Goal: Information Seeking & Learning: Learn about a topic

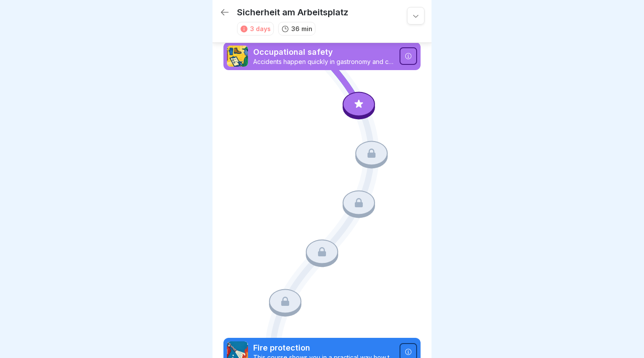
click at [359, 105] on icon at bounding box center [359, 103] width 8 height 8
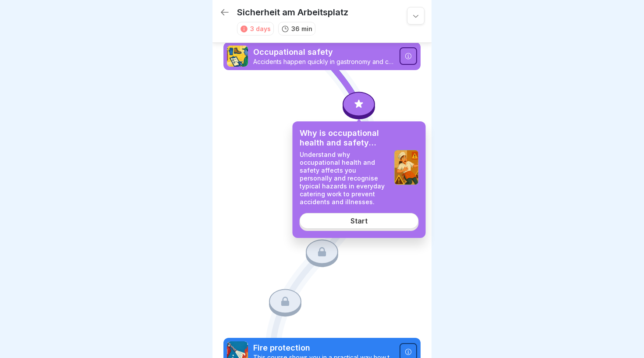
click at [352, 222] on div "Start" at bounding box center [358, 221] width 17 height 8
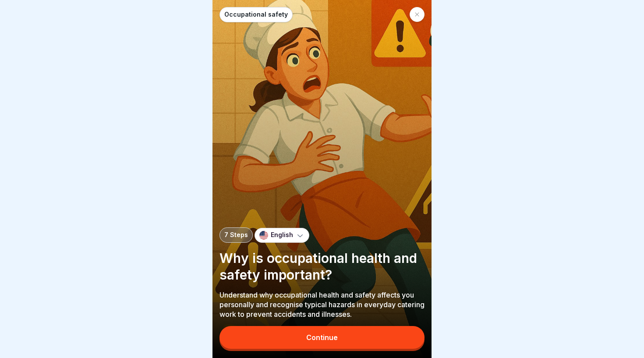
click at [132, 173] on div at bounding box center [322, 179] width 644 height 358
click at [290, 343] on button "Continue" at bounding box center [321, 337] width 205 height 23
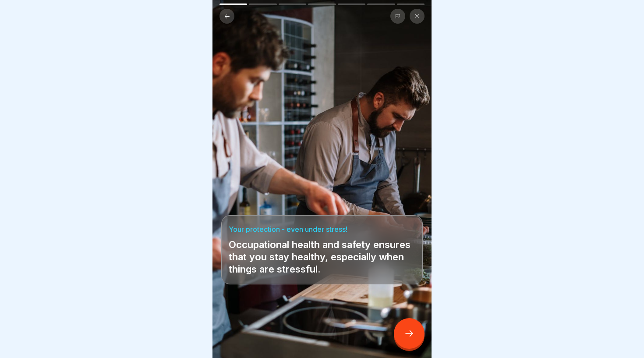
click at [411, 331] on icon at bounding box center [409, 333] width 11 height 11
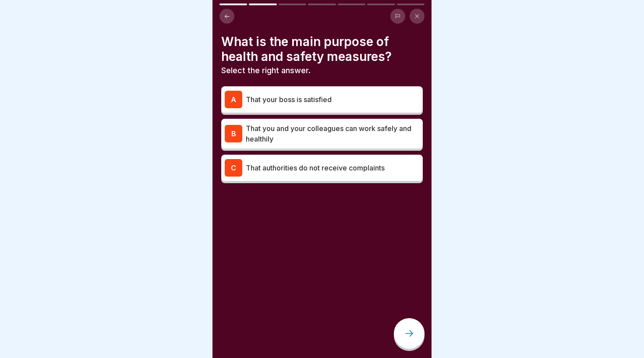
click at [314, 129] on p "That you and your colleagues can work safely and healthily" at bounding box center [332, 133] width 173 height 21
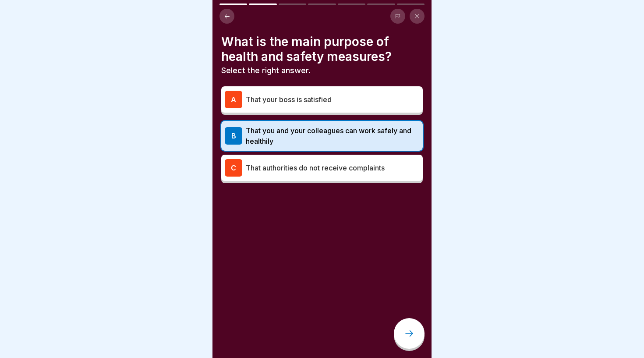
click at [417, 333] on div at bounding box center [409, 333] width 31 height 31
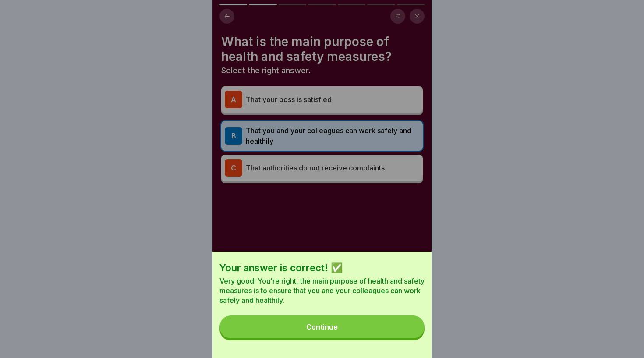
click at [371, 328] on button "Continue" at bounding box center [321, 326] width 205 height 23
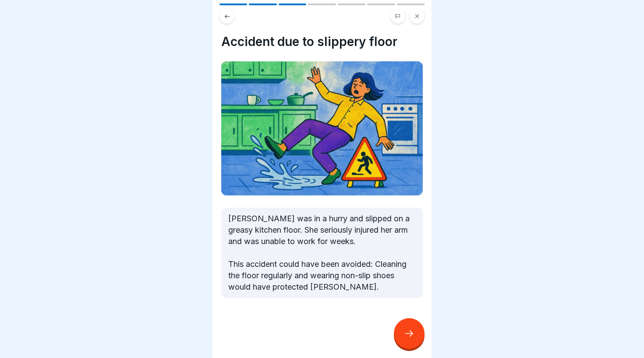
click at [408, 332] on icon at bounding box center [409, 333] width 11 height 11
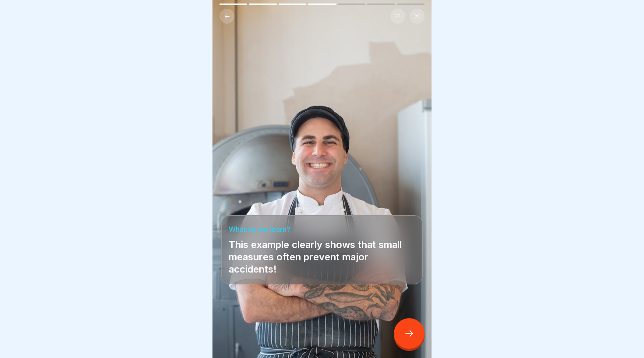
click at [411, 330] on icon at bounding box center [409, 333] width 11 height 11
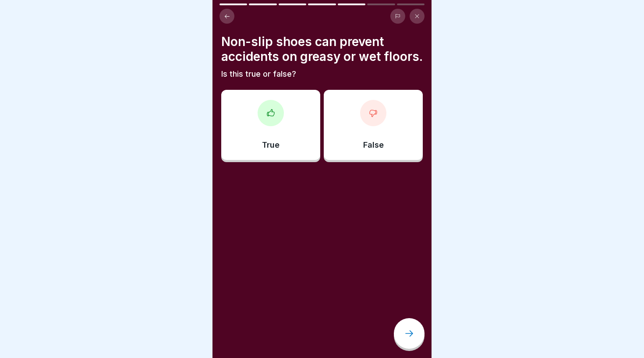
click at [291, 120] on div "True" at bounding box center [270, 125] width 99 height 70
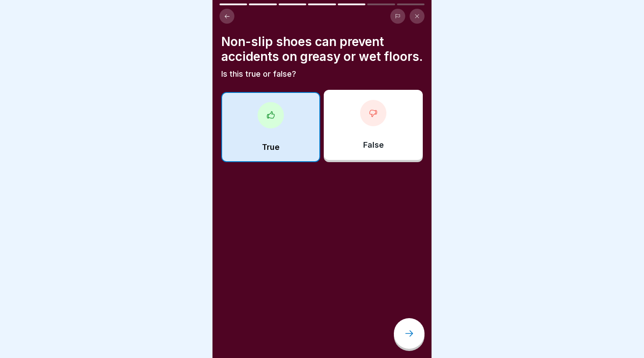
click at [405, 339] on div at bounding box center [409, 333] width 31 height 31
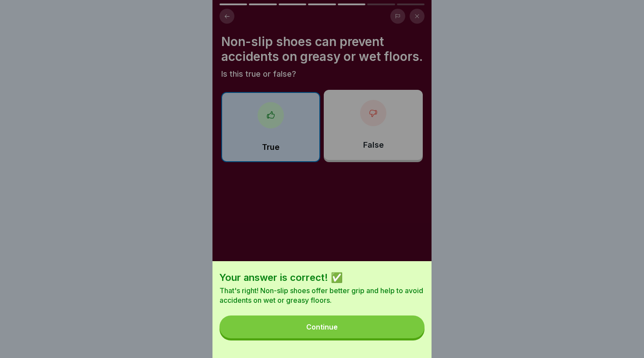
click at [344, 324] on button "Continue" at bounding box center [321, 326] width 205 height 23
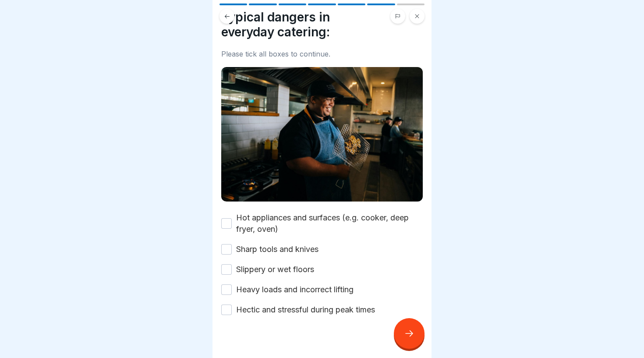
scroll to position [27, 0]
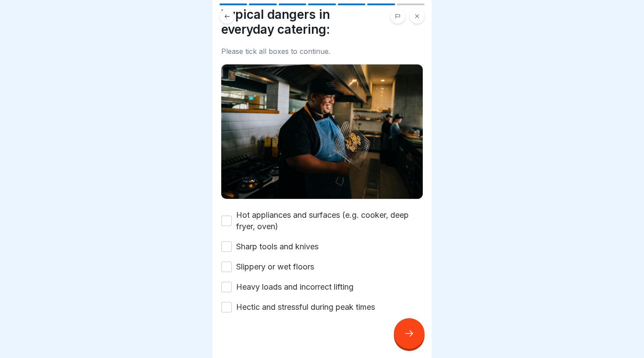
click at [227, 217] on button "Hot appliances and surfaces (e.g. cooker, deep fryer, oven)" at bounding box center [226, 220] width 11 height 11
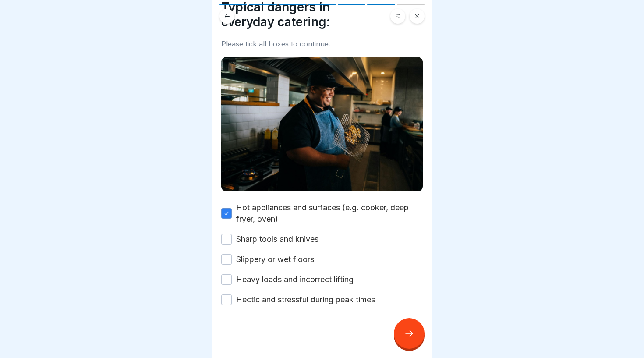
scroll to position [34, 0]
click at [231, 243] on button "Sharp tools and knives" at bounding box center [226, 239] width 11 height 11
click at [231, 259] on button "Slippery or wet floors" at bounding box center [226, 259] width 11 height 11
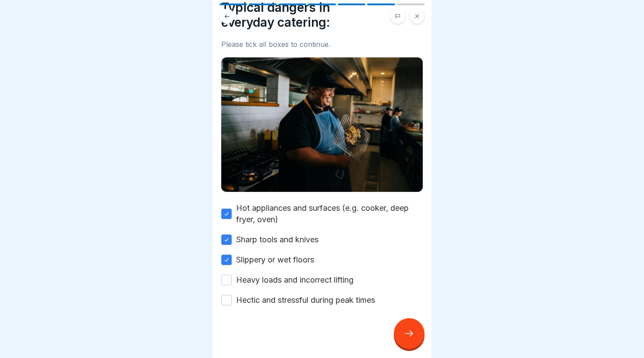
click at [229, 281] on button "Heavy loads and incorrect lifting" at bounding box center [226, 280] width 11 height 11
click at [229, 300] on button "Hectic and stressful during peak times" at bounding box center [226, 300] width 11 height 11
click at [406, 334] on icon at bounding box center [409, 333] width 11 height 11
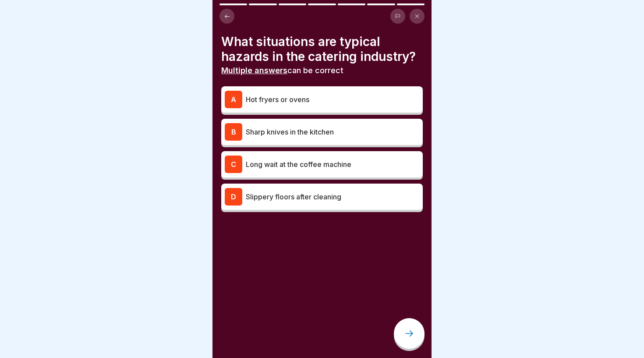
click at [353, 92] on div "A Hot fryers or ovens" at bounding box center [322, 100] width 194 height 18
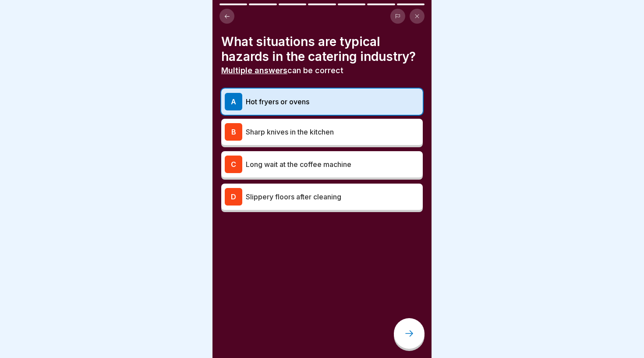
click at [358, 135] on p "Sharp knives in the kitchen" at bounding box center [332, 132] width 173 height 11
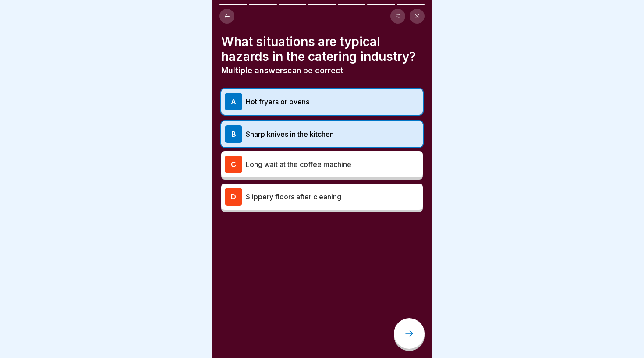
click at [372, 204] on div "D Slippery floors after cleaning" at bounding box center [322, 197] width 194 height 18
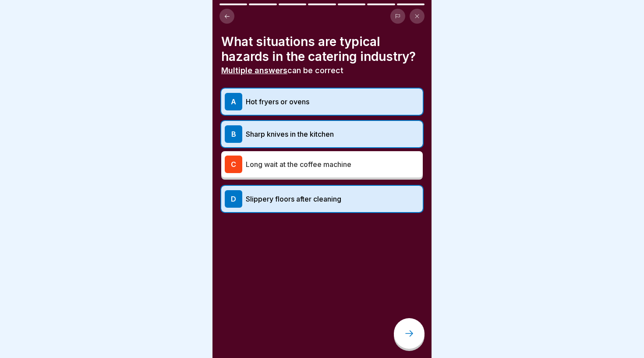
click at [411, 325] on div at bounding box center [409, 333] width 31 height 31
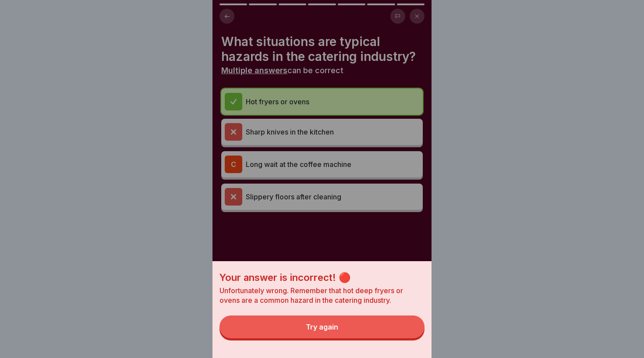
click at [346, 322] on button "Try again" at bounding box center [321, 326] width 205 height 23
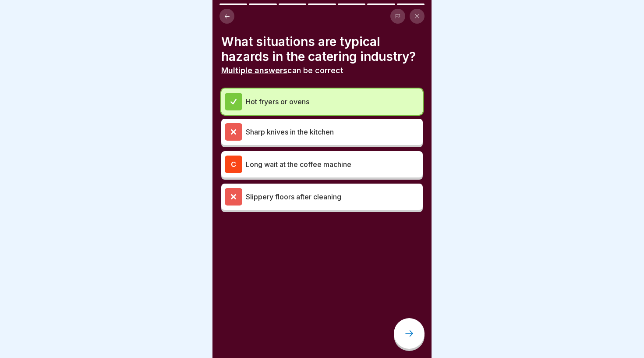
click at [285, 123] on div "Sharp knives in the kitchen" at bounding box center [322, 132] width 194 height 18
click at [255, 100] on p "Hot fryers or ovens" at bounding box center [332, 101] width 173 height 11
click at [240, 96] on div at bounding box center [234, 102] width 18 height 18
click at [265, 94] on div "Hot fryers or ovens" at bounding box center [322, 102] width 194 height 18
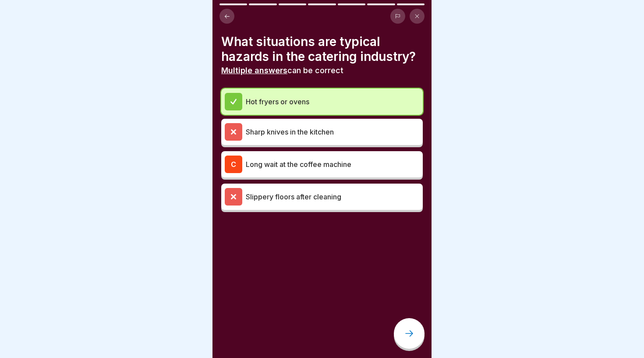
click at [265, 123] on div "Sharp knives in the kitchen" at bounding box center [322, 132] width 194 height 18
click at [265, 162] on p "Long wait at the coffee machine" at bounding box center [332, 164] width 173 height 11
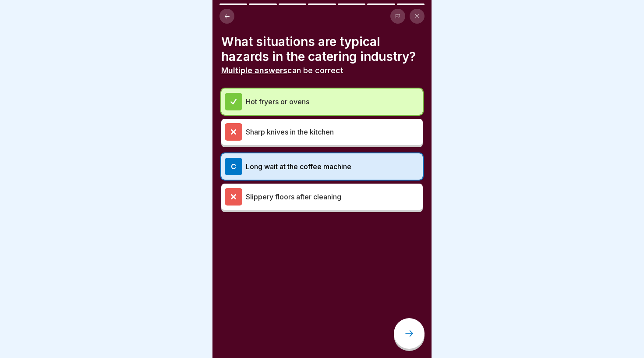
click at [267, 173] on div "C Long wait at the coffee machine" at bounding box center [322, 167] width 194 height 18
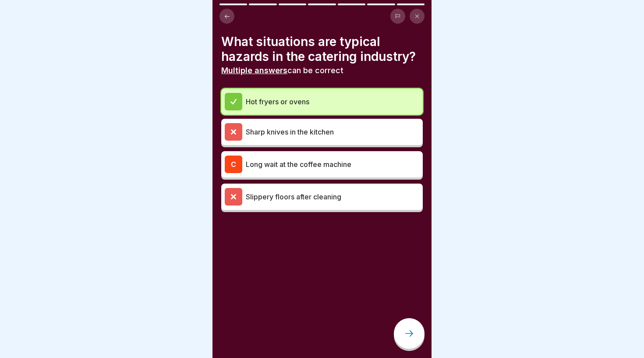
click at [400, 335] on div at bounding box center [409, 333] width 31 height 31
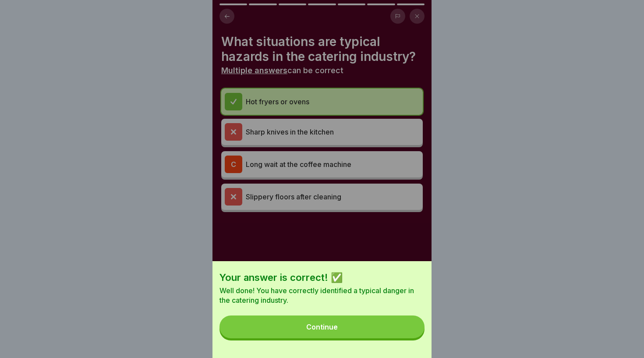
click at [315, 324] on div "Continue" at bounding box center [322, 327] width 32 height 8
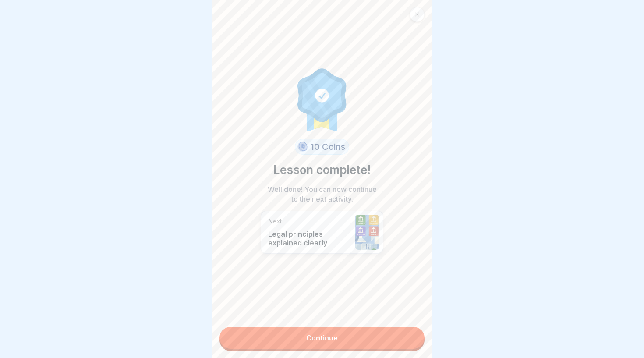
click at [327, 336] on link "Continue" at bounding box center [321, 338] width 205 height 22
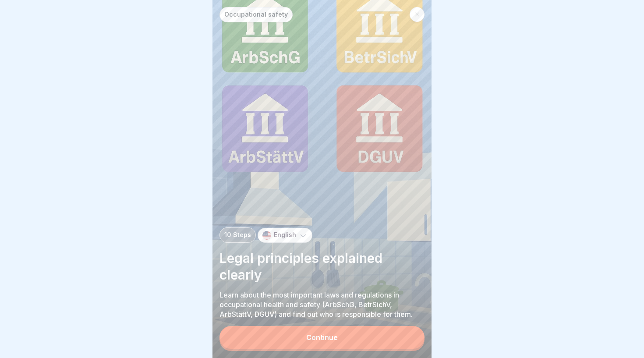
click at [306, 335] on div "Continue" at bounding box center [322, 337] width 32 height 8
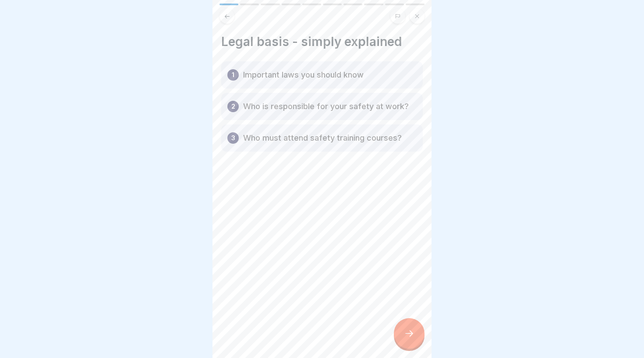
click at [408, 330] on icon at bounding box center [409, 333] width 11 height 11
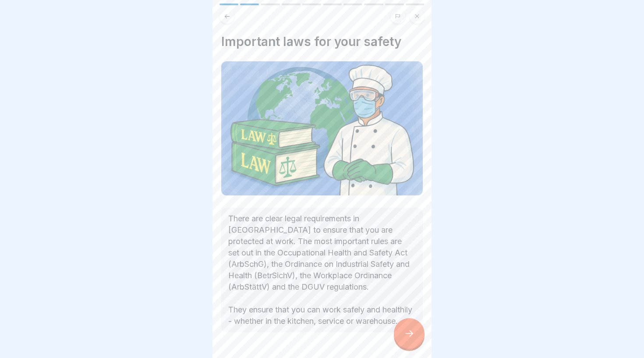
click at [410, 338] on icon at bounding box center [409, 333] width 11 height 11
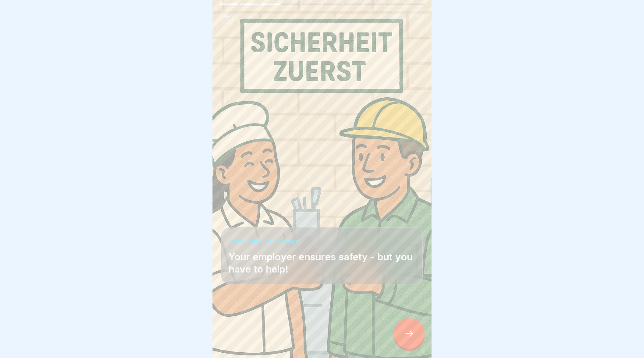
click at [410, 333] on icon at bounding box center [409, 333] width 11 height 11
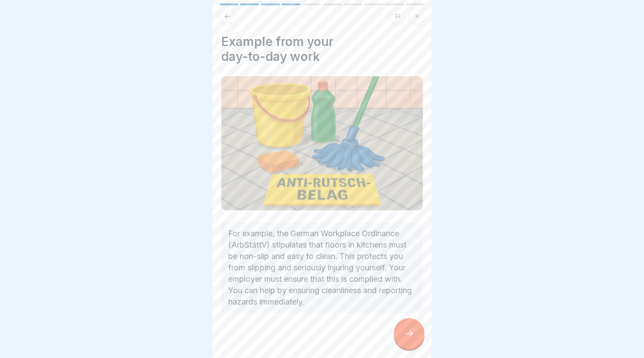
click at [413, 333] on icon at bounding box center [409, 333] width 11 height 11
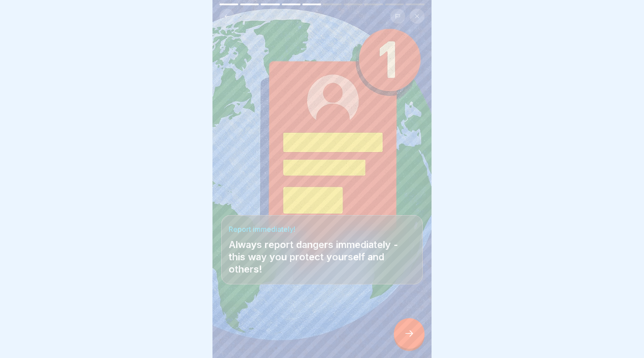
click at [413, 333] on icon at bounding box center [409, 333] width 11 height 11
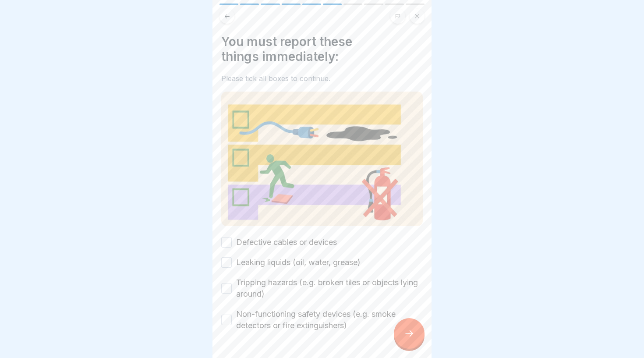
click at [294, 239] on label "Defective cables or devices" at bounding box center [286, 241] width 101 height 11
click at [232, 239] on button "Defective cables or devices" at bounding box center [226, 242] width 11 height 11
click at [282, 264] on label "Leaking liquids (oil, water, grease)" at bounding box center [298, 262] width 124 height 11
click at [232, 264] on button "Leaking liquids (oil, water, grease)" at bounding box center [226, 262] width 11 height 11
click at [285, 283] on label "Tripping hazards (e.g. broken tiles or objects lying around)" at bounding box center [329, 288] width 187 height 23
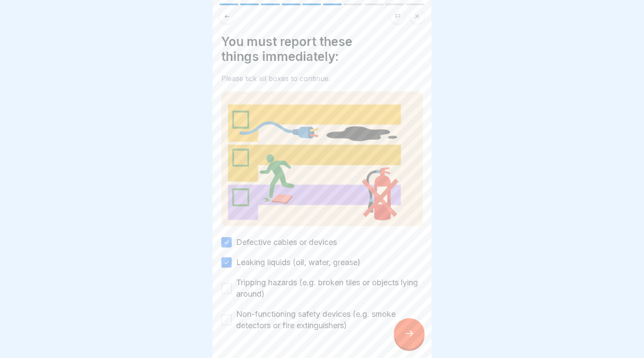
click at [232, 283] on button "Tripping hazards (e.g. broken tiles or objects lying around)" at bounding box center [226, 288] width 11 height 11
click at [303, 323] on label "Non-functioning safety devices (e.g. smoke detectors or fire extinguishers)" at bounding box center [329, 319] width 187 height 23
click at [232, 323] on button "Non-functioning safety devices (e.g. smoke detectors or fire extinguishers)" at bounding box center [226, 319] width 11 height 11
click at [413, 333] on icon at bounding box center [409, 333] width 11 height 11
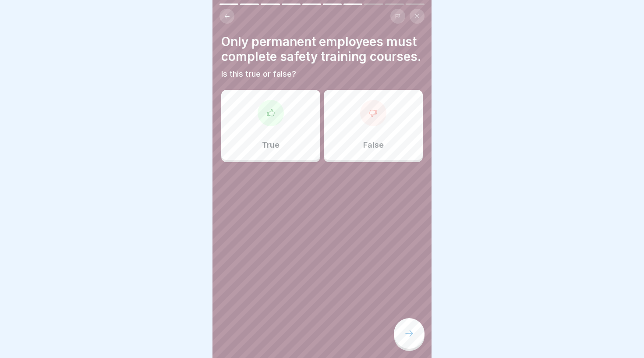
click at [375, 111] on icon at bounding box center [373, 113] width 7 height 7
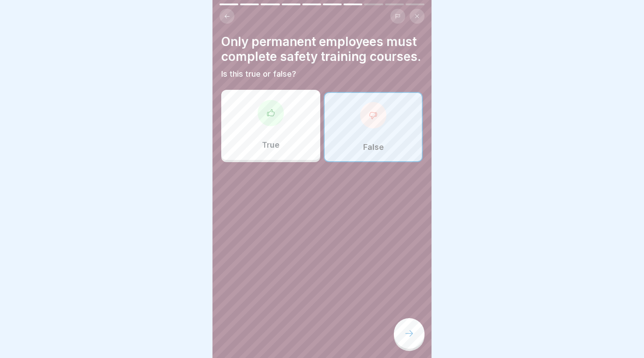
click at [407, 338] on icon at bounding box center [409, 333] width 11 height 11
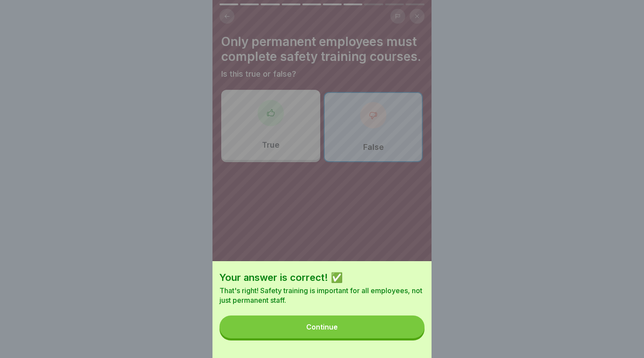
click at [383, 335] on button "Continue" at bounding box center [321, 326] width 205 height 23
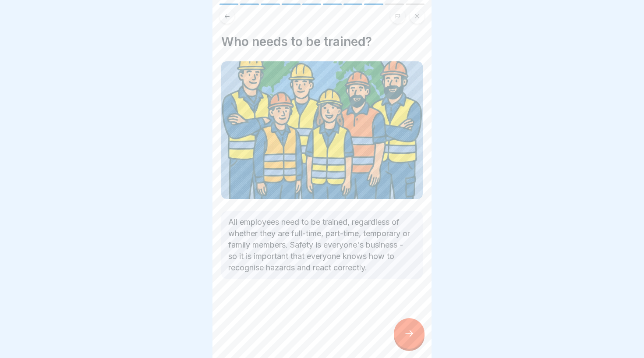
click at [407, 325] on div at bounding box center [409, 333] width 31 height 31
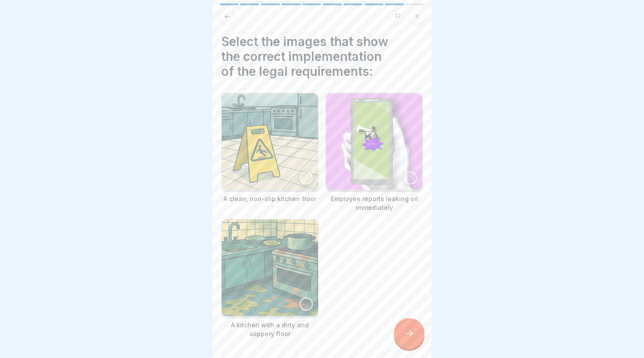
click at [289, 154] on img at bounding box center [270, 141] width 96 height 96
click at [342, 131] on img at bounding box center [374, 141] width 96 height 96
click at [293, 259] on img at bounding box center [270, 267] width 96 height 96
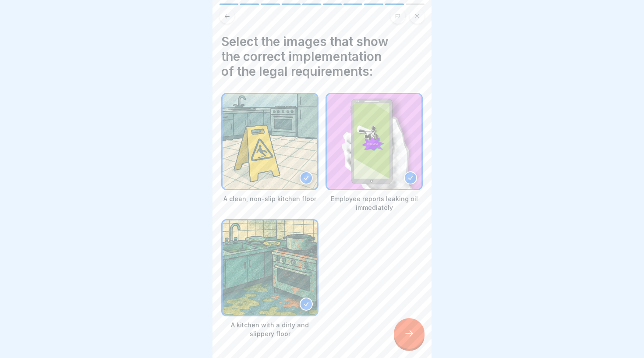
click at [284, 271] on img at bounding box center [269, 267] width 95 height 95
click at [416, 334] on div at bounding box center [409, 333] width 31 height 31
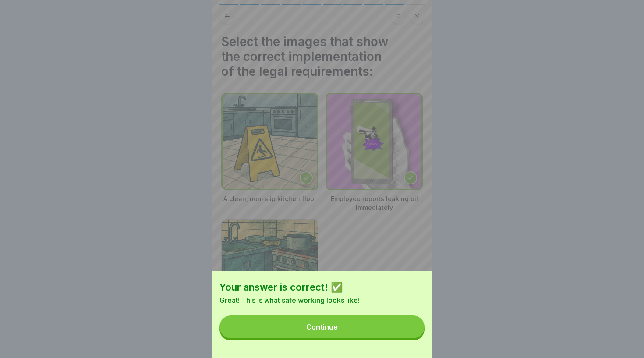
click at [383, 336] on button "Continue" at bounding box center [321, 326] width 205 height 23
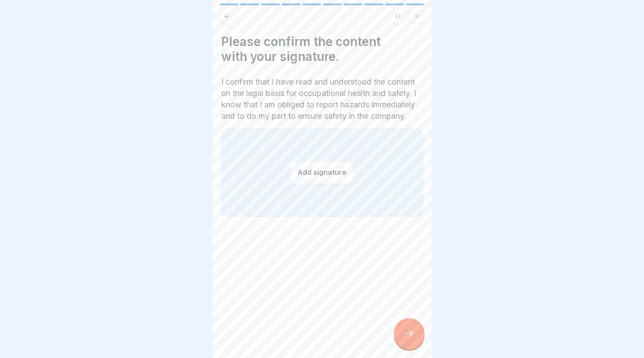
click at [315, 180] on button "Add signature" at bounding box center [322, 172] width 64 height 23
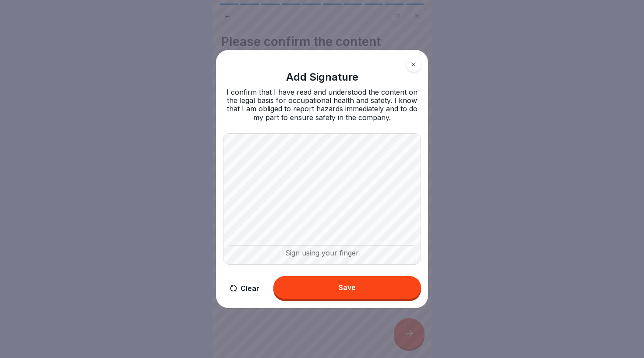
click at [243, 290] on button "Clear" at bounding box center [244, 288] width 43 height 25
click at [433, 154] on body "Occupational safety 10 Steps English Legal principles explained clearly Learn a…" at bounding box center [322, 179] width 644 height 358
click at [240, 287] on button "Clear" at bounding box center [244, 288] width 43 height 25
click at [349, 289] on div "Save" at bounding box center [346, 287] width 17 height 8
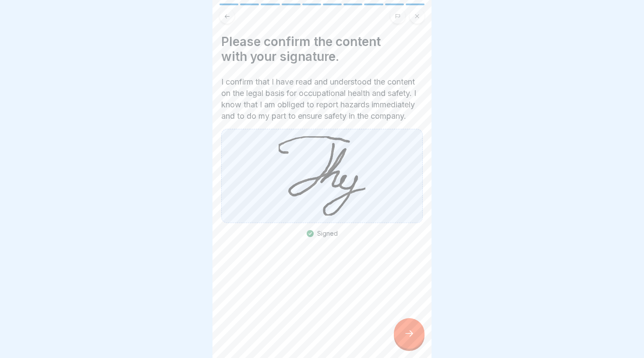
click at [413, 339] on div at bounding box center [409, 333] width 31 height 31
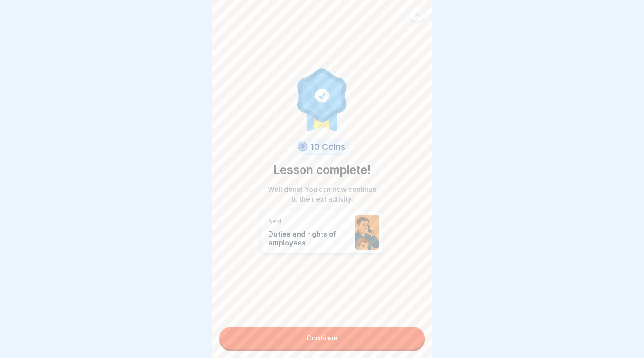
click at [384, 331] on link "Continue" at bounding box center [321, 338] width 205 height 22
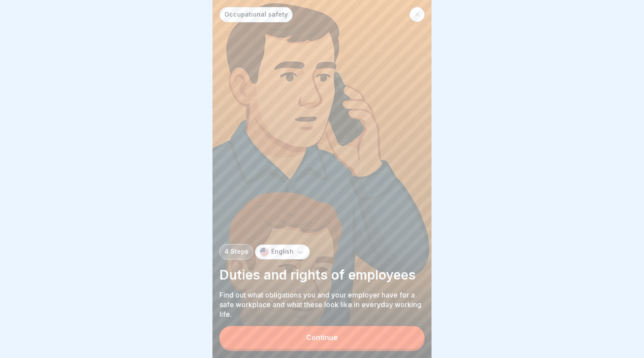
click at [318, 335] on div "Continue" at bounding box center [322, 337] width 32 height 8
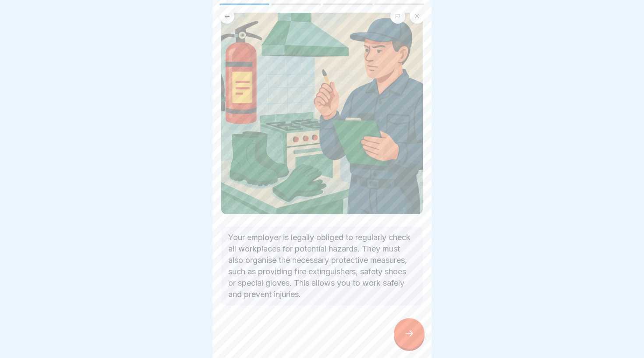
scroll to position [63, 0]
click at [407, 335] on icon at bounding box center [409, 333] width 11 height 11
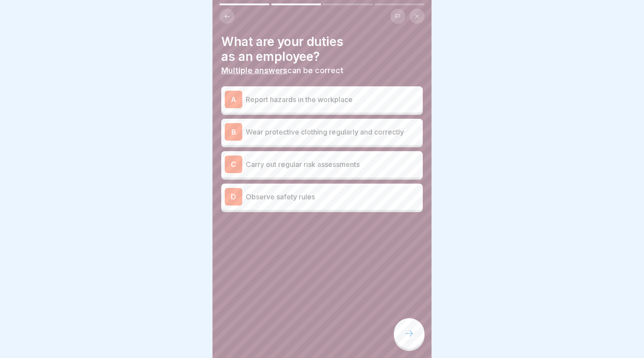
click at [294, 98] on p "Report hazards in the workplace" at bounding box center [332, 99] width 173 height 11
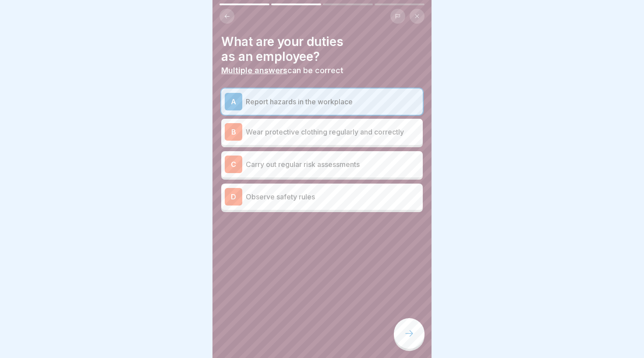
click at [311, 140] on div "B Wear protective clothing regularly and correctly" at bounding box center [321, 132] width 201 height 26
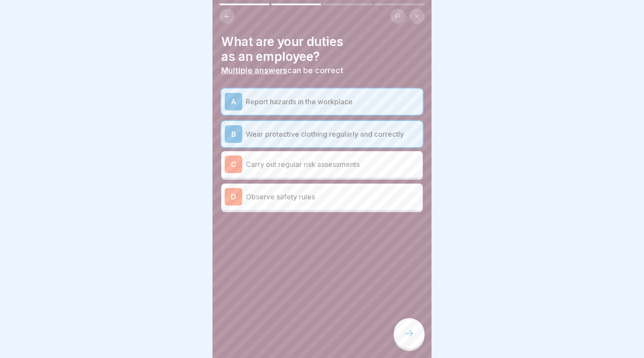
click at [306, 167] on p "Carry out regular risk assessments" at bounding box center [332, 164] width 173 height 11
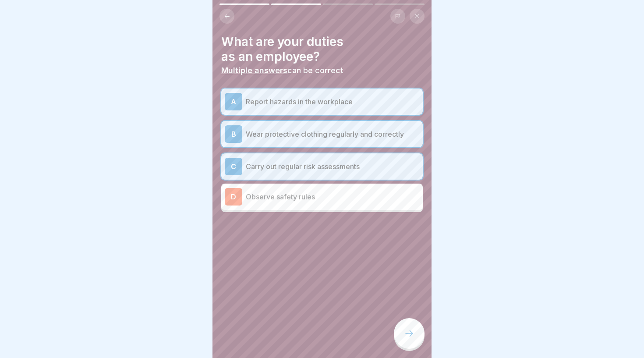
click at [303, 195] on p "Observe safety rules" at bounding box center [332, 196] width 173 height 11
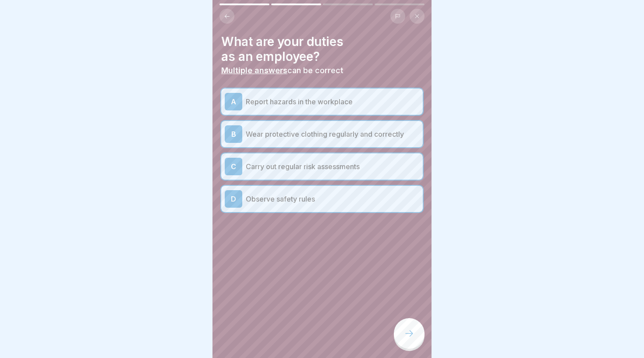
click at [322, 165] on p "Carry out regular risk assessments" at bounding box center [332, 166] width 173 height 11
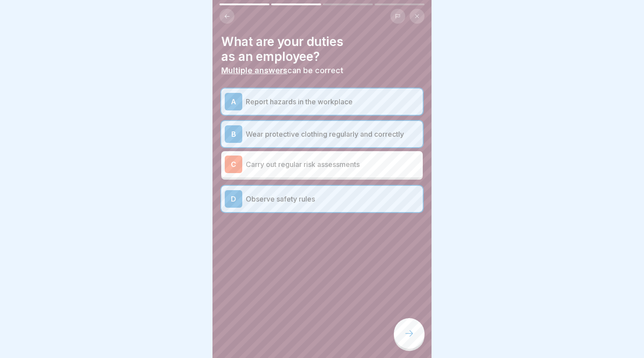
click at [414, 325] on div at bounding box center [409, 333] width 31 height 31
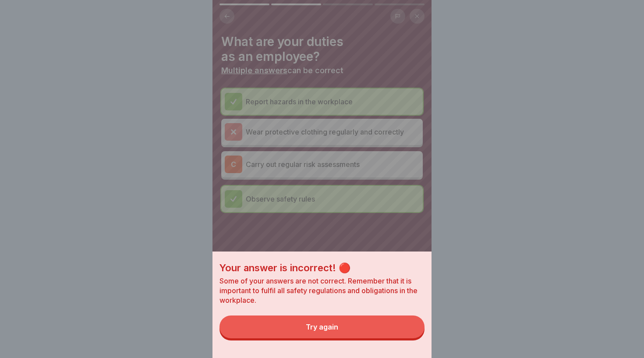
click at [325, 334] on button "Try again" at bounding box center [321, 326] width 205 height 23
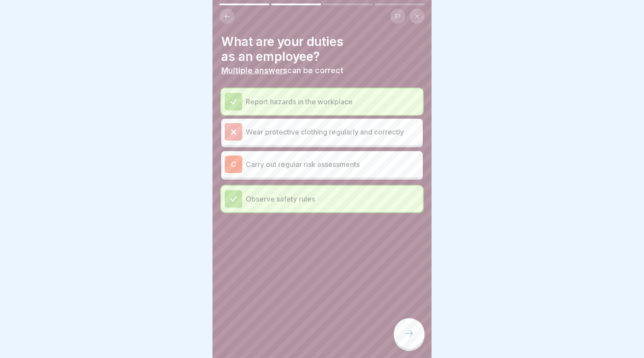
click at [408, 339] on div at bounding box center [409, 333] width 31 height 31
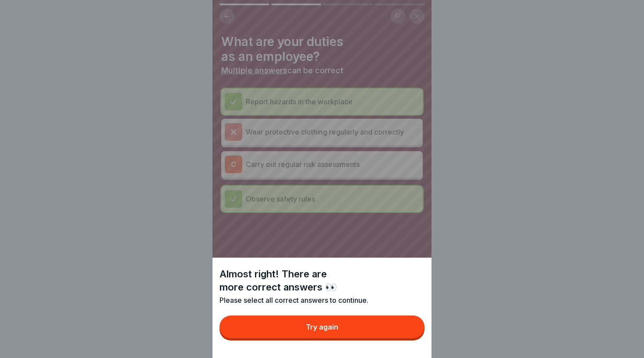
click at [373, 327] on button "Try again" at bounding box center [321, 326] width 205 height 23
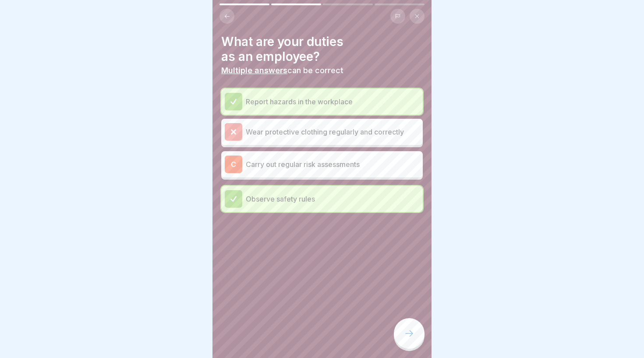
click at [302, 163] on p "Carry out regular risk assessments" at bounding box center [332, 164] width 173 height 11
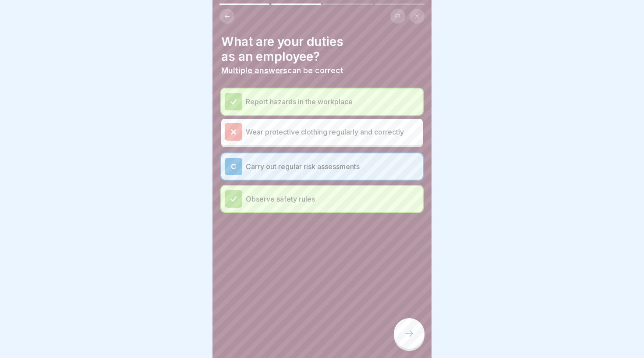
click at [408, 334] on icon at bounding box center [409, 333] width 11 height 11
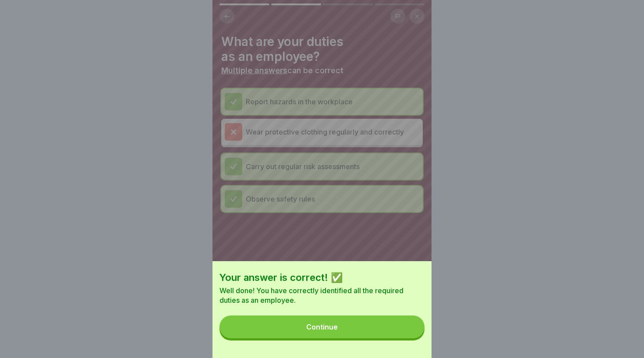
click at [335, 327] on div "Continue" at bounding box center [322, 327] width 32 height 8
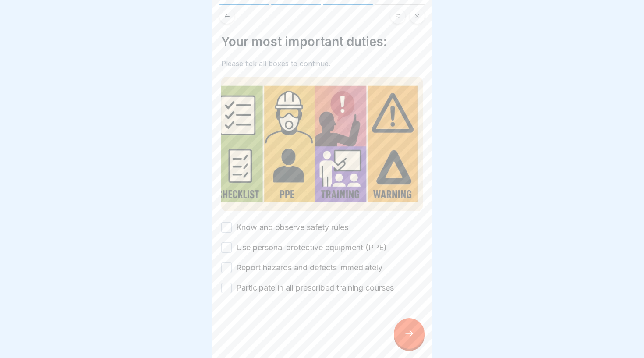
click at [262, 226] on label "Know and observe safety rules" at bounding box center [292, 227] width 112 height 11
click at [232, 226] on button "Know and observe safety rules" at bounding box center [226, 227] width 11 height 11
click at [263, 245] on label "Use personal protective equipment (PPE)" at bounding box center [311, 247] width 151 height 11
click at [232, 245] on button "Use personal protective equipment (PPE)" at bounding box center [226, 247] width 11 height 11
click at [271, 268] on label "Report hazards and defects immediately" at bounding box center [309, 267] width 146 height 11
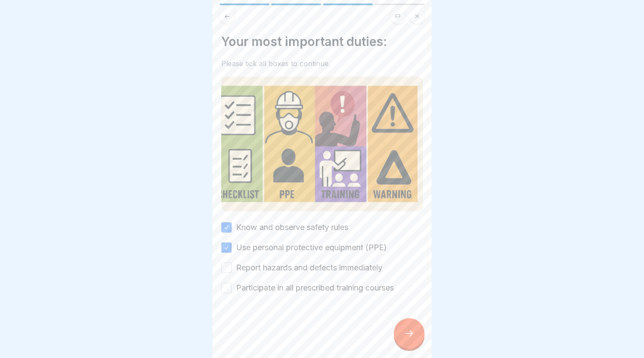
click at [232, 268] on button "Report hazards and defects immediately" at bounding box center [226, 267] width 11 height 11
click at [276, 291] on label "Participate in all prescribed training courses" at bounding box center [315, 287] width 158 height 11
click at [232, 291] on button "Participate in all prescribed training courses" at bounding box center [226, 287] width 11 height 11
click at [409, 335] on icon at bounding box center [409, 333] width 11 height 11
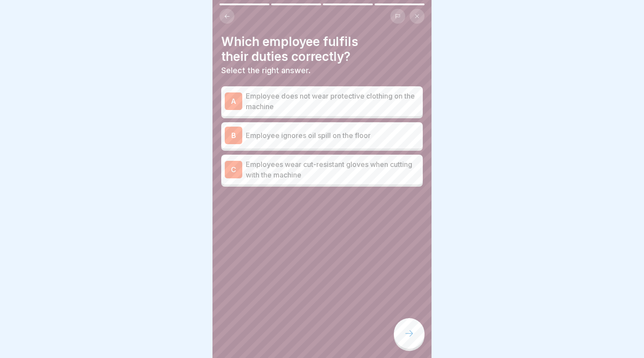
click at [330, 170] on p "Employees wear cut-resistant gloves when cutting with the machine" at bounding box center [332, 169] width 173 height 21
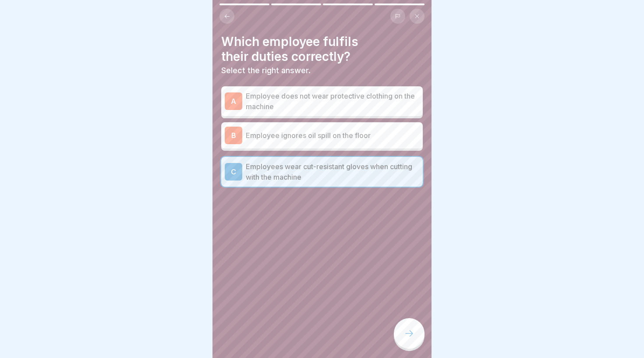
click at [411, 332] on icon at bounding box center [409, 333] width 11 height 11
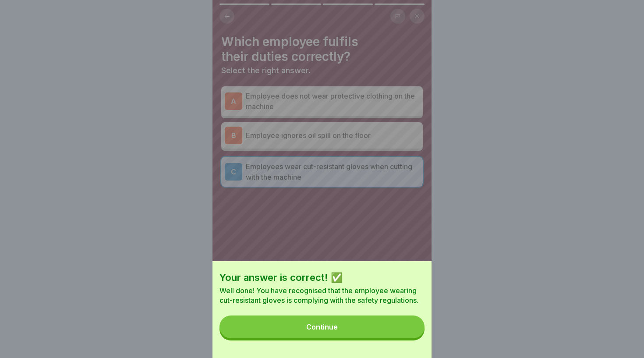
click at [377, 333] on button "Continue" at bounding box center [321, 326] width 205 height 23
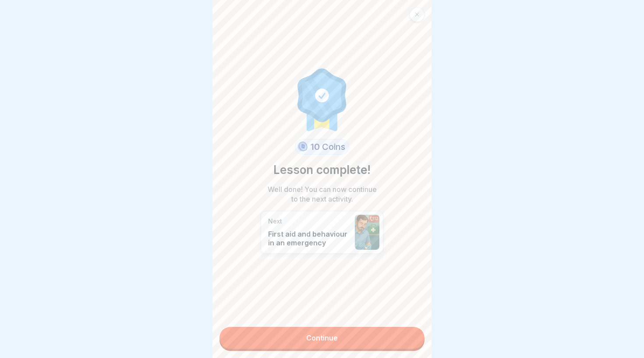
click at [364, 333] on link "Continue" at bounding box center [321, 338] width 205 height 22
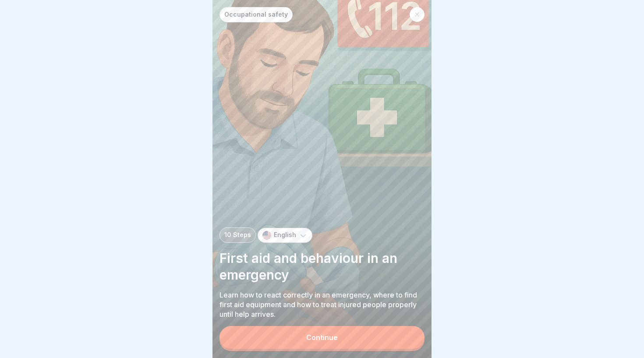
click at [321, 333] on button "Continue" at bounding box center [321, 337] width 205 height 23
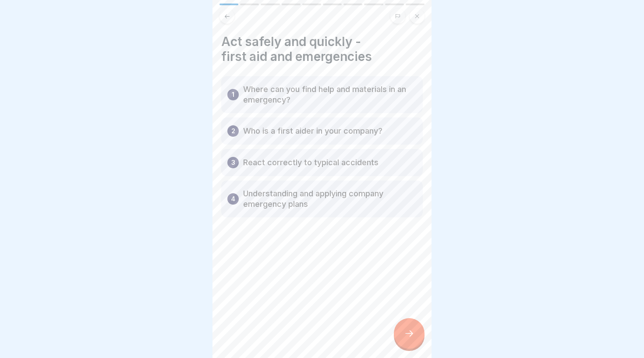
click at [408, 338] on icon at bounding box center [409, 333] width 11 height 11
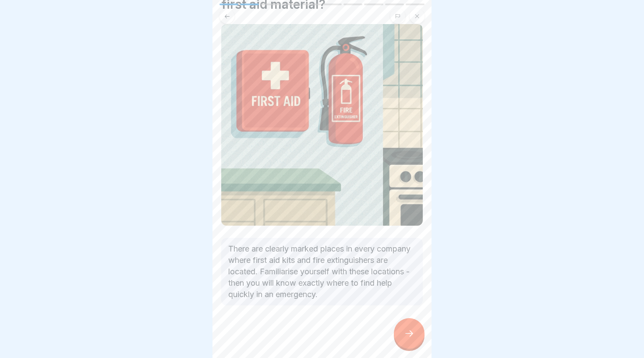
scroll to position [52, 0]
click at [419, 338] on div at bounding box center [409, 333] width 31 height 31
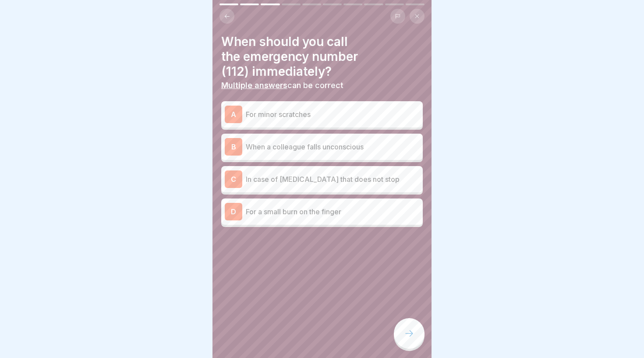
click at [318, 182] on p "In case of [MEDICAL_DATA] that does not stop" at bounding box center [332, 179] width 173 height 11
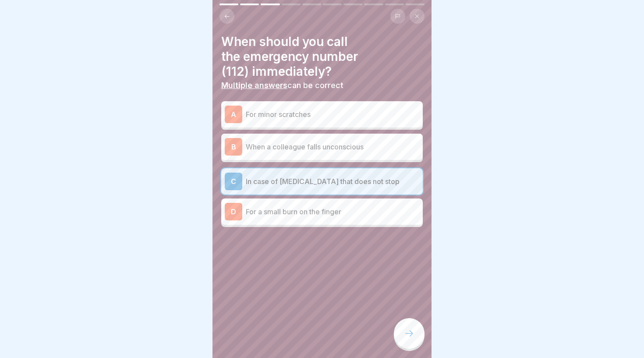
click at [317, 150] on p "When a colleague falls unconscious" at bounding box center [332, 146] width 173 height 11
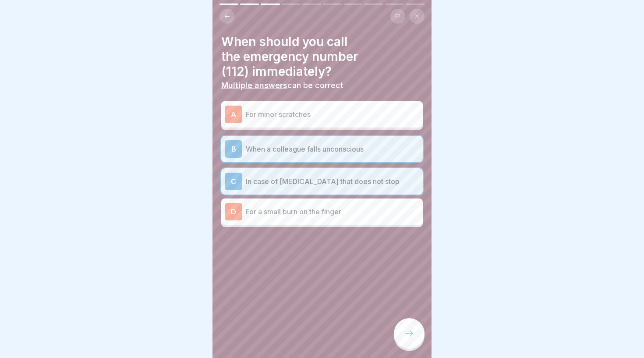
click at [403, 328] on div at bounding box center [409, 333] width 31 height 31
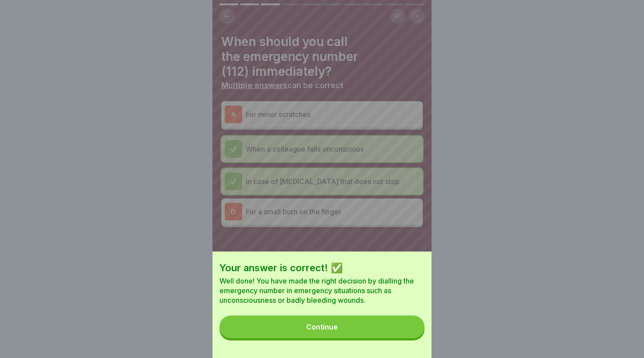
click at [369, 335] on button "Continue" at bounding box center [321, 326] width 205 height 23
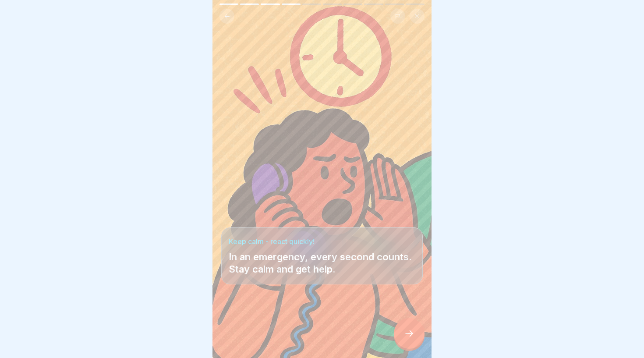
click at [404, 334] on icon at bounding box center [409, 333] width 11 height 11
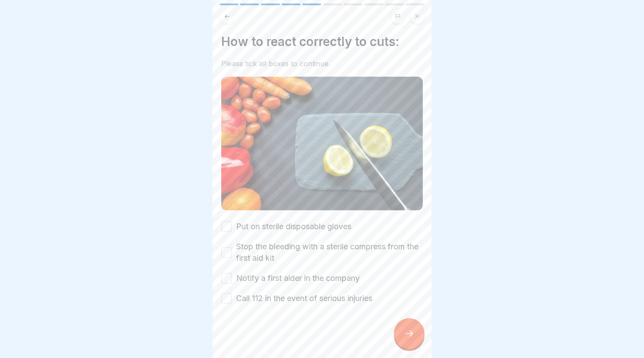
click at [291, 252] on label "Stop the bleeding with a sterile compress from the first aid kit" at bounding box center [329, 252] width 187 height 23
click at [232, 252] on button "Stop the bleeding with a sterile compress from the first aid kit" at bounding box center [226, 252] width 11 height 11
click at [310, 277] on label "Notify a first aider in the company" at bounding box center [297, 277] width 123 height 11
click at [232, 277] on button "Notify a first aider in the company" at bounding box center [226, 278] width 11 height 11
click at [313, 296] on label "Call 112 in the event of serious injuries" at bounding box center [304, 297] width 136 height 11
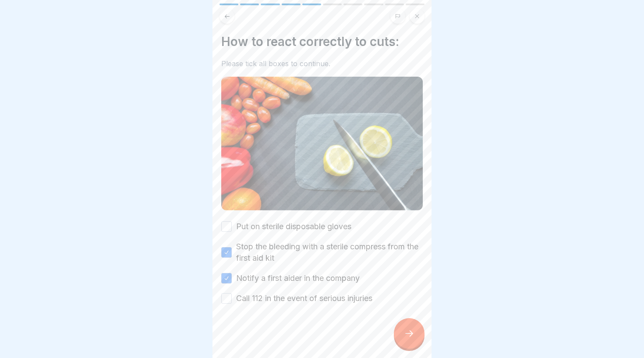
click at [232, 296] on button "Call 112 in the event of serious injuries" at bounding box center [226, 298] width 11 height 11
click at [407, 336] on icon at bounding box center [409, 333] width 11 height 11
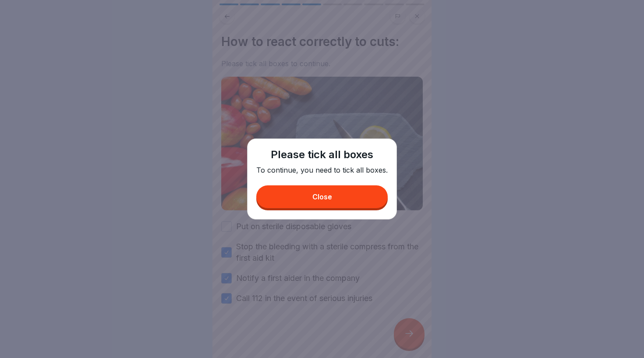
click at [327, 195] on div "Close" at bounding box center [322, 197] width 20 height 8
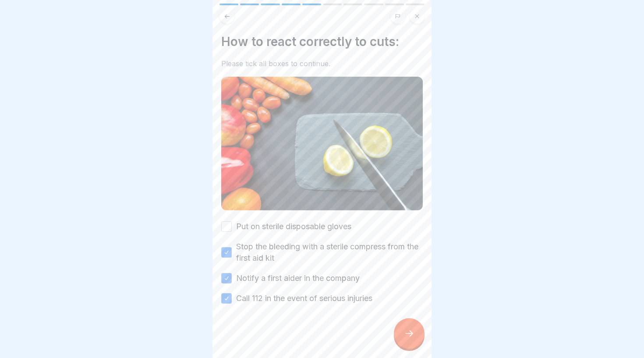
click at [303, 227] on label "Put on sterile disposable gloves" at bounding box center [293, 226] width 115 height 11
click at [232, 227] on button "Put on sterile disposable gloves" at bounding box center [226, 226] width 11 height 11
click at [406, 337] on icon at bounding box center [409, 333] width 11 height 11
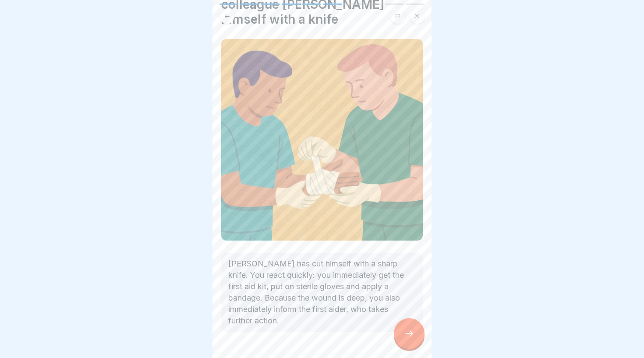
click at [404, 333] on icon at bounding box center [409, 333] width 11 height 11
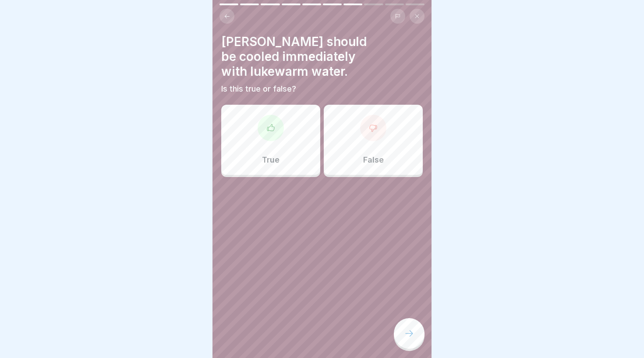
click at [299, 130] on div "True" at bounding box center [270, 140] width 99 height 70
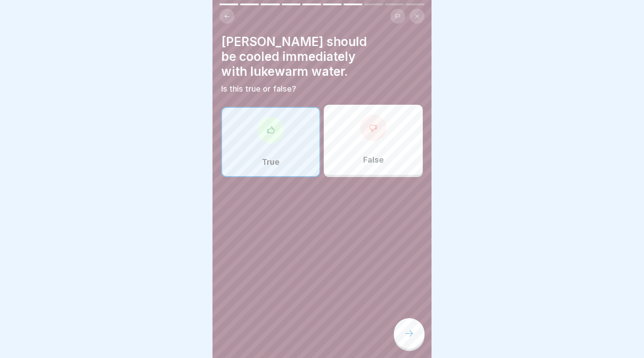
click at [416, 327] on div at bounding box center [409, 333] width 31 height 31
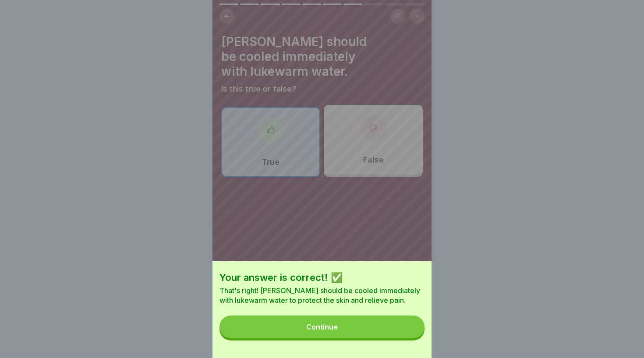
click at [384, 325] on button "Continue" at bounding box center [321, 326] width 205 height 23
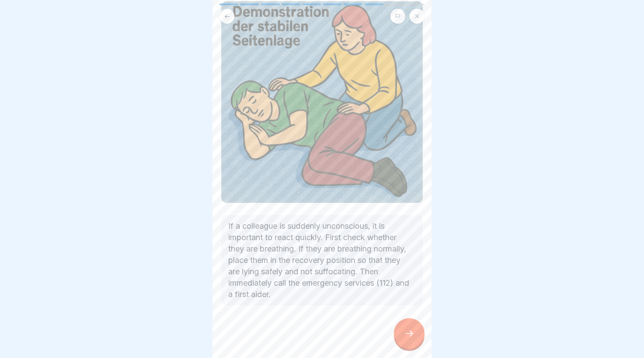
scroll to position [75, 0]
click at [414, 338] on div at bounding box center [409, 333] width 31 height 31
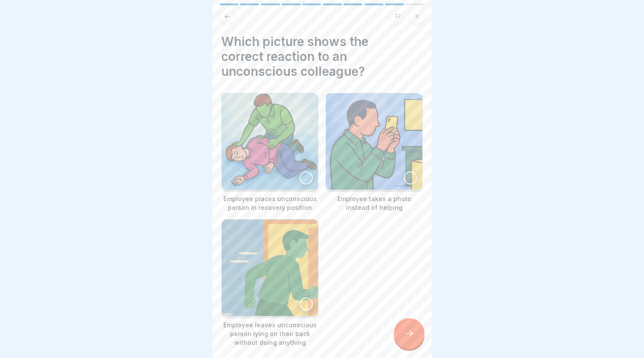
click at [279, 134] on img at bounding box center [270, 141] width 96 height 96
click at [416, 334] on div at bounding box center [409, 333] width 31 height 31
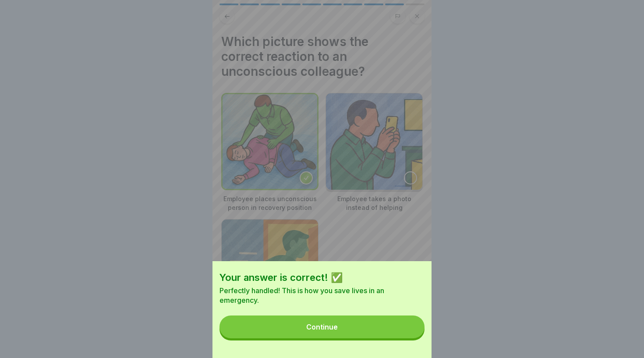
click at [393, 331] on button "Continue" at bounding box center [321, 326] width 205 height 23
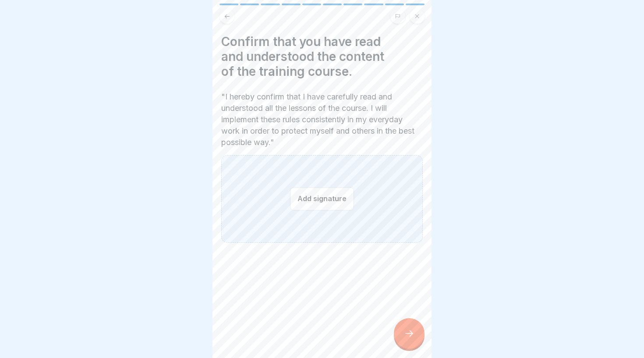
click at [330, 208] on button "Add signature" at bounding box center [322, 198] width 64 height 23
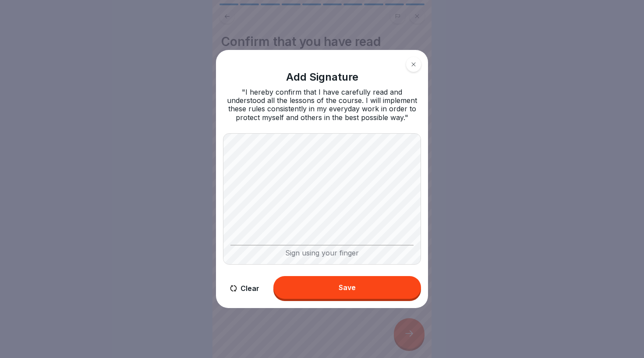
click at [356, 280] on button "Save" at bounding box center [347, 287] width 148 height 23
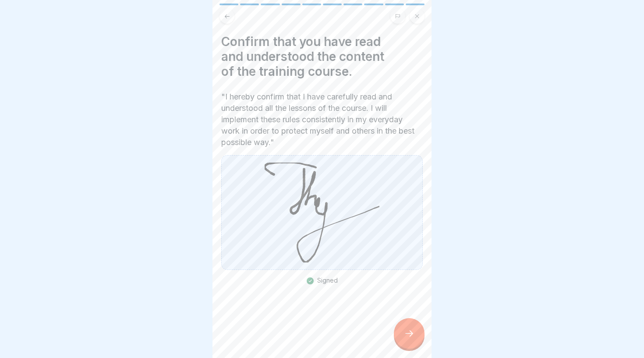
click at [411, 328] on div at bounding box center [409, 333] width 31 height 31
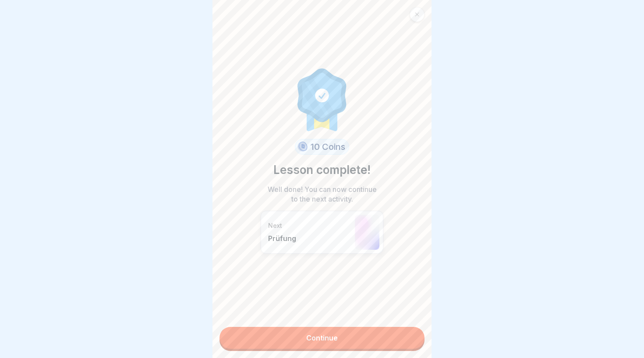
click at [379, 346] on link "Continue" at bounding box center [321, 338] width 205 height 22
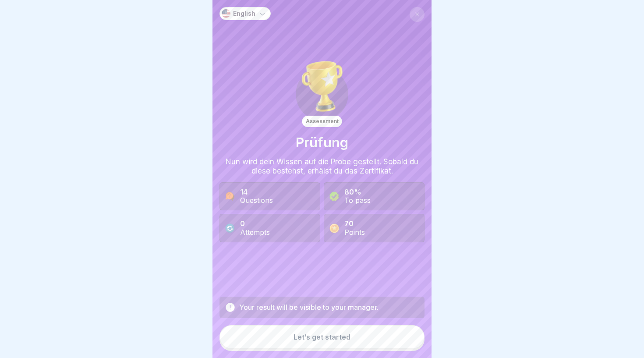
click at [344, 344] on button "Let’s get started" at bounding box center [321, 337] width 205 height 24
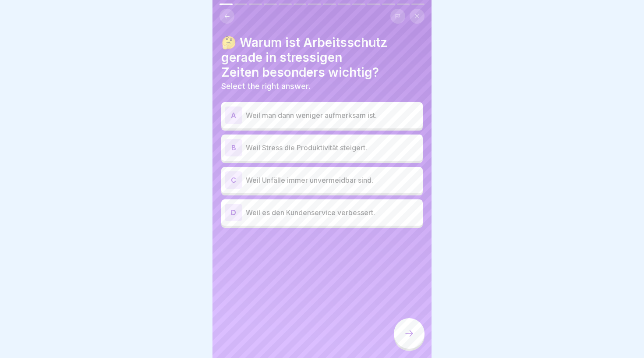
click at [228, 18] on icon at bounding box center [227, 16] width 7 height 7
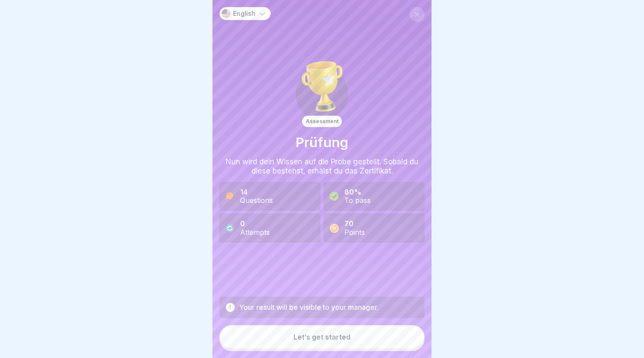
click at [315, 310] on div "Your result will be visible to your manager." at bounding box center [308, 307] width 139 height 8
click at [258, 12] on icon at bounding box center [262, 13] width 9 height 9
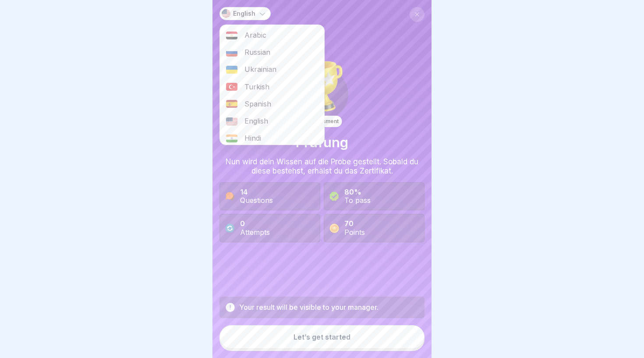
click at [282, 121] on div "English" at bounding box center [272, 121] width 104 height 17
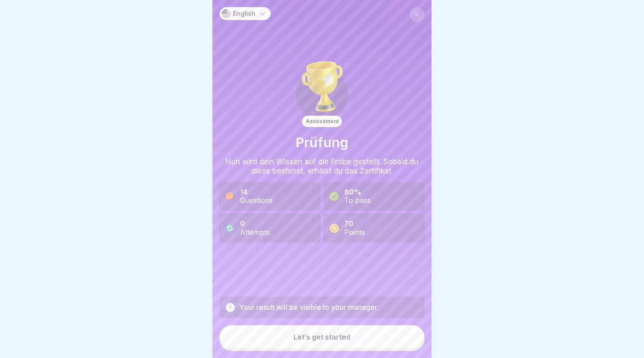
click at [334, 338] on div "Let’s get started" at bounding box center [321, 337] width 57 height 8
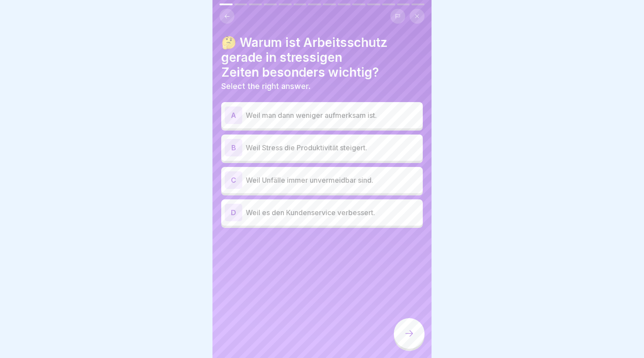
click at [390, 183] on p "Weil Unfälle immer unvermeidbar sind." at bounding box center [332, 180] width 173 height 11
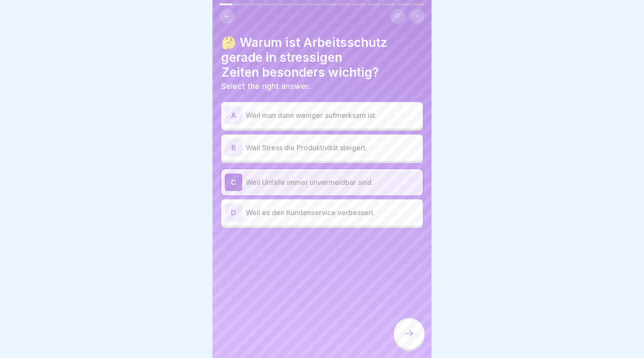
click at [386, 118] on p "Weil man dann weniger aufmerksam ist." at bounding box center [332, 115] width 173 height 11
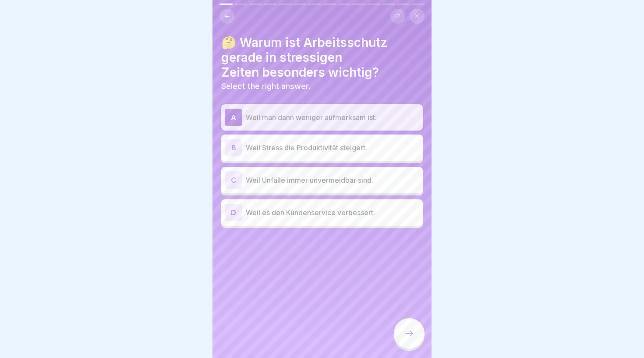
click at [402, 337] on div at bounding box center [409, 333] width 31 height 31
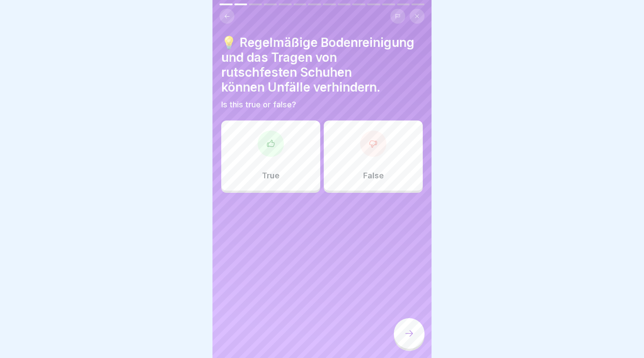
click at [258, 127] on div "True" at bounding box center [270, 155] width 99 height 70
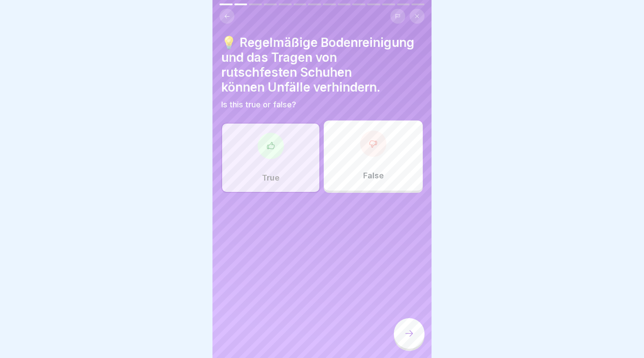
click at [407, 331] on icon at bounding box center [409, 333] width 11 height 11
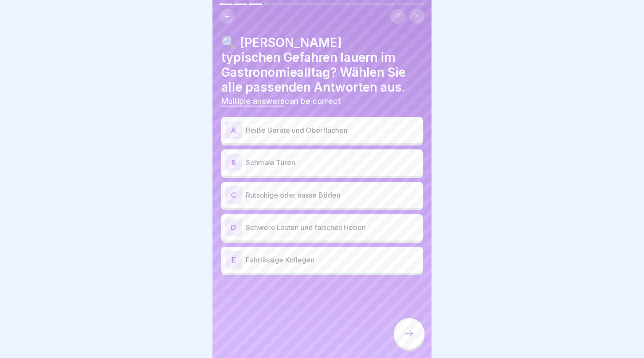
click at [310, 130] on p "Heiße Geräte und Oberflächen" at bounding box center [332, 130] width 173 height 11
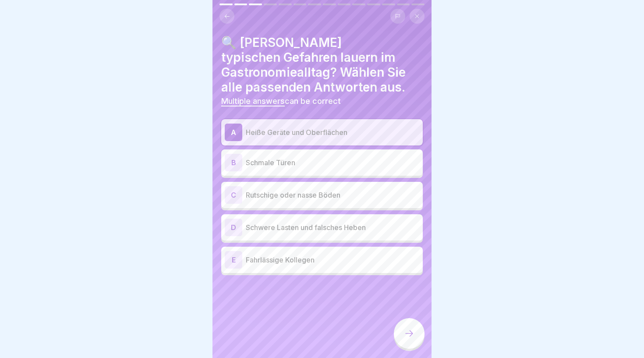
click at [343, 199] on p "Rutschige oder nasse Böden" at bounding box center [332, 195] width 173 height 11
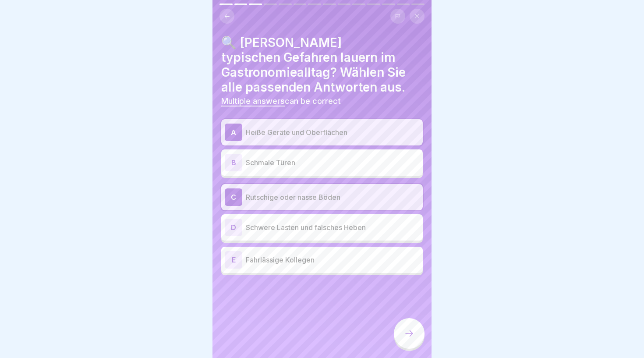
click at [344, 231] on p "Schwere Lasten und falsches Heben" at bounding box center [332, 227] width 173 height 11
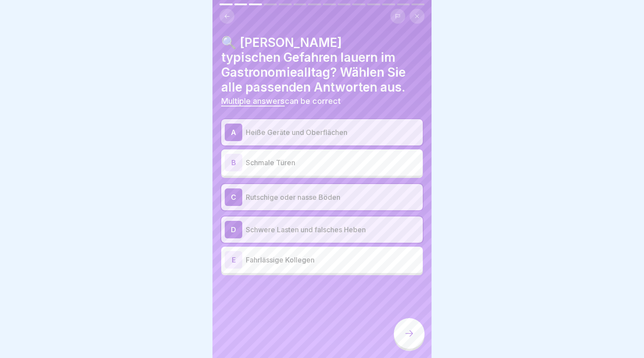
click at [415, 328] on div at bounding box center [409, 333] width 31 height 31
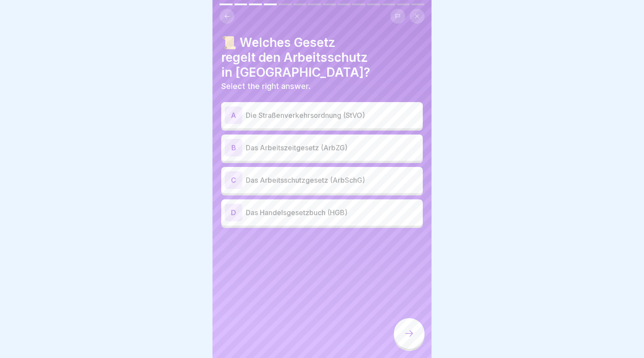
click at [372, 175] on p "Das Arbeitsschutzgesetz (ArbSchG)" at bounding box center [332, 180] width 173 height 11
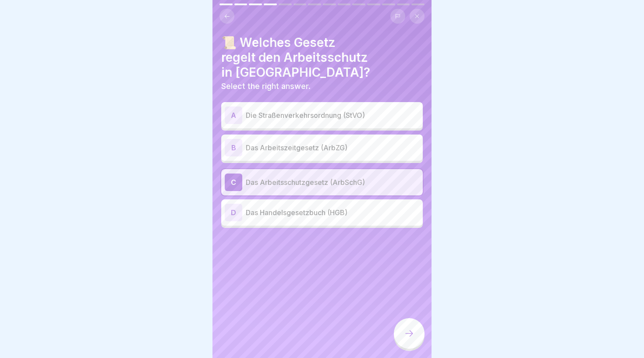
click at [415, 333] on div at bounding box center [409, 333] width 31 height 31
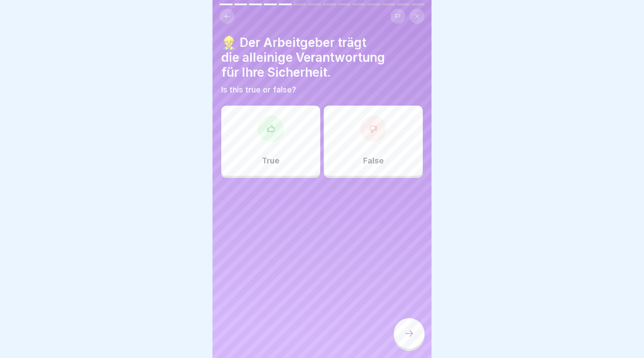
click at [393, 151] on div "False" at bounding box center [373, 141] width 99 height 70
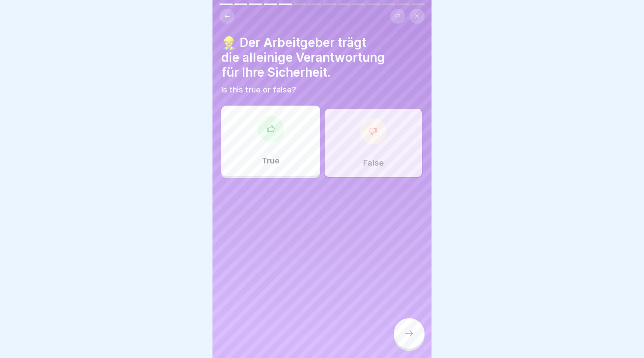
click at [404, 326] on div at bounding box center [409, 333] width 31 height 31
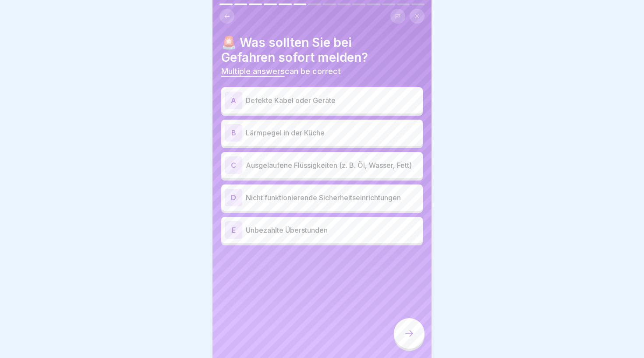
click at [338, 163] on p "Ausgelaufene Flüssigkeiten (z. B. Öl, Wasser, Fett)" at bounding box center [332, 165] width 173 height 11
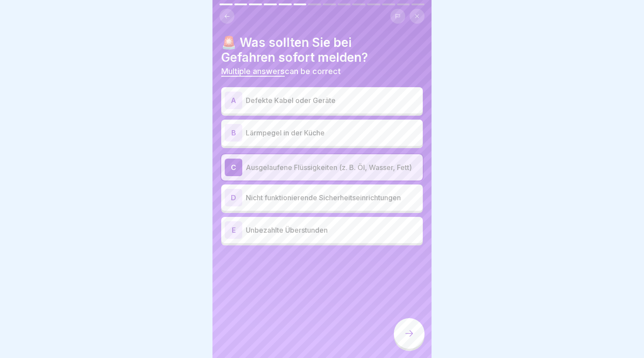
click at [335, 201] on p "Nicht funktionierende Sicherheitseinrichtungen" at bounding box center [332, 197] width 173 height 11
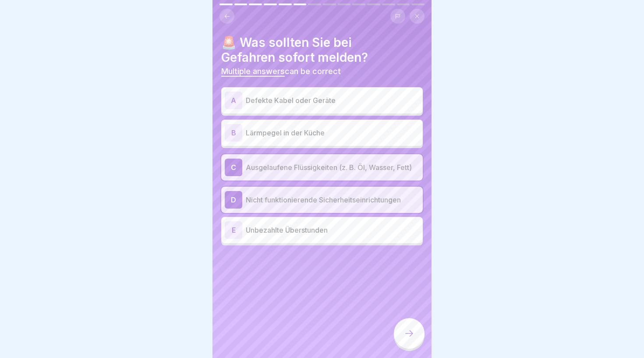
click at [338, 95] on p "Defekte Kabel oder Geräte" at bounding box center [332, 100] width 173 height 11
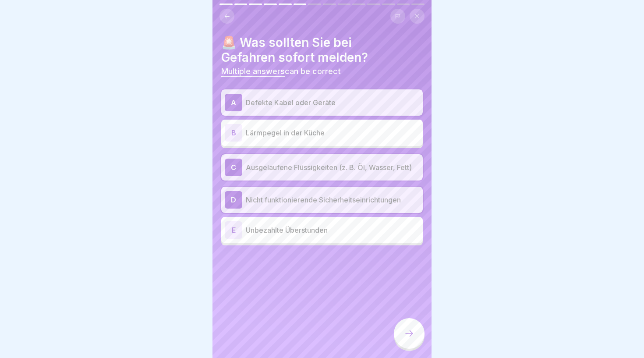
click at [409, 334] on icon at bounding box center [409, 333] width 11 height 11
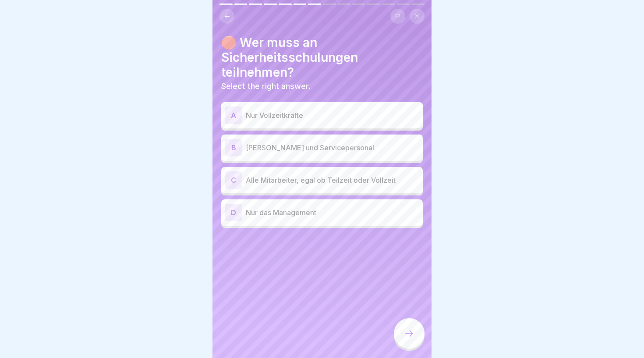
click at [377, 185] on div "C Alle Mitarbeiter, egal ob Teilzeit oder Vollzeit" at bounding box center [322, 180] width 194 height 18
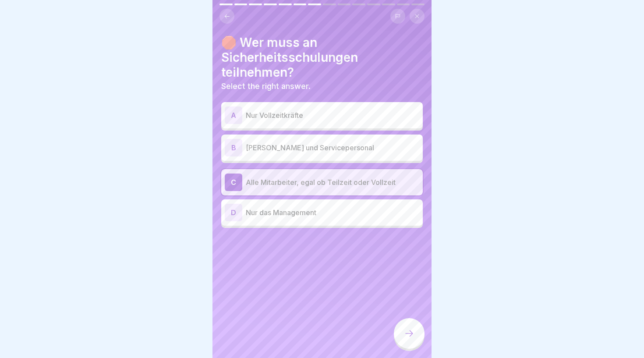
click at [411, 330] on icon at bounding box center [409, 333] width 11 height 11
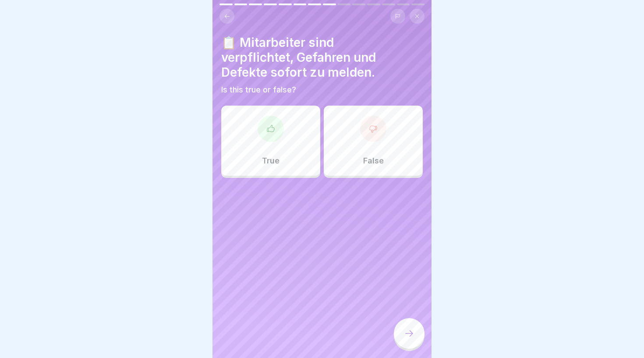
click at [253, 139] on div "True" at bounding box center [270, 141] width 99 height 70
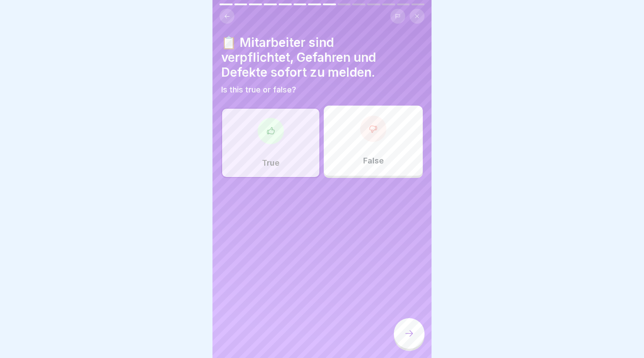
click at [411, 333] on icon at bounding box center [409, 333] width 8 height 6
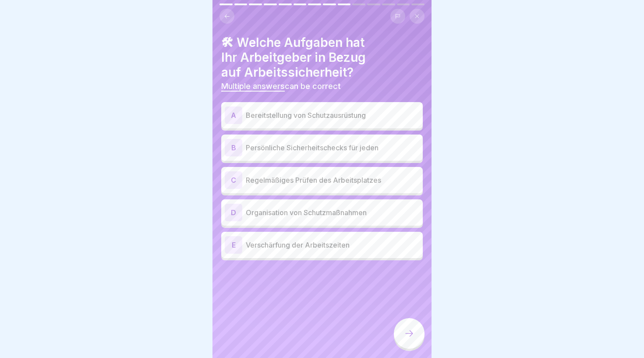
click at [367, 115] on p "Bereitstellung von Schutzausrüstung" at bounding box center [332, 115] width 173 height 11
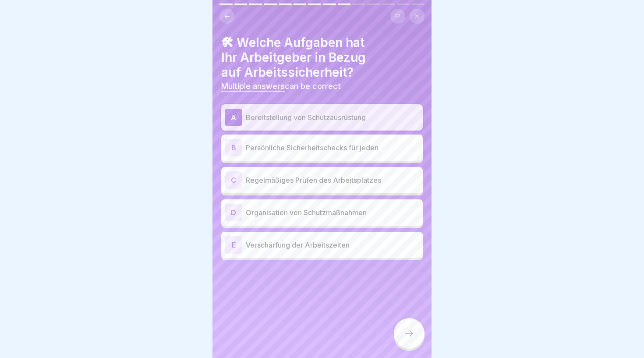
click at [362, 182] on p "Regelmäßiges Prüfen des Arbeitsplatzes" at bounding box center [332, 180] width 173 height 11
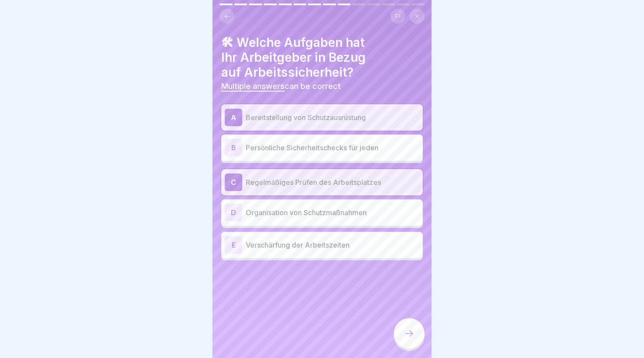
click at [358, 208] on p "Organisation von Schutzmaßnahmen" at bounding box center [332, 212] width 173 height 11
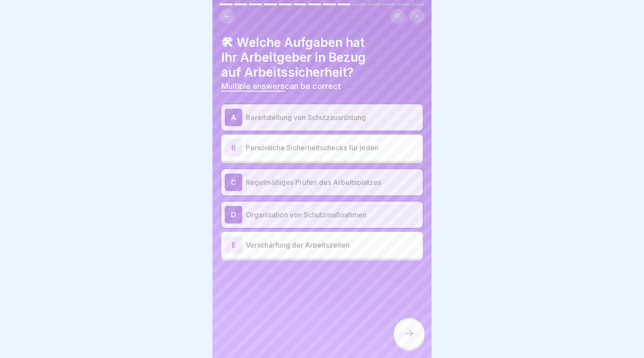
click at [414, 332] on icon at bounding box center [409, 333] width 11 height 11
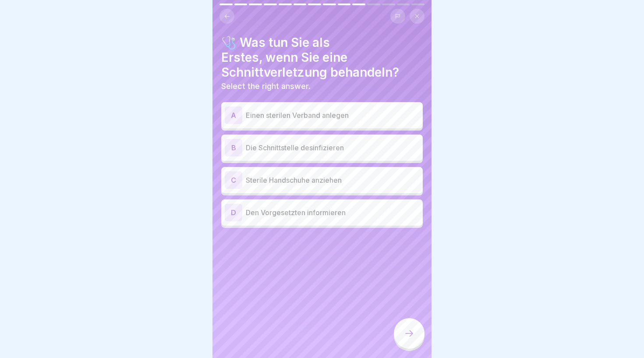
click at [357, 117] on p "Einen sterilen Verband anlegen" at bounding box center [332, 115] width 173 height 11
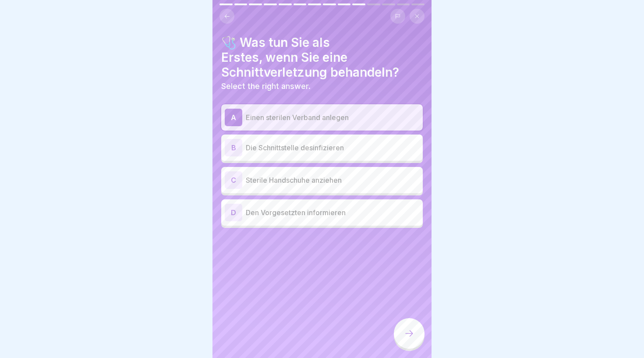
click at [350, 148] on p "Die Schnittstelle desinfizieren" at bounding box center [332, 147] width 173 height 11
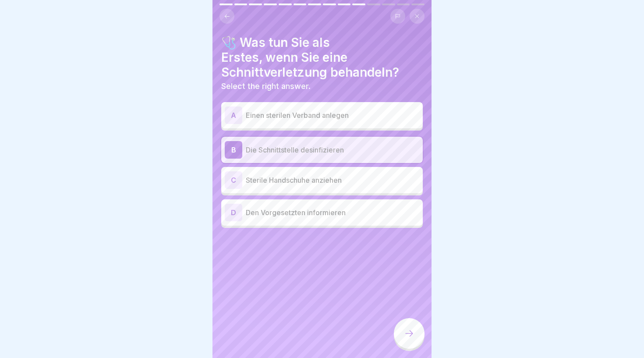
click at [349, 110] on p "Einen sterilen Verband anlegen" at bounding box center [332, 115] width 173 height 11
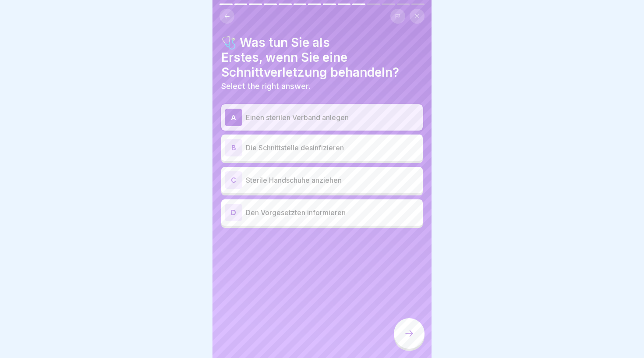
click at [372, 173] on div "C Sterile Handschuhe anziehen" at bounding box center [322, 180] width 194 height 18
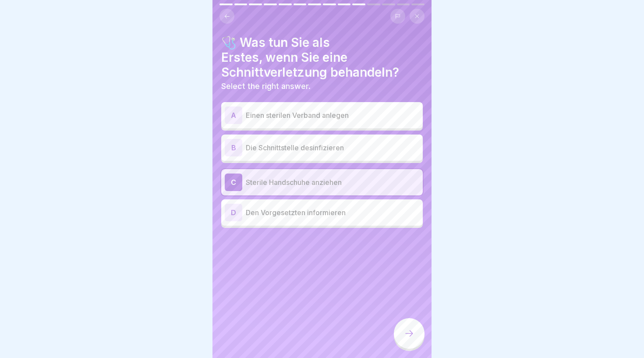
click at [409, 333] on icon at bounding box center [409, 333] width 11 height 11
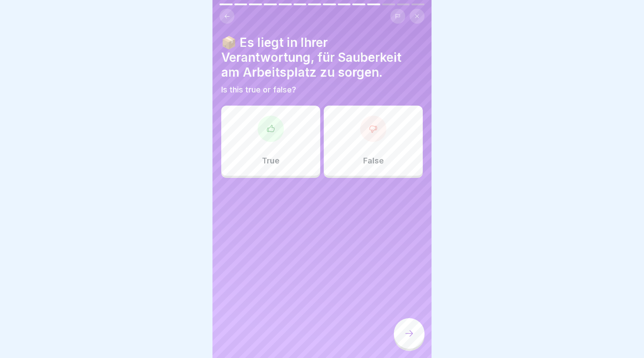
click at [284, 137] on div "True" at bounding box center [270, 141] width 99 height 70
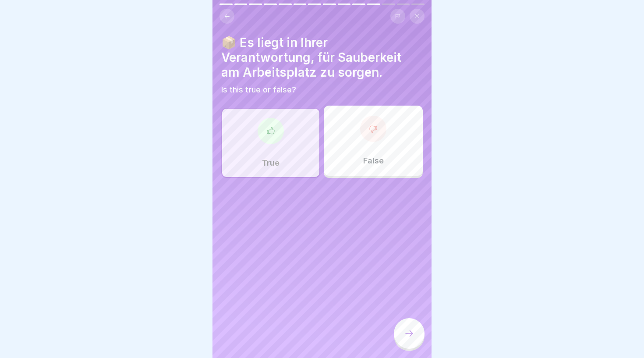
click at [408, 333] on icon at bounding box center [409, 333] width 11 height 11
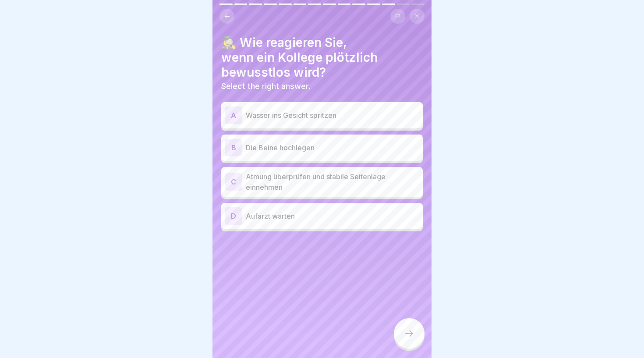
click at [359, 188] on p "Atmung überprüfen und stabile Seitenlage einnehmen" at bounding box center [332, 181] width 173 height 21
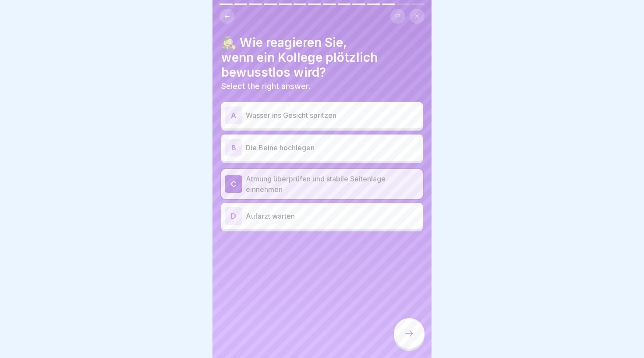
click at [406, 330] on icon at bounding box center [409, 333] width 11 height 11
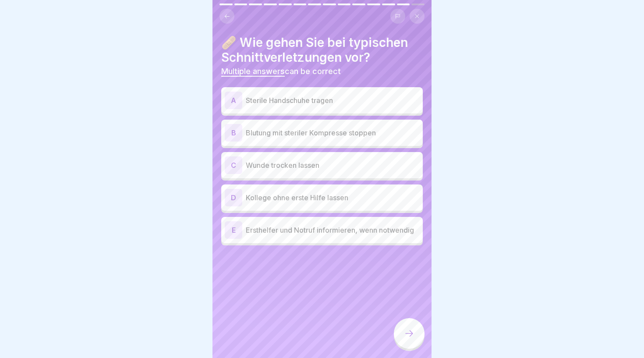
click at [377, 138] on div "B Blutung mit steriler Kompresse stoppen" at bounding box center [322, 133] width 194 height 18
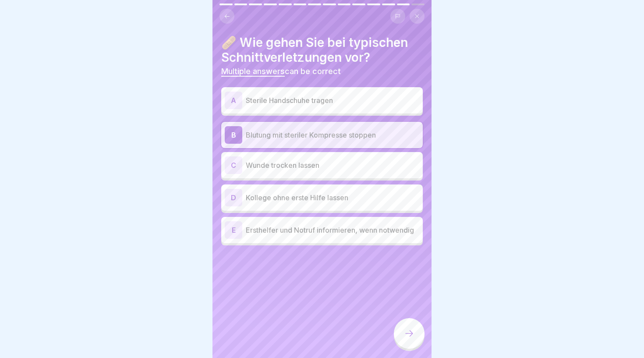
click at [357, 218] on div "E Ersthelfer und Notruf informieren, wenn notwendig" at bounding box center [321, 230] width 201 height 26
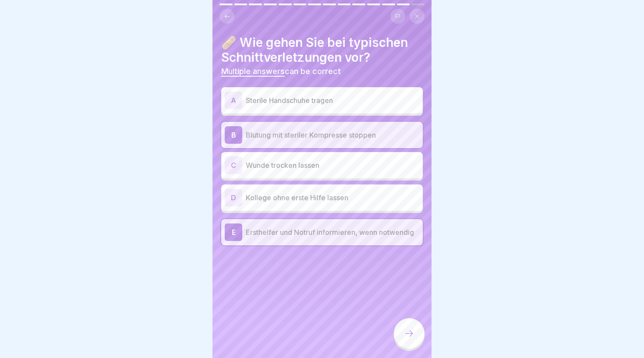
click at [405, 332] on icon at bounding box center [409, 333] width 11 height 11
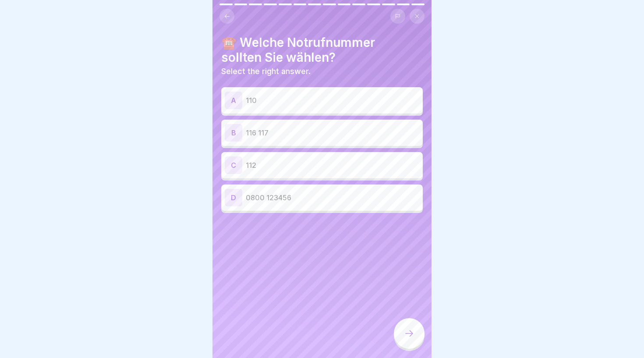
click at [324, 155] on div "C 112" at bounding box center [321, 165] width 201 height 26
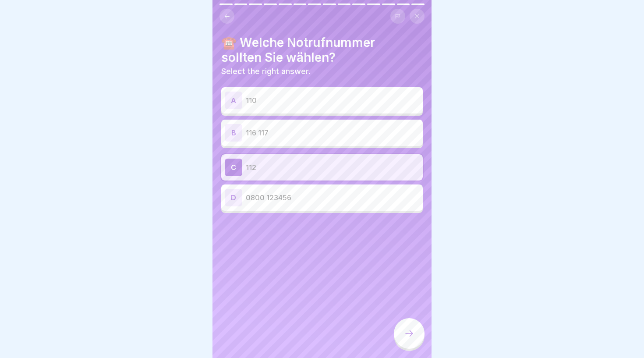
click at [408, 321] on div at bounding box center [409, 333] width 31 height 31
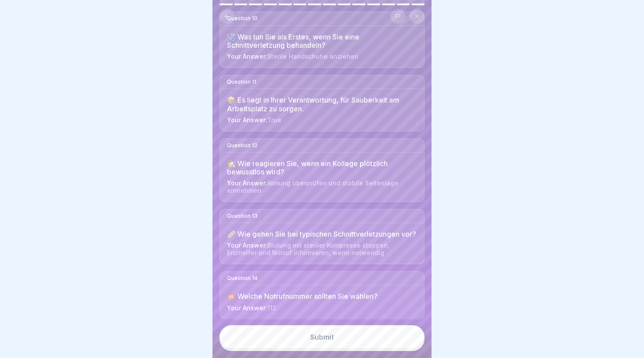
scroll to position [679, 0]
click at [338, 337] on button "Submit" at bounding box center [321, 337] width 205 height 24
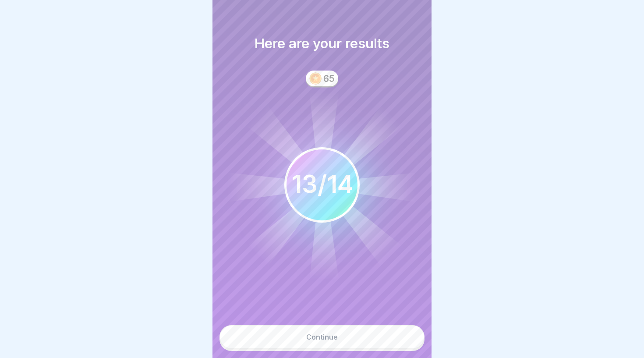
click at [342, 329] on button "Continue" at bounding box center [321, 337] width 205 height 24
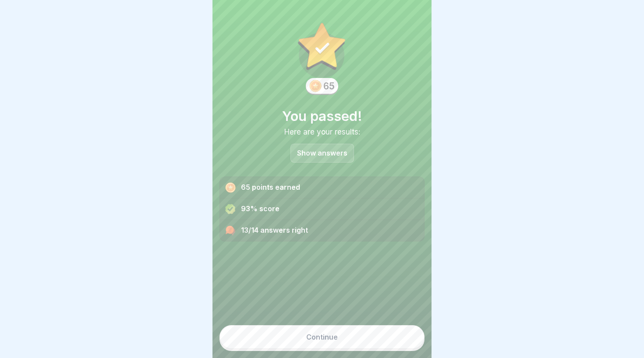
click at [326, 338] on div "Continue" at bounding box center [322, 337] width 32 height 8
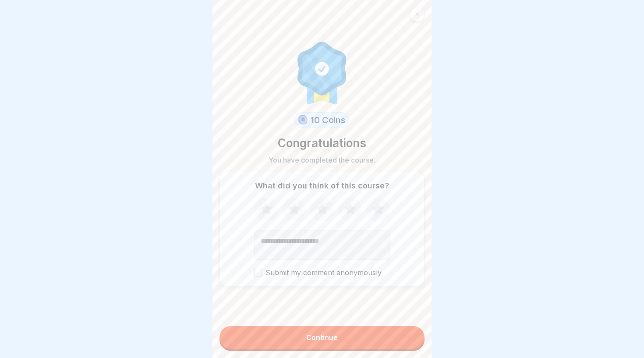
click at [331, 337] on div "Continue" at bounding box center [322, 337] width 32 height 8
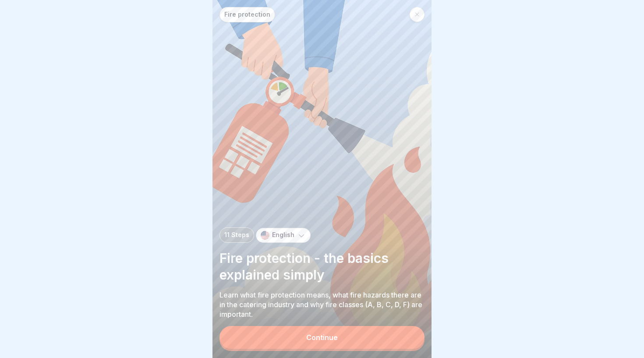
click at [239, 15] on p "Fire protection" at bounding box center [247, 14] width 46 height 7
click at [342, 340] on button "Continue" at bounding box center [321, 337] width 205 height 23
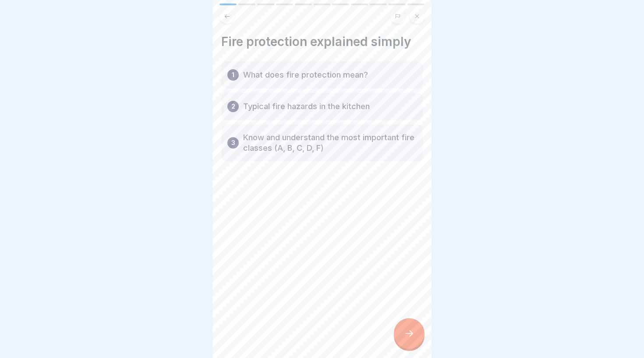
click at [403, 328] on div at bounding box center [409, 333] width 31 height 31
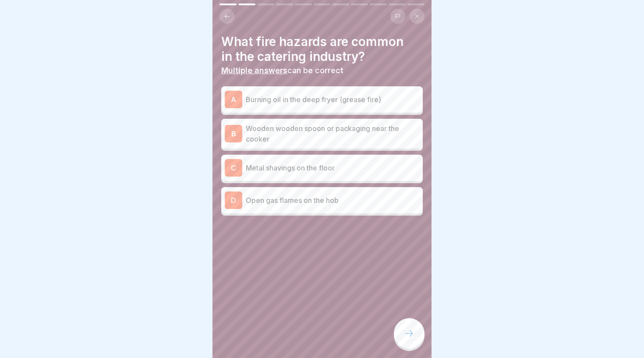
click at [317, 105] on div "A Burning oil in the deep fryer (grease fire)" at bounding box center [322, 100] width 194 height 18
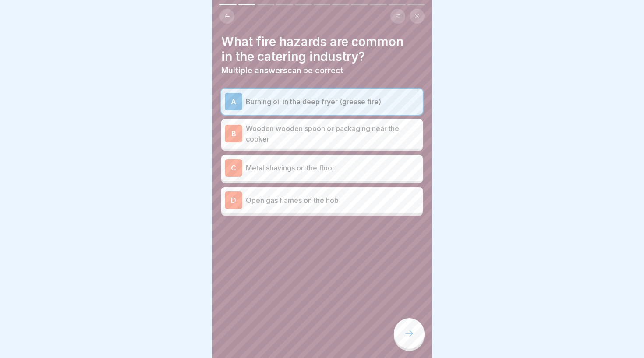
click at [309, 141] on p "Wooden wooden spoon or packaging near the cooker" at bounding box center [332, 133] width 173 height 21
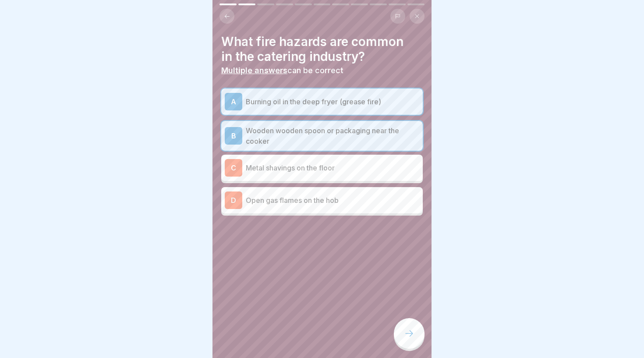
click at [303, 160] on div "C Metal shavings on the floor" at bounding box center [322, 168] width 194 height 18
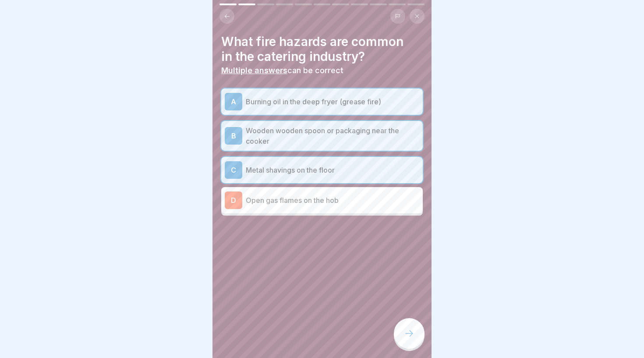
click at [303, 160] on div "C Metal shavings on the floor" at bounding box center [321, 170] width 201 height 26
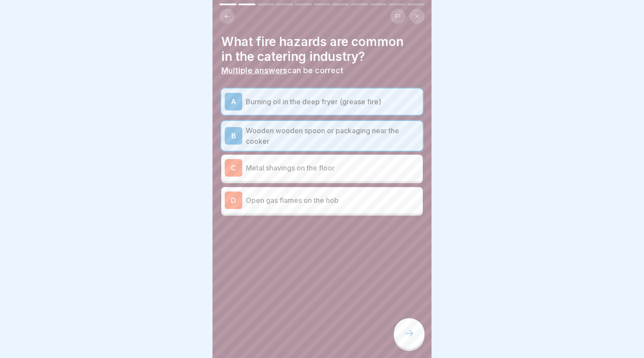
click at [317, 208] on div "D Open gas flames on the hob" at bounding box center [321, 200] width 201 height 26
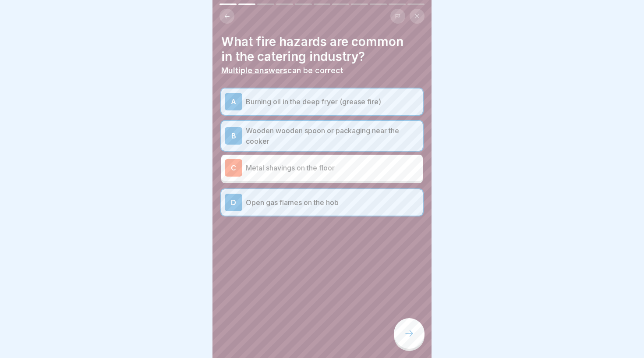
click at [414, 327] on div at bounding box center [409, 333] width 31 height 31
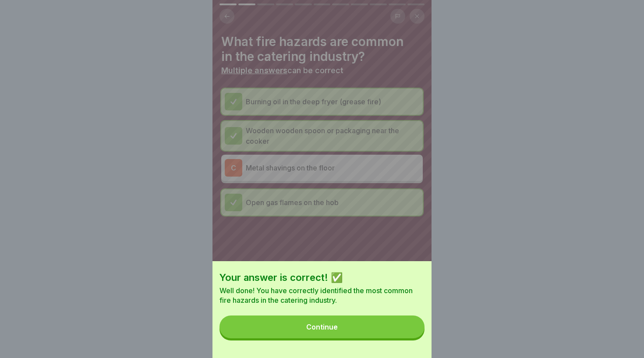
click at [374, 326] on button "Continue" at bounding box center [321, 326] width 205 height 23
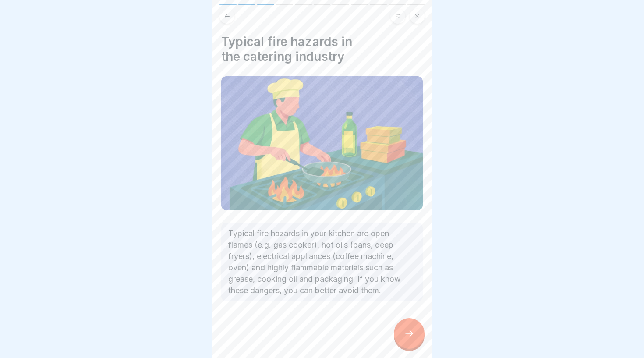
click at [408, 330] on icon at bounding box center [409, 333] width 11 height 11
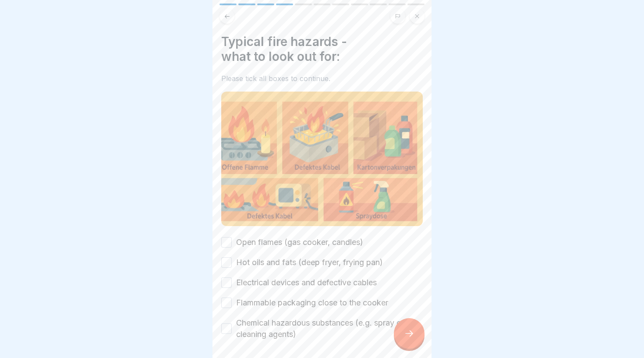
click at [290, 239] on label "Open flames (gas cooker, candles)" at bounding box center [299, 241] width 127 height 11
click at [232, 239] on button "Open flames (gas cooker, candles)" at bounding box center [226, 242] width 11 height 11
click at [270, 263] on label "Hot oils and fats (deep fryer, frying pan)" at bounding box center [309, 262] width 147 height 11
click at [232, 263] on button "Hot oils and fats (deep fryer, frying pan)" at bounding box center [226, 262] width 11 height 11
click at [271, 282] on label "Electrical devices and defective cables" at bounding box center [306, 282] width 141 height 11
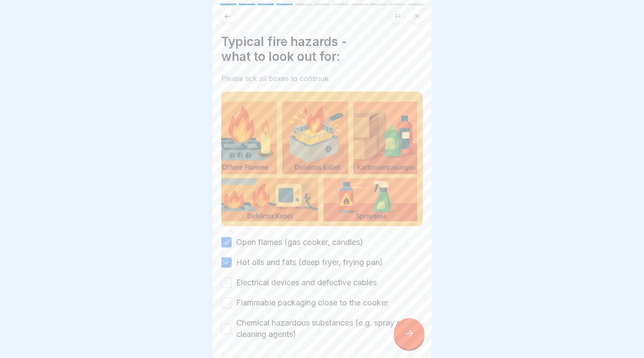
click at [232, 282] on button "Electrical devices and defective cables" at bounding box center [226, 282] width 11 height 11
click at [258, 304] on label "Flammable packaging close to the cooker" at bounding box center [312, 302] width 152 height 11
click at [232, 304] on button "Flammable packaging close to the cooker" at bounding box center [226, 302] width 11 height 11
click at [264, 324] on label "Chemical hazardous substances (e.g. spray cans, cleaning agents)" at bounding box center [329, 328] width 187 height 23
click at [232, 324] on button "Chemical hazardous substances (e.g. spray cans, cleaning agents)" at bounding box center [226, 328] width 11 height 11
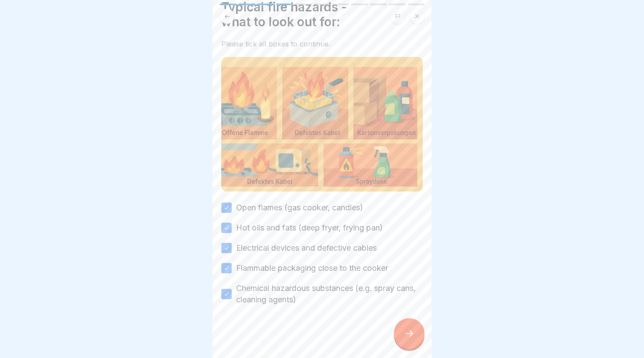
scroll to position [34, 0]
click at [402, 328] on div at bounding box center [409, 333] width 31 height 31
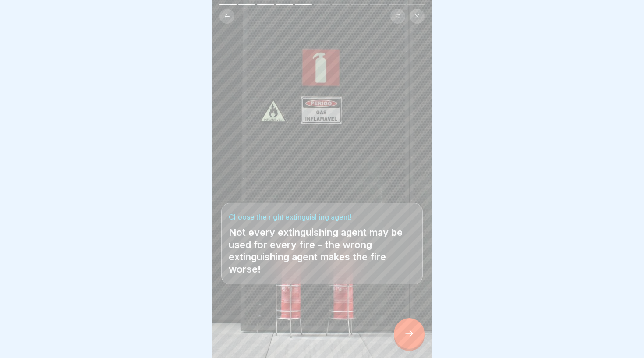
click at [408, 327] on div at bounding box center [409, 333] width 31 height 31
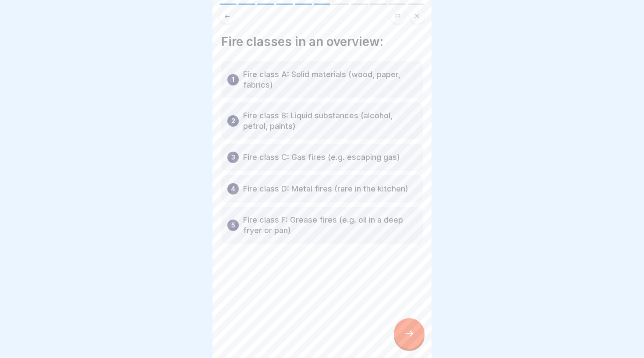
click at [407, 331] on icon at bounding box center [409, 333] width 11 height 11
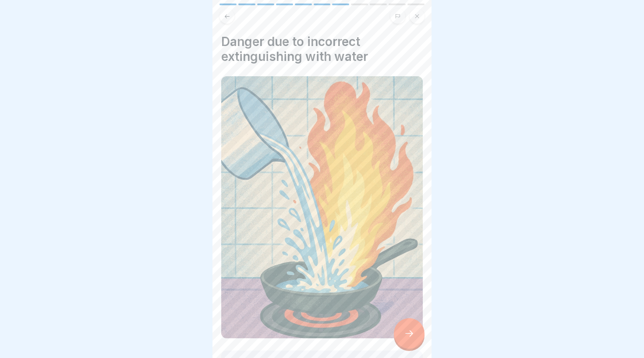
click at [405, 320] on div at bounding box center [409, 333] width 31 height 31
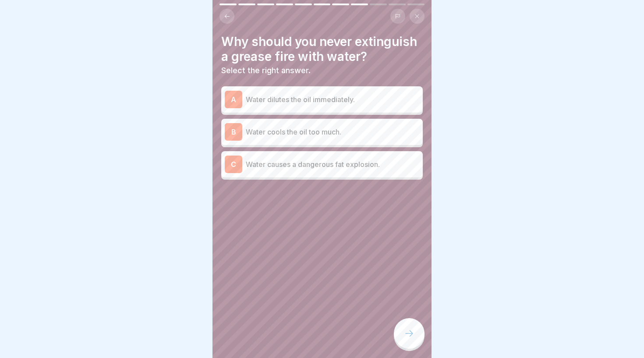
click at [341, 172] on div "C Water causes a dangerous fat explosion." at bounding box center [322, 164] width 194 height 18
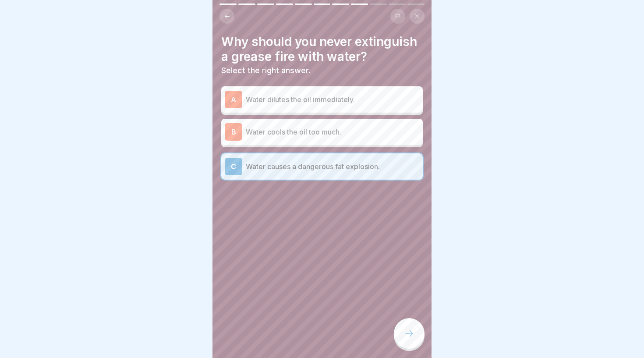
click at [403, 327] on div at bounding box center [409, 333] width 31 height 31
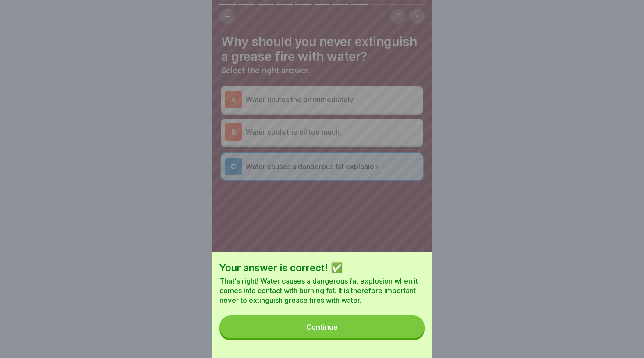
click at [349, 328] on button "Continue" at bounding box center [321, 326] width 205 height 23
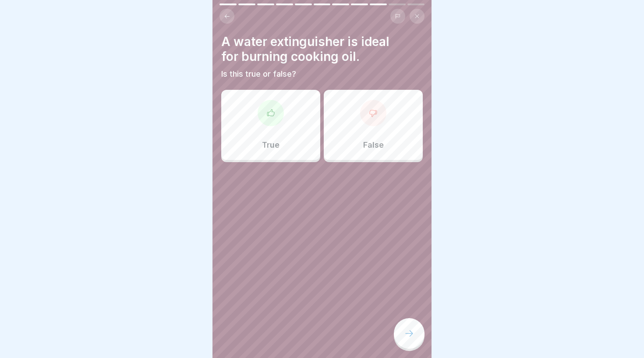
click at [355, 99] on div "False" at bounding box center [373, 125] width 99 height 70
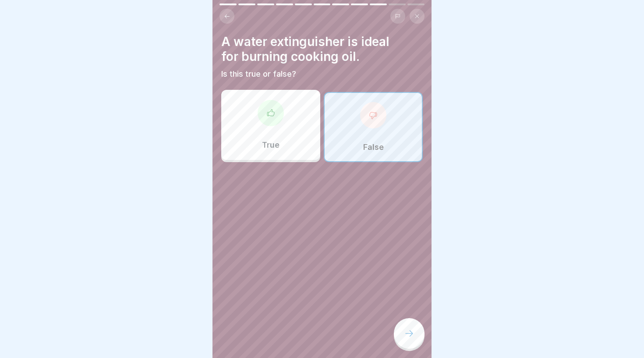
click at [406, 324] on div at bounding box center [409, 333] width 31 height 31
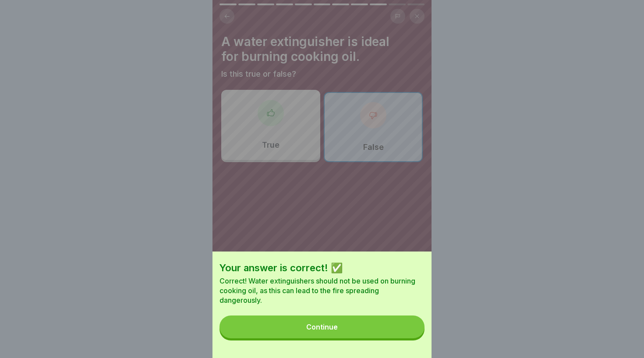
click at [359, 323] on button "Continue" at bounding box center [321, 326] width 205 height 23
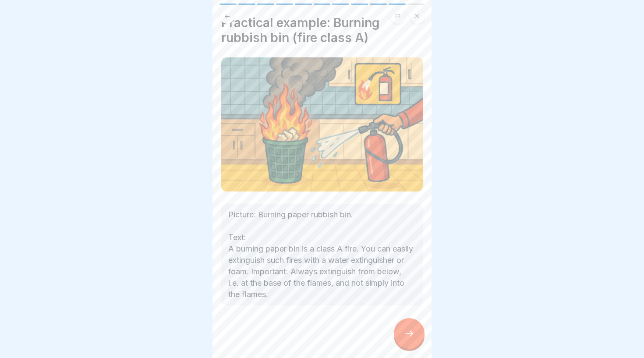
scroll to position [19, 0]
click at [405, 335] on icon at bounding box center [409, 333] width 11 height 11
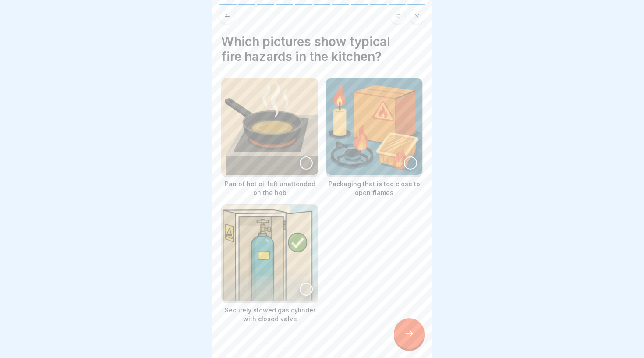
click at [247, 123] on img at bounding box center [270, 126] width 96 height 96
click at [362, 150] on img at bounding box center [374, 126] width 96 height 96
click at [406, 337] on icon at bounding box center [409, 333] width 11 height 11
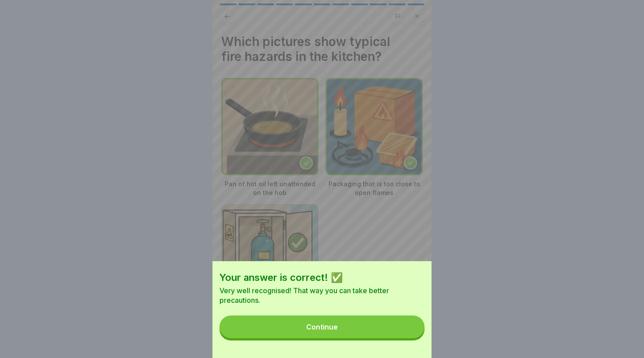
click at [356, 327] on button "Continue" at bounding box center [321, 326] width 205 height 23
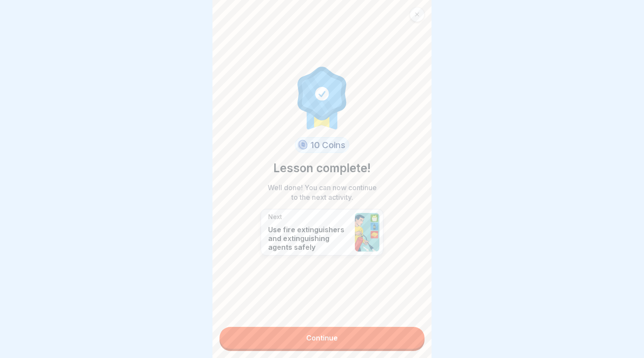
click at [353, 334] on link "Continue" at bounding box center [321, 338] width 205 height 22
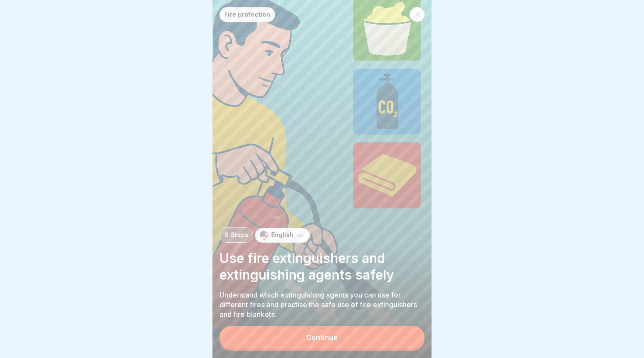
click at [310, 322] on div "Fire protection 6 Steps English Use fire extinguishers and extinguishing agents…" at bounding box center [321, 179] width 219 height 358
click at [305, 337] on button "Continue" at bounding box center [321, 337] width 205 height 23
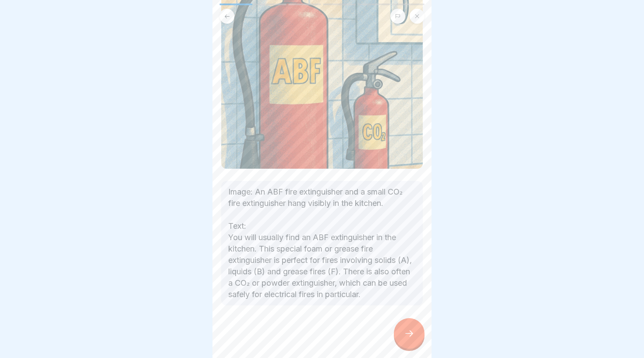
scroll to position [125, 0]
click at [410, 332] on icon at bounding box center [409, 333] width 11 height 11
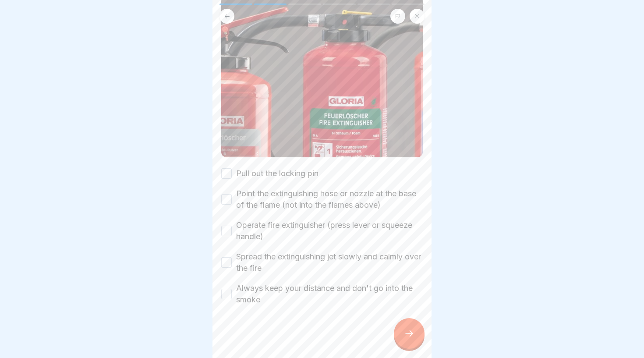
scroll to position [95, 0]
click at [286, 176] on label "Pull out the locking pin" at bounding box center [277, 173] width 82 height 11
click at [232, 176] on button "Pull out the locking pin" at bounding box center [226, 173] width 11 height 11
click at [286, 204] on label "Point the extinguishing hose or nozzle at the base of the flame (not into the f…" at bounding box center [329, 199] width 187 height 23
click at [232, 204] on button "Point the extinguishing hose or nozzle at the base of the flame (not into the f…" at bounding box center [226, 199] width 11 height 11
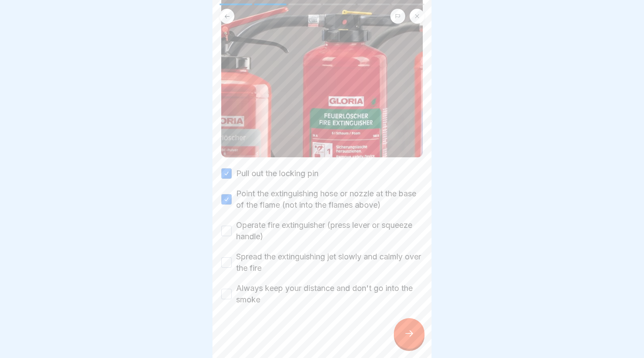
click at [305, 228] on label "Operate fire extinguisher (press lever or squeeze handle)" at bounding box center [329, 230] width 187 height 23
click at [232, 228] on button "Operate fire extinguisher (press lever or squeeze handle)" at bounding box center [226, 230] width 11 height 11
click at [296, 258] on label "Spread the extinguishing jet slowly and calmly over the fire" at bounding box center [329, 262] width 187 height 23
click at [232, 258] on button "Spread the extinguishing jet slowly and calmly over the fire" at bounding box center [226, 262] width 11 height 11
click at [282, 296] on label "Always keep your distance and don't go into the smoke" at bounding box center [329, 293] width 187 height 23
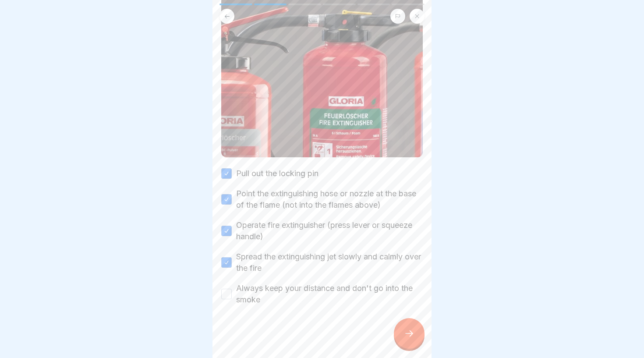
click at [232, 296] on button "Always keep your distance and don't go into the smoke" at bounding box center [226, 294] width 11 height 11
click at [404, 338] on icon at bounding box center [409, 333] width 11 height 11
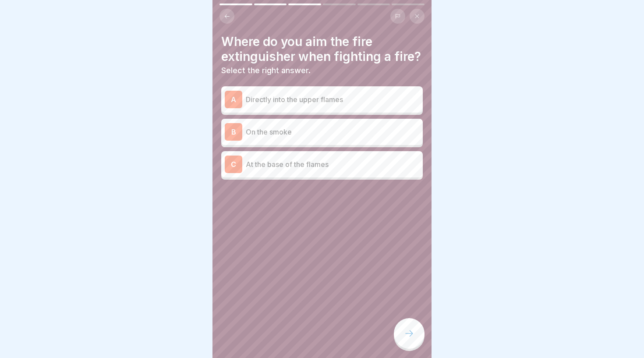
click at [346, 163] on p "At the base of the flames" at bounding box center [332, 164] width 173 height 11
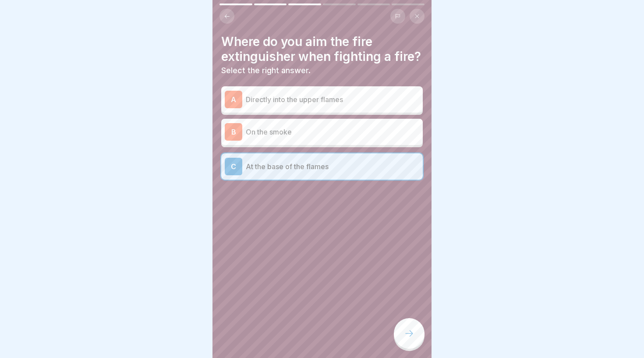
click at [409, 333] on icon at bounding box center [409, 333] width 11 height 11
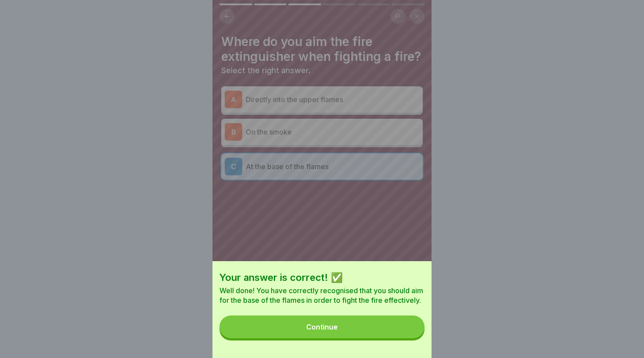
click at [366, 338] on div "Your answer is correct! ✅ Well done! You have correctly recognised that you sho…" at bounding box center [321, 309] width 219 height 97
click at [355, 323] on button "Continue" at bounding box center [321, 326] width 205 height 23
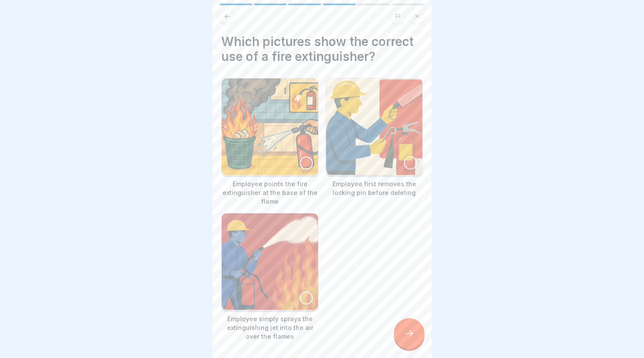
click at [250, 158] on img at bounding box center [270, 126] width 96 height 96
click at [379, 129] on img at bounding box center [374, 126] width 96 height 96
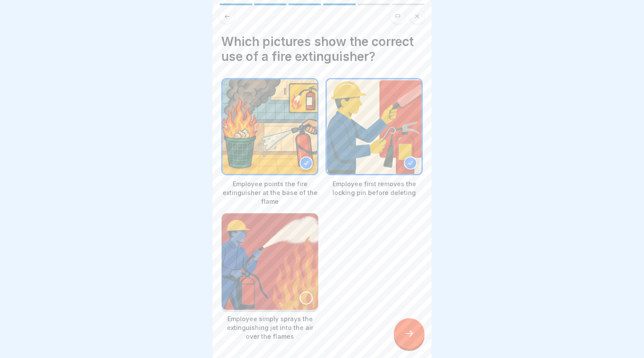
click at [410, 333] on icon at bounding box center [409, 333] width 11 height 11
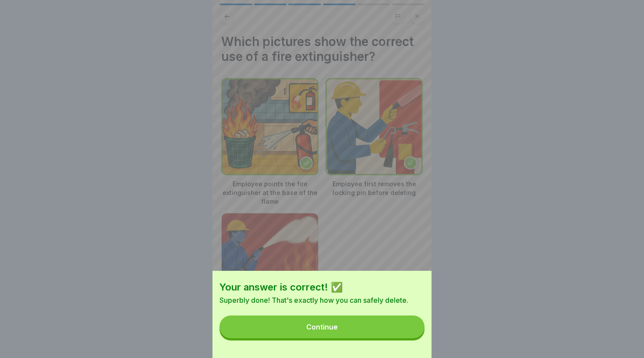
click at [352, 329] on button "Continue" at bounding box center [321, 326] width 205 height 23
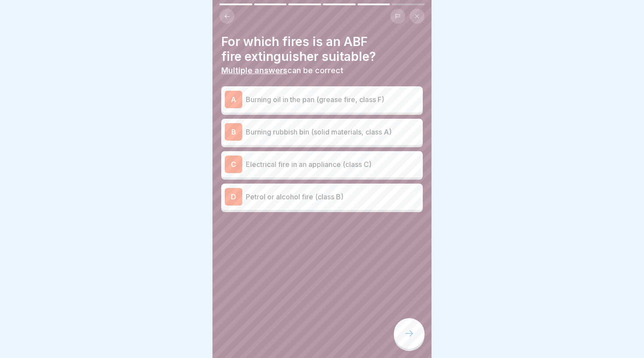
click at [290, 96] on p "Burning oil in the pan (grease fire, class F)" at bounding box center [332, 99] width 173 height 11
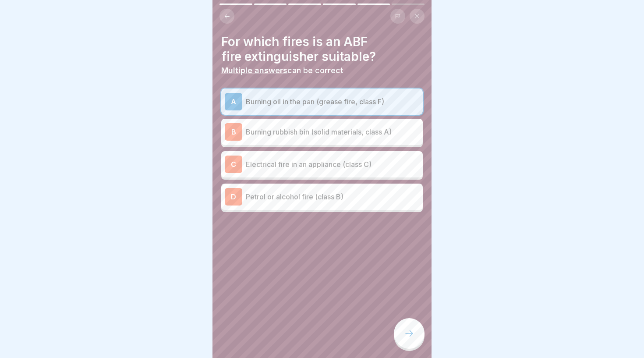
click at [287, 129] on p "Burning rubbish bin (solid materials, class A)" at bounding box center [332, 132] width 173 height 11
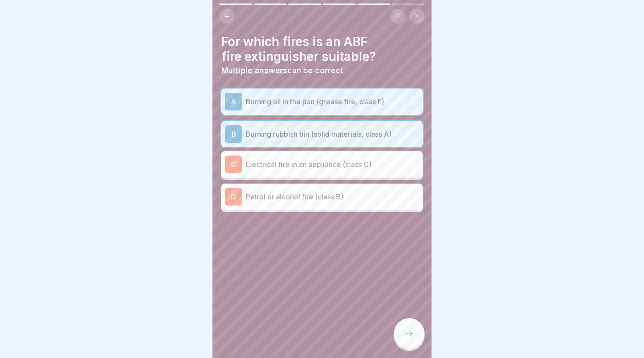
click at [297, 198] on p "Petrol or alcohol fire (class B)" at bounding box center [332, 196] width 173 height 11
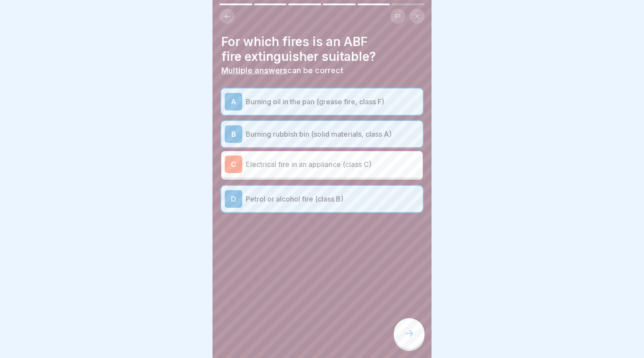
click at [406, 327] on div at bounding box center [409, 333] width 31 height 31
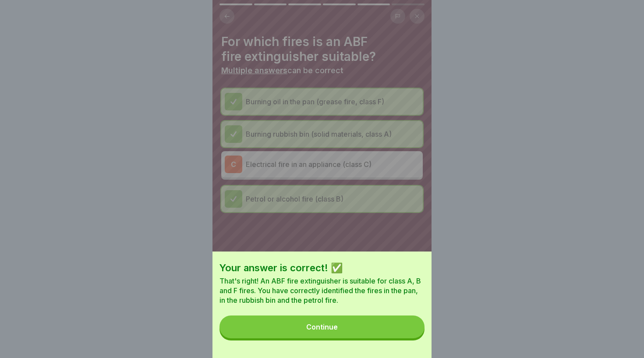
click at [305, 329] on button "Continue" at bounding box center [321, 326] width 205 height 23
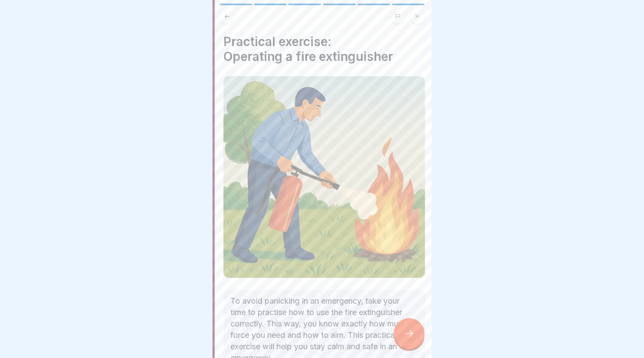
click at [229, 53] on h4 "Practical exercise: Operating a fire extinguisher" at bounding box center [323, 49] width 201 height 30
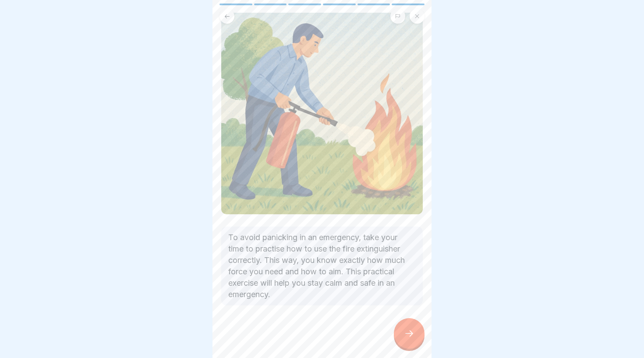
scroll to position [63, 0]
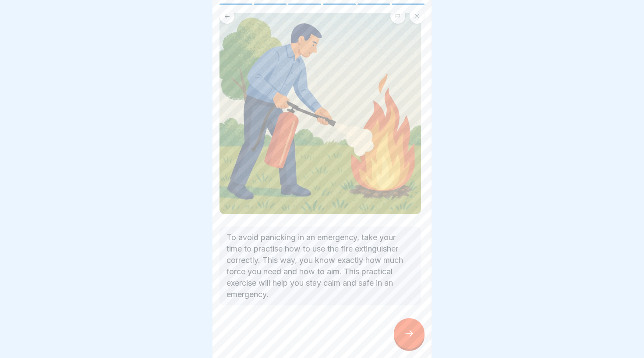
click at [325, 250] on p "To avoid panicking in an emergency, take your time to practise how to use the f…" at bounding box center [319, 266] width 187 height 68
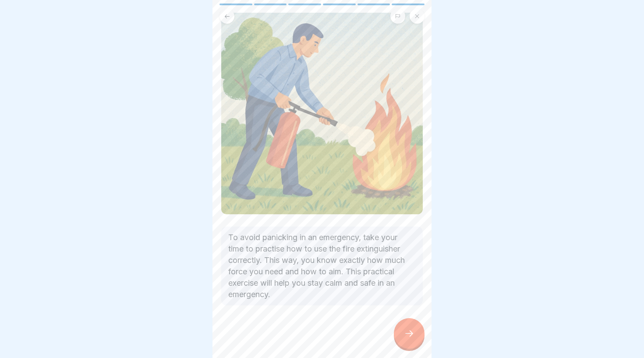
click at [408, 335] on icon at bounding box center [409, 333] width 11 height 11
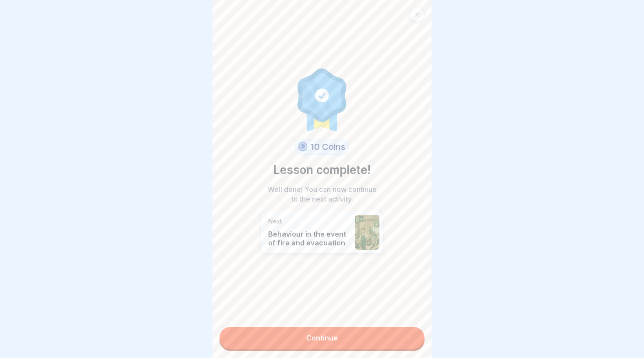
click at [360, 338] on link "Continue" at bounding box center [321, 338] width 205 height 22
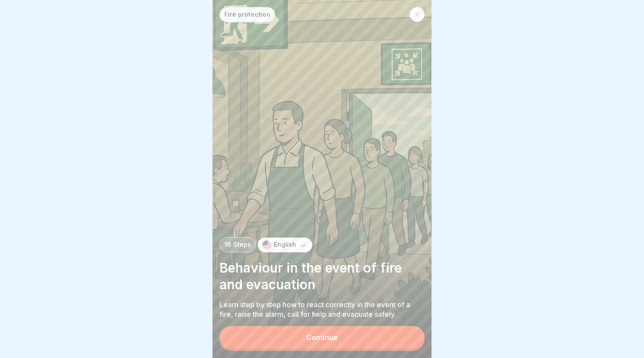
click at [243, 17] on p "Fire protection" at bounding box center [247, 14] width 46 height 7
click at [415, 14] on icon at bounding box center [416, 14] width 5 height 5
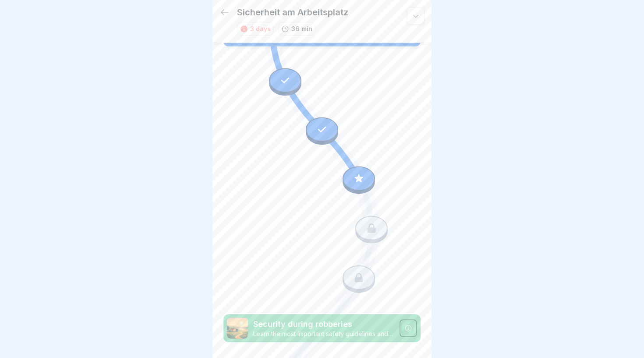
scroll to position [367, 0]
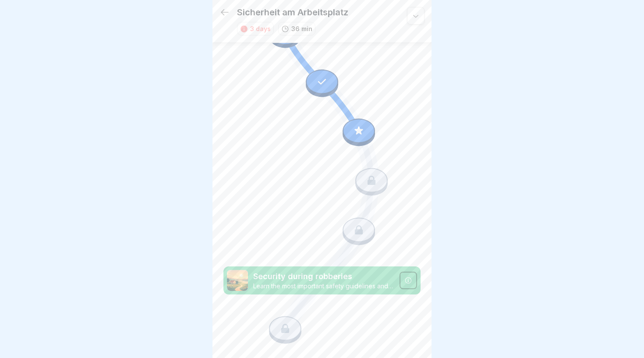
click at [227, 13] on icon at bounding box center [224, 12] width 11 height 11
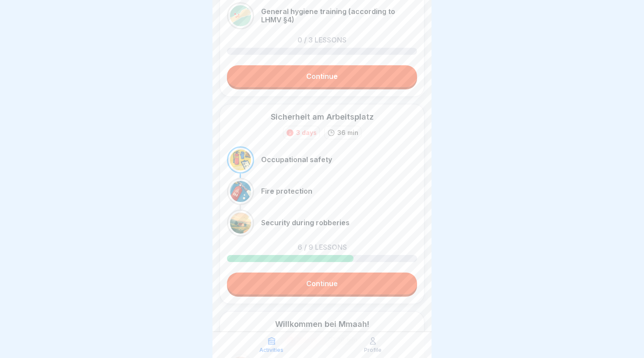
scroll to position [70, 0]
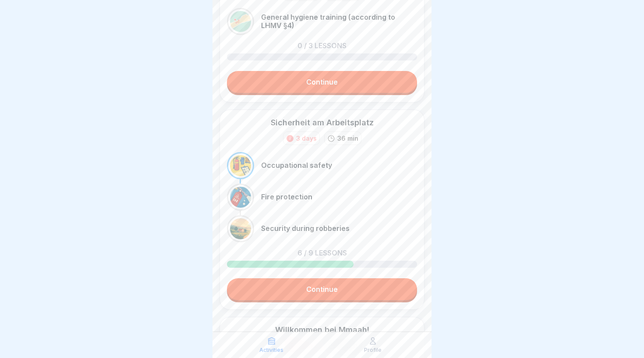
click at [313, 84] on link "Continue" at bounding box center [322, 82] width 190 height 22
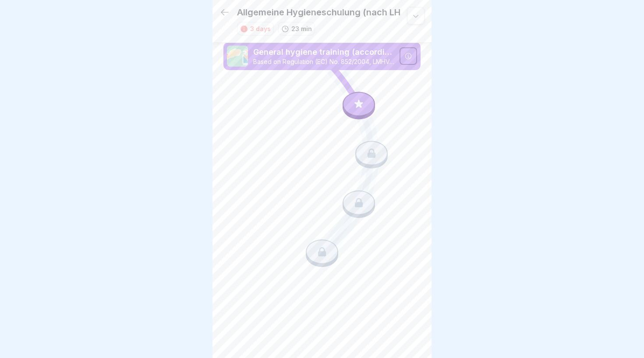
click at [362, 56] on p "General hygiene training (according to LHMV §4)" at bounding box center [323, 51] width 141 height 11
click at [365, 102] on div at bounding box center [358, 104] width 32 height 25
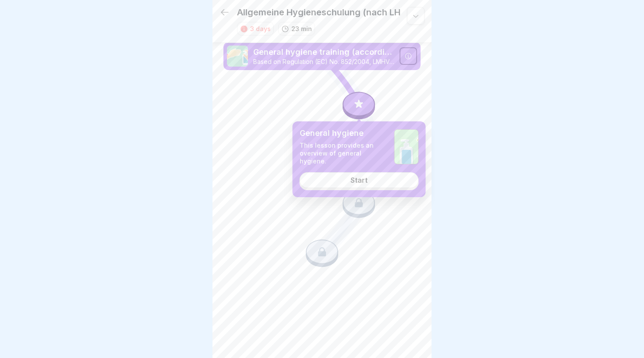
click at [376, 180] on link "Start" at bounding box center [358, 180] width 119 height 16
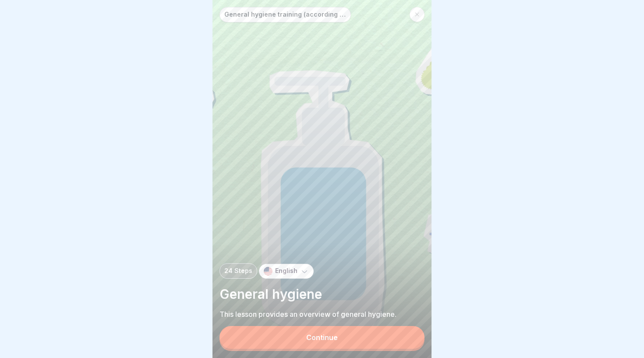
click at [329, 331] on button "Continue" at bounding box center [321, 337] width 205 height 23
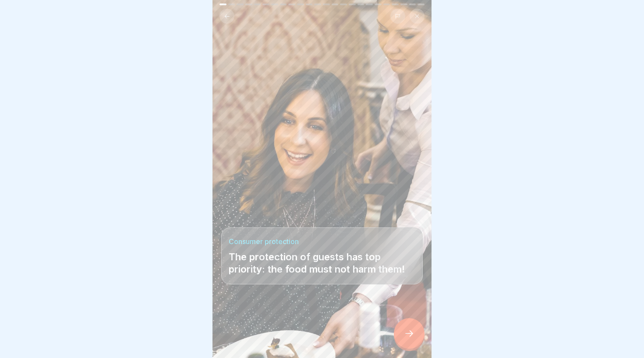
click at [403, 333] on div at bounding box center [409, 333] width 31 height 31
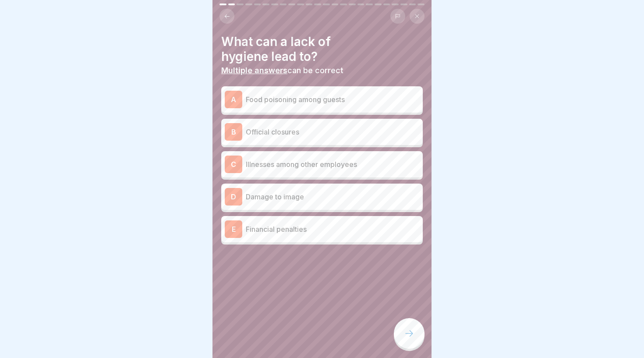
click at [223, 19] on button at bounding box center [226, 16] width 15 height 15
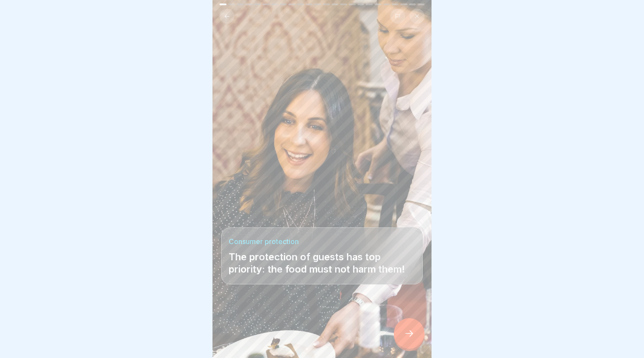
click at [412, 333] on icon at bounding box center [409, 333] width 11 height 11
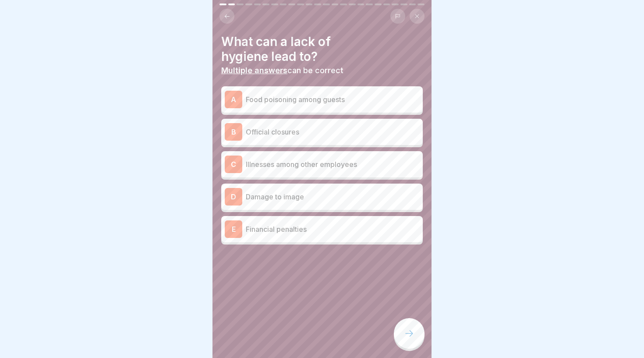
click at [315, 107] on div "A Food poisoning among guests" at bounding box center [322, 100] width 194 height 18
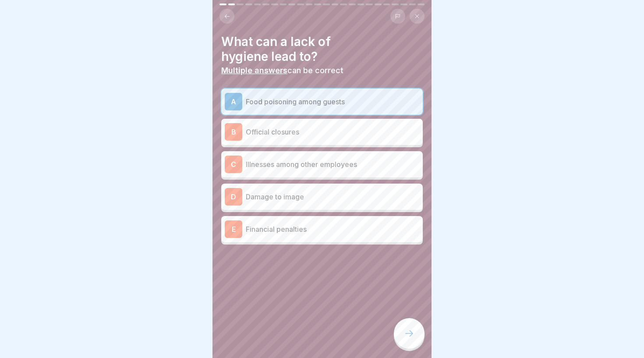
click at [370, 165] on p "Illnesses among other employees" at bounding box center [332, 164] width 173 height 11
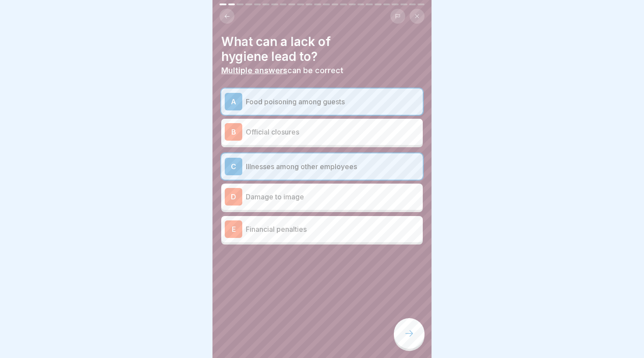
click at [370, 165] on p "Illnesses among other employees" at bounding box center [332, 166] width 173 height 11
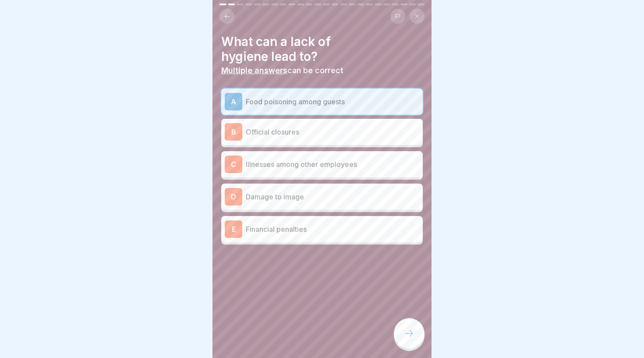
click at [367, 239] on div "E Financial penalties" at bounding box center [321, 229] width 201 height 26
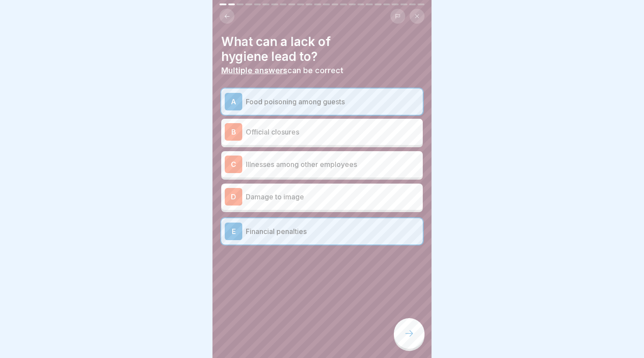
click at [362, 129] on p "Official closures" at bounding box center [332, 132] width 173 height 11
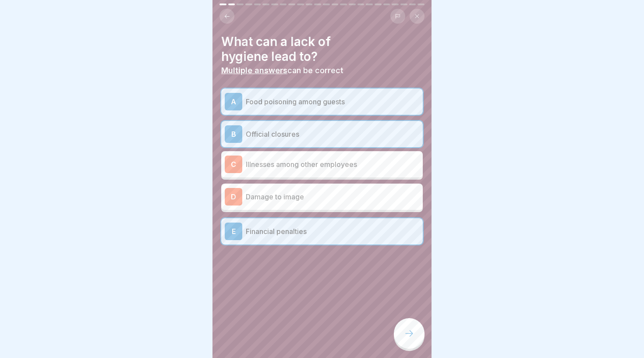
click at [410, 323] on div at bounding box center [409, 333] width 31 height 31
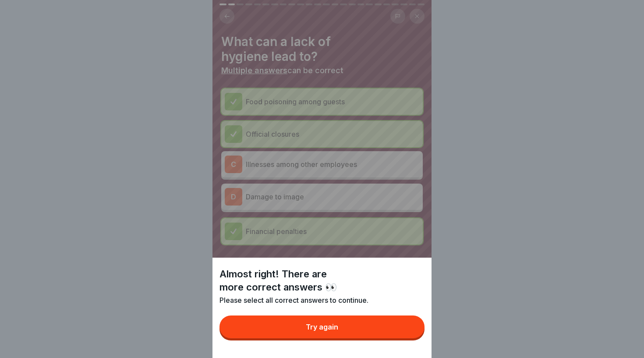
click at [332, 330] on div "Try again" at bounding box center [322, 327] width 32 height 8
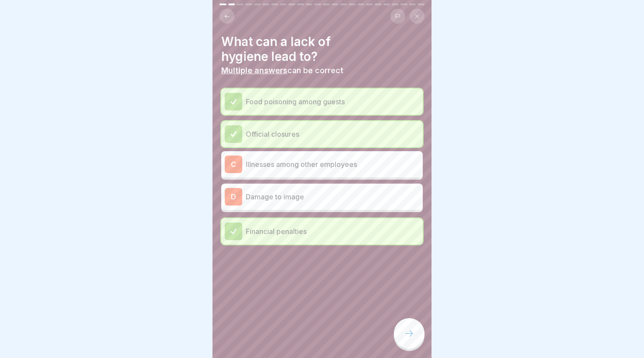
click at [308, 165] on p "Illnesses among other employees" at bounding box center [332, 164] width 173 height 11
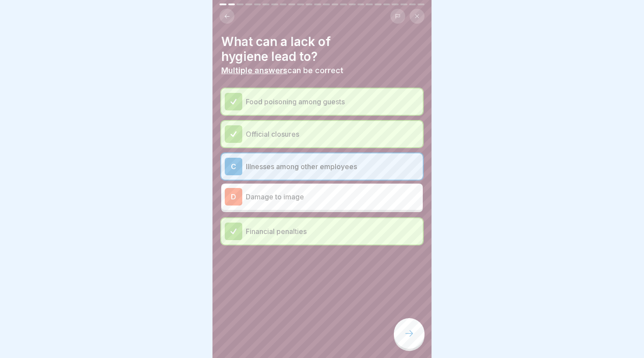
click at [403, 331] on div at bounding box center [409, 333] width 31 height 31
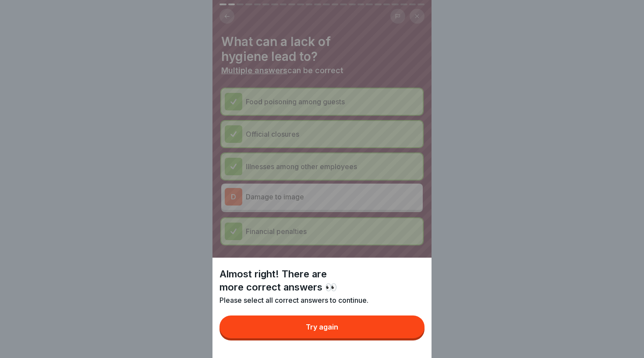
click at [324, 326] on div "Try again" at bounding box center [322, 327] width 32 height 8
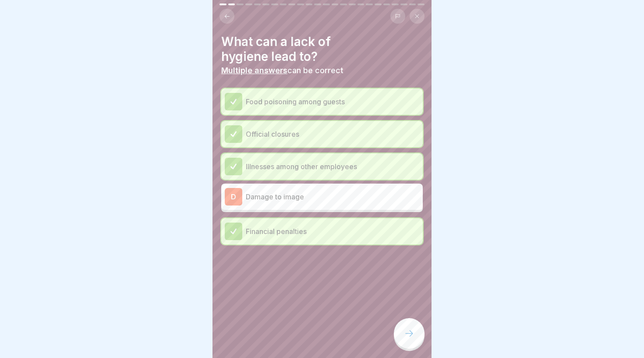
click at [310, 202] on div "D Damage to image" at bounding box center [322, 197] width 194 height 18
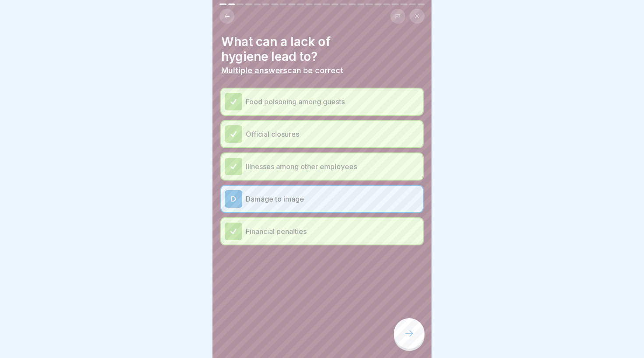
click at [408, 329] on icon at bounding box center [409, 333] width 11 height 11
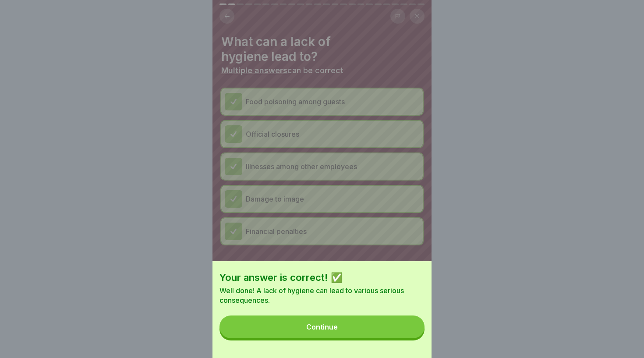
click at [345, 318] on button "Continue" at bounding box center [321, 326] width 205 height 23
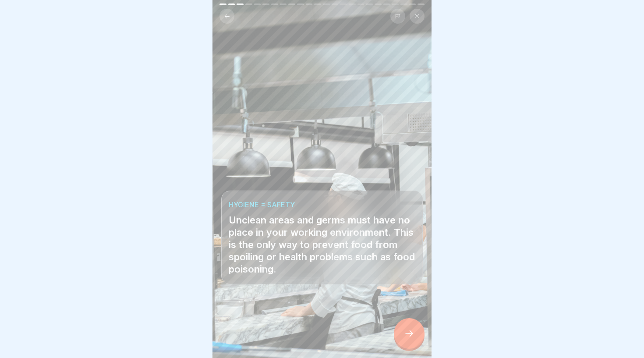
click at [407, 337] on icon at bounding box center [409, 333] width 11 height 11
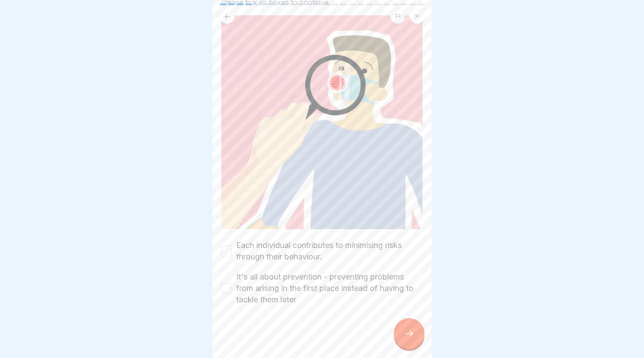
scroll to position [76, 0]
click at [234, 251] on div "Each individual contributes to minimising risks through their behaviour." at bounding box center [321, 250] width 201 height 23
click at [226, 251] on button "Each individual contributes to minimising risks through their behaviour." at bounding box center [226, 251] width 11 height 11
click at [227, 287] on button "It's all about prevention - preventing problems from arising in the first place…" at bounding box center [226, 288] width 11 height 11
click at [409, 338] on icon at bounding box center [409, 333] width 11 height 11
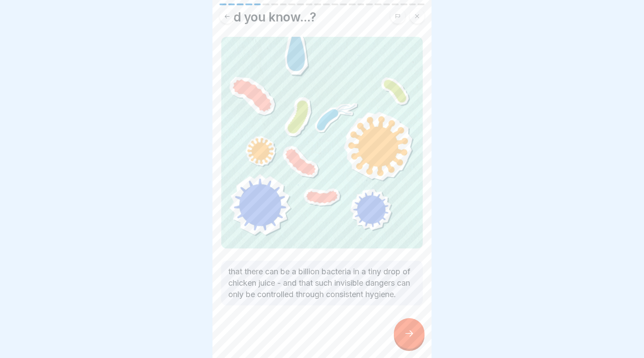
scroll to position [36, 0]
click at [405, 332] on icon at bounding box center [409, 333] width 11 height 11
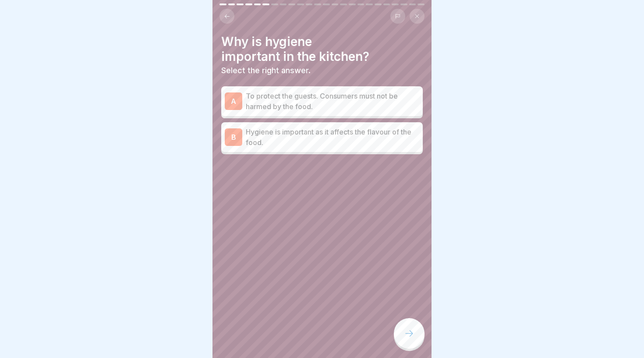
click at [336, 102] on p "To protect the guests. Consumers must not be harmed by the food." at bounding box center [332, 101] width 173 height 21
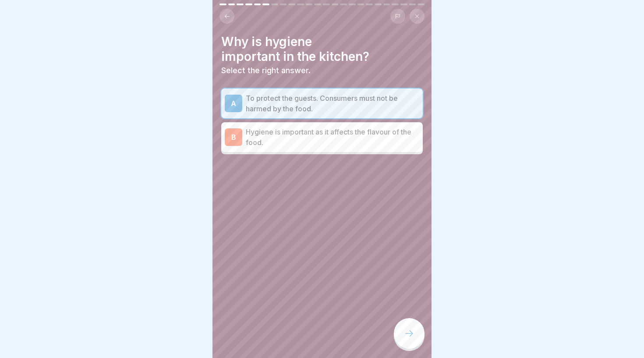
click at [408, 335] on icon at bounding box center [409, 333] width 11 height 11
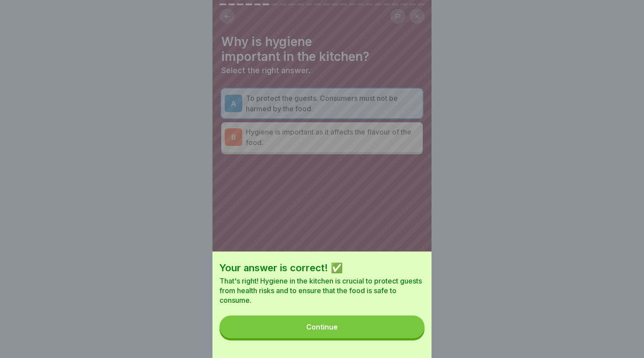
click at [314, 320] on button "Continue" at bounding box center [321, 326] width 205 height 23
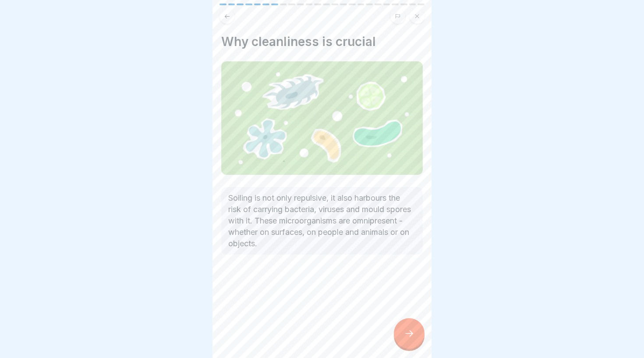
click at [404, 334] on icon at bounding box center [409, 333] width 11 height 11
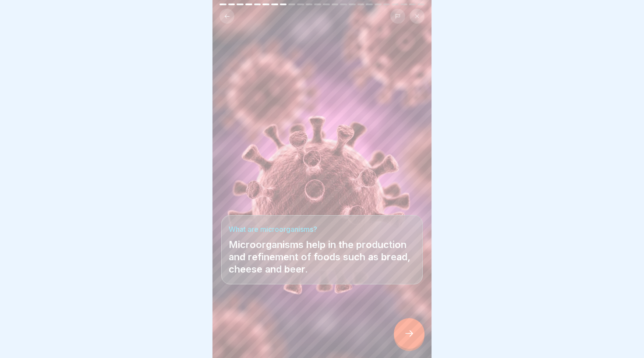
click at [412, 338] on icon at bounding box center [409, 333] width 11 height 11
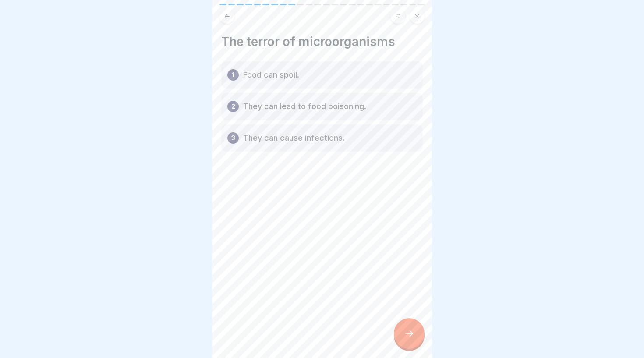
click at [303, 76] on div "1 Food can spoil." at bounding box center [321, 74] width 201 height 27
click at [319, 110] on p "They can lead to food poisoning." at bounding box center [304, 106] width 123 height 11
click at [328, 141] on p "They can cause infections." at bounding box center [294, 138] width 102 height 11
click at [405, 333] on icon at bounding box center [409, 333] width 11 height 11
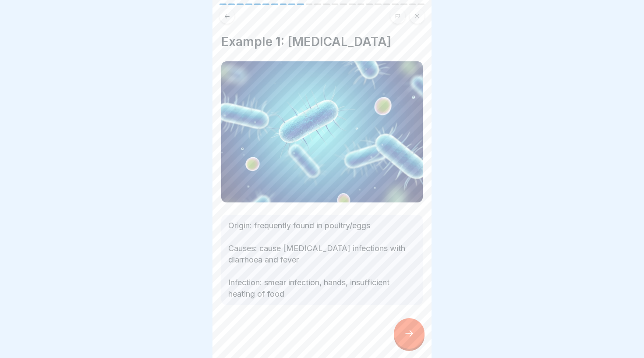
click at [410, 343] on div at bounding box center [409, 333] width 31 height 31
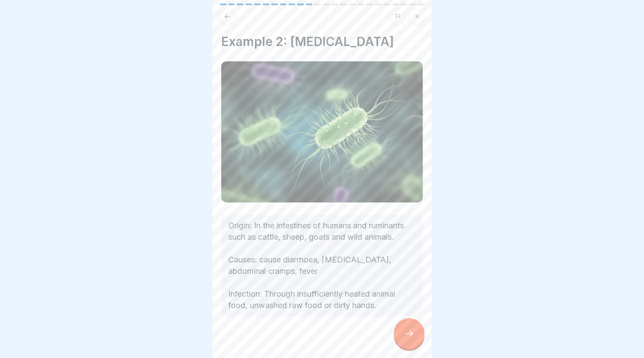
click at [401, 334] on div at bounding box center [409, 333] width 31 height 31
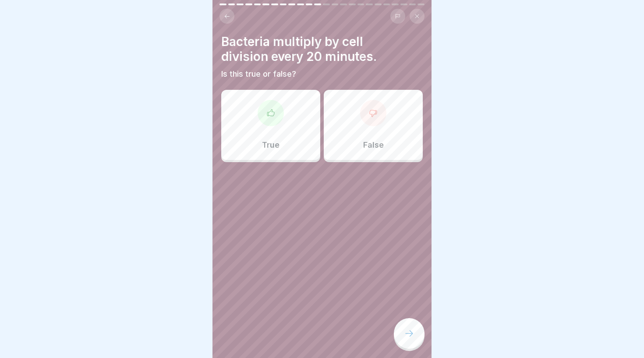
click at [232, 18] on button at bounding box center [226, 16] width 15 height 15
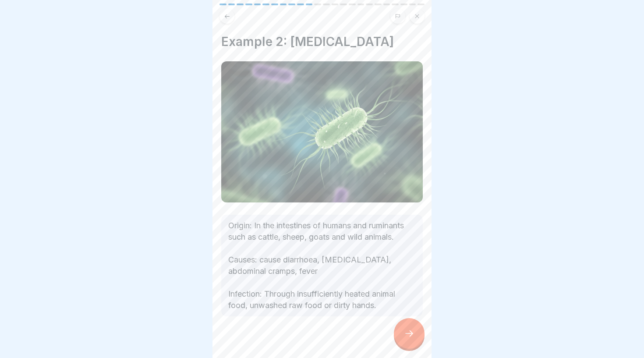
click at [402, 334] on div at bounding box center [409, 333] width 31 height 31
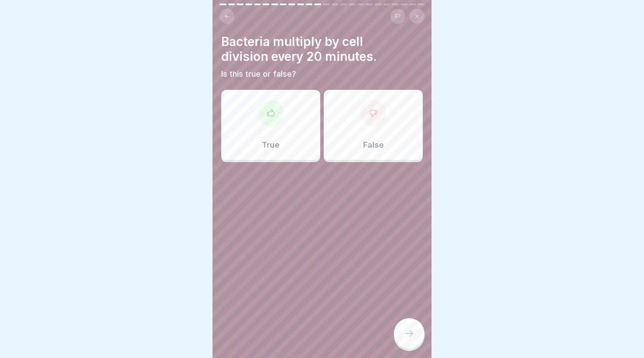
click at [278, 133] on div "True" at bounding box center [270, 125] width 99 height 70
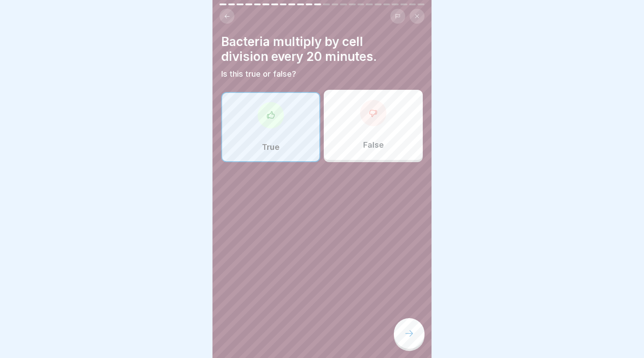
click at [407, 336] on icon at bounding box center [409, 333] width 11 height 11
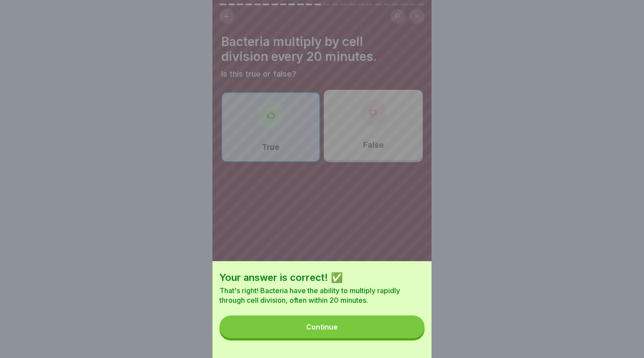
click at [298, 325] on button "Continue" at bounding box center [321, 326] width 205 height 23
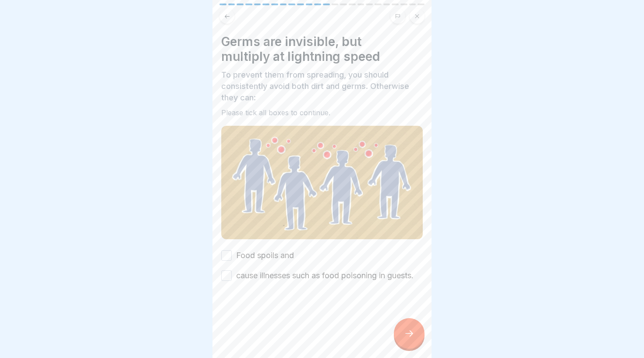
click at [286, 254] on label "Food spoils and" at bounding box center [265, 255] width 58 height 11
click at [232, 254] on button "Food spoils and" at bounding box center [226, 255] width 11 height 11
click at [288, 275] on label "cause illnesses such as food poisoning in guests." at bounding box center [324, 275] width 177 height 11
click at [232, 275] on button "cause illnesses such as food poisoning in guests." at bounding box center [226, 275] width 11 height 11
click at [412, 335] on icon at bounding box center [409, 333] width 11 height 11
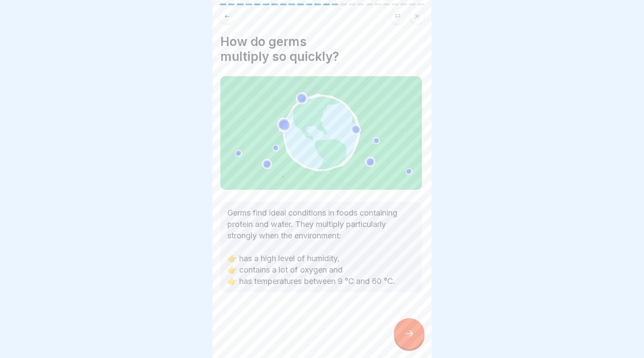
click at [306, 222] on p "Germs find ideal conditions in foods containing protein and water. They multipl…" at bounding box center [320, 247] width 187 height 80
click at [404, 342] on div at bounding box center [409, 333] width 31 height 31
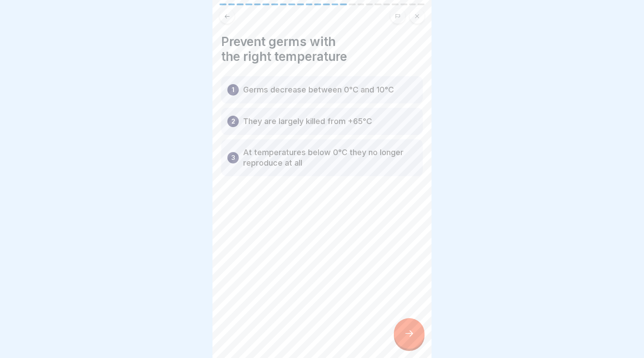
click at [329, 96] on div "1 Germs decrease between 0°C and 10°C" at bounding box center [321, 89] width 201 height 27
click at [323, 123] on p "They are largely killed from +65°C" at bounding box center [307, 121] width 129 height 11
click at [319, 122] on p "They are largely killed from +65°C" at bounding box center [307, 121] width 129 height 11
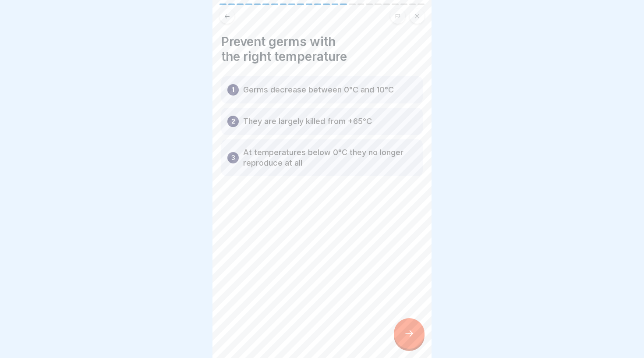
click at [226, 16] on icon at bounding box center [227, 16] width 5 height 4
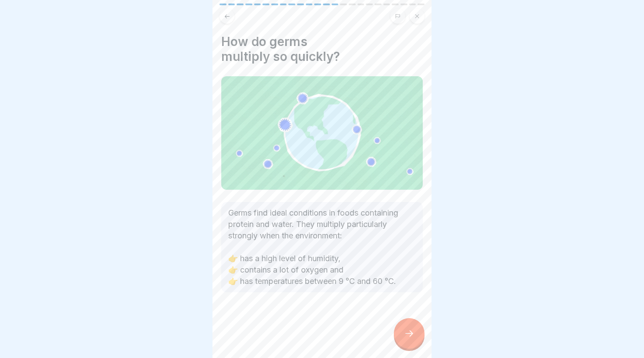
click at [413, 334] on icon at bounding box center [409, 333] width 11 height 11
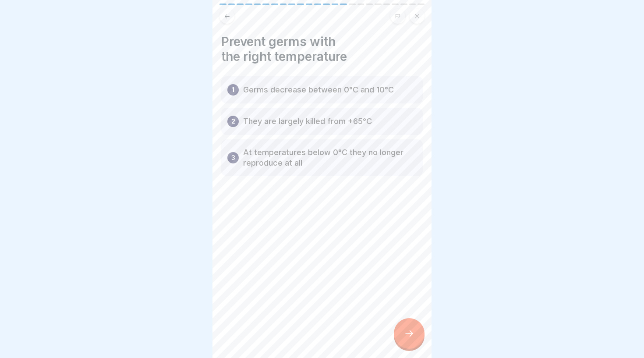
click at [410, 331] on icon at bounding box center [409, 333] width 11 height 11
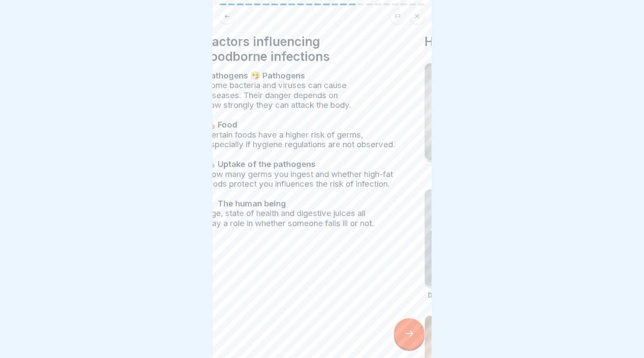
click at [349, 104] on span "Some bacteria and viruses can cause diseases. Their danger depends on how stron…" at bounding box center [279, 95] width 148 height 30
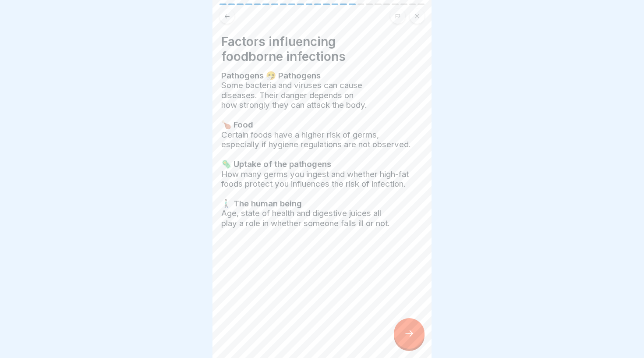
click at [405, 336] on icon at bounding box center [409, 333] width 11 height 11
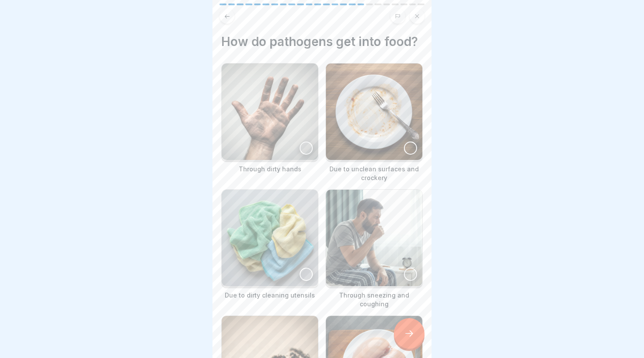
click at [297, 136] on img at bounding box center [270, 111] width 96 height 96
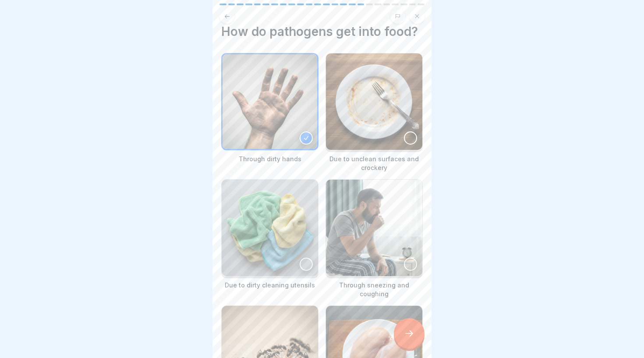
click at [363, 123] on img at bounding box center [374, 101] width 96 height 96
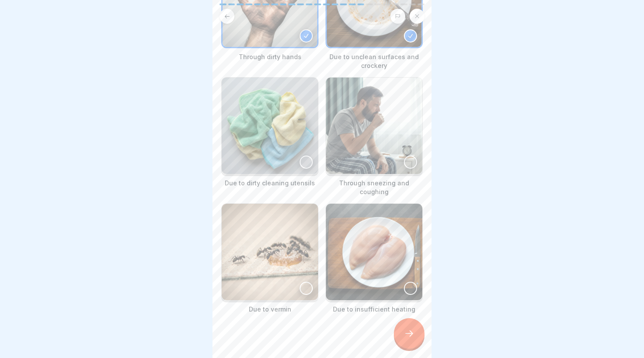
scroll to position [112, 0]
click at [267, 134] on img at bounding box center [270, 126] width 96 height 96
click at [356, 141] on img at bounding box center [374, 126] width 96 height 96
click at [278, 223] on img at bounding box center [270, 252] width 96 height 96
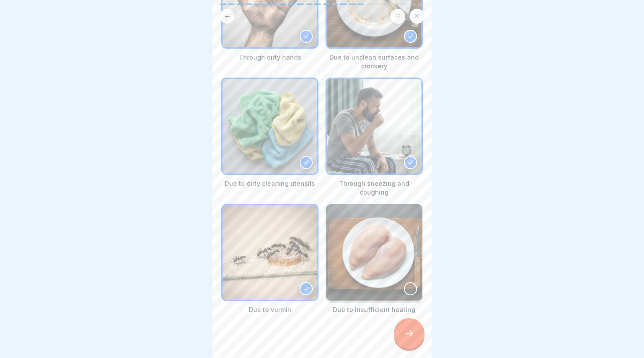
click at [377, 261] on img at bounding box center [374, 252] width 96 height 96
click at [414, 335] on icon at bounding box center [409, 333] width 11 height 11
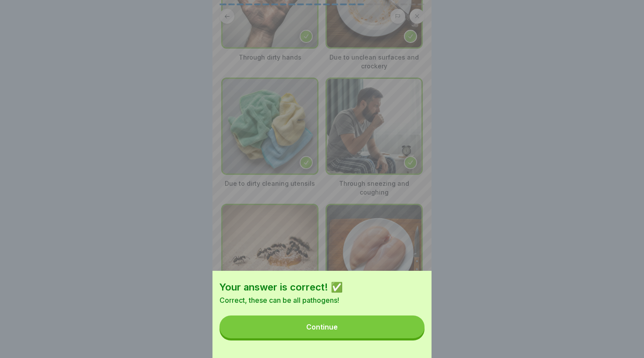
click at [326, 334] on button "Continue" at bounding box center [321, 326] width 205 height 23
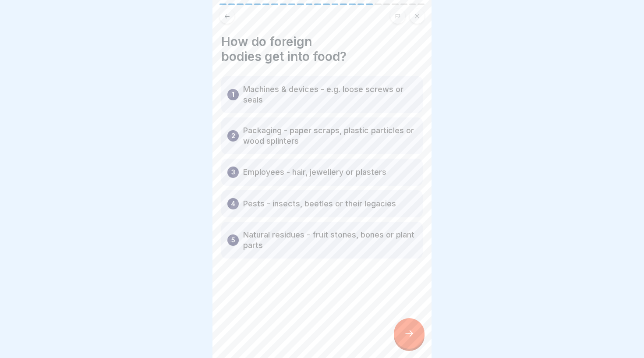
click at [312, 106] on div "1 Machines & devices - e.g. loose screws or seals" at bounding box center [321, 94] width 201 height 37
click at [412, 330] on icon at bounding box center [409, 333] width 11 height 11
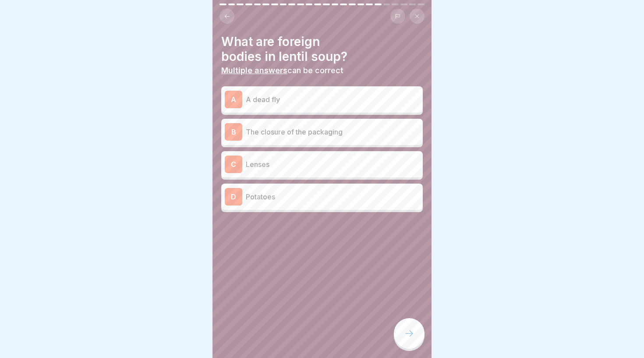
click at [311, 96] on p "A dead fly" at bounding box center [332, 99] width 173 height 11
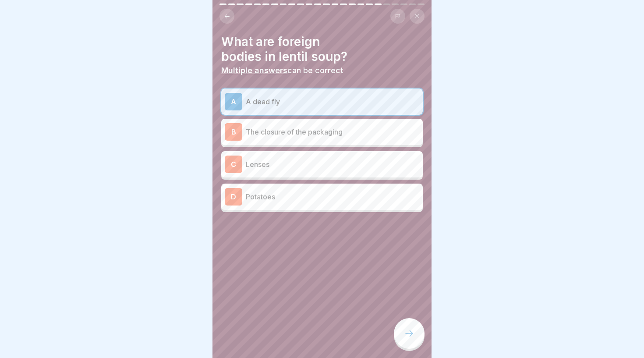
click at [393, 204] on div "D Potatoes" at bounding box center [322, 197] width 194 height 18
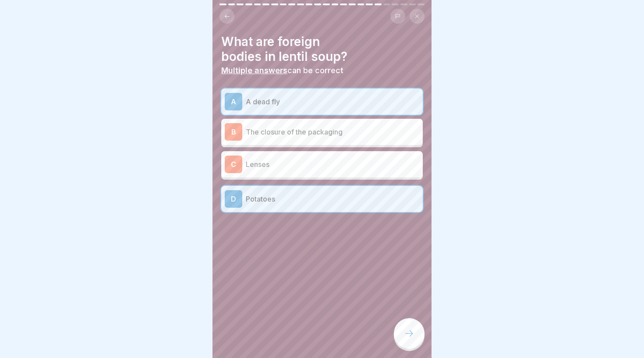
click at [393, 204] on div "D Potatoes" at bounding box center [322, 199] width 194 height 18
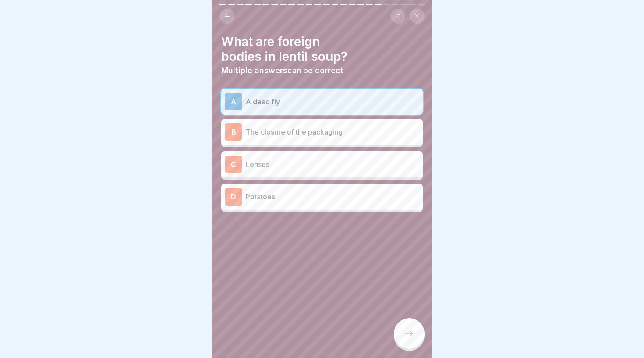
click at [361, 128] on p "The closure of the packaging" at bounding box center [332, 132] width 173 height 11
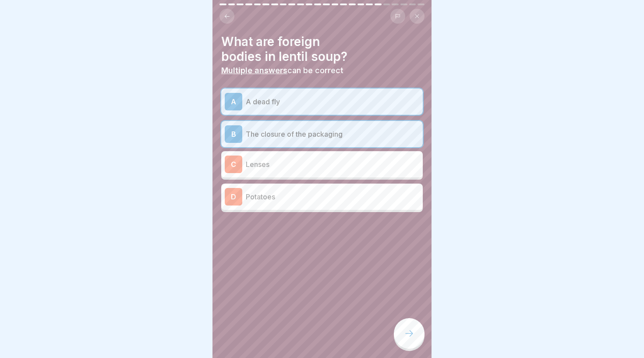
click at [375, 165] on p "Lenses" at bounding box center [332, 164] width 173 height 11
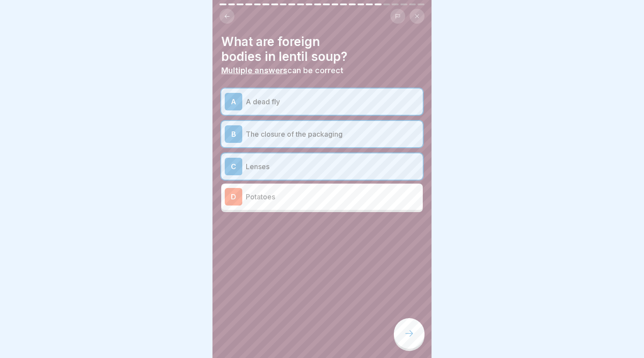
click at [406, 329] on icon at bounding box center [409, 333] width 11 height 11
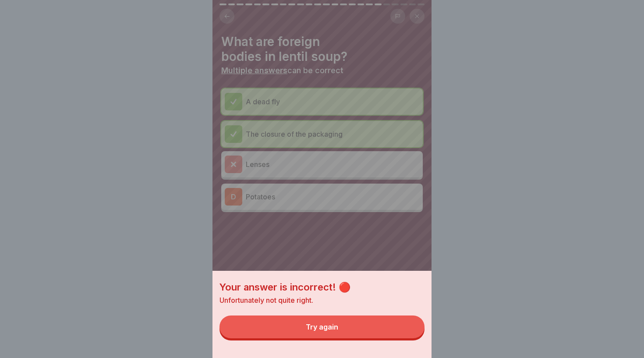
click at [340, 318] on button "Try again" at bounding box center [321, 326] width 205 height 23
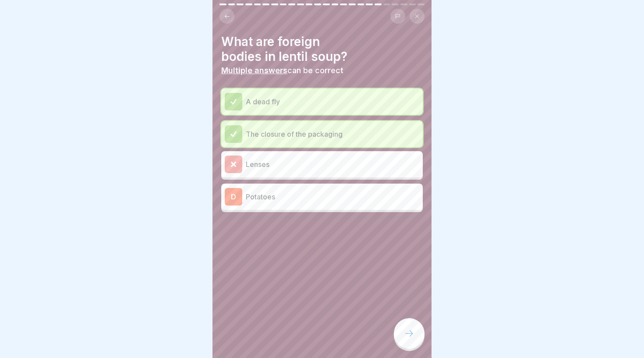
click at [409, 314] on div "What are foreign bodies in lentil soup? Multiple answers can be correct A dead …" at bounding box center [321, 179] width 219 height 358
click at [411, 325] on div at bounding box center [409, 333] width 31 height 31
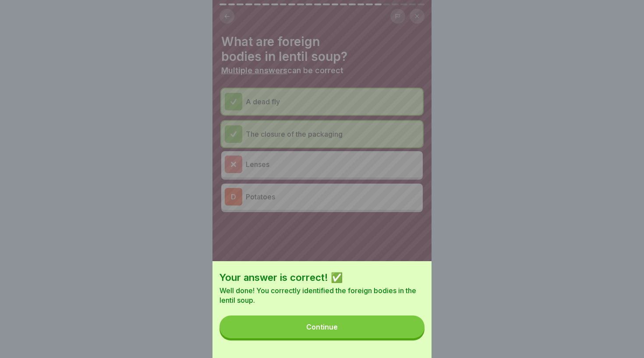
click at [313, 324] on div "Continue" at bounding box center [322, 327] width 32 height 8
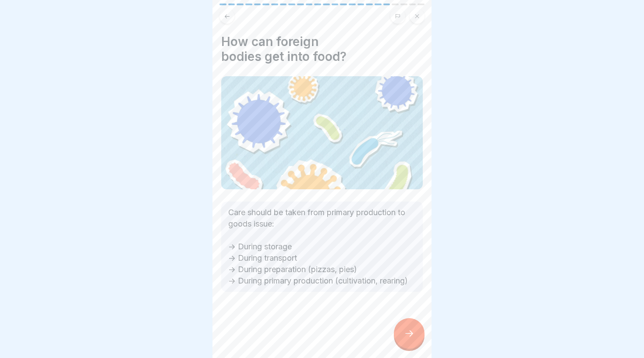
click at [414, 336] on div at bounding box center [409, 333] width 31 height 31
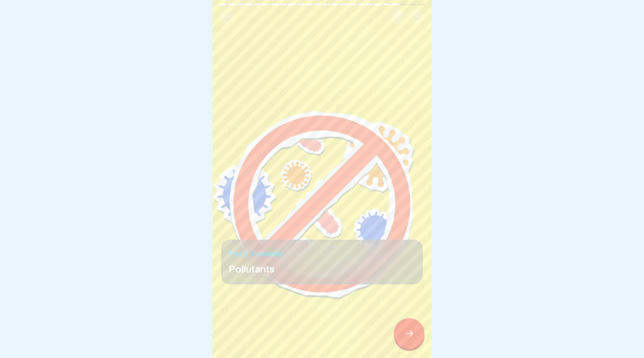
click at [414, 336] on div at bounding box center [409, 333] width 31 height 31
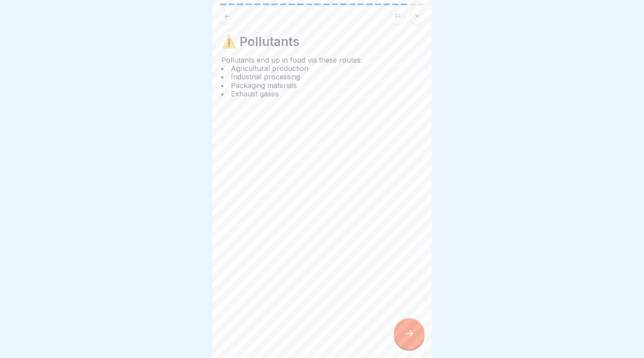
click at [419, 344] on div at bounding box center [409, 333] width 31 height 31
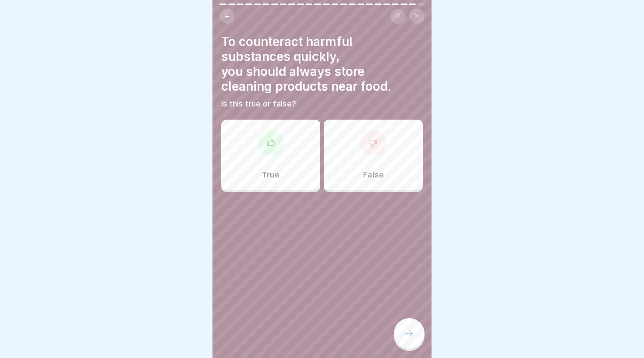
click at [391, 139] on div "False" at bounding box center [373, 155] width 99 height 70
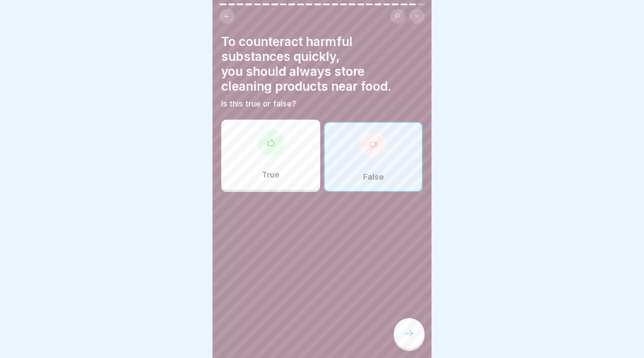
click at [411, 330] on icon at bounding box center [409, 333] width 11 height 11
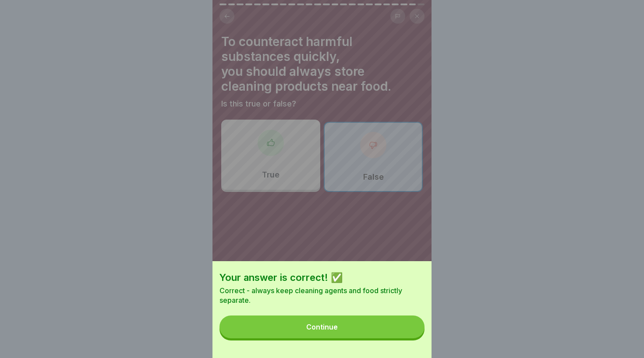
click at [349, 326] on button "Continue" at bounding box center [321, 326] width 205 height 23
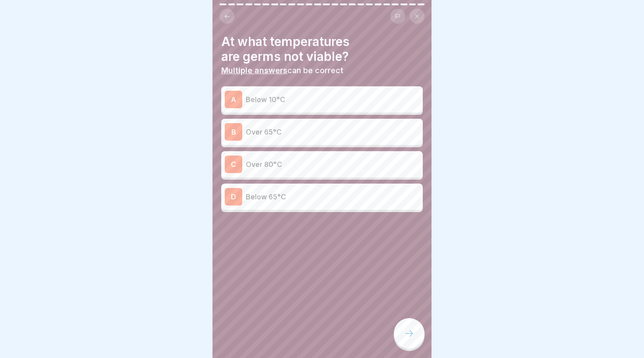
click at [316, 130] on p "Over 65°C" at bounding box center [332, 132] width 173 height 11
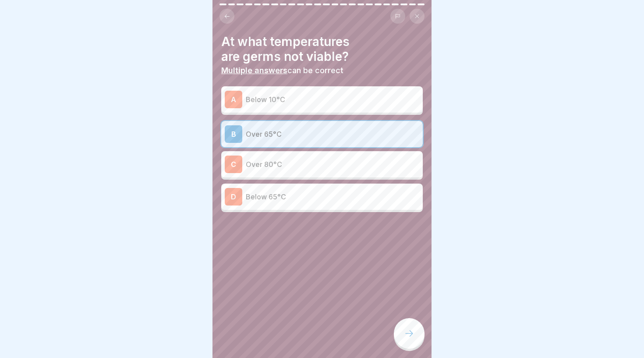
click at [410, 334] on icon at bounding box center [409, 333] width 11 height 11
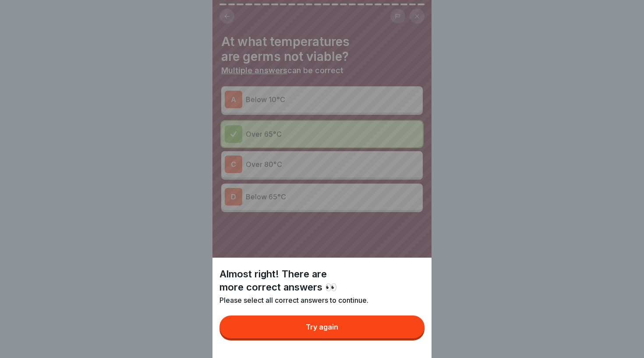
click at [339, 329] on button "Try again" at bounding box center [321, 326] width 205 height 23
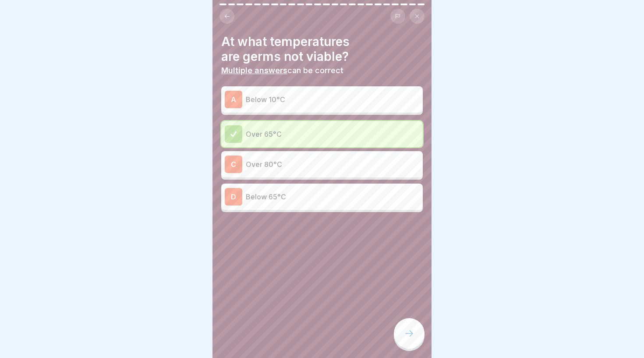
click at [320, 93] on div "A Below 10°C" at bounding box center [322, 100] width 194 height 18
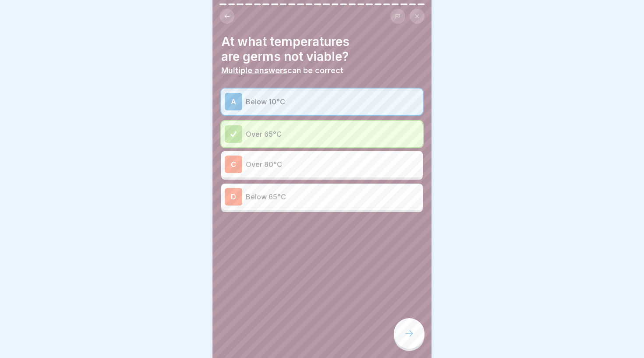
click at [403, 328] on div at bounding box center [409, 333] width 31 height 31
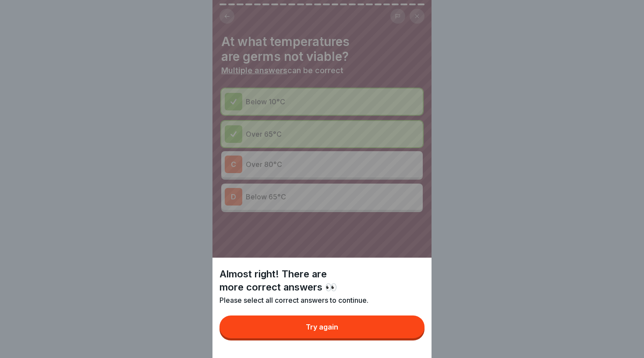
click at [303, 330] on button "Try again" at bounding box center [321, 326] width 205 height 23
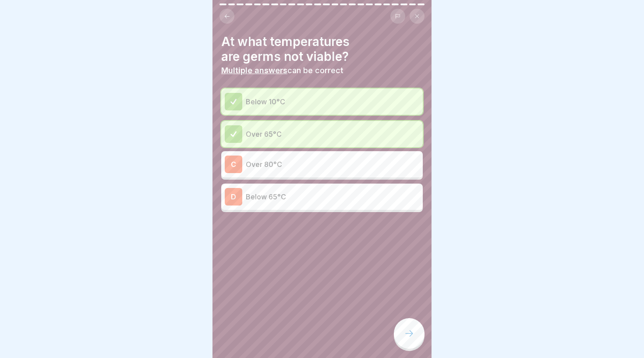
click at [309, 166] on p "Over 80°C" at bounding box center [332, 164] width 173 height 11
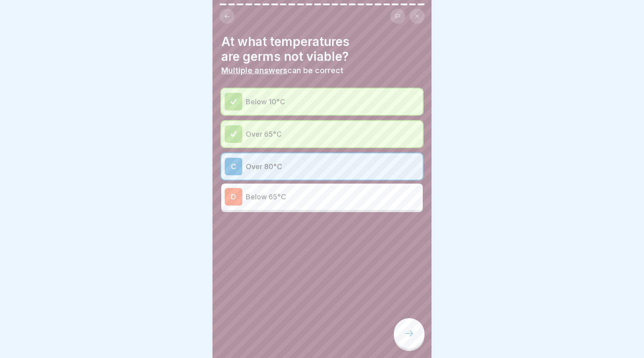
click at [408, 330] on icon at bounding box center [409, 333] width 11 height 11
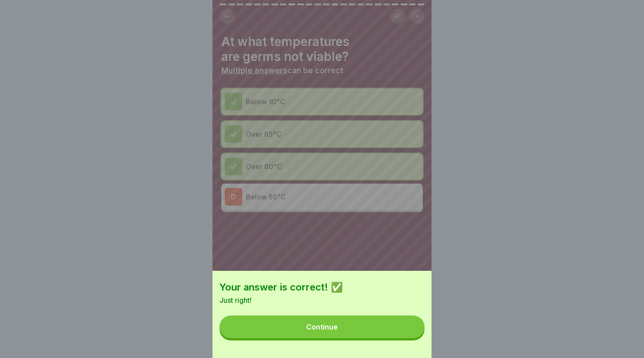
click at [314, 319] on button "Continue" at bounding box center [321, 326] width 205 height 23
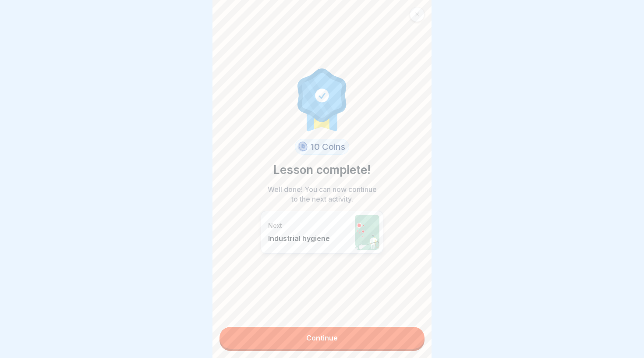
click at [297, 339] on link "Continue" at bounding box center [321, 338] width 205 height 22
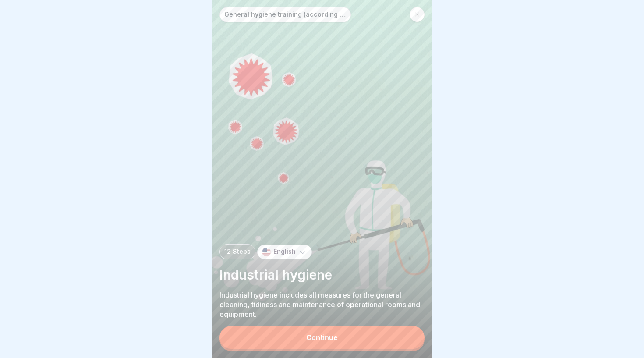
click at [291, 15] on p "General hygiene training (according to LHMV §4)" at bounding box center [285, 14] width 122 height 7
click at [303, 338] on button "Continue" at bounding box center [321, 337] width 205 height 23
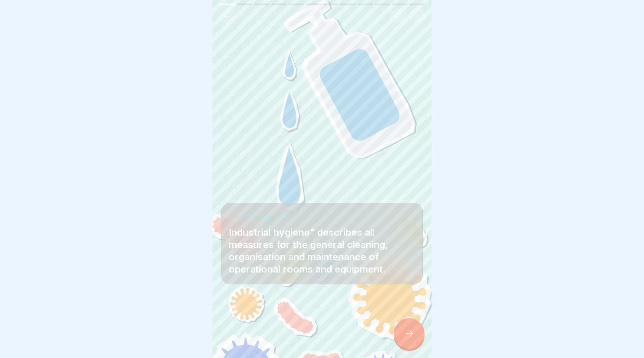
click at [344, 250] on p "Industrial hygiene" describes all measures for the general cleaning, organisati…" at bounding box center [322, 250] width 187 height 49
click at [346, 250] on p "Industrial hygiene" describes all measures for the general cleaning, organisati…" at bounding box center [322, 250] width 187 height 49
click at [412, 334] on icon at bounding box center [409, 333] width 8 height 6
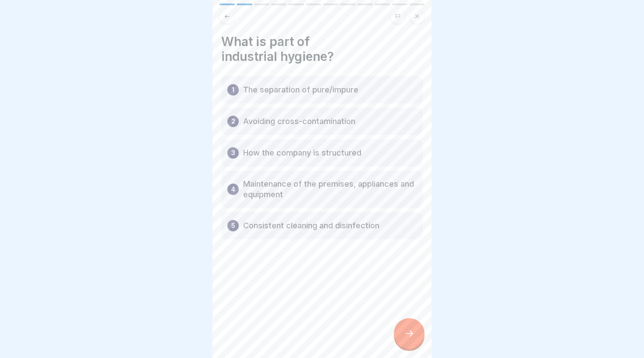
click at [405, 335] on icon at bounding box center [409, 333] width 11 height 11
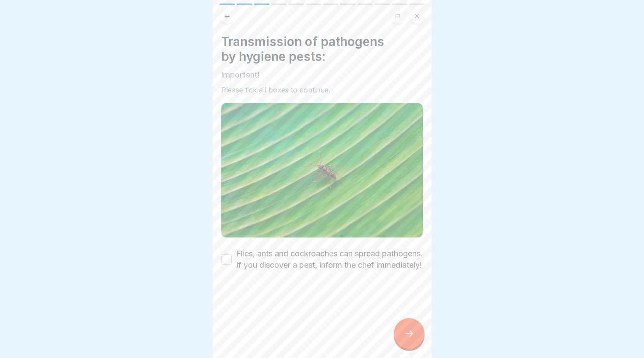
click at [318, 59] on h4 "Transmission of pathogens by hygiene pests:" at bounding box center [321, 49] width 201 height 30
click at [286, 268] on label "Flies, ants and cockroaches can spread pathogens. If you discover a pest, infor…" at bounding box center [329, 259] width 187 height 23
click at [232, 264] on button "Flies, ants and cockroaches can spread pathogens. If you discover a pest, infor…" at bounding box center [226, 259] width 11 height 11
click at [406, 332] on icon at bounding box center [409, 333] width 11 height 11
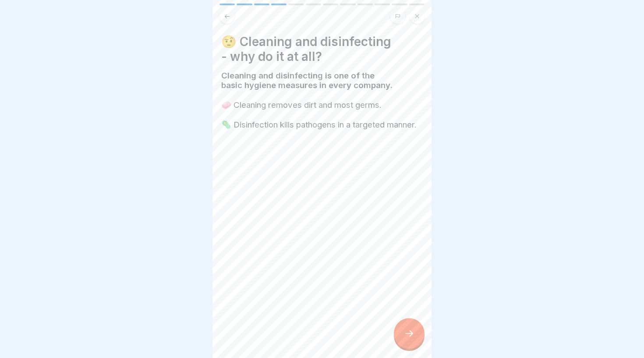
click at [405, 342] on div at bounding box center [409, 333] width 31 height 31
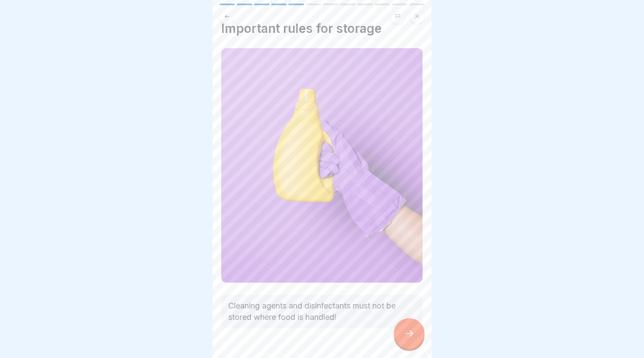
scroll to position [18, 0]
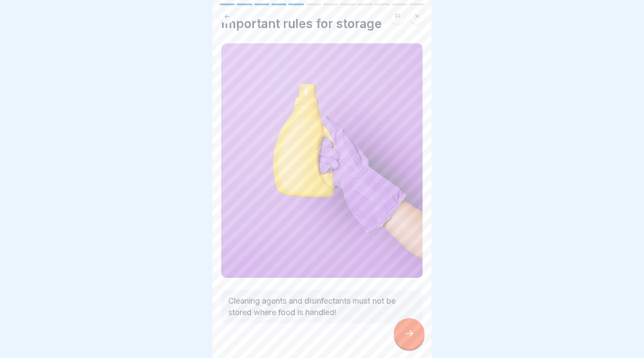
click at [406, 331] on icon at bounding box center [409, 333] width 11 height 11
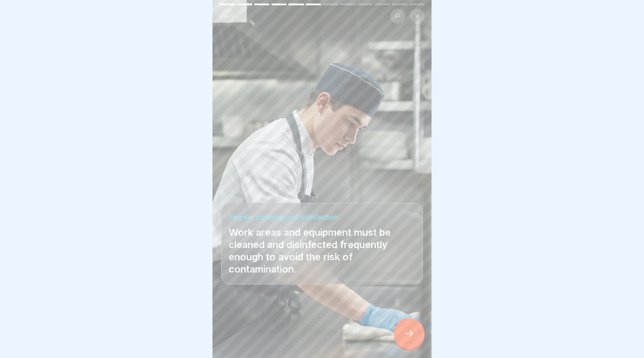
click at [412, 331] on icon at bounding box center [409, 333] width 11 height 11
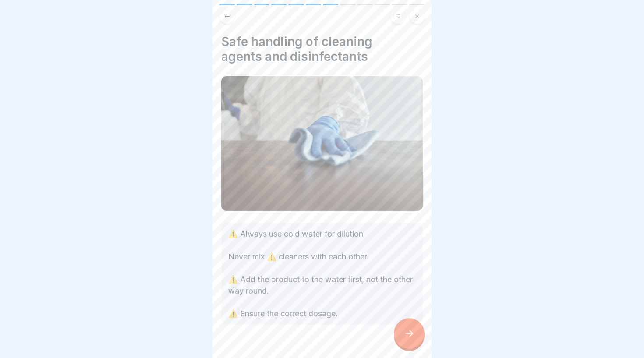
scroll to position [0, 0]
click at [405, 333] on icon at bounding box center [409, 333] width 11 height 11
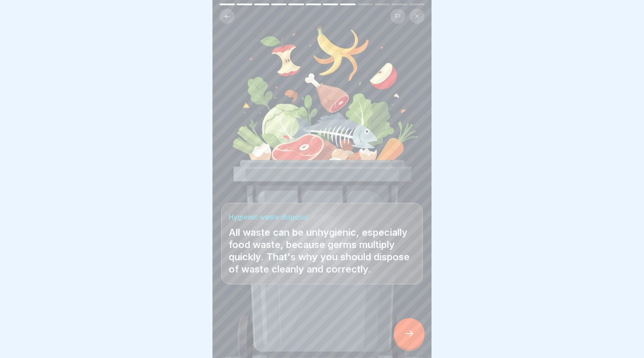
click at [408, 336] on icon at bounding box center [409, 333] width 11 height 11
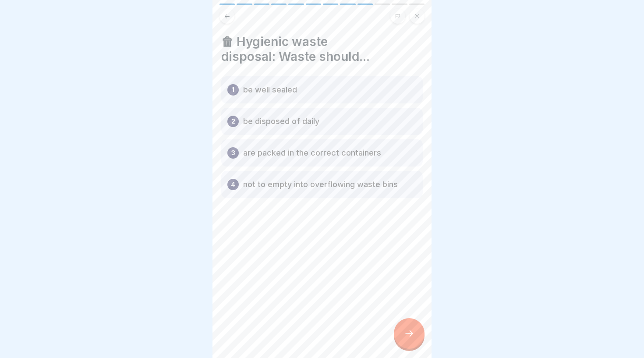
click at [405, 331] on icon at bounding box center [409, 333] width 11 height 11
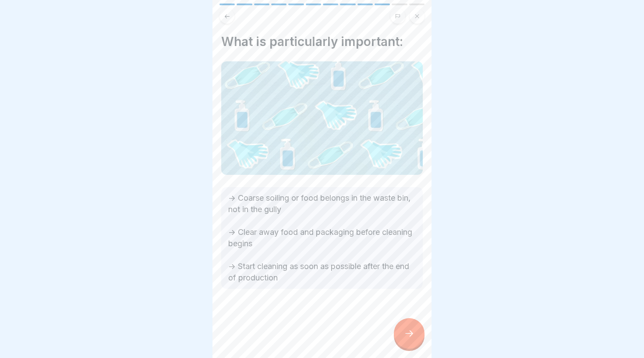
click at [414, 330] on div at bounding box center [409, 333] width 31 height 31
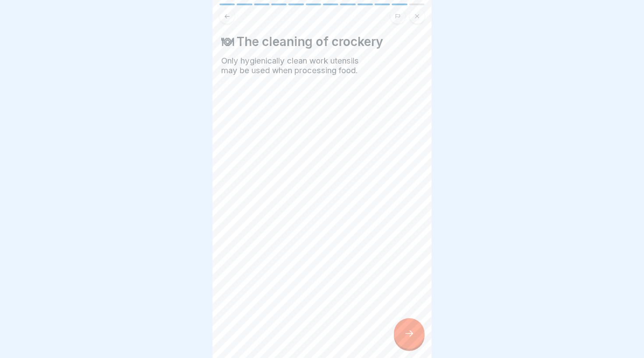
click at [409, 329] on icon at bounding box center [409, 333] width 11 height 11
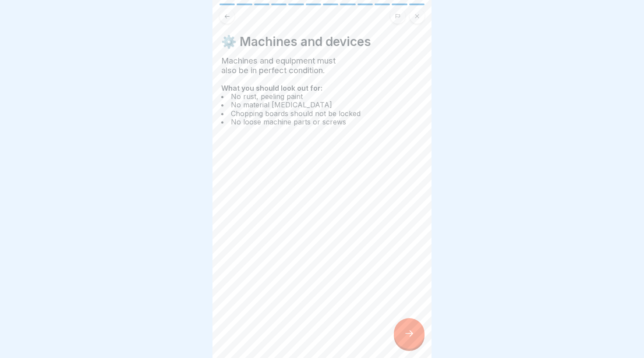
click at [405, 332] on icon at bounding box center [409, 333] width 11 height 11
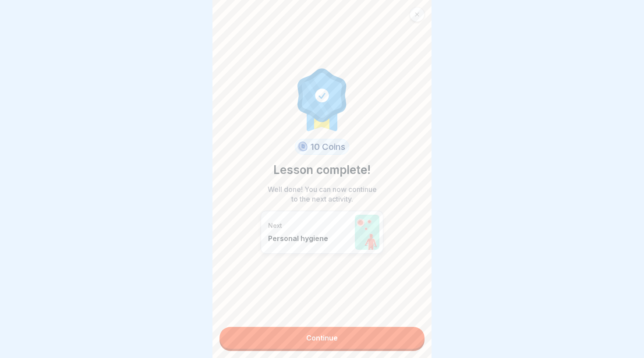
click at [365, 346] on link "Continue" at bounding box center [321, 338] width 205 height 22
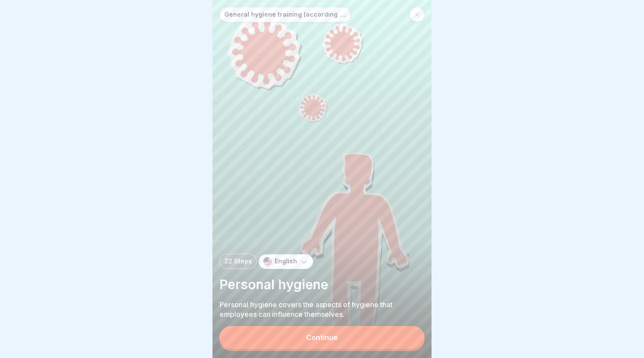
click at [282, 334] on button "Continue" at bounding box center [321, 337] width 205 height 23
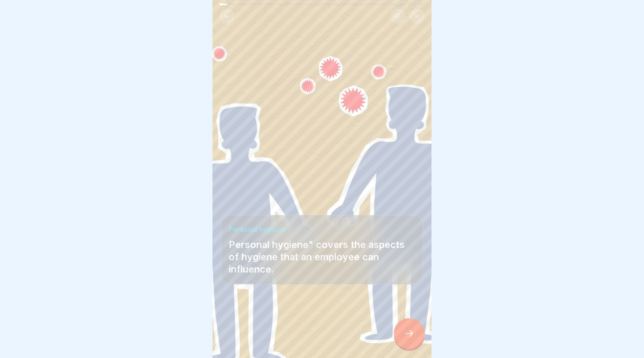
click at [406, 331] on icon at bounding box center [409, 333] width 11 height 11
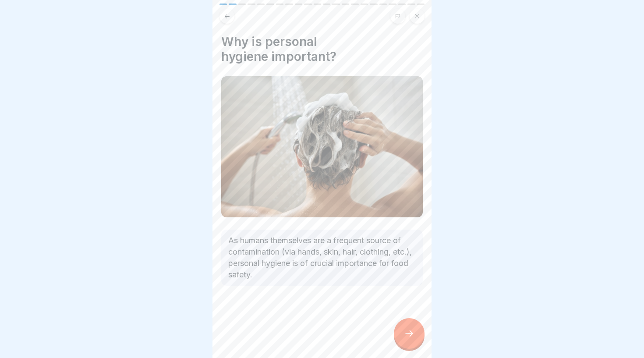
click at [406, 331] on icon at bounding box center [409, 333] width 11 height 11
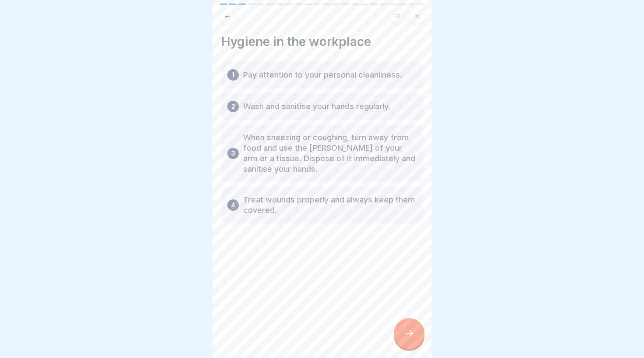
click at [412, 332] on icon at bounding box center [409, 333] width 11 height 11
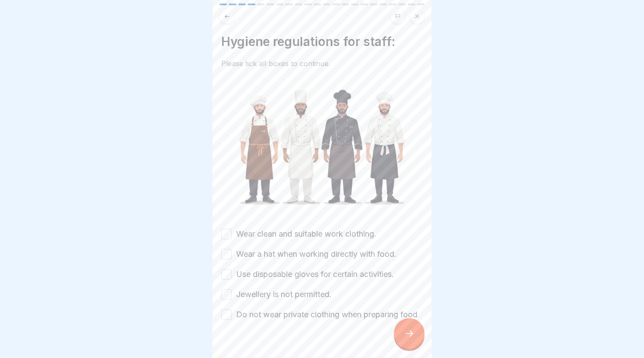
click at [318, 234] on label "Wear clean and suitable work clothing." at bounding box center [306, 233] width 140 height 11
click at [232, 234] on button "Wear clean and suitable work clothing." at bounding box center [226, 234] width 11 height 11
click at [313, 257] on label "Wear a hat when working directly with food." at bounding box center [316, 253] width 160 height 11
click at [232, 257] on button "Wear a hat when working directly with food." at bounding box center [226, 254] width 11 height 11
click at [318, 275] on label "Use disposable gloves for certain activities." at bounding box center [315, 273] width 158 height 11
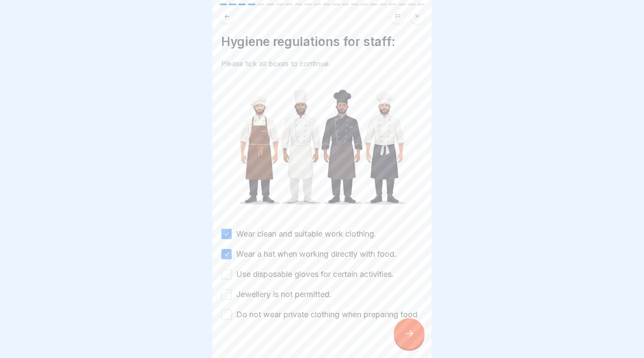
click at [232, 275] on button "Use disposable gloves for certain activities." at bounding box center [226, 274] width 11 height 11
click at [310, 293] on label "Jewellery is not permitted." at bounding box center [283, 294] width 95 height 11
click at [232, 293] on button "Jewellery is not permitted." at bounding box center [226, 294] width 11 height 11
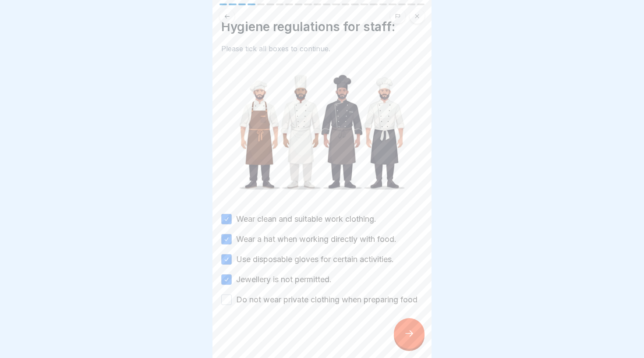
scroll to position [15, 0]
click at [313, 303] on label "Do not wear private clothing when preparing food" at bounding box center [326, 299] width 181 height 11
click at [232, 303] on button "Do not wear private clothing when preparing food" at bounding box center [226, 299] width 11 height 11
click at [406, 332] on icon at bounding box center [409, 333] width 11 height 11
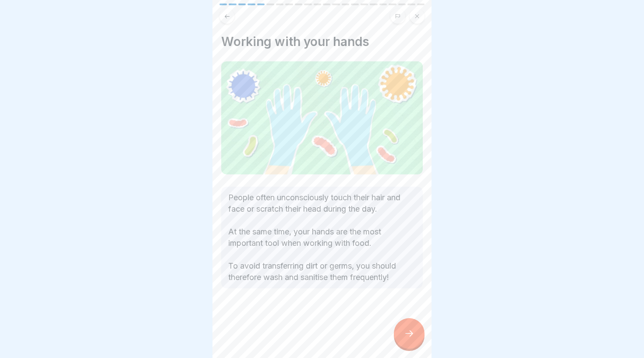
click at [412, 339] on div at bounding box center [409, 333] width 31 height 31
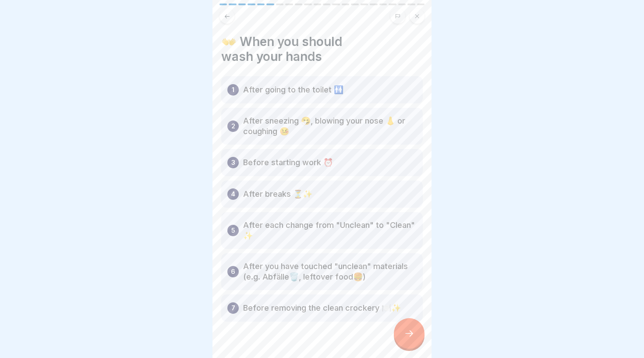
click at [341, 95] on p "After going to the toilet 🚻" at bounding box center [293, 89] width 100 height 11
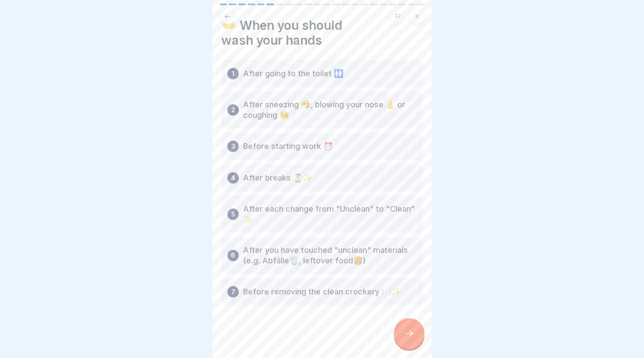
scroll to position [16, 0]
click at [403, 331] on div at bounding box center [409, 333] width 31 height 31
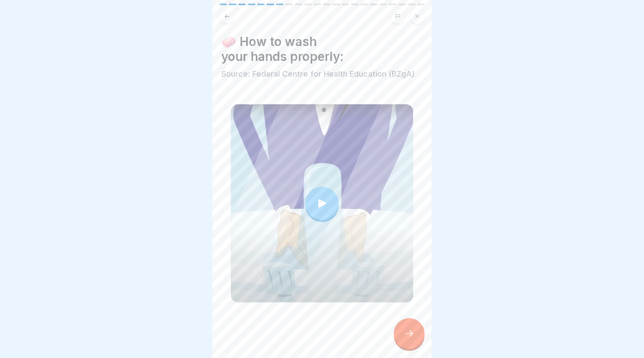
click at [320, 197] on div at bounding box center [321, 203] width 33 height 33
click at [331, 197] on div at bounding box center [321, 203] width 33 height 33
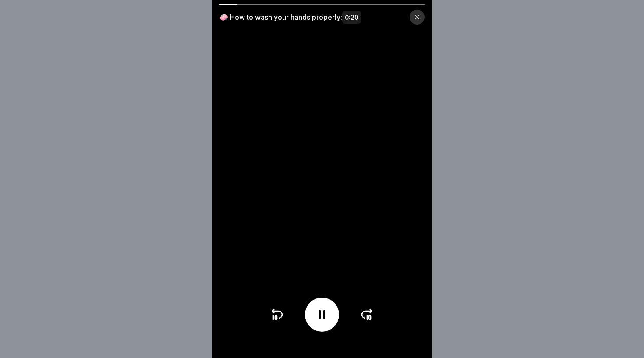
click at [341, 6] on div "🧼 How to wash your hands properly: 0:20" at bounding box center [321, 14] width 219 height 21
click at [339, 5] on div at bounding box center [321, 5] width 205 height 2
click at [419, 15] on icon at bounding box center [416, 16] width 5 height 5
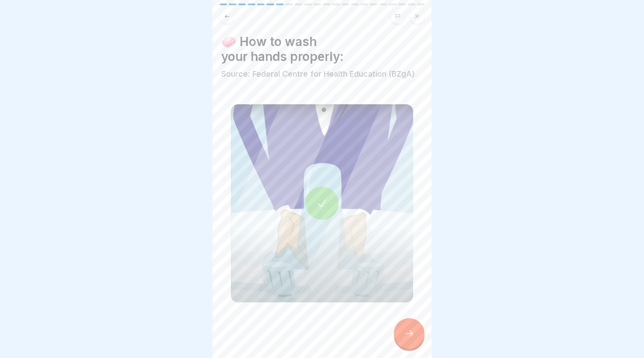
click at [408, 332] on icon at bounding box center [409, 333] width 11 height 11
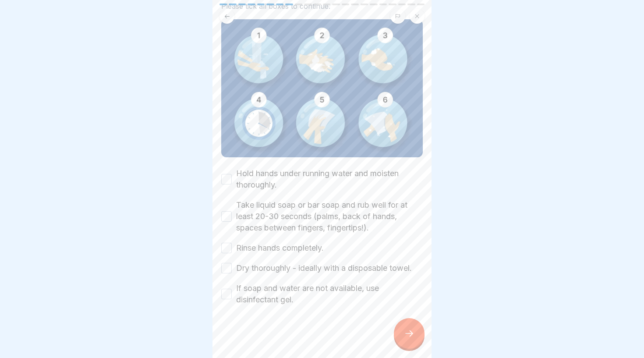
scroll to position [84, 0]
click at [265, 182] on label "Hold hands under running water and moisten thoroughly." at bounding box center [329, 179] width 187 height 23
click at [232, 182] on button "Hold hands under running water and moisten thoroughly." at bounding box center [226, 179] width 11 height 11
click at [323, 213] on label "Take liquid soap or bar soap and rub well for at least 20-30 seconds (palms, ba…" at bounding box center [329, 216] width 187 height 34
click at [232, 213] on button "Take liquid soap or bar soap and rub well for at least 20-30 seconds (palms, ba…" at bounding box center [226, 216] width 11 height 11
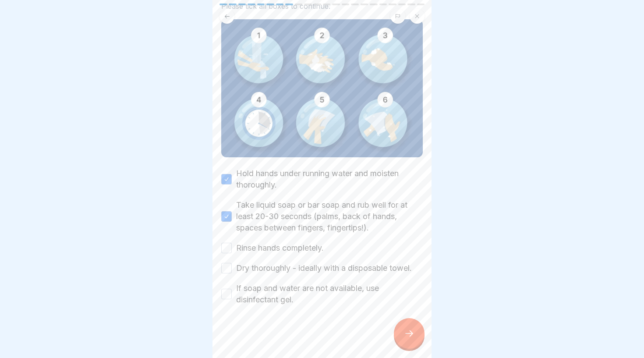
click at [309, 246] on label "Rinse hands completely." at bounding box center [280, 247] width 88 height 11
click at [232, 246] on button "Rinse hands completely." at bounding box center [226, 248] width 11 height 11
click at [309, 264] on label "Dry thoroughly - ideally with a disposable towel." at bounding box center [324, 267] width 176 height 11
click at [232, 264] on button "Dry thoroughly - ideally with a disposable towel." at bounding box center [226, 268] width 11 height 11
click at [291, 295] on label "If soap and water are not available, use disinfectant gel." at bounding box center [329, 293] width 187 height 23
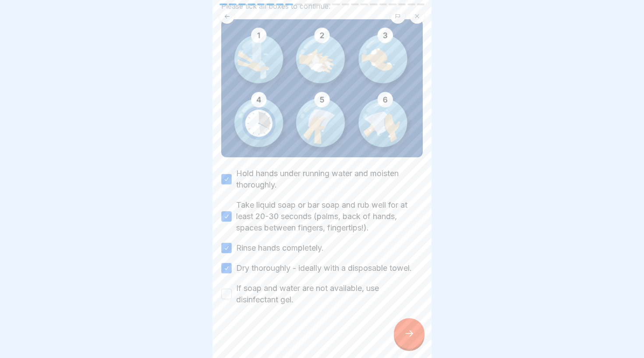
click at [232, 295] on button "If soap and water are not available, use disinfectant gel." at bounding box center [226, 294] width 11 height 11
click at [404, 332] on icon at bounding box center [409, 333] width 11 height 11
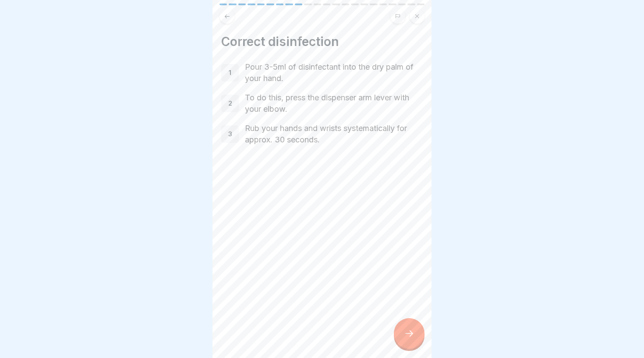
click at [404, 331] on icon at bounding box center [409, 333] width 11 height 11
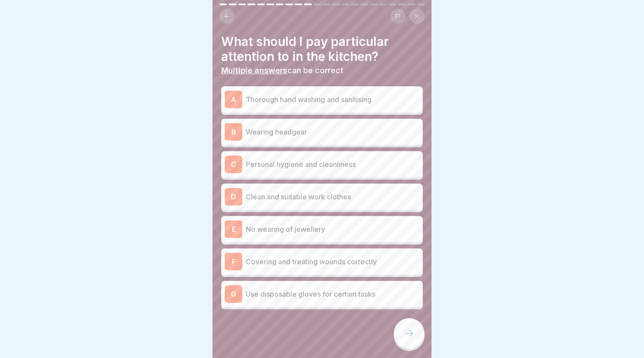
click at [318, 104] on div "A Thorough hand washing and sanitising" at bounding box center [322, 100] width 194 height 18
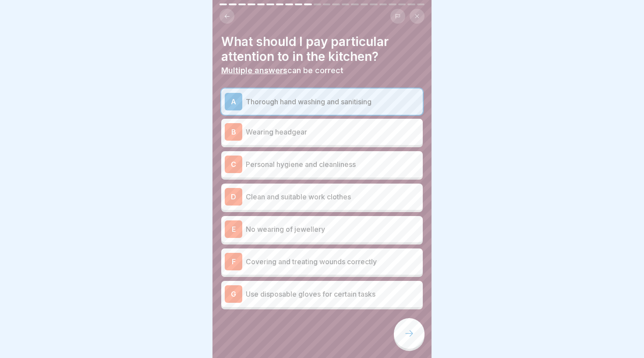
click at [318, 104] on p "Thorough hand washing and sanitising" at bounding box center [332, 101] width 173 height 11
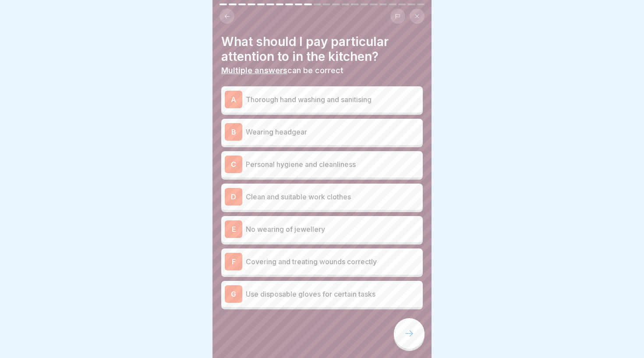
click at [318, 104] on div "A Thorough hand washing and sanitising" at bounding box center [322, 100] width 194 height 18
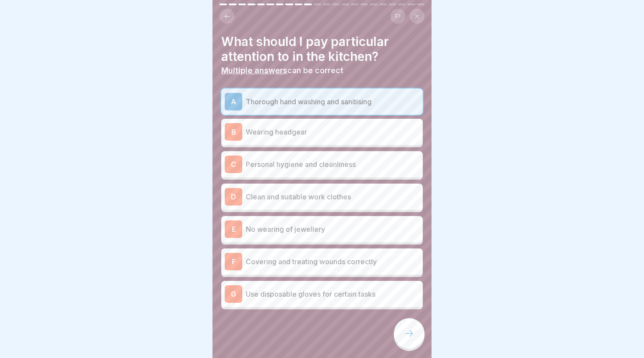
click at [318, 130] on p "Wearing headgear" at bounding box center [332, 132] width 173 height 11
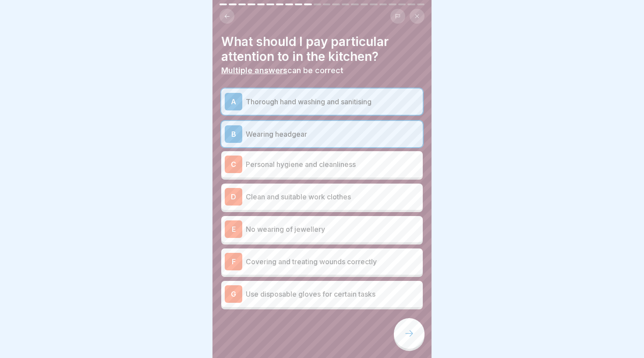
click at [313, 170] on div "C Personal hygiene and cleanliness" at bounding box center [322, 164] width 194 height 18
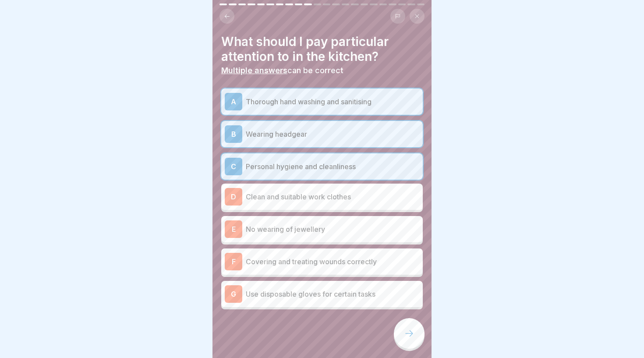
click at [313, 199] on p "Clean and suitable work clothes" at bounding box center [332, 196] width 173 height 11
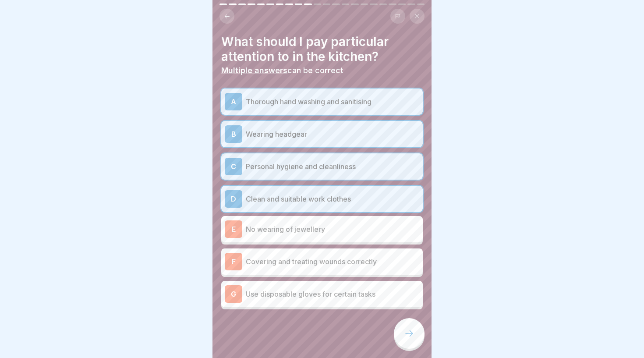
click at [313, 229] on p "No wearing of jewellery" at bounding box center [332, 229] width 173 height 11
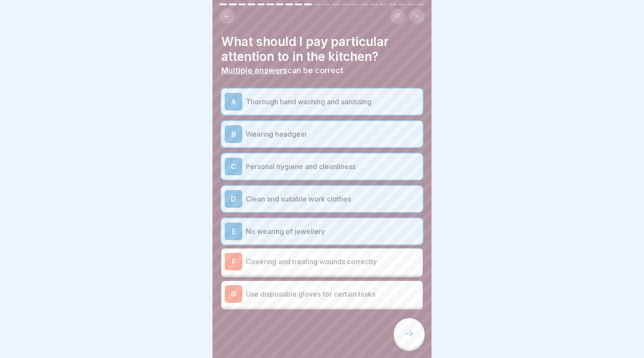
click at [313, 268] on div "F Covering and treating wounds correctly" at bounding box center [322, 262] width 194 height 18
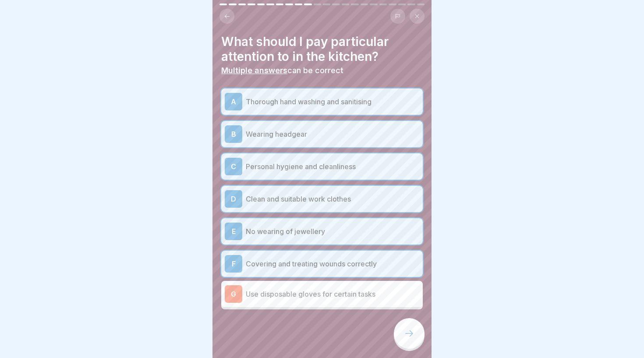
click at [313, 289] on p "Use disposable gloves for certain tasks" at bounding box center [332, 294] width 173 height 11
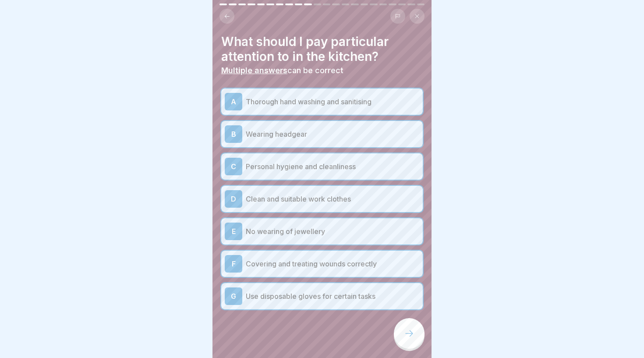
click at [408, 332] on icon at bounding box center [409, 333] width 11 height 11
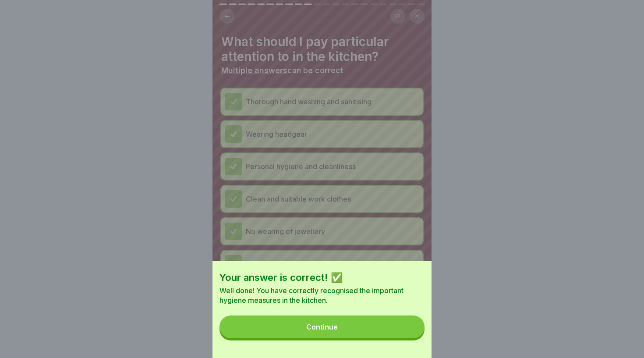
click at [350, 329] on button "Continue" at bounding box center [321, 326] width 205 height 23
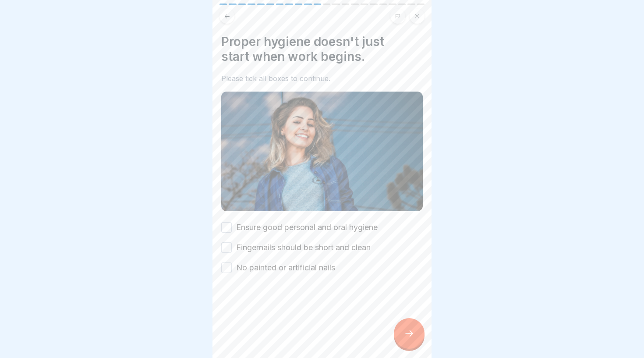
click at [304, 226] on label "Ensure good personal and oral hygiene" at bounding box center [306, 227] width 141 height 11
click at [232, 226] on button "Ensure good personal and oral hygiene" at bounding box center [226, 227] width 11 height 11
click at [303, 244] on label "Fingernails should be short and clean" at bounding box center [303, 247] width 134 height 11
click at [232, 244] on button "Fingernails should be short and clean" at bounding box center [226, 247] width 11 height 11
click at [295, 269] on label "No painted or artificial nails" at bounding box center [285, 267] width 99 height 11
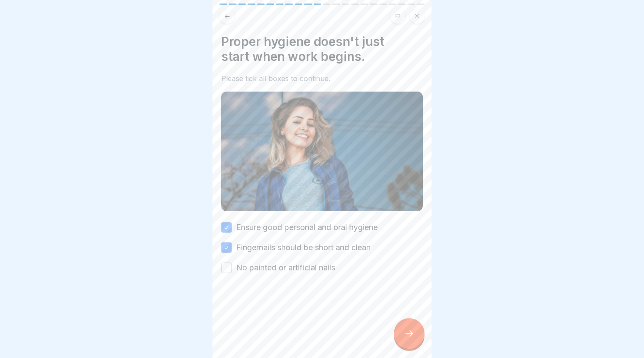
click at [232, 269] on button "No painted or artificial nails" at bounding box center [226, 267] width 11 height 11
click at [405, 340] on div at bounding box center [409, 333] width 31 height 31
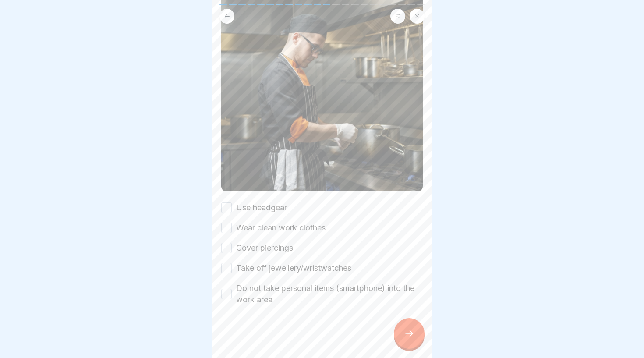
scroll to position [98, 0]
click at [258, 208] on label "Use headgear" at bounding box center [261, 207] width 51 height 11
click at [232, 208] on button "Use headgear" at bounding box center [226, 207] width 11 height 11
click at [261, 228] on label "Wear clean work clothes" at bounding box center [280, 227] width 89 height 11
click at [232, 228] on button "Wear clean work clothes" at bounding box center [226, 227] width 11 height 11
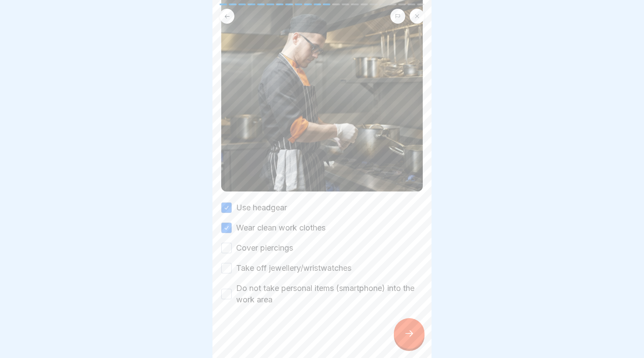
click at [257, 249] on label "Cover piercings" at bounding box center [264, 247] width 57 height 11
click at [232, 249] on button "Cover piercings" at bounding box center [226, 248] width 11 height 11
click at [257, 271] on label "Take off jewellery/wristwatches" at bounding box center [293, 267] width 115 height 11
click at [232, 271] on button "Take off jewellery/wristwatches" at bounding box center [226, 268] width 11 height 11
click at [258, 298] on label "Do not take personal items (smartphone) into the work area" at bounding box center [329, 293] width 187 height 23
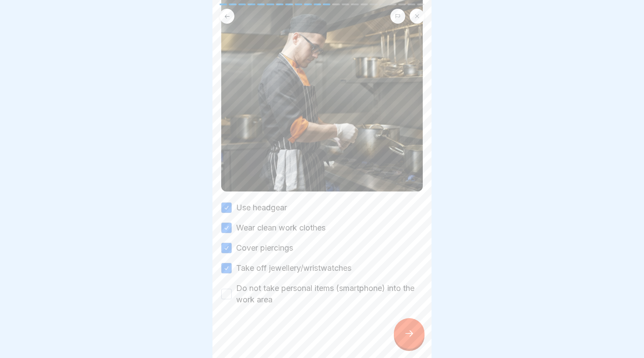
click at [232, 298] on button "Do not take personal items (smartphone) into the work area" at bounding box center [226, 294] width 11 height 11
click at [411, 338] on icon at bounding box center [409, 333] width 11 height 11
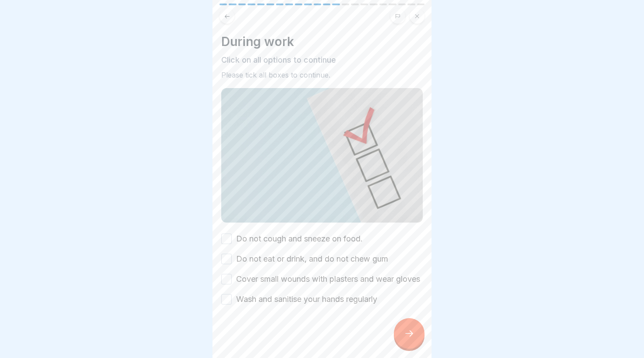
click at [317, 236] on label "Do not cough and sneeze on food." at bounding box center [299, 238] width 127 height 11
click at [232, 236] on button "Do not cough and sneeze on food." at bounding box center [226, 238] width 11 height 11
click at [327, 260] on label "Do not eat or drink, and do not chew gum" at bounding box center [312, 258] width 152 height 11
click at [232, 260] on button "Do not eat or drink, and do not chew gum" at bounding box center [226, 258] width 11 height 11
click at [303, 281] on label "Cover small wounds with plasters and wear gloves" at bounding box center [328, 278] width 184 height 11
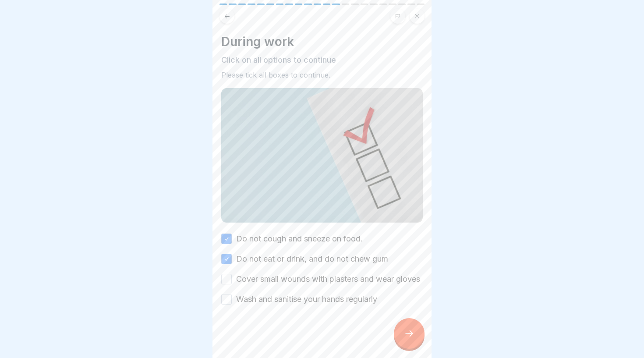
click at [232, 281] on button "Cover small wounds with plasters and wear gloves" at bounding box center [226, 279] width 11 height 11
click at [312, 305] on label "Wash and sanitise your hands regularly" at bounding box center [306, 298] width 141 height 11
click at [232, 304] on button "Wash and sanitise your hands regularly" at bounding box center [226, 299] width 11 height 11
click at [411, 334] on icon at bounding box center [409, 333] width 11 height 11
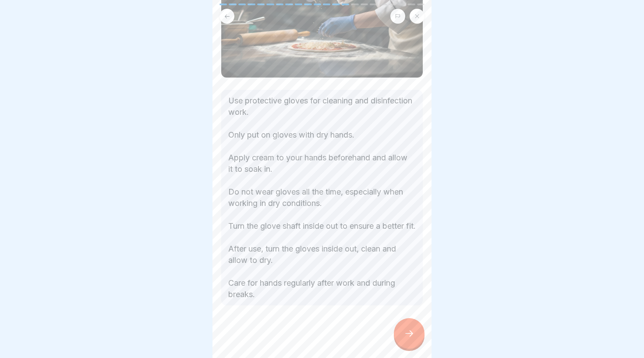
scroll to position [105, 0]
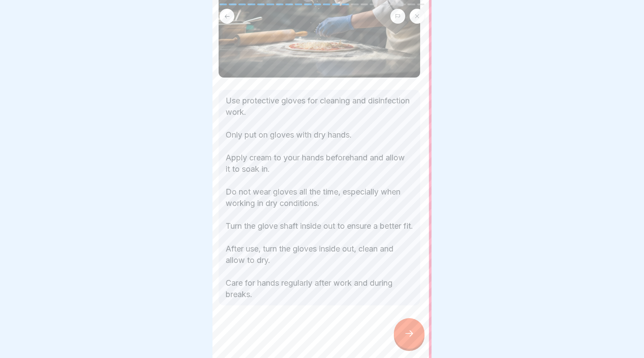
click at [286, 220] on p "Use protective gloves for cleaning and disinfection work. Only put on gloves wi…" at bounding box center [318, 197] width 187 height 205
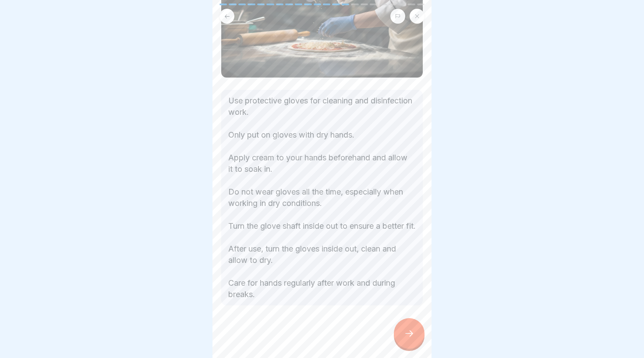
click at [406, 335] on icon at bounding box center [409, 333] width 11 height 11
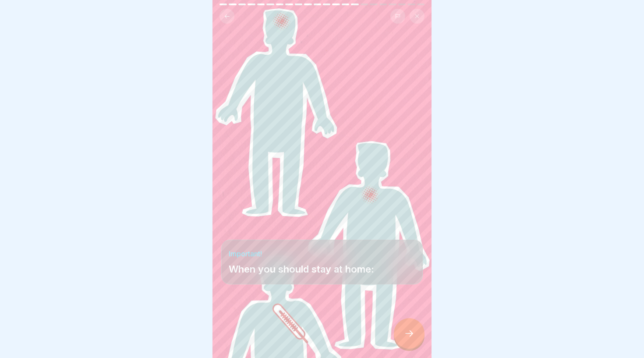
click at [410, 328] on div at bounding box center [409, 333] width 31 height 31
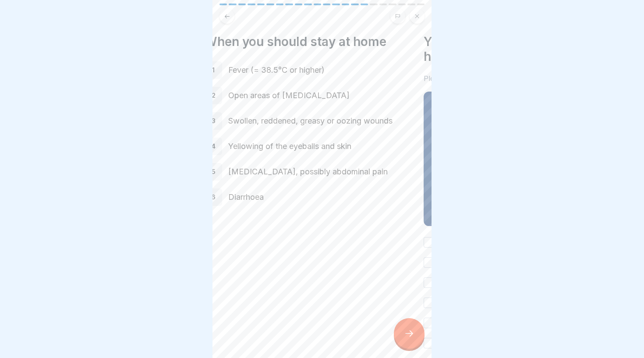
click at [329, 100] on p "Open areas of [MEDICAL_DATA]" at bounding box center [317, 95] width 178 height 11
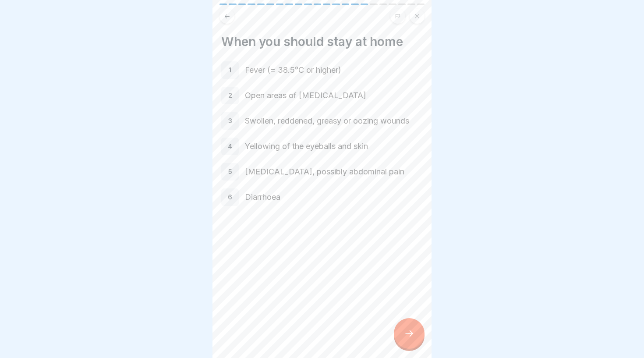
click at [408, 345] on div at bounding box center [409, 333] width 31 height 31
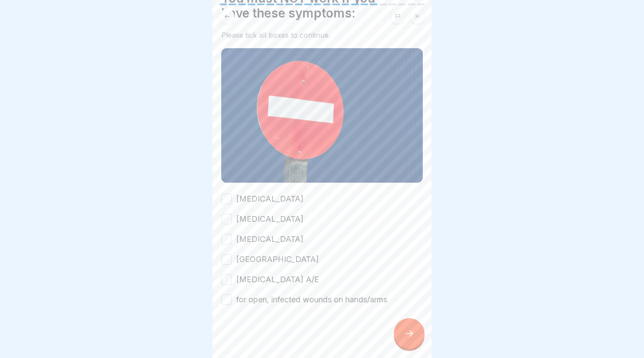
scroll to position [43, 0]
click at [259, 202] on label "[MEDICAL_DATA]" at bounding box center [269, 199] width 67 height 11
click at [232, 202] on button "[MEDICAL_DATA]" at bounding box center [226, 199] width 11 height 11
click at [246, 282] on label "[MEDICAL_DATA] A/E" at bounding box center [277, 279] width 83 height 11
click at [232, 282] on button "[MEDICAL_DATA] A/E" at bounding box center [226, 280] width 11 height 11
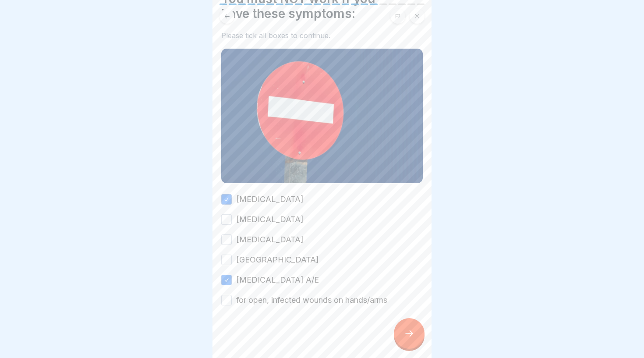
click at [246, 282] on label "[MEDICAL_DATA] A/E" at bounding box center [277, 279] width 83 height 11
click at [232, 282] on button "[MEDICAL_DATA] A/E" at bounding box center [226, 280] width 11 height 11
click at [252, 296] on label "for open, infected wounds on hands/arms" at bounding box center [311, 299] width 151 height 11
click at [232, 296] on button "for open, infected wounds on hands/arms" at bounding box center [226, 300] width 11 height 11
click at [226, 218] on button "[MEDICAL_DATA]" at bounding box center [226, 219] width 11 height 11
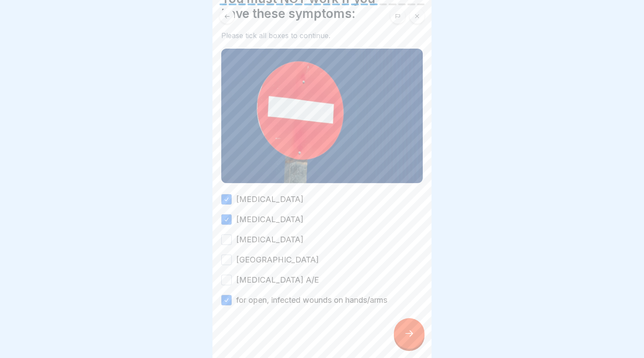
click at [226, 231] on div "[MEDICAL_DATA] [MEDICAL_DATA] [MEDICAL_DATA] Ruhr [MEDICAL_DATA] A/E for open, …" at bounding box center [321, 250] width 201 height 112
click at [226, 243] on button "[MEDICAL_DATA]" at bounding box center [226, 239] width 11 height 11
click at [227, 264] on button "[GEOGRAPHIC_DATA]" at bounding box center [226, 259] width 11 height 11
click at [227, 283] on button "[MEDICAL_DATA] A/E" at bounding box center [226, 280] width 11 height 11
click at [400, 337] on div at bounding box center [409, 333] width 31 height 31
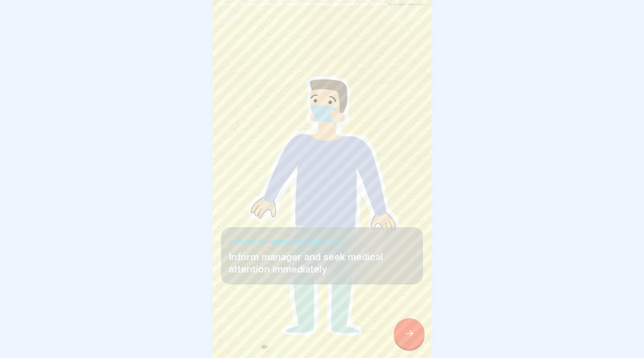
click at [408, 325] on div at bounding box center [409, 333] width 31 height 31
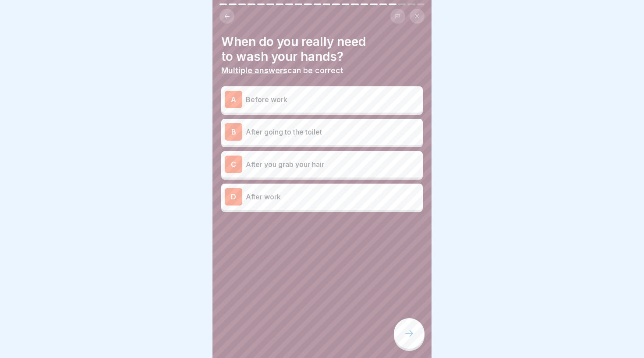
click at [308, 95] on p "Before work" at bounding box center [332, 99] width 173 height 11
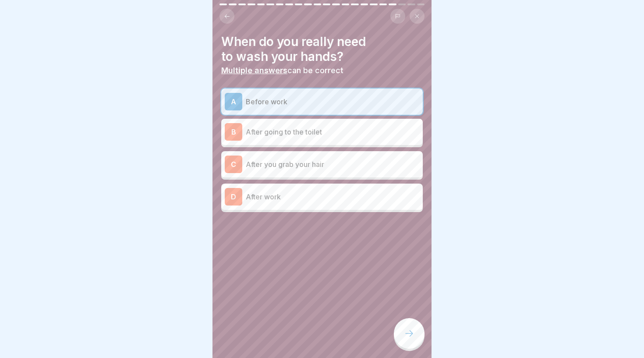
click at [309, 138] on div "B After going to the toilet" at bounding box center [322, 132] width 194 height 18
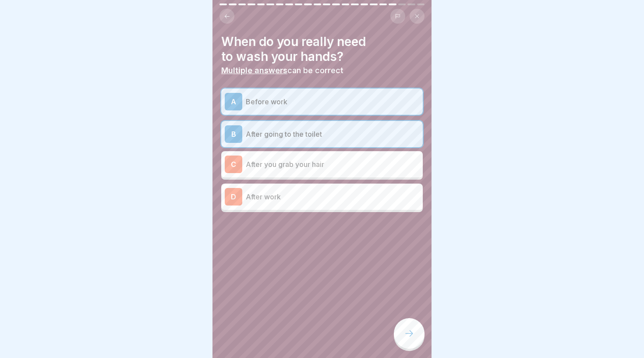
click at [309, 167] on p "After you grab your hair" at bounding box center [332, 164] width 173 height 11
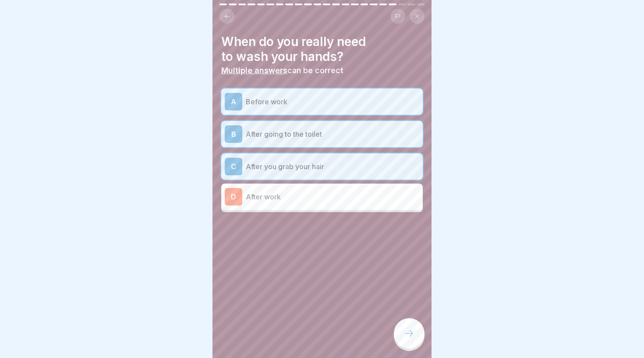
click at [315, 190] on div "D After work" at bounding box center [322, 197] width 194 height 18
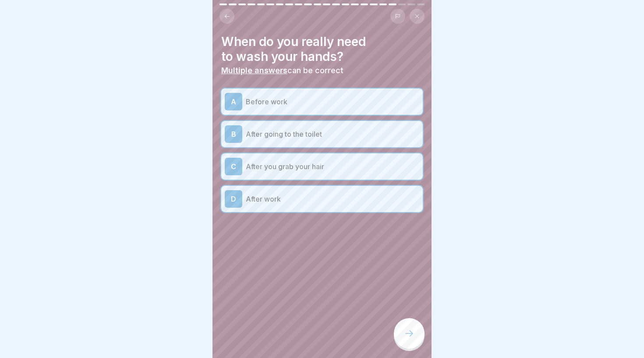
click at [401, 337] on div at bounding box center [409, 333] width 31 height 31
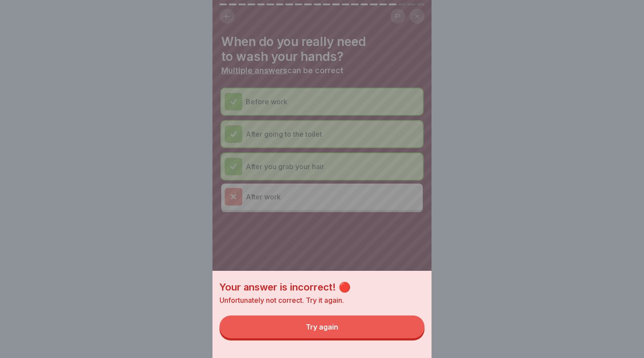
click at [355, 331] on button "Try again" at bounding box center [321, 326] width 205 height 23
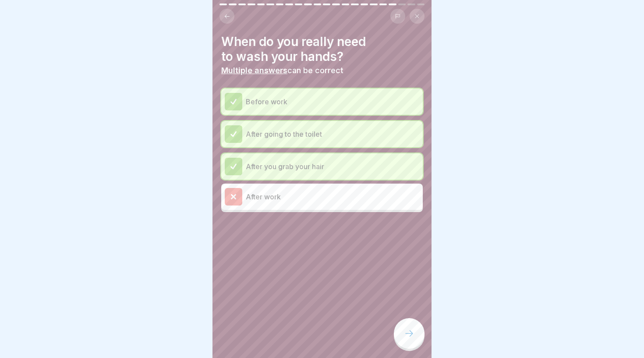
click at [423, 344] on div "When do you really need to wash your hands? Multiple answers can be correct Bef…" at bounding box center [321, 179] width 219 height 358
click at [416, 336] on div at bounding box center [409, 333] width 31 height 31
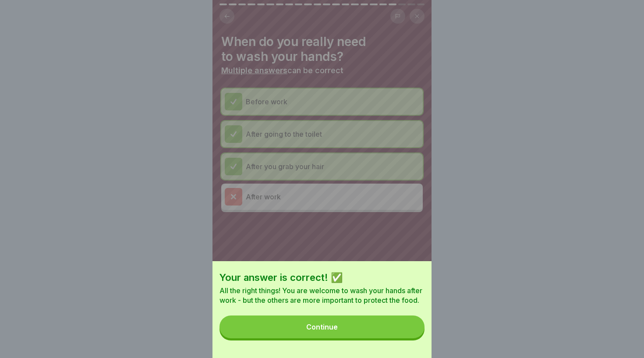
click at [379, 323] on button "Continue" at bounding box center [321, 326] width 205 height 23
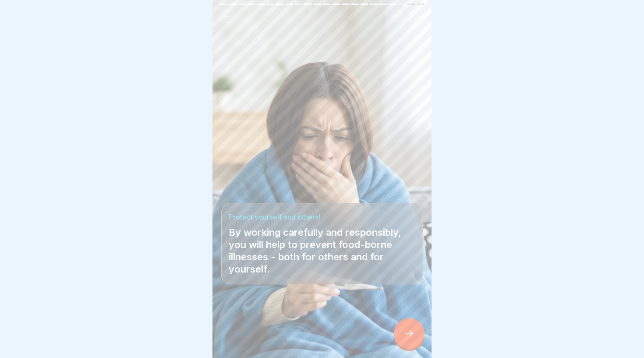
click at [407, 335] on icon at bounding box center [409, 333] width 11 height 11
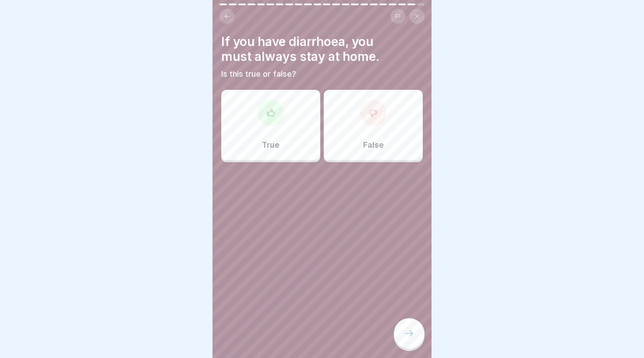
click at [268, 111] on icon at bounding box center [270, 113] width 9 height 9
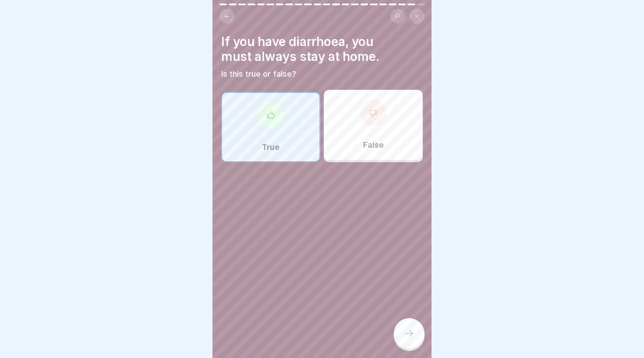
click at [416, 336] on div at bounding box center [409, 333] width 31 height 31
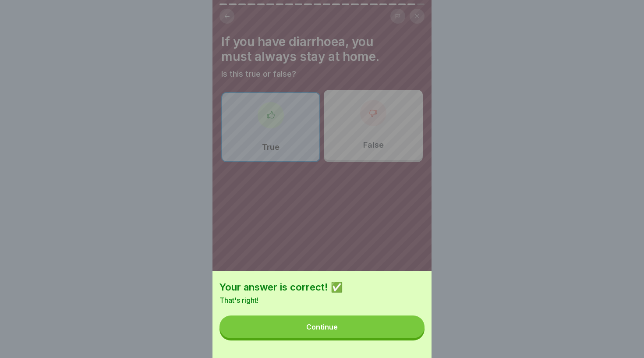
click at [342, 327] on button "Continue" at bounding box center [321, 326] width 205 height 23
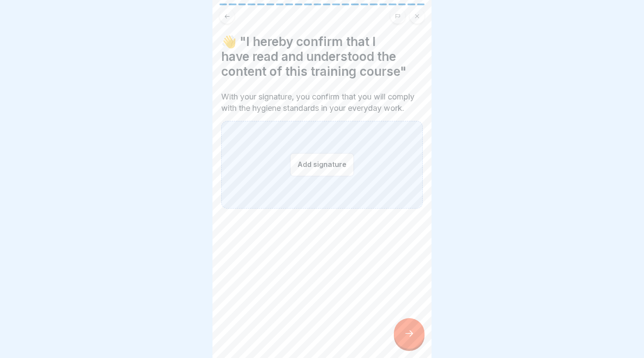
click at [329, 167] on button "Add signature" at bounding box center [322, 164] width 64 height 23
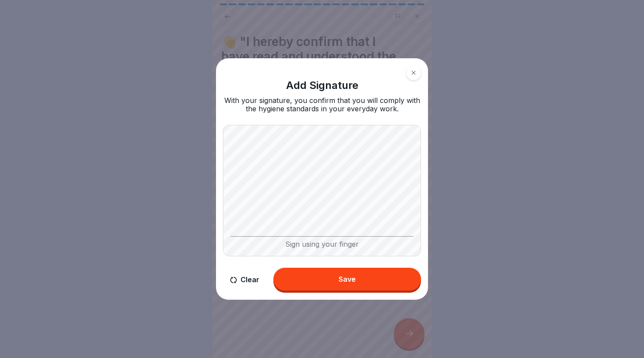
click at [379, 285] on button "Save" at bounding box center [347, 279] width 148 height 23
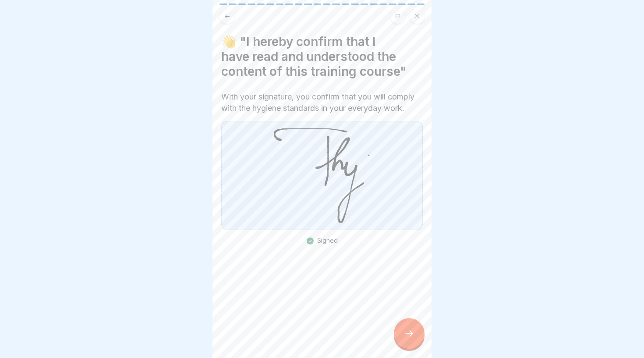
click at [403, 338] on div at bounding box center [409, 333] width 31 height 31
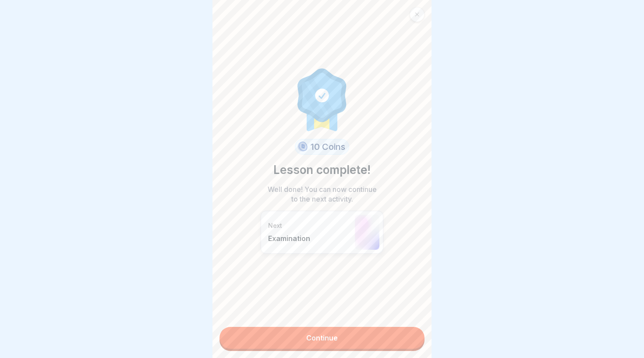
click at [364, 337] on link "Continue" at bounding box center [321, 338] width 205 height 22
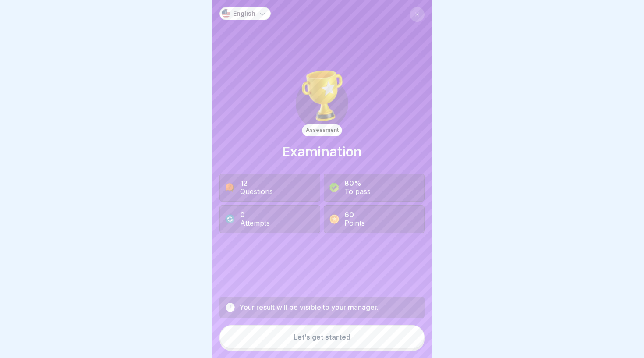
click at [348, 341] on button "Let’s get started" at bounding box center [321, 337] width 205 height 24
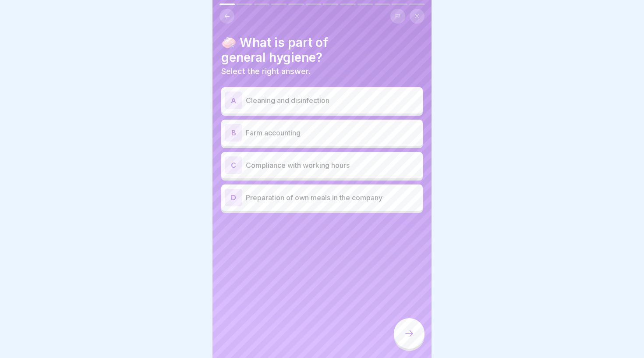
click at [352, 104] on p "Cleaning and disinfection" at bounding box center [332, 100] width 173 height 11
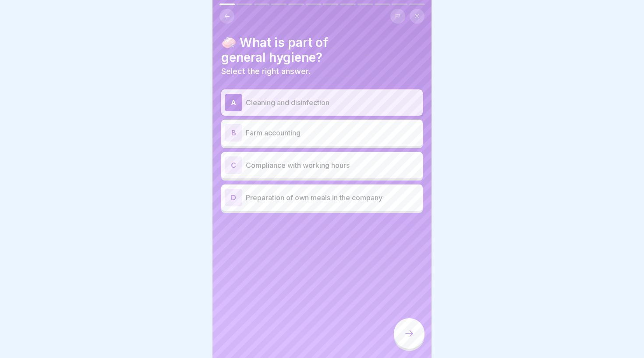
click at [407, 328] on div at bounding box center [409, 333] width 31 height 31
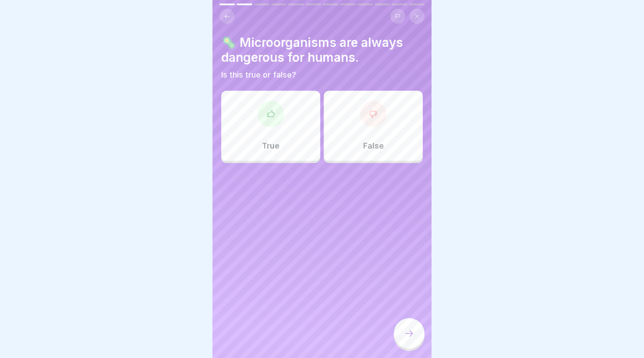
click at [301, 127] on div "True" at bounding box center [270, 126] width 99 height 70
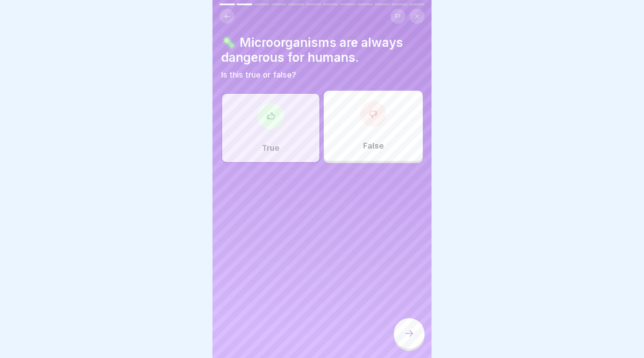
click at [357, 125] on div "False" at bounding box center [373, 126] width 99 height 70
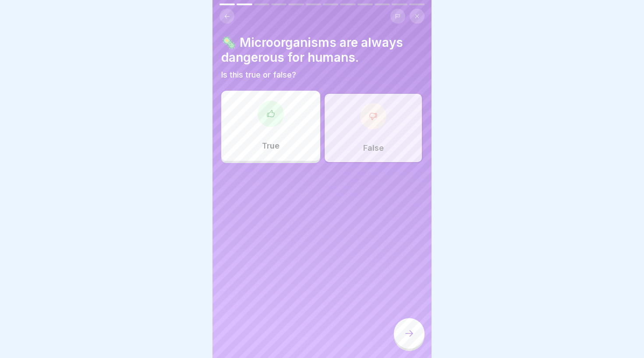
click at [346, 115] on div "False" at bounding box center [373, 128] width 99 height 70
click at [413, 338] on icon at bounding box center [409, 333] width 11 height 11
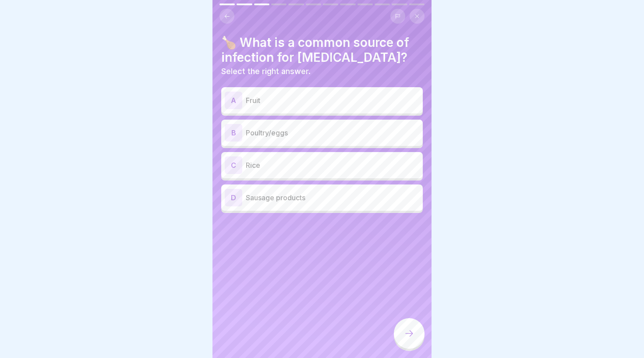
click at [370, 133] on p "Poultry/eggs" at bounding box center [332, 132] width 173 height 11
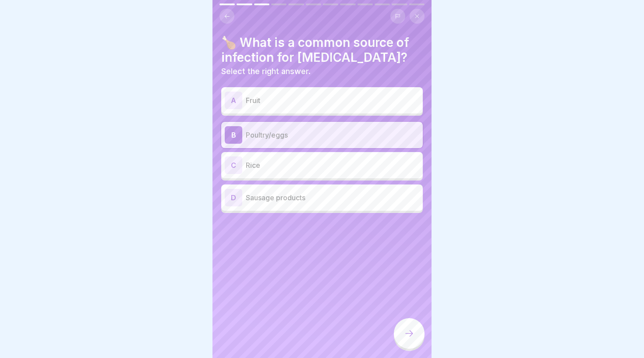
click at [271, 137] on p "Poultry/eggs" at bounding box center [332, 135] width 173 height 11
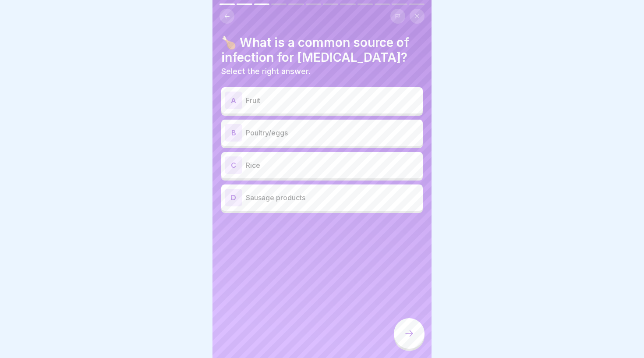
click at [288, 201] on p "Sausage products" at bounding box center [332, 197] width 173 height 11
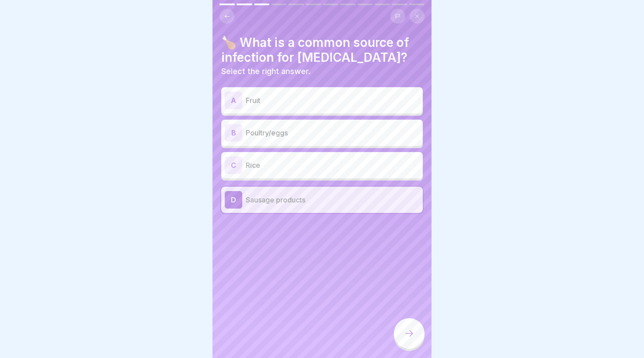
click at [312, 175] on div "C Rice" at bounding box center [321, 165] width 201 height 26
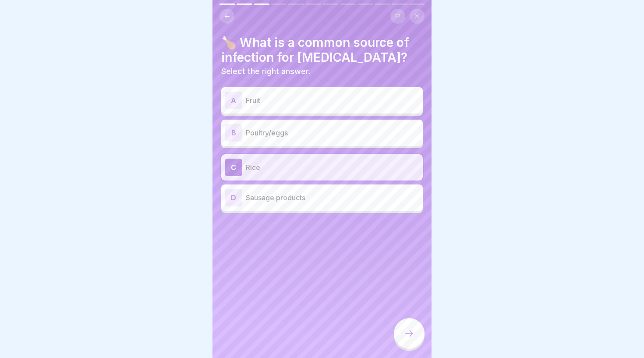
click at [312, 195] on p "Sausage products" at bounding box center [332, 197] width 173 height 11
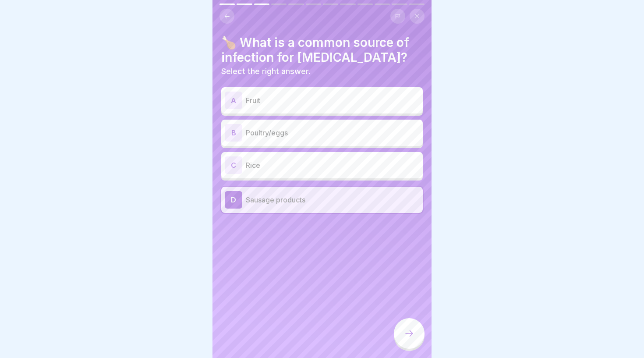
click at [272, 139] on div "B Poultry/eggs" at bounding box center [322, 133] width 194 height 18
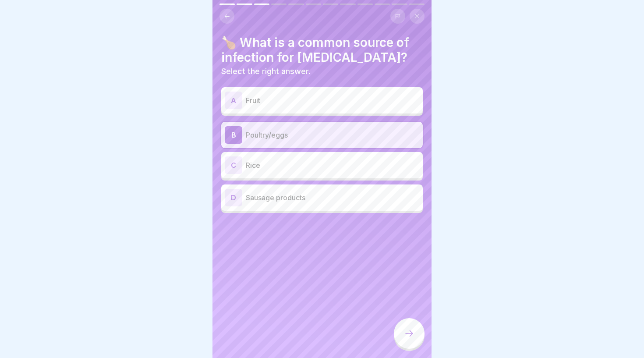
click at [408, 330] on icon at bounding box center [409, 333] width 11 height 11
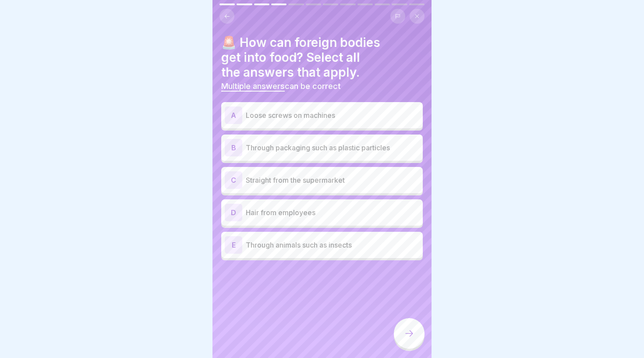
click at [347, 120] on div "A Loose screws on machines" at bounding box center [322, 115] width 194 height 18
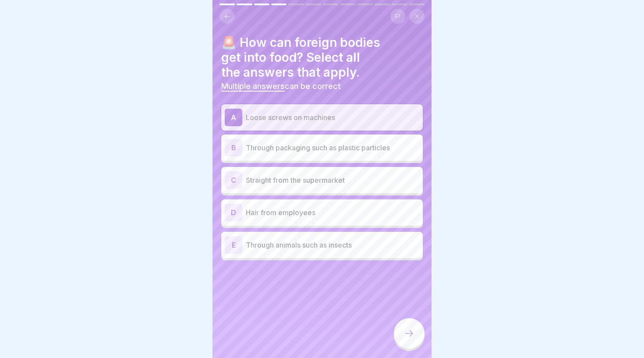
click at [349, 156] on div "B Through packaging such as plastic particles" at bounding box center [321, 147] width 201 height 26
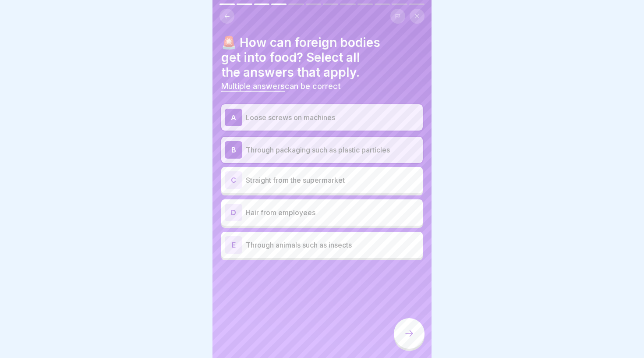
click at [358, 212] on p "Hair from employees" at bounding box center [332, 212] width 173 height 11
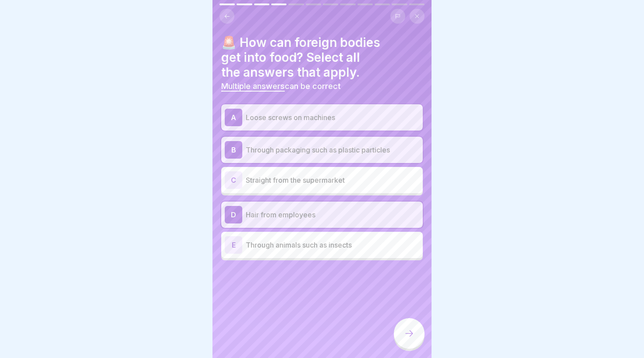
click at [403, 339] on div at bounding box center [409, 333] width 31 height 31
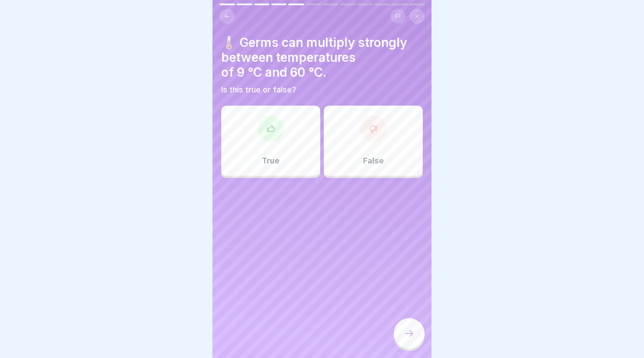
click at [281, 125] on div at bounding box center [270, 129] width 26 height 26
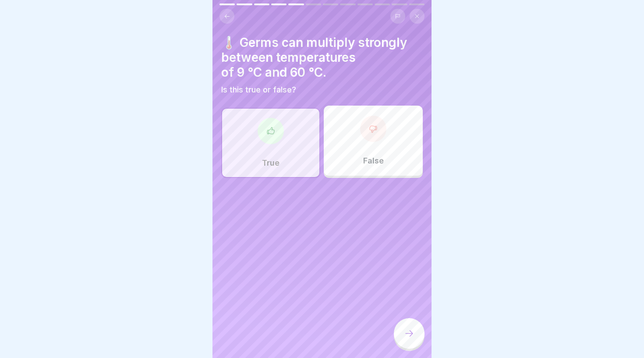
click at [401, 333] on div at bounding box center [409, 333] width 31 height 31
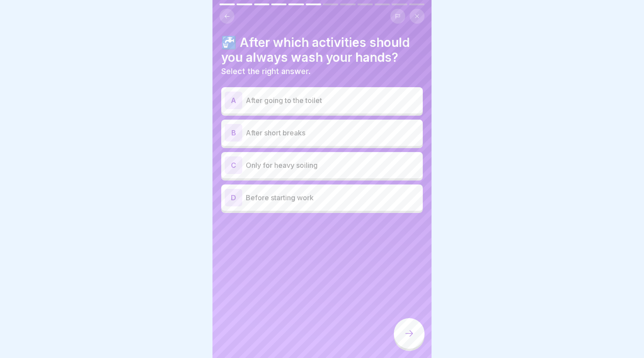
click at [359, 93] on div "A After going to the toilet" at bounding box center [322, 101] width 194 height 18
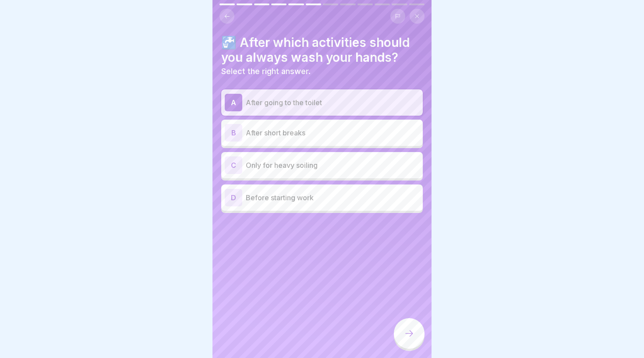
click at [338, 130] on p "After short breaks" at bounding box center [332, 132] width 173 height 11
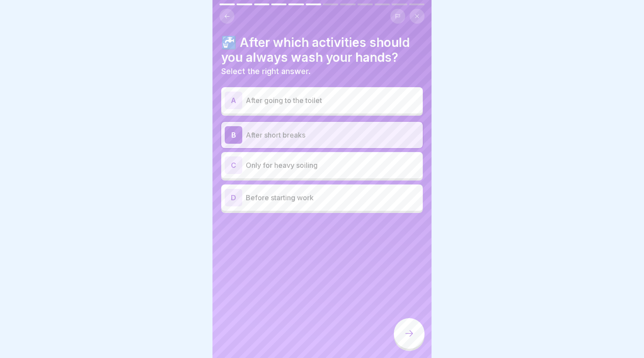
click at [336, 103] on p "After going to the toilet" at bounding box center [332, 100] width 173 height 11
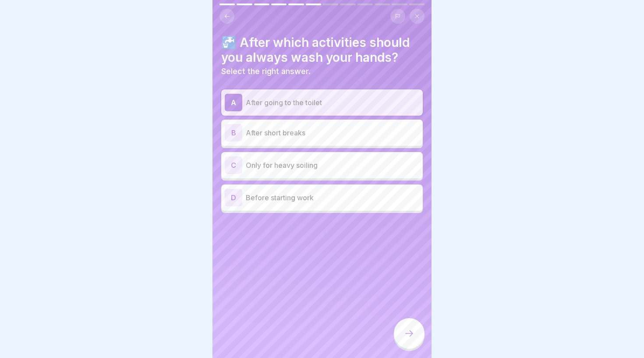
click at [327, 198] on p "Before starting work" at bounding box center [332, 197] width 173 height 11
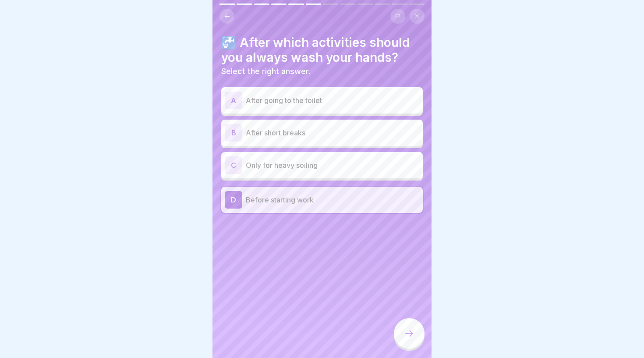
click at [332, 101] on p "After going to the toilet" at bounding box center [332, 100] width 173 height 11
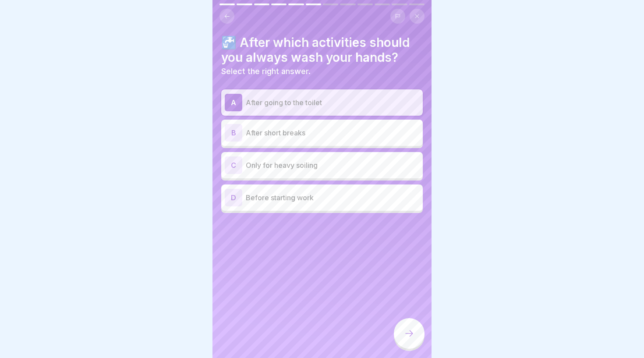
click at [402, 335] on div at bounding box center [409, 333] width 31 height 31
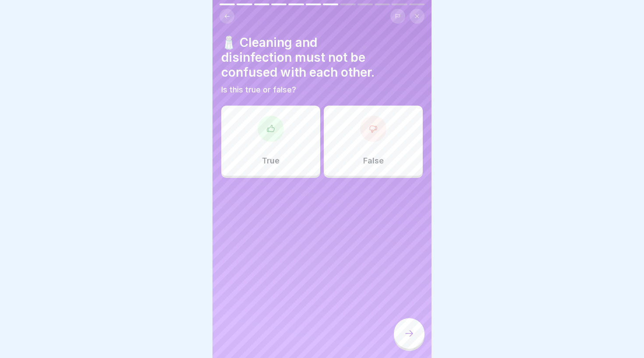
click at [289, 114] on div "True" at bounding box center [270, 141] width 99 height 70
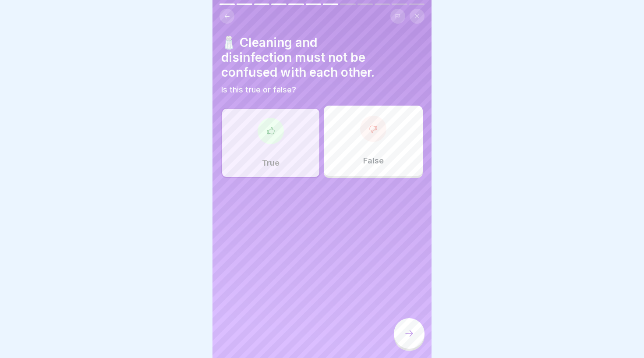
click at [403, 333] on div at bounding box center [409, 333] width 31 height 31
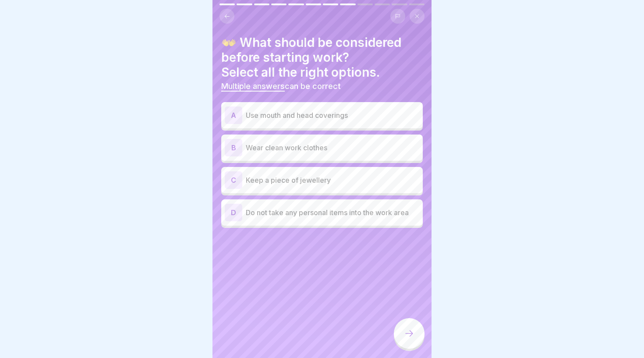
click at [325, 145] on p "Wear clean work clothes" at bounding box center [332, 147] width 173 height 11
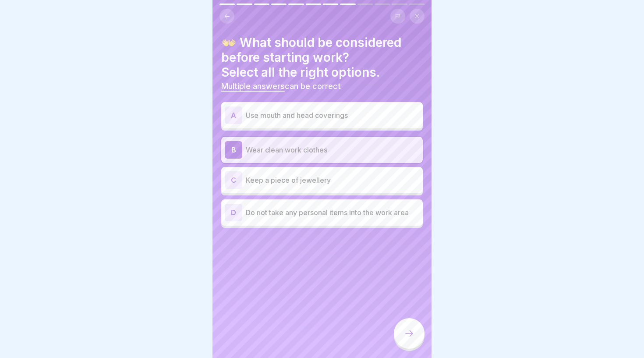
click at [328, 219] on div "D Do not take any personal items into the work area" at bounding box center [322, 213] width 194 height 18
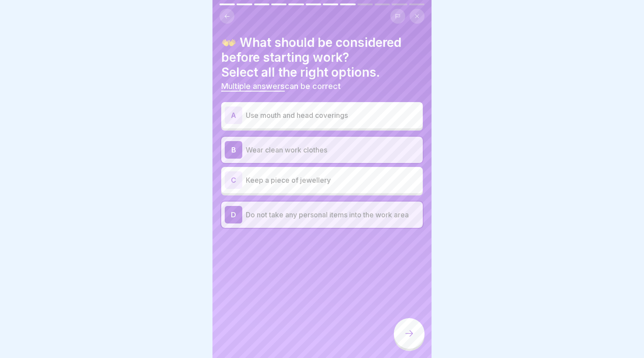
click at [316, 116] on p "Use mouth and head coverings" at bounding box center [332, 115] width 173 height 11
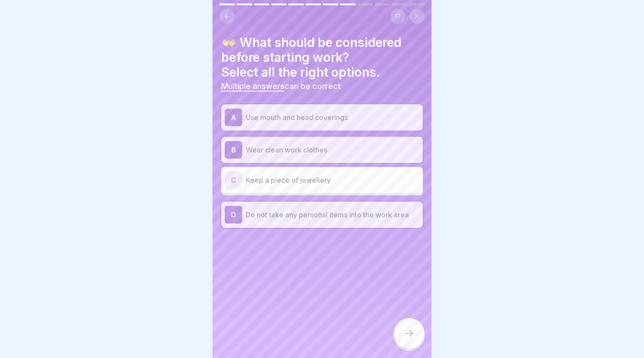
click at [322, 116] on p "Use mouth and head coverings" at bounding box center [332, 117] width 173 height 11
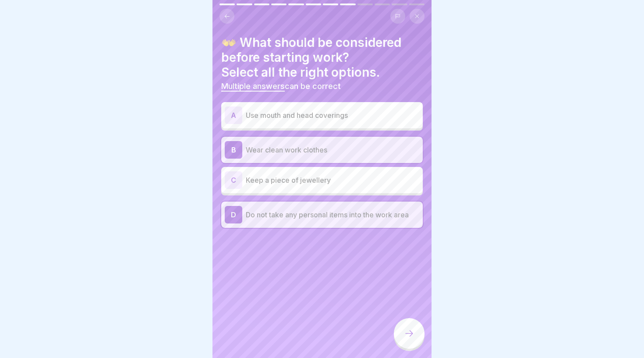
click at [338, 122] on div "A Use mouth and head coverings" at bounding box center [322, 115] width 194 height 18
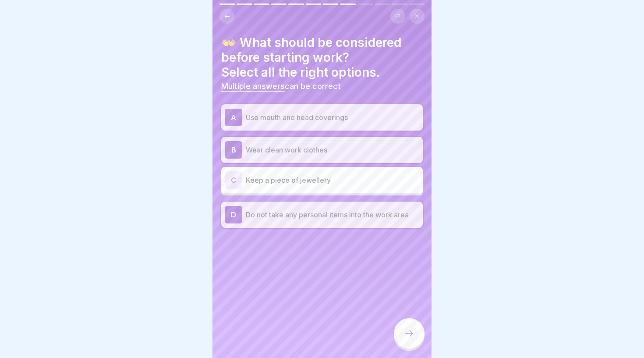
click at [360, 122] on p "Use mouth and head coverings" at bounding box center [332, 117] width 173 height 11
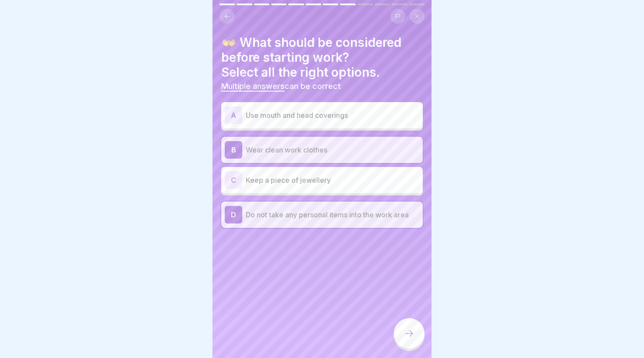
click at [344, 124] on div "A Use mouth and head coverings" at bounding box center [321, 115] width 201 height 26
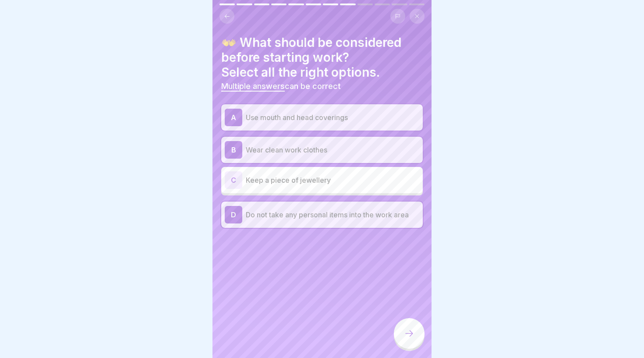
click at [344, 124] on div "A Use mouth and head coverings" at bounding box center [322, 118] width 194 height 18
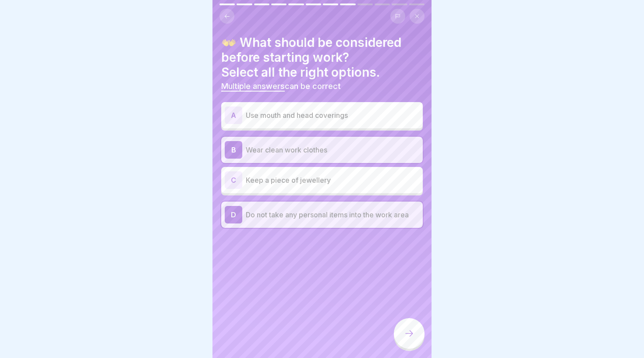
click at [344, 124] on div "A Use mouth and head coverings" at bounding box center [321, 115] width 201 height 26
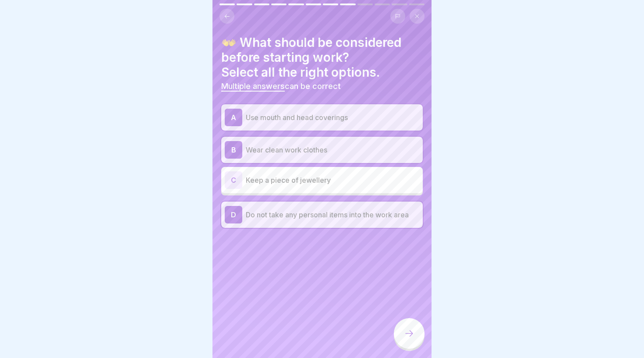
click at [400, 339] on div at bounding box center [409, 333] width 31 height 31
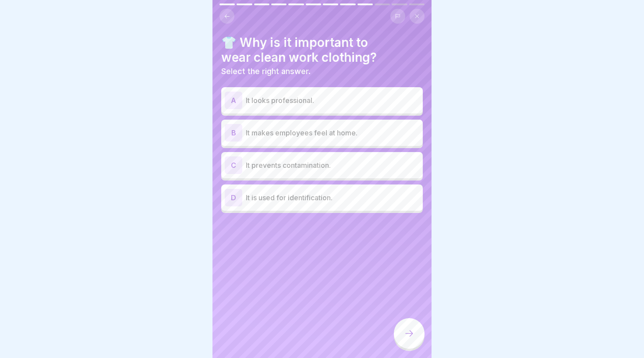
click at [371, 170] on div "C It prevents contamination." at bounding box center [322, 165] width 194 height 18
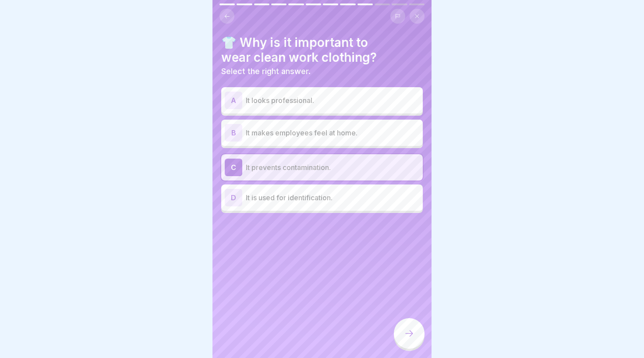
click at [345, 202] on div "D It is used for identification." at bounding box center [322, 198] width 194 height 18
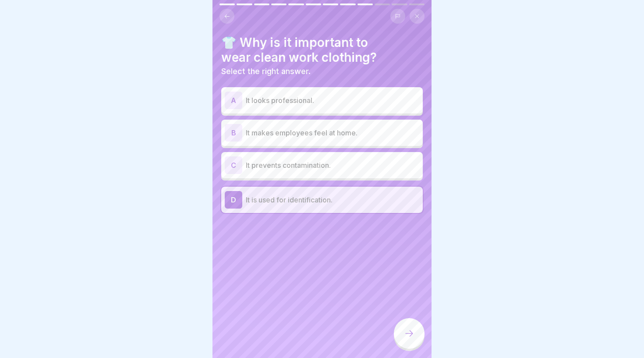
click at [356, 171] on div "C It prevents contamination." at bounding box center [322, 165] width 194 height 18
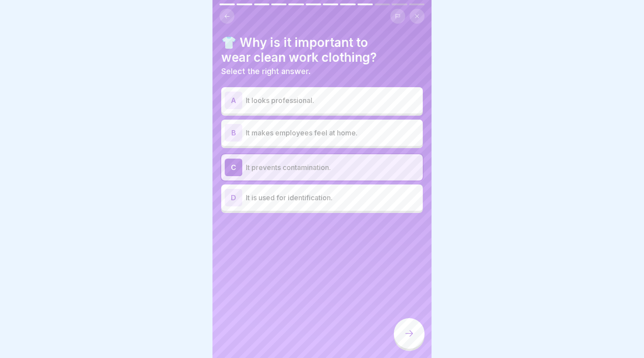
click at [408, 331] on icon at bounding box center [409, 333] width 11 height 11
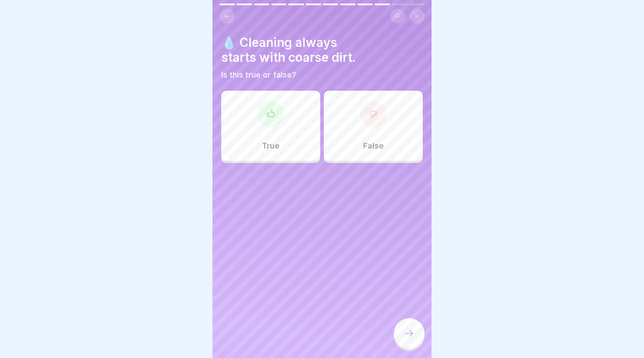
click at [355, 153] on div "False" at bounding box center [373, 126] width 99 height 70
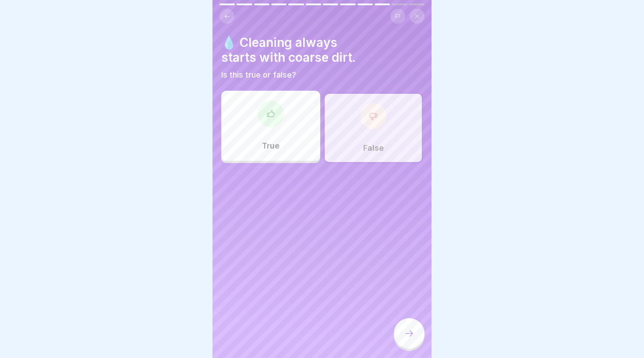
click at [406, 338] on icon at bounding box center [409, 333] width 11 height 11
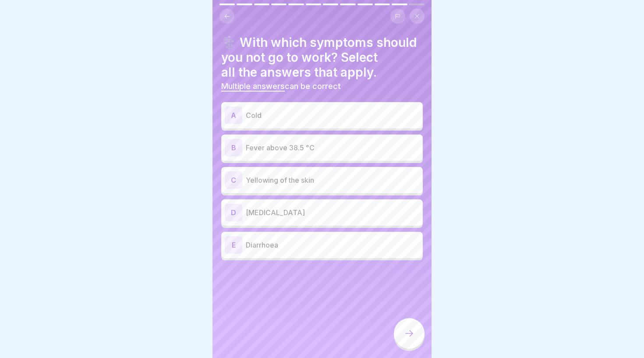
click at [324, 157] on div "B Fever above 38.5 °C" at bounding box center [321, 147] width 201 height 26
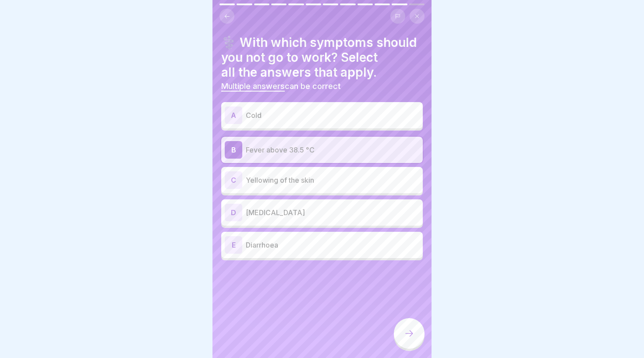
click at [316, 178] on p "Yellowing of the skin" at bounding box center [332, 180] width 173 height 11
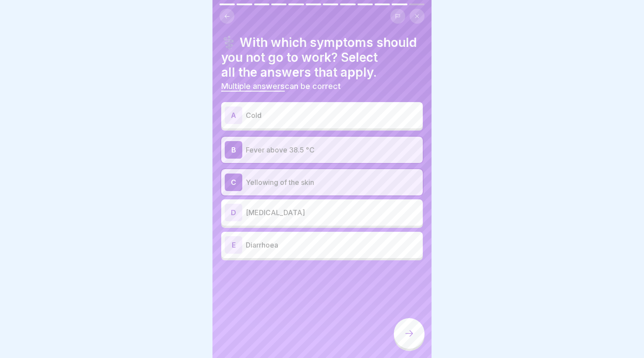
click at [332, 243] on p "Diarrhoea" at bounding box center [332, 244] width 173 height 11
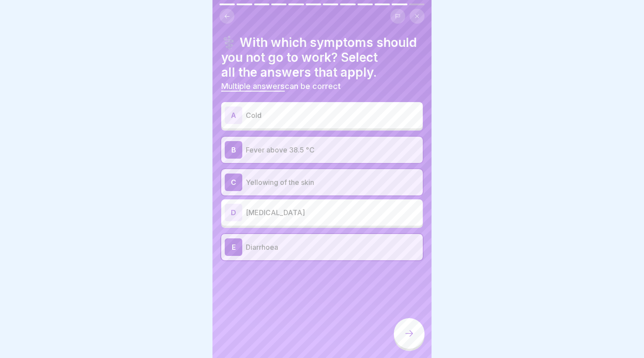
click at [401, 329] on div at bounding box center [409, 333] width 31 height 31
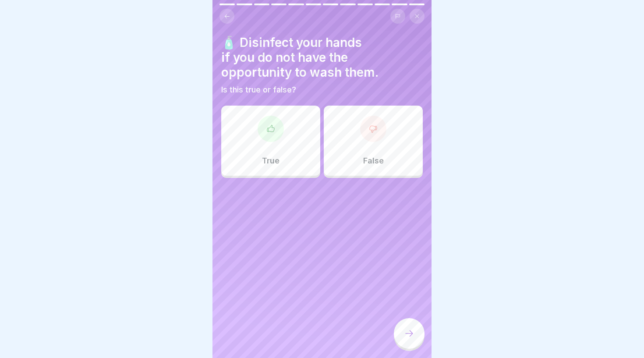
click at [298, 147] on div "True" at bounding box center [270, 141] width 99 height 70
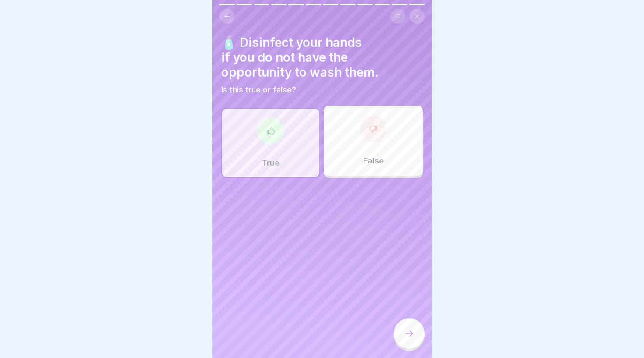
click at [415, 334] on div at bounding box center [409, 333] width 31 height 31
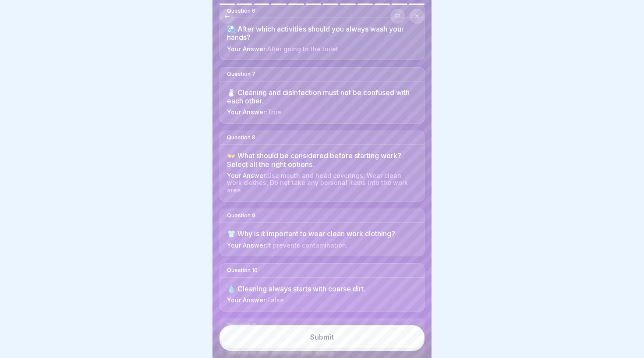
scroll to position [510, 0]
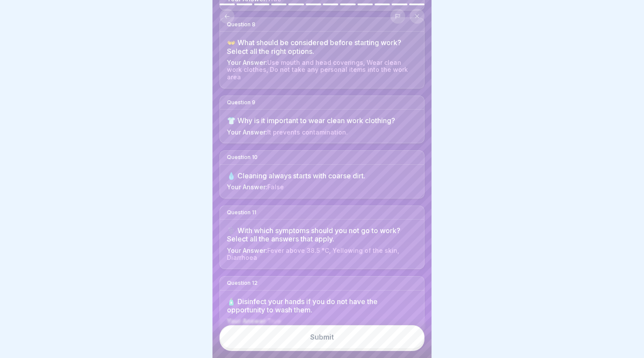
click at [337, 337] on button "Submit" at bounding box center [321, 337] width 205 height 24
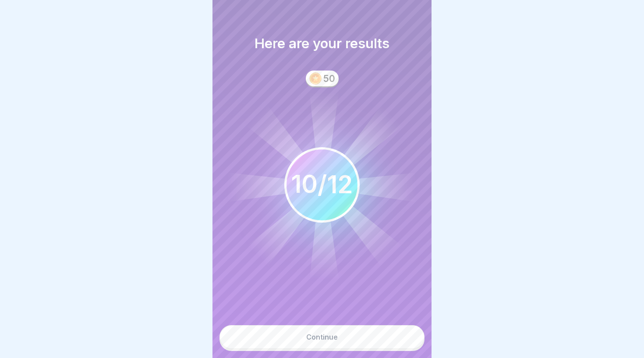
click at [342, 338] on button "Continue" at bounding box center [321, 337] width 205 height 24
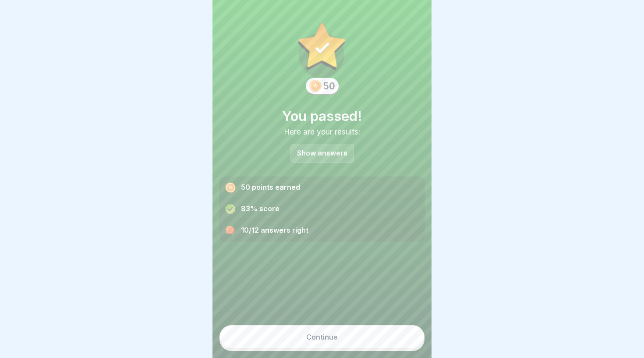
click at [343, 336] on button "Continue" at bounding box center [321, 337] width 205 height 24
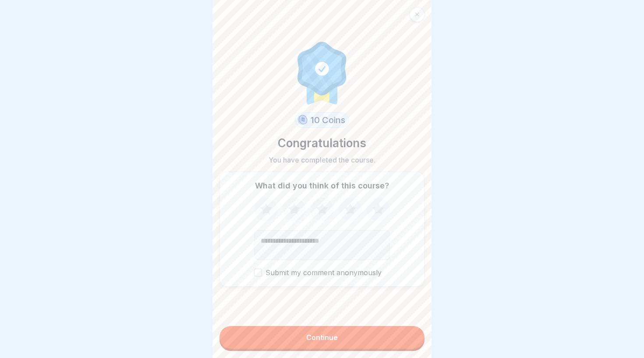
click at [352, 328] on button "Continue" at bounding box center [321, 337] width 205 height 23
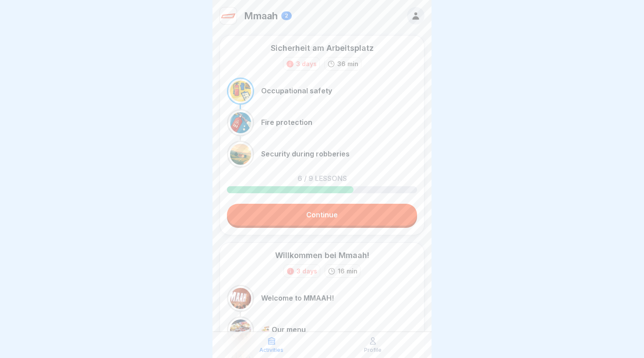
click at [238, 19] on div "Mmaah 2" at bounding box center [255, 16] width 72 height 18
click at [412, 16] on icon at bounding box center [416, 16] width 10 height 10
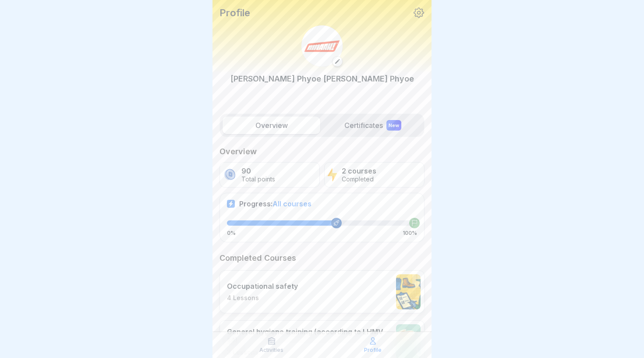
click at [419, 13] on icon at bounding box center [418, 12] width 11 height 11
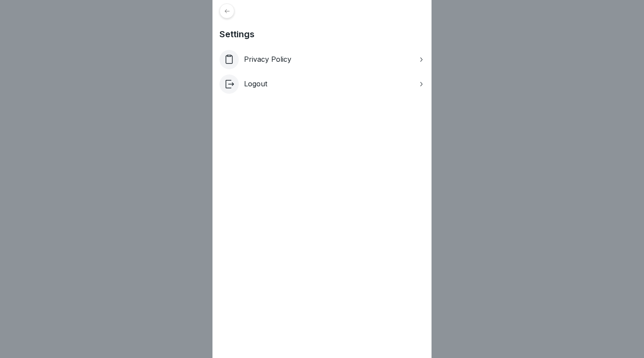
click at [224, 18] on div at bounding box center [226, 11] width 15 height 15
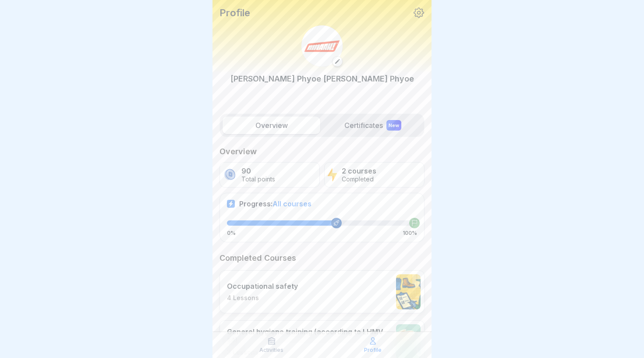
click at [225, 13] on p "Profile" at bounding box center [234, 12] width 31 height 11
click at [366, 124] on label "Certificates New" at bounding box center [373, 125] width 98 height 18
click at [373, 126] on label "Certificates New" at bounding box center [373, 125] width 98 height 18
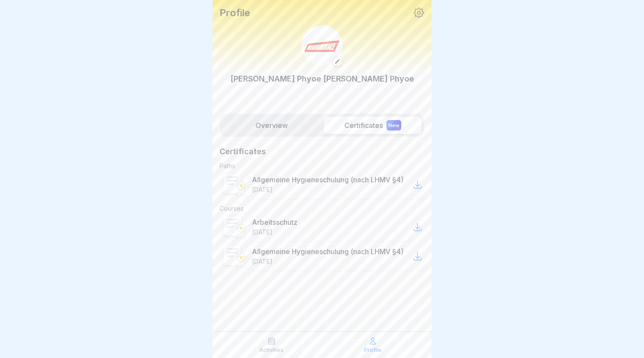
click at [256, 120] on label "Overview" at bounding box center [271, 125] width 98 height 18
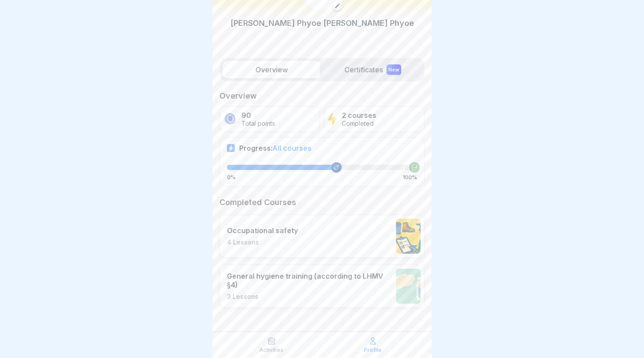
scroll to position [55, 0]
click at [277, 345] on div "Activities" at bounding box center [271, 344] width 97 height 17
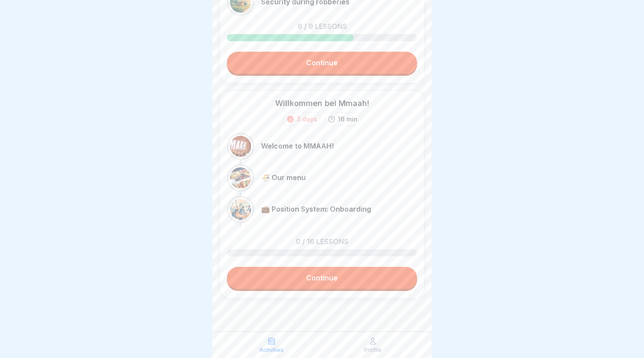
click at [312, 66] on link "Continue" at bounding box center [322, 63] width 190 height 22
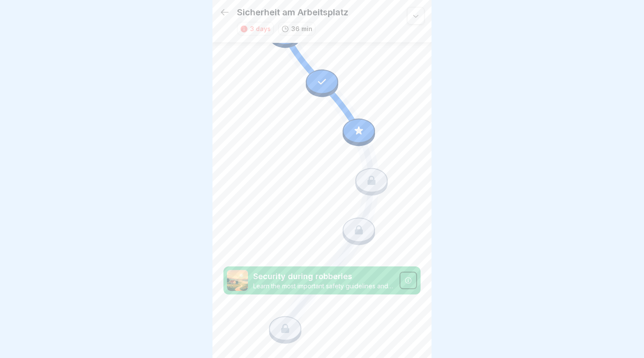
scroll to position [367, 0]
click at [357, 129] on icon at bounding box center [358, 130] width 11 height 11
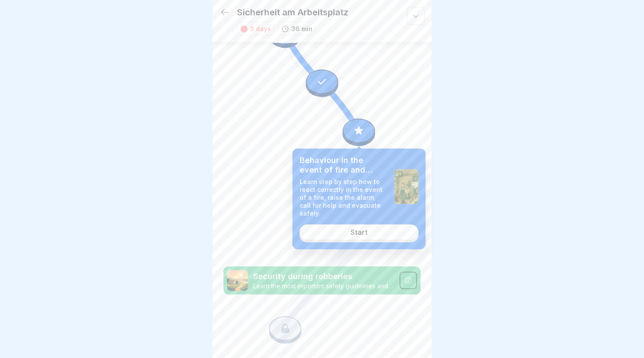
click at [363, 229] on div "Start" at bounding box center [358, 232] width 17 height 8
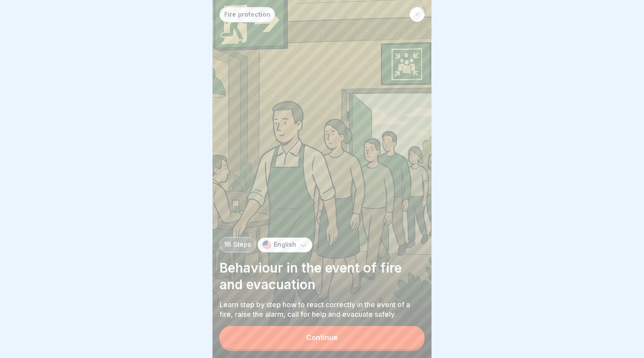
click at [341, 338] on button "Continue" at bounding box center [321, 337] width 205 height 23
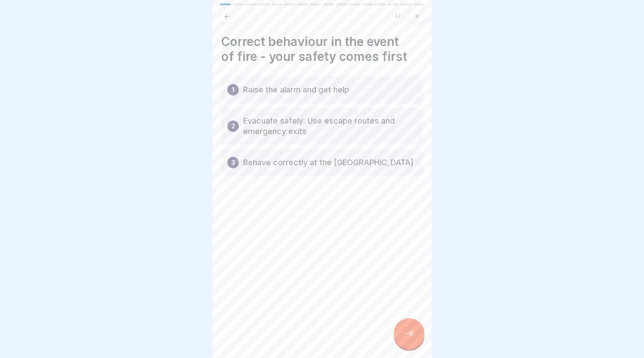
click at [408, 327] on div at bounding box center [409, 333] width 31 height 31
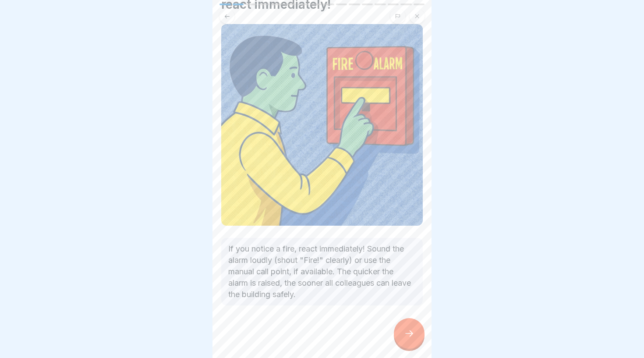
scroll to position [52, 0]
click at [407, 330] on icon at bounding box center [409, 333] width 11 height 11
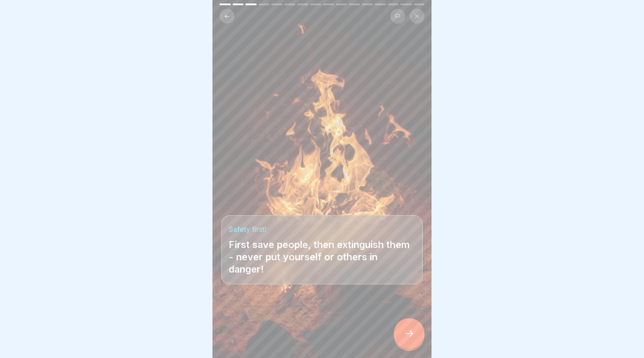
click at [408, 334] on icon at bounding box center [409, 333] width 11 height 11
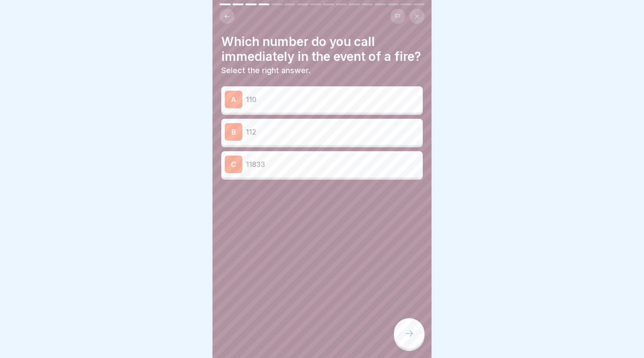
click at [319, 106] on div "A 110" at bounding box center [322, 100] width 194 height 18
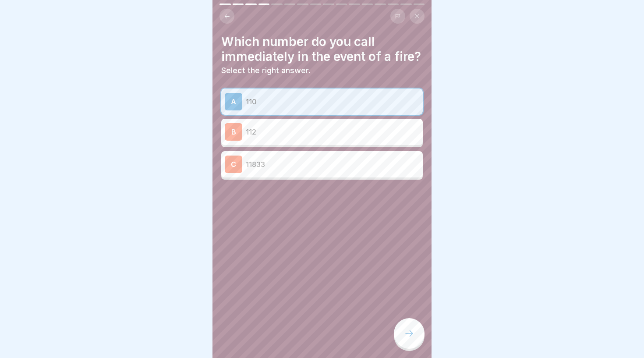
click at [409, 324] on div at bounding box center [409, 333] width 31 height 31
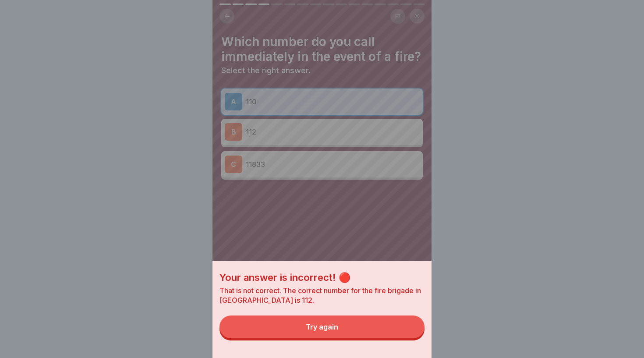
click at [338, 319] on button "Try again" at bounding box center [321, 326] width 205 height 23
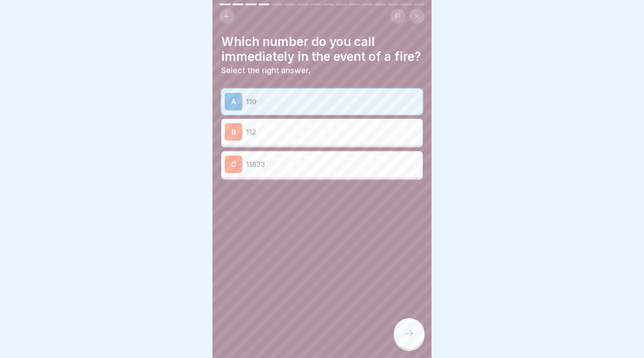
click at [299, 132] on p "112" at bounding box center [332, 132] width 173 height 11
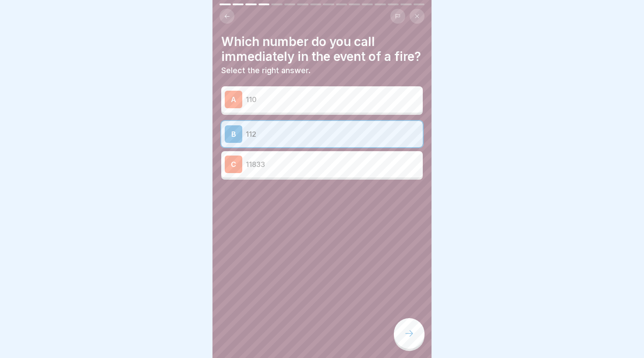
click at [408, 331] on icon at bounding box center [409, 333] width 11 height 11
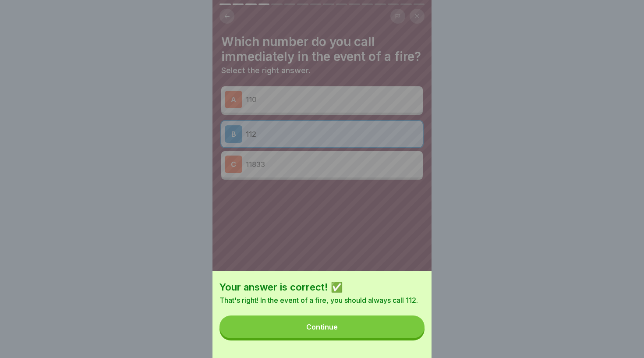
click at [294, 325] on button "Continue" at bounding box center [321, 326] width 205 height 23
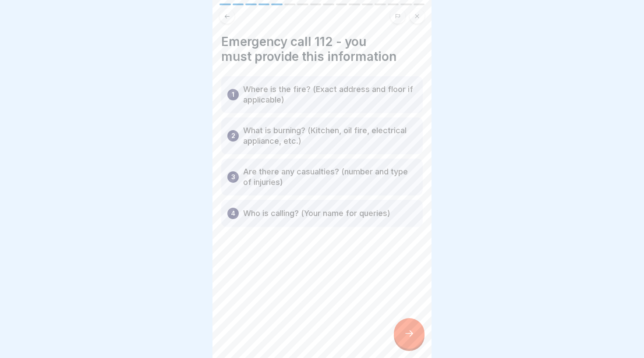
click at [414, 331] on icon at bounding box center [409, 333] width 11 height 11
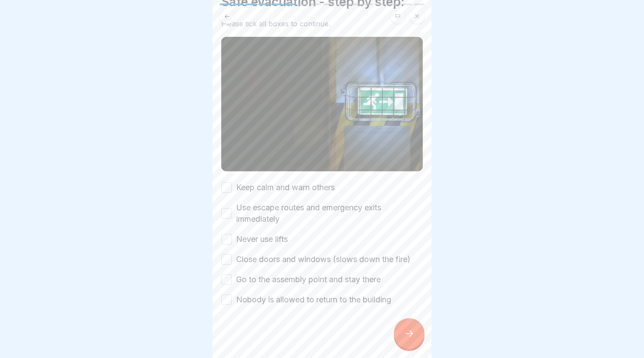
scroll to position [39, 0]
click at [285, 188] on label "Keep calm and warn others" at bounding box center [285, 187] width 99 height 11
click at [232, 188] on button "Keep calm and warn others" at bounding box center [226, 188] width 11 height 11
click at [261, 215] on label "Use escape routes and emergency exits immediately" at bounding box center [329, 213] width 187 height 23
click at [232, 215] on button "Use escape routes and emergency exits immediately" at bounding box center [226, 213] width 11 height 11
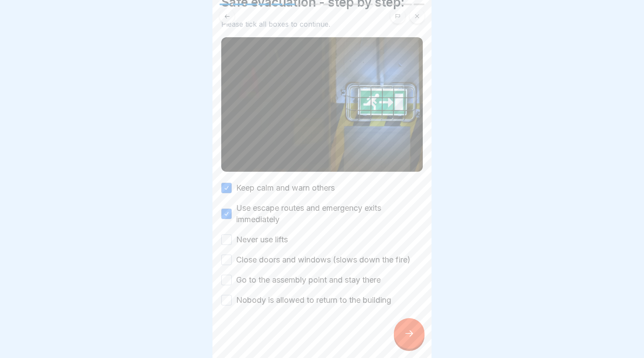
click at [272, 242] on label "Never use lifts" at bounding box center [262, 239] width 52 height 11
click at [232, 242] on button "Never use lifts" at bounding box center [226, 239] width 11 height 11
click at [280, 258] on label "Close doors and windows (slows down the fire)" at bounding box center [323, 259] width 174 height 11
click at [232, 258] on button "Close doors and windows (slows down the fire)" at bounding box center [226, 259] width 11 height 11
click at [296, 281] on label "Go to the assembly point and stay there" at bounding box center [308, 279] width 144 height 11
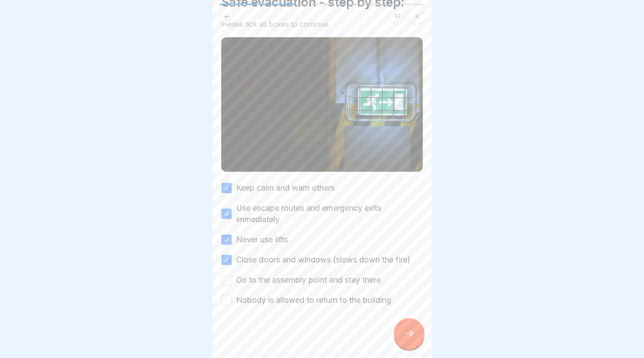
click at [232, 281] on button "Go to the assembly point and stay there" at bounding box center [226, 280] width 11 height 11
click at [320, 301] on label "Nobody is allowed to return to the building" at bounding box center [313, 299] width 155 height 11
click at [232, 301] on button "Nobody is allowed to return to the building" at bounding box center [226, 300] width 11 height 11
click at [409, 333] on icon at bounding box center [409, 333] width 11 height 11
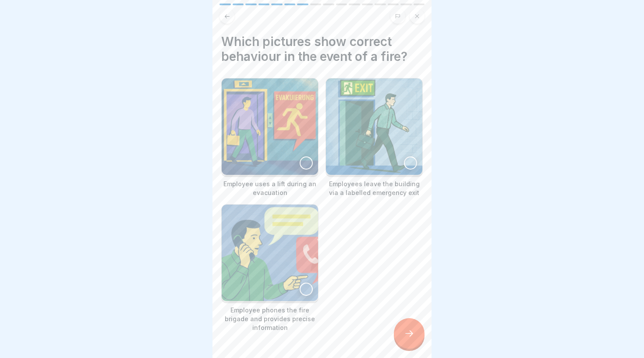
click at [295, 122] on img at bounding box center [270, 126] width 96 height 96
click at [295, 122] on img at bounding box center [269, 126] width 95 height 95
click at [371, 129] on img at bounding box center [374, 126] width 96 height 96
click at [264, 264] on img at bounding box center [270, 252] width 96 height 96
click at [398, 330] on div at bounding box center [409, 333] width 31 height 31
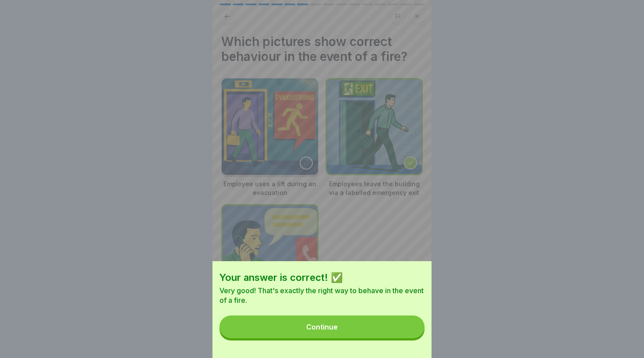
click at [340, 329] on button "Continue" at bounding box center [321, 326] width 205 height 23
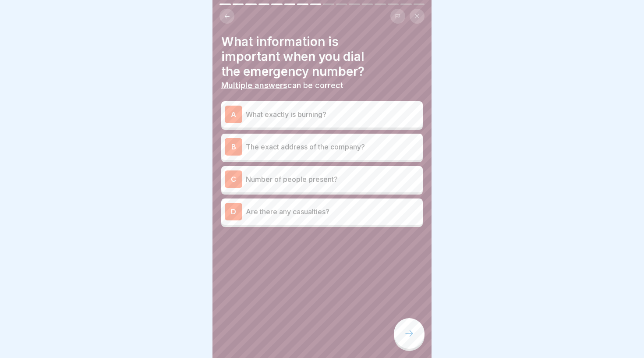
click at [324, 120] on div "A What exactly is burning?" at bounding box center [322, 115] width 194 height 18
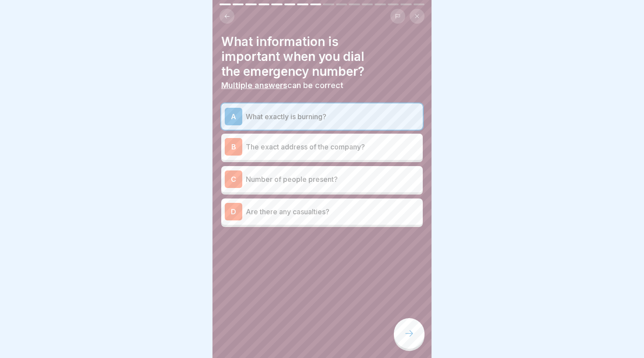
click at [356, 147] on p "The exact address of the company?" at bounding box center [332, 146] width 173 height 11
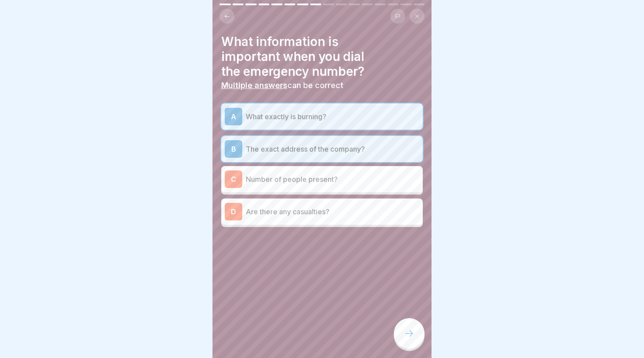
click at [353, 174] on p "Number of people present?" at bounding box center [332, 179] width 173 height 11
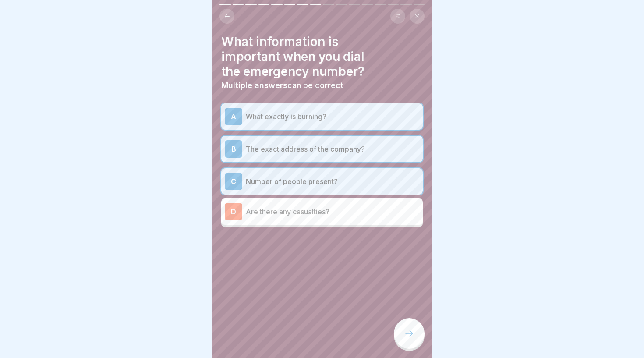
click at [353, 173] on div "C Number of people present?" at bounding box center [322, 182] width 194 height 18
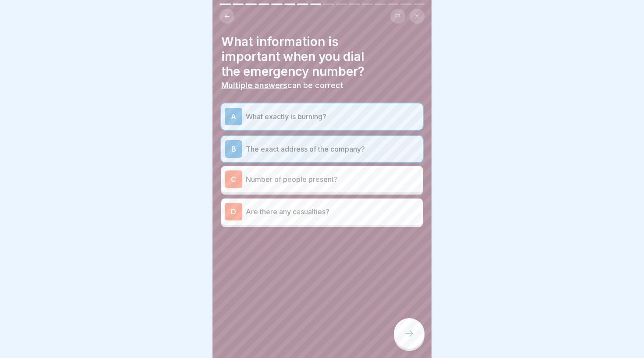
click at [412, 343] on div at bounding box center [409, 333] width 31 height 31
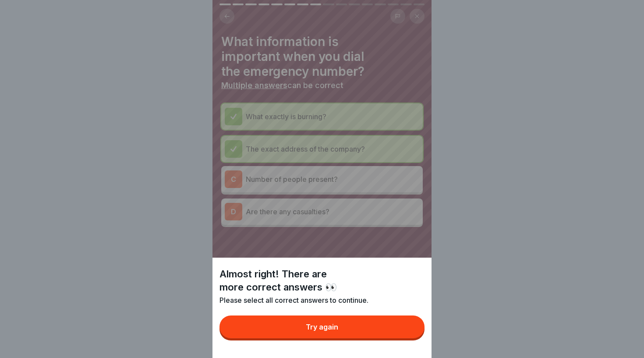
click at [344, 322] on button "Try again" at bounding box center [321, 326] width 205 height 23
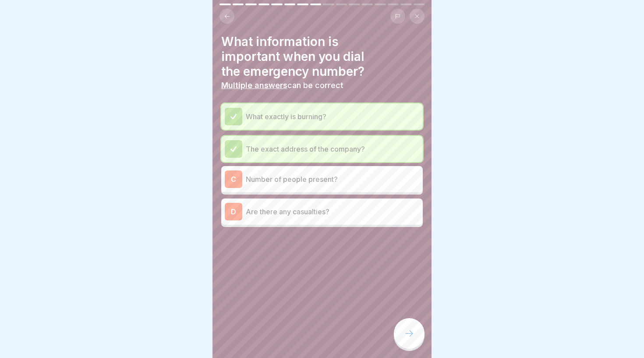
click at [330, 181] on p "Number of people present?" at bounding box center [332, 179] width 173 height 11
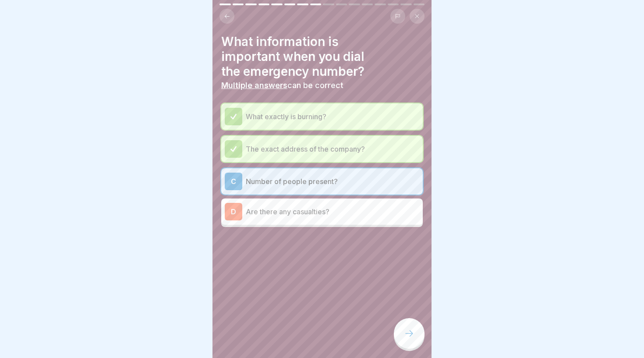
click at [401, 319] on div "What information is important when you dial the emergency number? Multiple answ…" at bounding box center [321, 179] width 219 height 358
click at [406, 332] on icon at bounding box center [409, 333] width 11 height 11
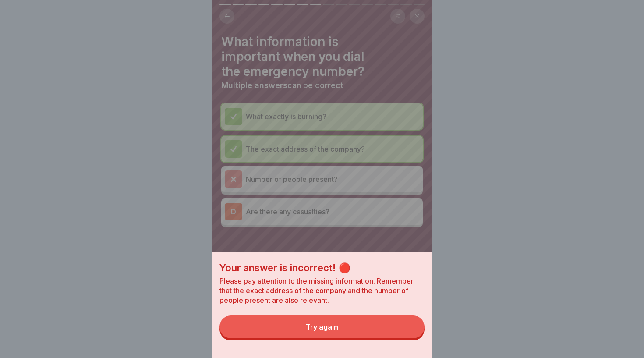
click at [340, 325] on button "Try again" at bounding box center [321, 326] width 205 height 23
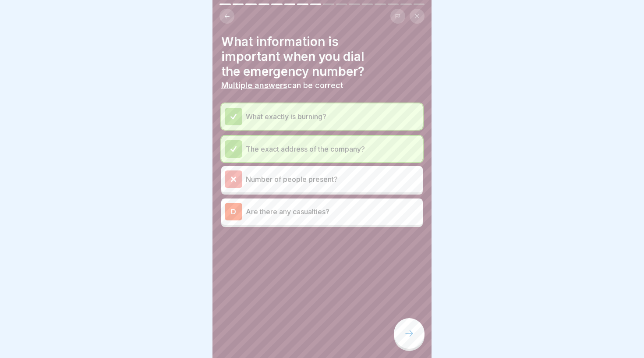
click at [318, 208] on p "Are there any casualties?" at bounding box center [332, 211] width 173 height 11
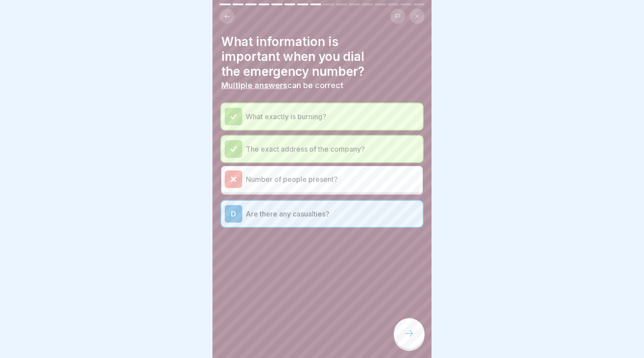
click at [408, 331] on icon at bounding box center [409, 333] width 11 height 11
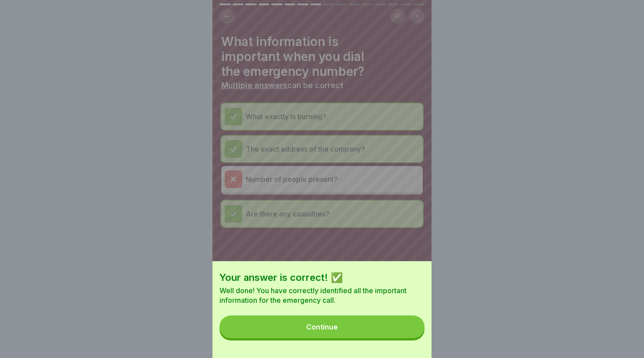
click at [308, 322] on button "Continue" at bounding box center [321, 326] width 205 height 23
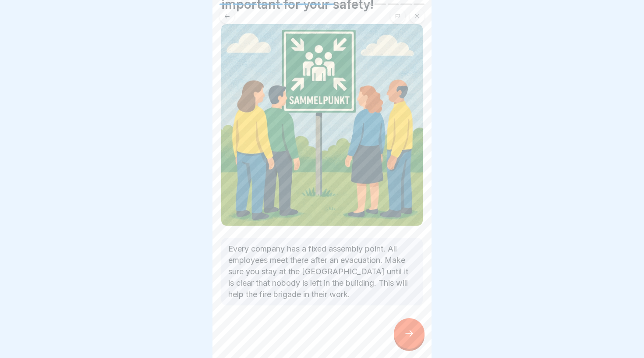
scroll to position [52, 0]
click at [412, 335] on icon at bounding box center [409, 333] width 11 height 11
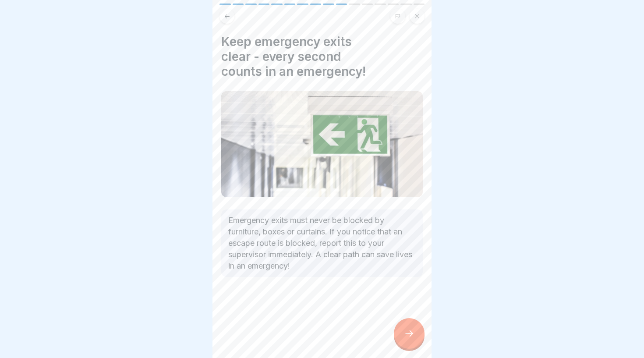
click at [408, 336] on icon at bounding box center [409, 333] width 11 height 11
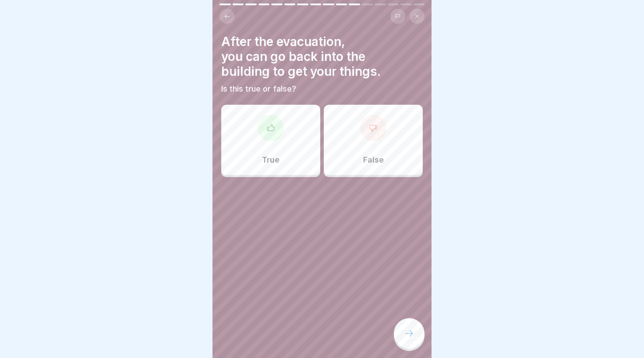
click at [359, 133] on div "False" at bounding box center [373, 140] width 99 height 70
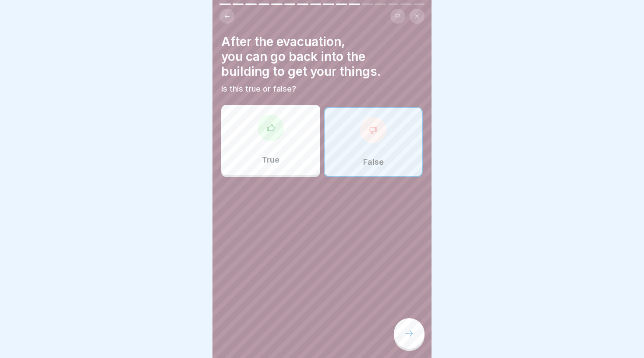
click at [409, 330] on icon at bounding box center [409, 333] width 11 height 11
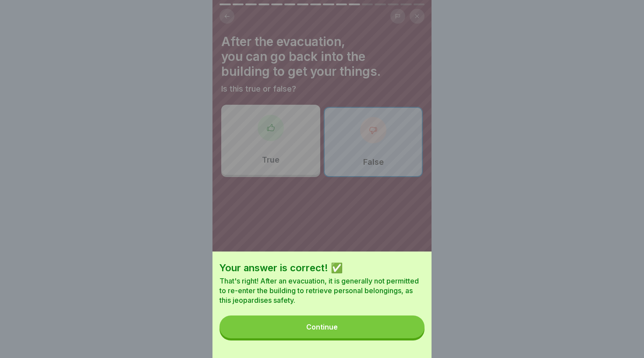
click at [355, 327] on button "Continue" at bounding box center [321, 326] width 205 height 23
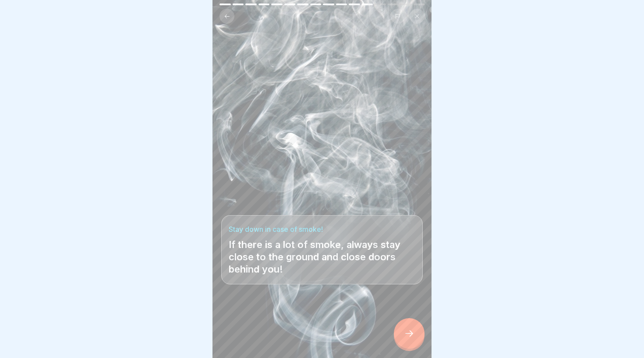
click at [409, 334] on icon at bounding box center [409, 333] width 11 height 11
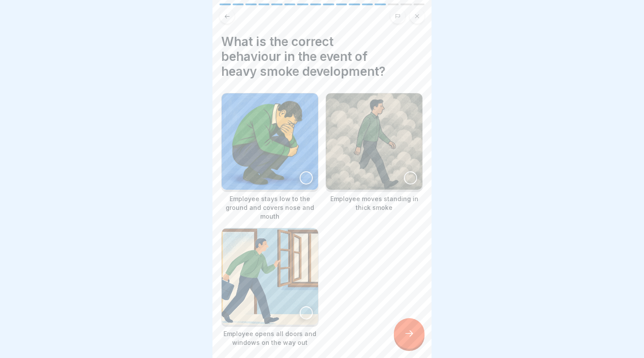
click at [291, 163] on img at bounding box center [270, 141] width 96 height 96
click at [406, 338] on icon at bounding box center [409, 333] width 11 height 11
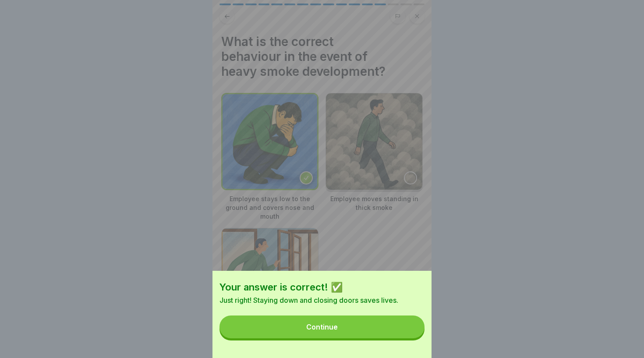
click at [341, 327] on button "Continue" at bounding box center [321, 326] width 205 height 23
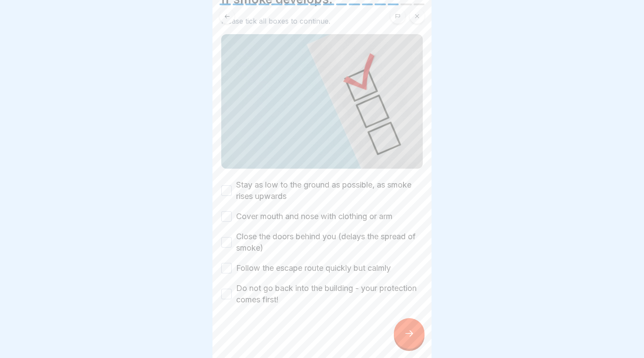
scroll to position [57, 0]
click at [288, 190] on label "Stay as low to the ground as possible, as smoke rises upwards" at bounding box center [329, 191] width 187 height 23
click at [232, 190] on button "Stay as low to the ground as possible, as smoke rises upwards" at bounding box center [226, 191] width 11 height 11
click at [292, 219] on label "Cover mouth and nose with clothing or arm" at bounding box center [314, 216] width 156 height 11
click at [232, 219] on button "Cover mouth and nose with clothing or arm" at bounding box center [226, 216] width 11 height 11
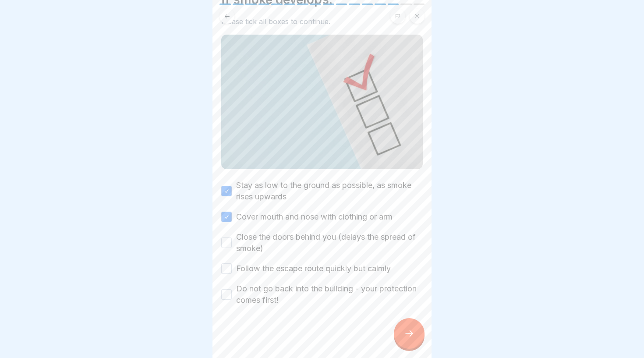
click at [306, 239] on label "Close the doors behind you (delays the spread of smoke)" at bounding box center [329, 242] width 187 height 23
click at [232, 239] on button "Close the doors behind you (delays the spread of smoke)" at bounding box center [226, 242] width 11 height 11
click at [341, 270] on label "Follow the escape route quickly but calmly" at bounding box center [313, 268] width 155 height 11
click at [232, 270] on button "Follow the escape route quickly but calmly" at bounding box center [226, 268] width 11 height 11
click at [302, 291] on label "Do not go back into the building - your protection comes first!" at bounding box center [329, 294] width 187 height 23
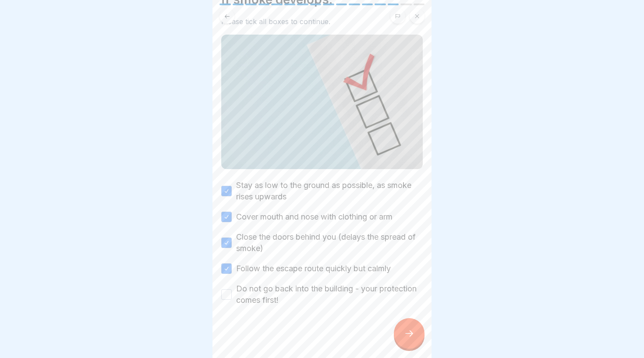
click at [232, 291] on button "Do not go back into the building - your protection comes first!" at bounding box center [226, 294] width 11 height 11
click at [408, 333] on icon at bounding box center [409, 333] width 11 height 11
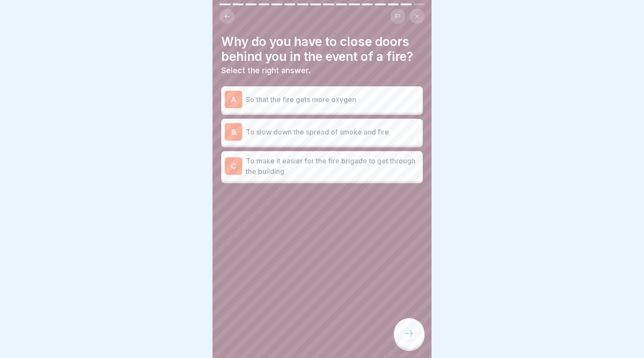
click at [355, 138] on div "B To slow down the spread of smoke and fire" at bounding box center [322, 132] width 194 height 18
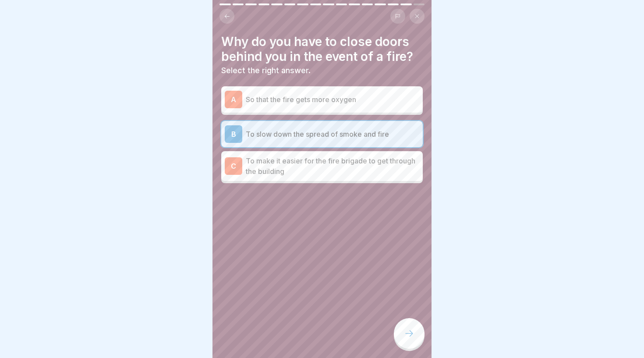
click at [371, 170] on p "To make it easier for the fire brigade to get through the building" at bounding box center [332, 165] width 173 height 21
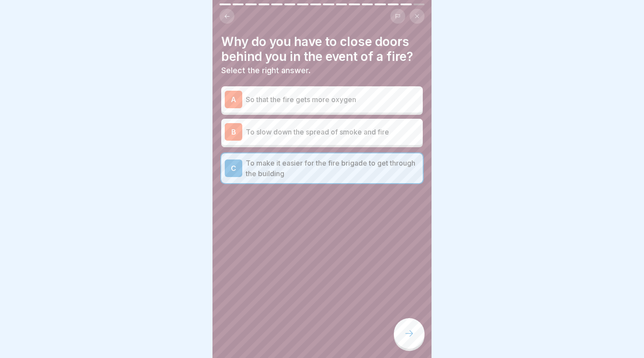
click at [378, 135] on p "To slow down the spread of smoke and fire" at bounding box center [332, 132] width 173 height 11
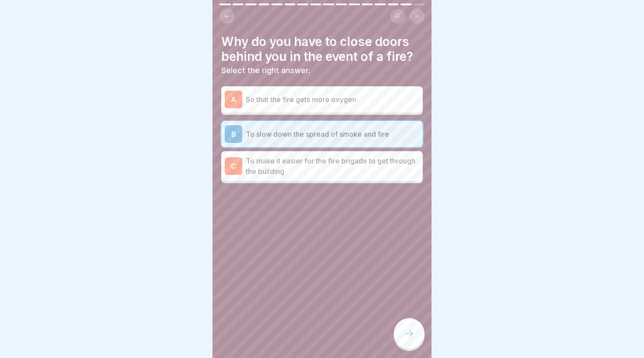
click at [415, 331] on div at bounding box center [409, 333] width 31 height 31
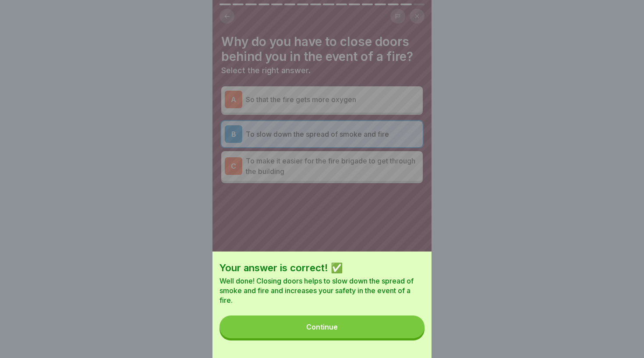
click at [371, 329] on button "Continue" at bounding box center [321, 326] width 205 height 23
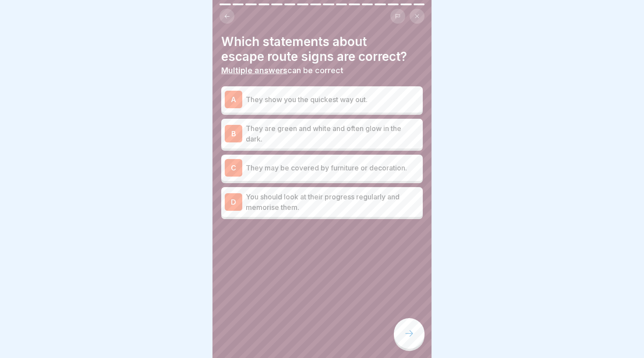
click at [340, 202] on p "You should look at their progress regularly and memorise them." at bounding box center [332, 201] width 173 height 21
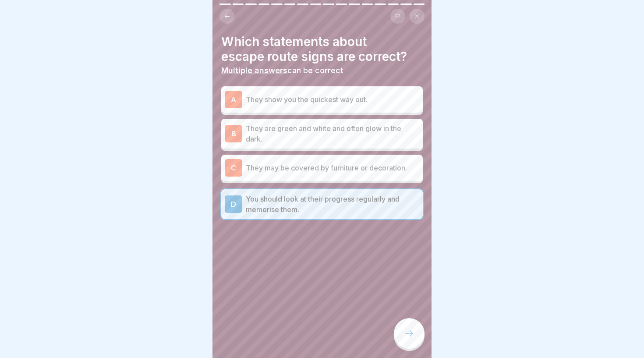
click at [344, 137] on p "They are green and white and often glow in the dark." at bounding box center [332, 133] width 173 height 21
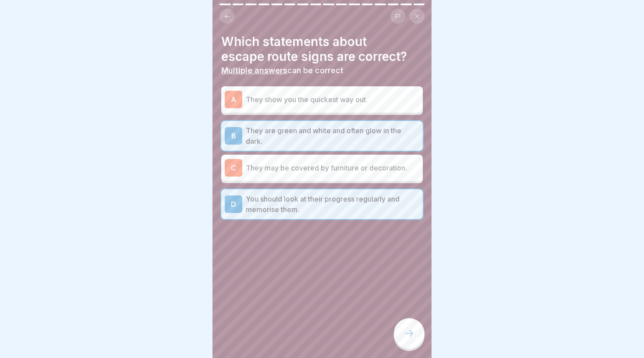
click at [403, 325] on div at bounding box center [409, 333] width 31 height 31
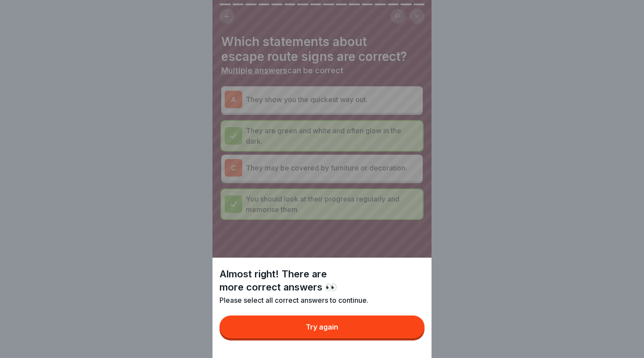
click at [315, 319] on button "Try again" at bounding box center [321, 326] width 205 height 23
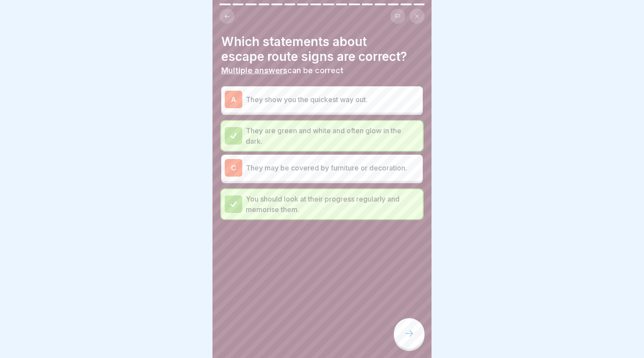
click at [306, 101] on p "They show you the quickest way out." at bounding box center [332, 99] width 173 height 11
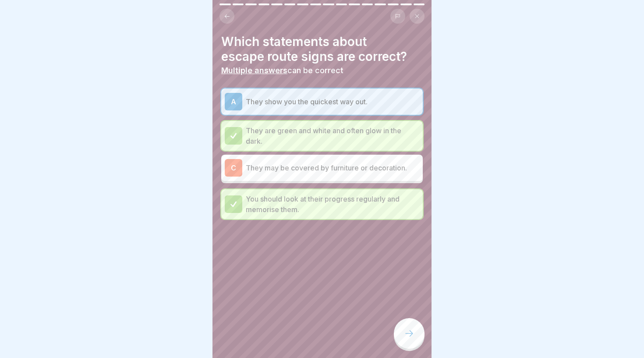
click at [408, 336] on icon at bounding box center [409, 333] width 11 height 11
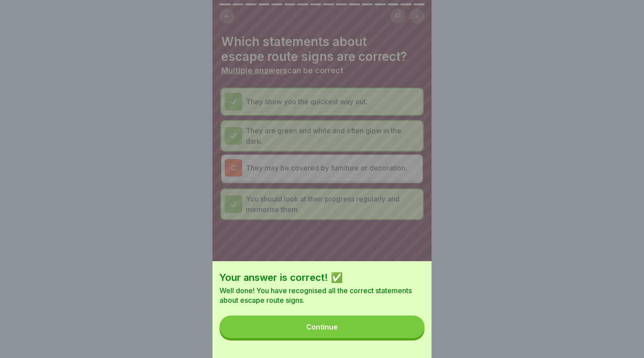
click at [307, 326] on div "Continue" at bounding box center [322, 327] width 32 height 8
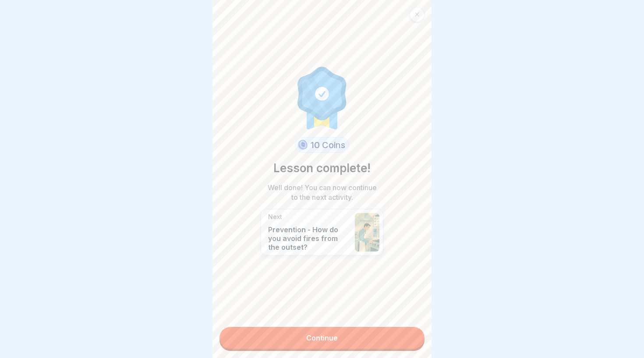
click at [332, 334] on link "Continue" at bounding box center [321, 338] width 205 height 22
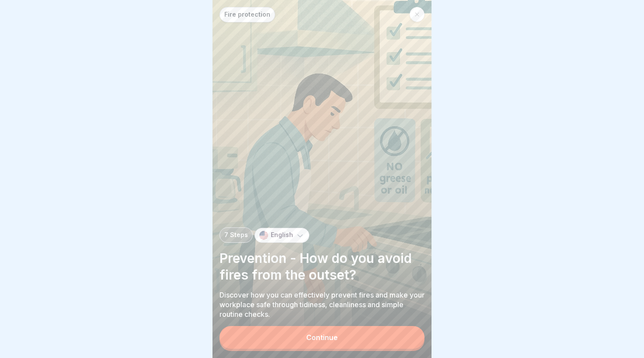
click at [348, 328] on button "Continue" at bounding box center [321, 337] width 205 height 23
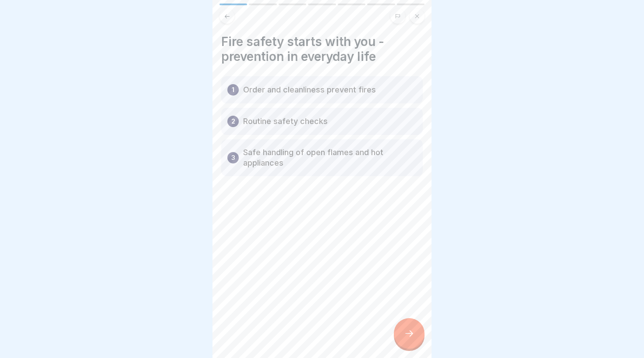
click at [408, 325] on div at bounding box center [409, 333] width 31 height 31
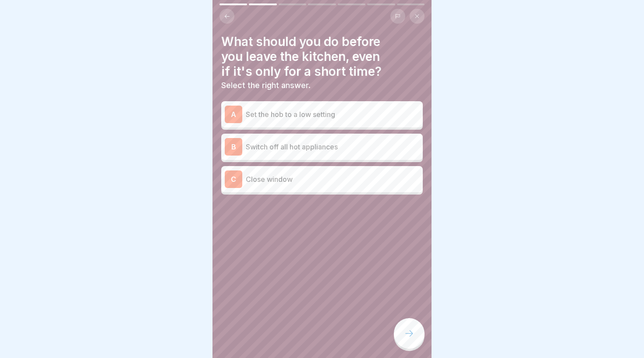
click at [352, 144] on p "Switch off all hot appliances" at bounding box center [332, 146] width 173 height 11
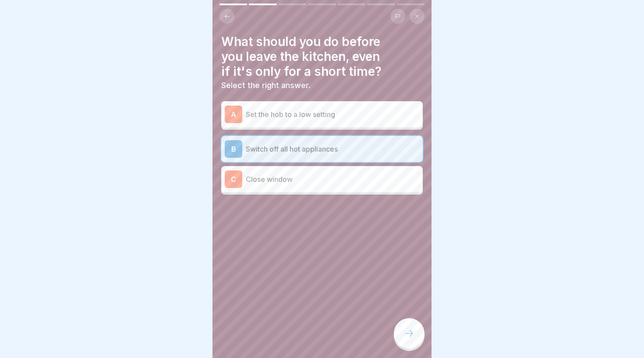
click at [326, 177] on p "Close window" at bounding box center [332, 179] width 173 height 11
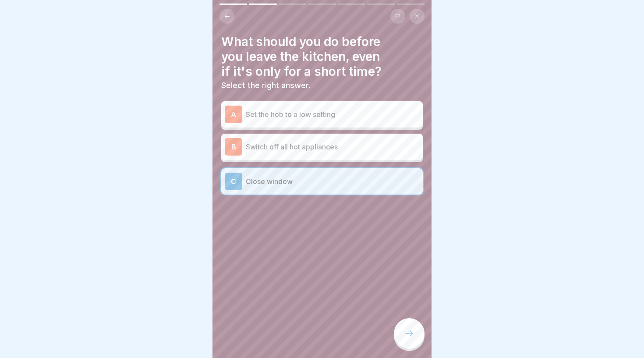
click at [334, 148] on p "Switch off all hot appliances" at bounding box center [332, 146] width 173 height 11
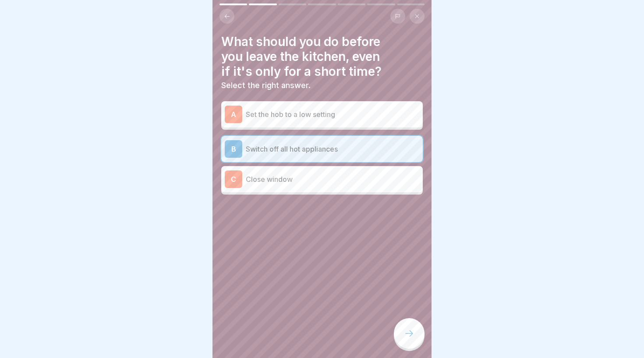
click at [398, 328] on div at bounding box center [409, 333] width 31 height 31
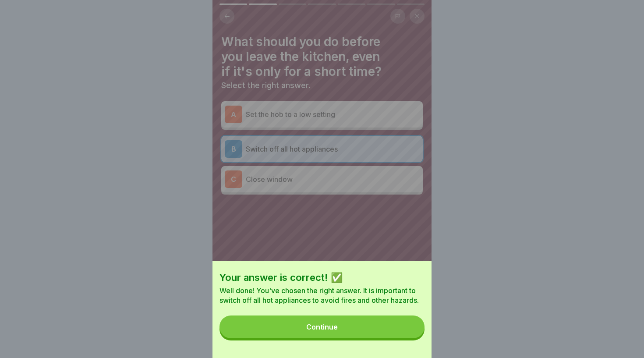
click at [342, 324] on button "Continue" at bounding box center [321, 326] width 205 height 23
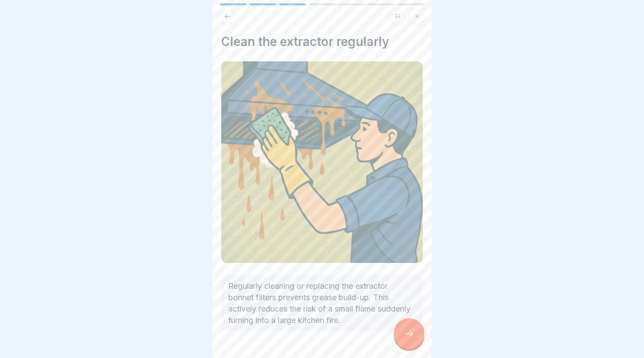
click at [406, 331] on icon at bounding box center [409, 333] width 11 height 11
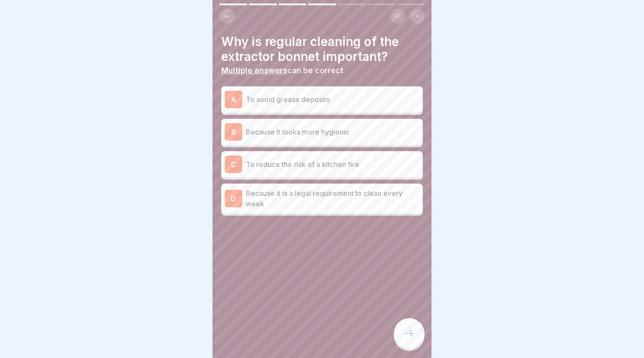
click at [358, 99] on p "To avoid grease deposits" at bounding box center [332, 99] width 173 height 11
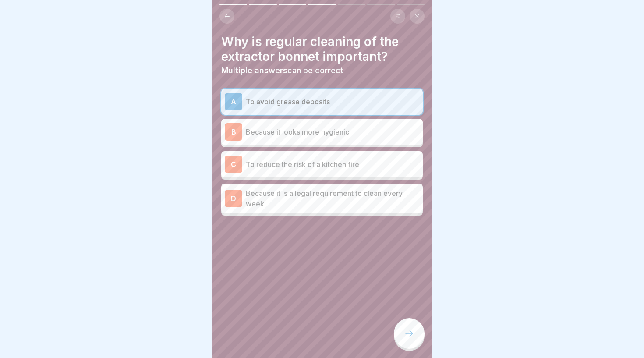
click at [372, 169] on div "C To reduce the risk of a kitchen fire" at bounding box center [322, 164] width 194 height 18
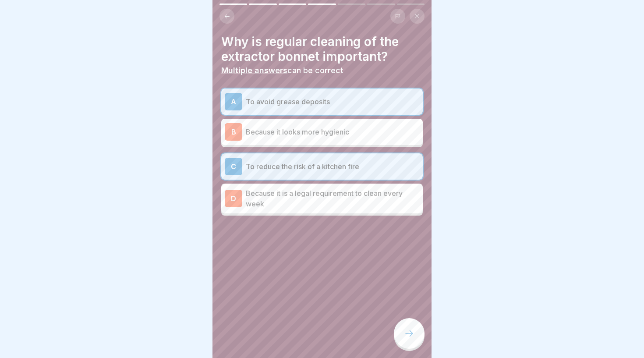
click at [378, 202] on p "Because it is a legal requirement to clean every week" at bounding box center [332, 198] width 173 height 21
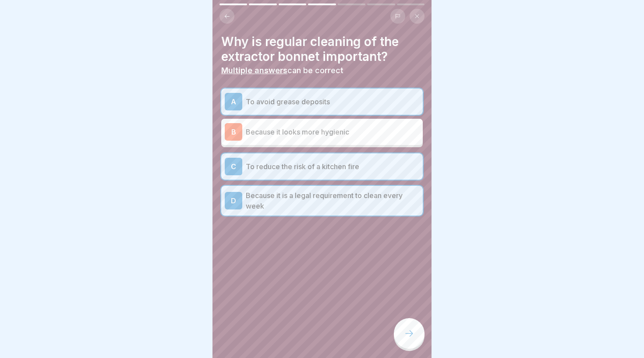
click at [407, 328] on div at bounding box center [409, 333] width 31 height 31
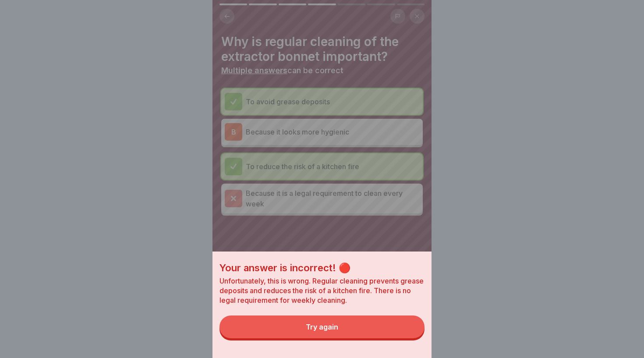
click at [334, 321] on button "Try again" at bounding box center [321, 326] width 205 height 23
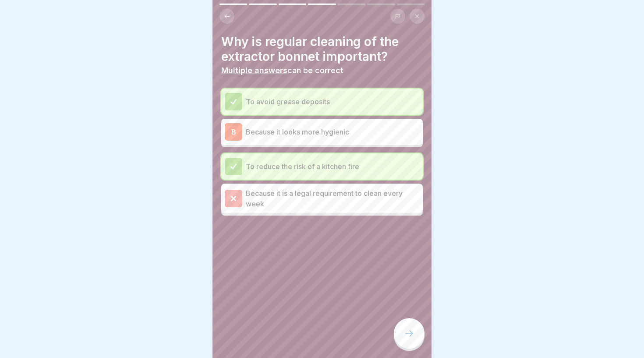
click at [412, 332] on icon at bounding box center [409, 333] width 11 height 11
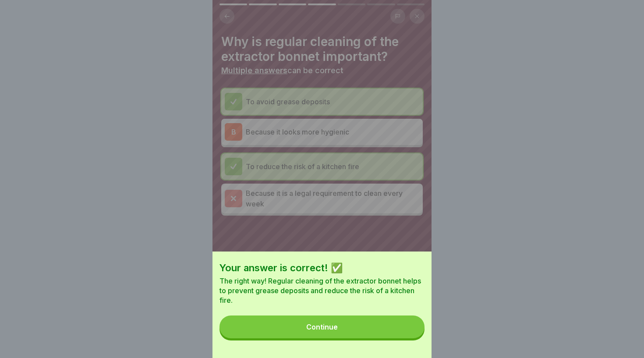
click at [342, 319] on button "Continue" at bounding box center [321, 326] width 205 height 23
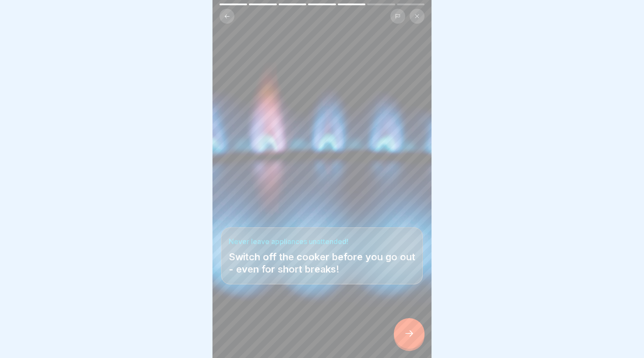
click at [413, 336] on icon at bounding box center [409, 333] width 11 height 11
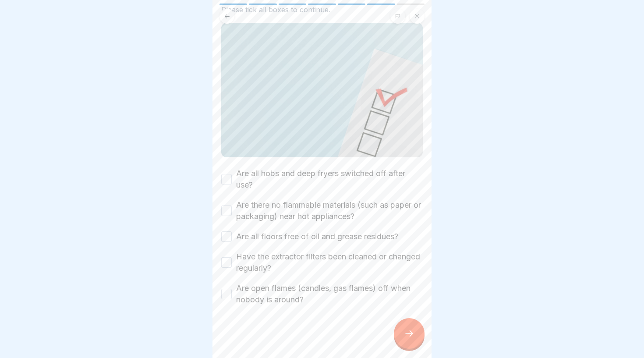
scroll to position [68, 0]
click at [327, 176] on label "Are all hobs and deep fryers switched off after use?" at bounding box center [329, 179] width 187 height 23
click at [232, 176] on button "Are all hobs and deep fryers switched off after use?" at bounding box center [226, 179] width 11 height 11
click at [350, 211] on label "Are there no flammable materials (such as paper or packaging) near hot applianc…" at bounding box center [329, 211] width 187 height 23
click at [232, 211] on button "Are there no flammable materials (such as paper or packaging) near hot applianc…" at bounding box center [226, 211] width 11 height 11
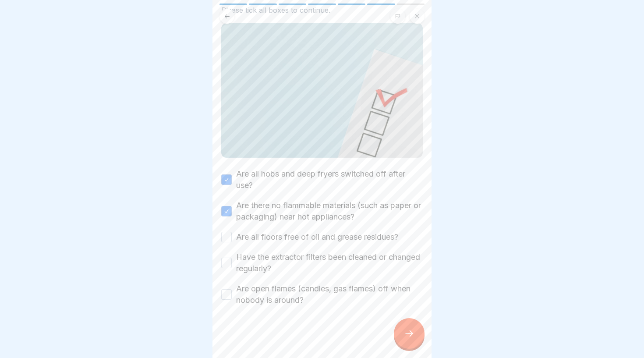
click at [285, 243] on div "Are all hobs and deep fryers switched off after use? Are there no flammable mat…" at bounding box center [321, 236] width 201 height 137
click at [289, 241] on label "Are all floors free of oil and grease residues?" at bounding box center [317, 236] width 162 height 11
click at [232, 241] on button "Are all floors free of oil and grease residues?" at bounding box center [226, 237] width 11 height 11
click at [290, 257] on label "Have the extractor filters been cleaned or changed regularly?" at bounding box center [329, 262] width 187 height 23
click at [232, 257] on button "Have the extractor filters been cleaned or changed regularly?" at bounding box center [226, 262] width 11 height 11
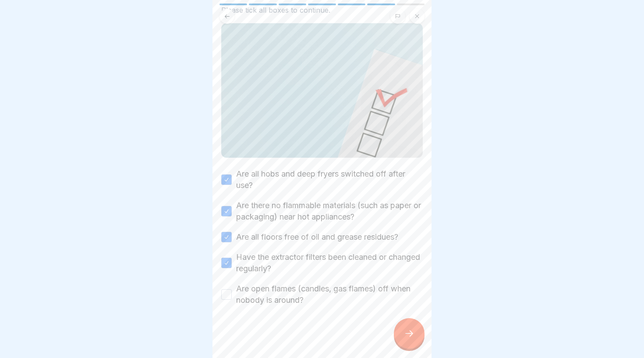
click at [290, 289] on label "Are open flames (candles, gas flames) off when nobody is around?" at bounding box center [329, 294] width 187 height 23
click at [232, 289] on button "Are open flames (candles, gas flames) off when nobody is around?" at bounding box center [226, 294] width 11 height 11
click at [406, 337] on icon at bounding box center [409, 333] width 11 height 11
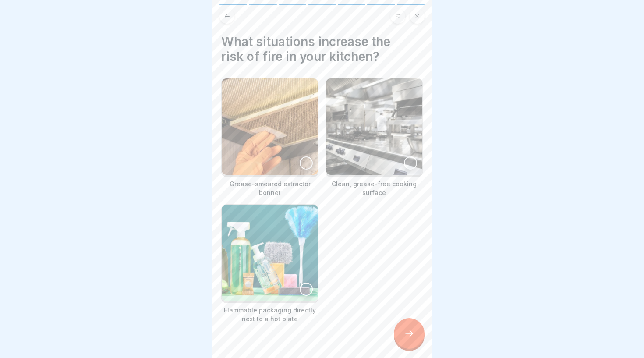
click at [278, 138] on img at bounding box center [270, 126] width 96 height 96
click at [303, 265] on img at bounding box center [270, 252] width 96 height 96
click at [412, 348] on div at bounding box center [409, 333] width 31 height 31
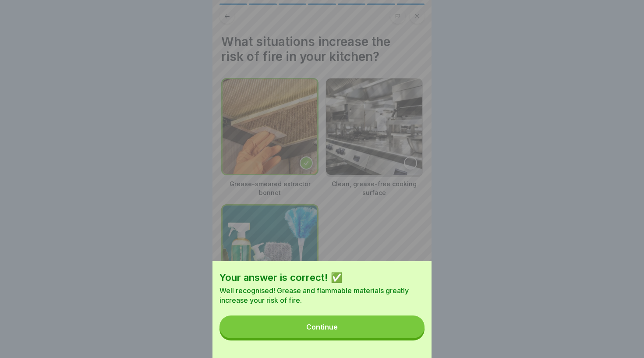
click at [359, 243] on div "Your answer is correct! ✅ Well recognised! Grease and flammable materials great…" at bounding box center [321, 179] width 219 height 358
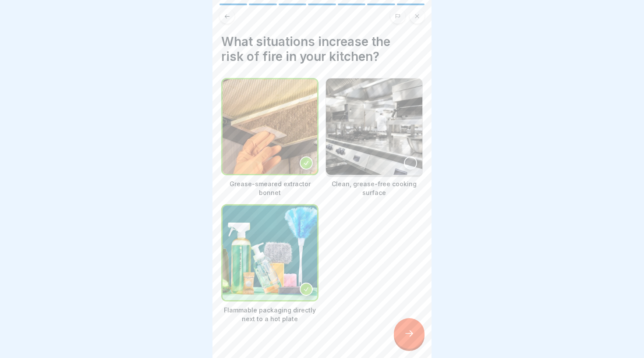
click at [400, 325] on div at bounding box center [409, 333] width 31 height 31
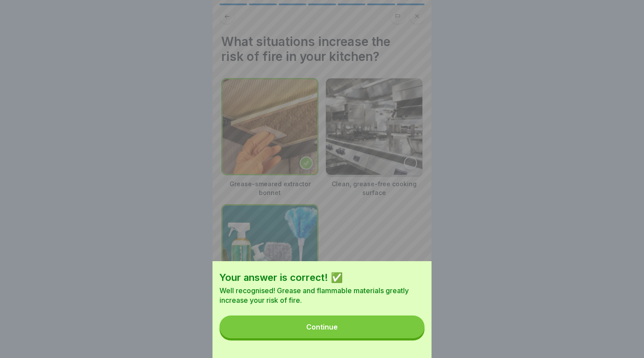
click at [340, 329] on button "Continue" at bounding box center [321, 326] width 205 height 23
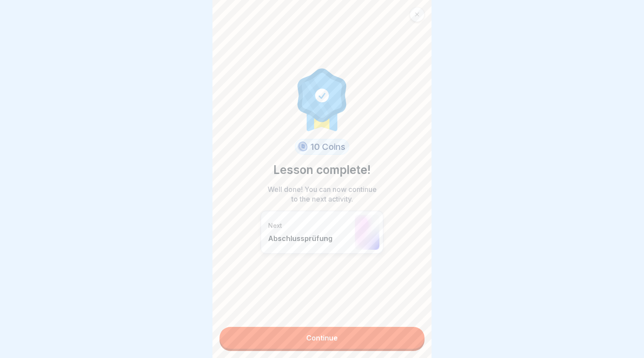
click at [331, 331] on link "Continue" at bounding box center [321, 338] width 205 height 22
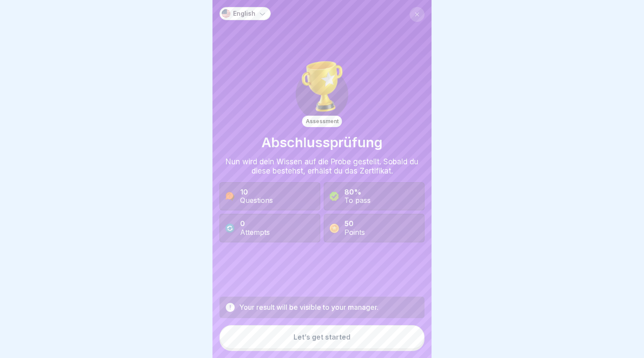
click at [333, 338] on div "Let’s get started" at bounding box center [321, 337] width 57 height 8
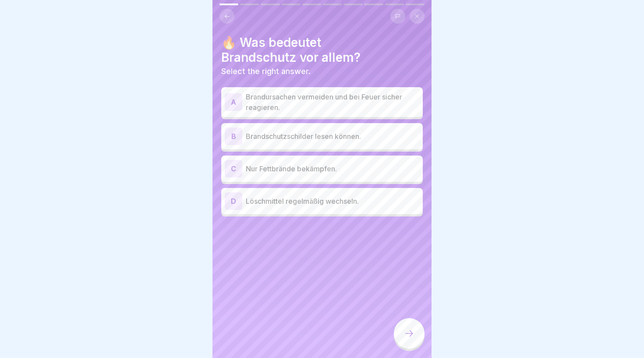
click at [296, 113] on div "A Brandursachen vermeiden und bei [PERSON_NAME] [PERSON_NAME] reagieren." at bounding box center [321, 102] width 201 height 30
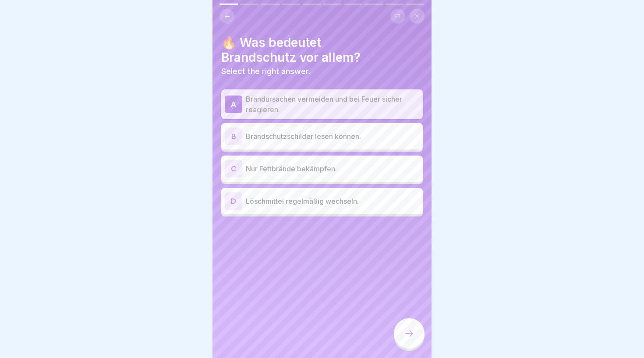
click at [409, 338] on icon at bounding box center [409, 333] width 11 height 11
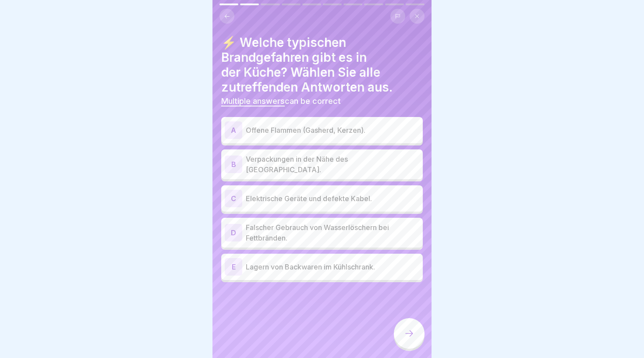
click at [392, 126] on p "Offene Flammen (Gasherd, Kerzen)." at bounding box center [332, 130] width 173 height 11
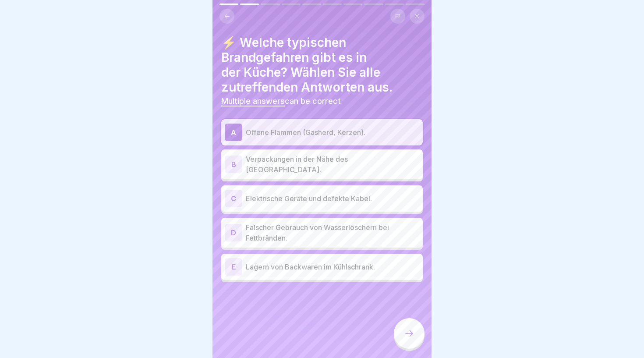
click at [391, 167] on div "B Verpackungen in der Nähe des Herdes." at bounding box center [322, 164] width 194 height 21
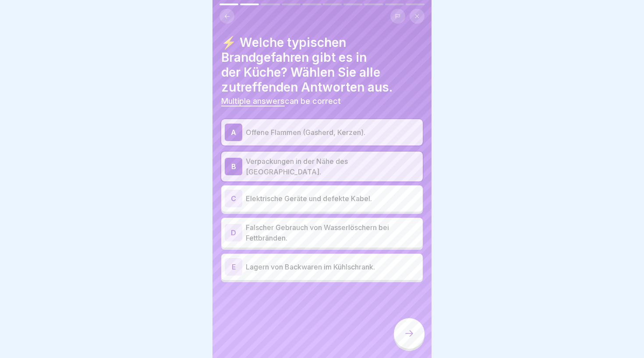
click at [394, 198] on p "Elektrische Geräte und defekte Kabel." at bounding box center [332, 198] width 173 height 11
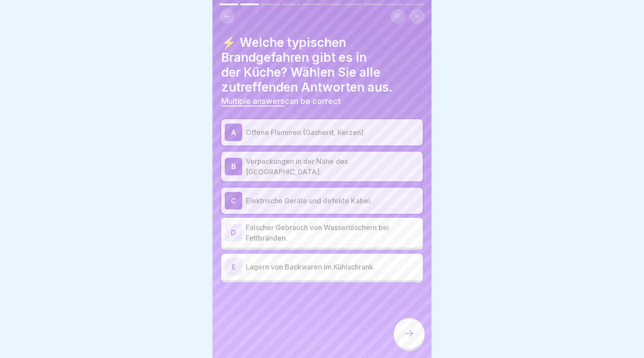
click at [405, 232] on p "Falscher Gebrauch von Wasserlöschern bei Fettbränden." at bounding box center [332, 232] width 173 height 21
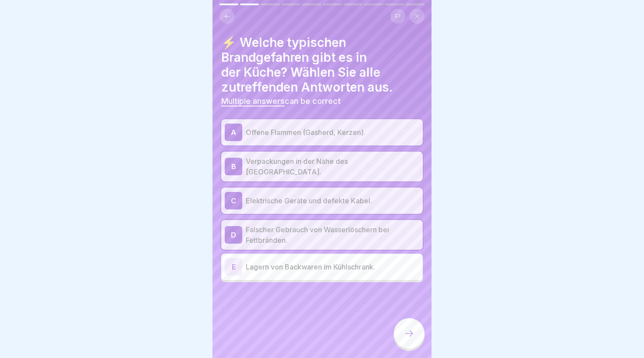
click at [416, 343] on div at bounding box center [409, 333] width 31 height 31
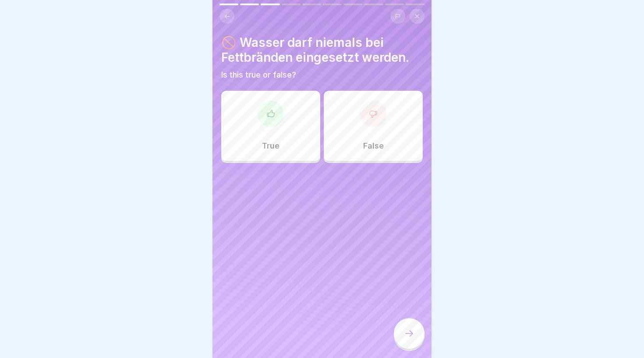
click at [281, 130] on div "True" at bounding box center [270, 126] width 99 height 70
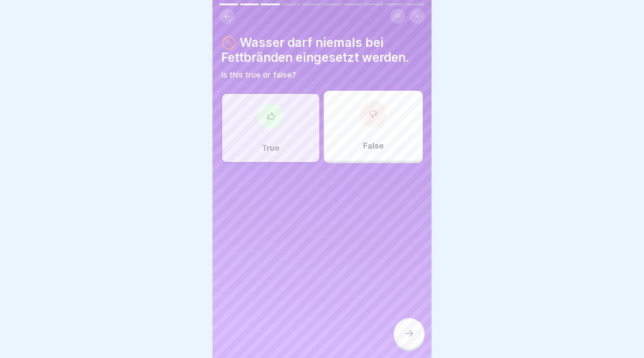
click at [405, 332] on icon at bounding box center [409, 333] width 11 height 11
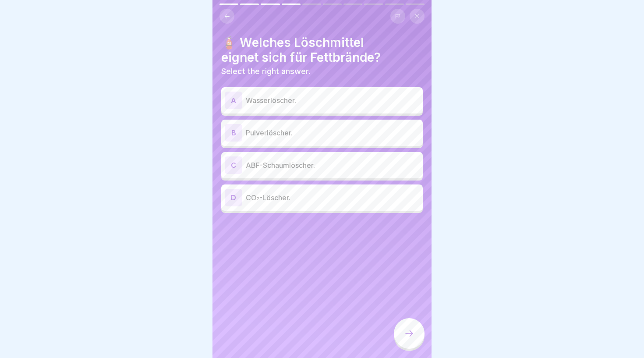
click at [344, 168] on p "ABF-Schaumlöscher." at bounding box center [332, 165] width 173 height 11
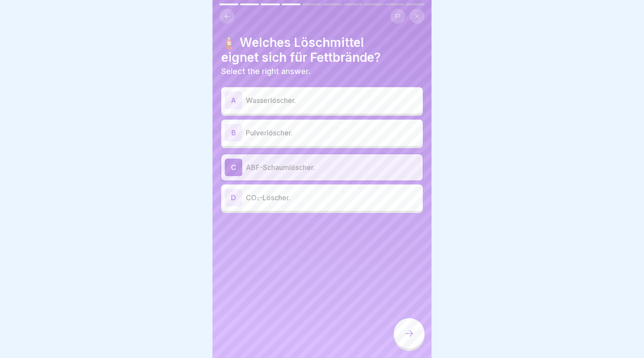
click at [410, 336] on icon at bounding box center [409, 333] width 11 height 11
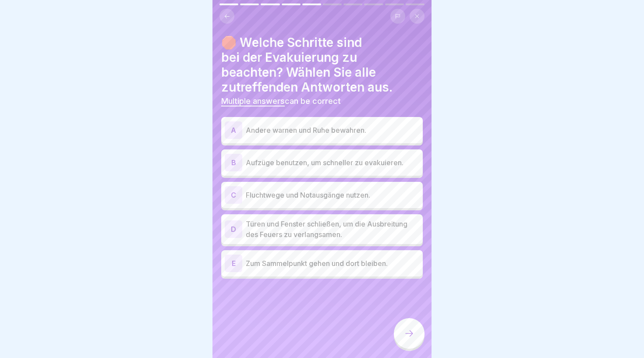
click at [389, 199] on p "Fluchtwege und Notausgänge nutzen." at bounding box center [332, 195] width 173 height 11
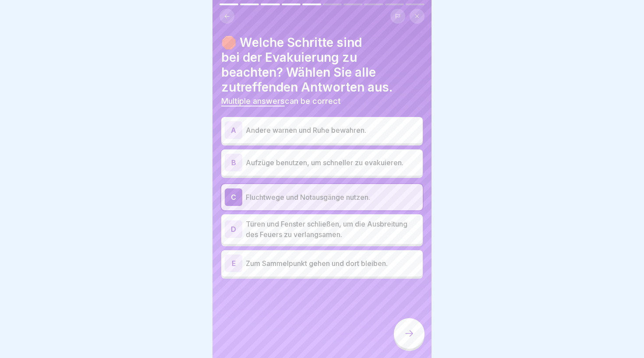
click at [389, 221] on p "Türen und Fenster schließen, um die Ausbreitung des Feuers zu verlangsamen." at bounding box center [332, 228] width 173 height 21
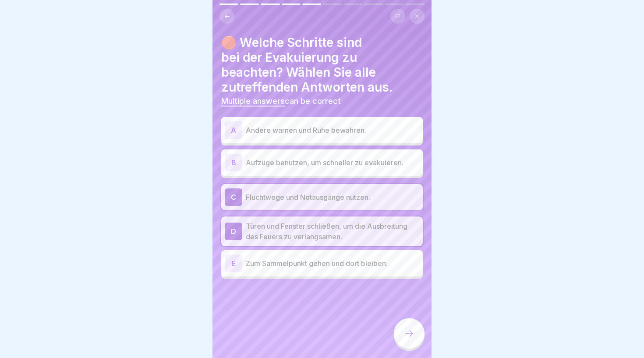
click at [378, 260] on p "Zum Sammelpunkt gehen und dort bleiben." at bounding box center [332, 263] width 173 height 11
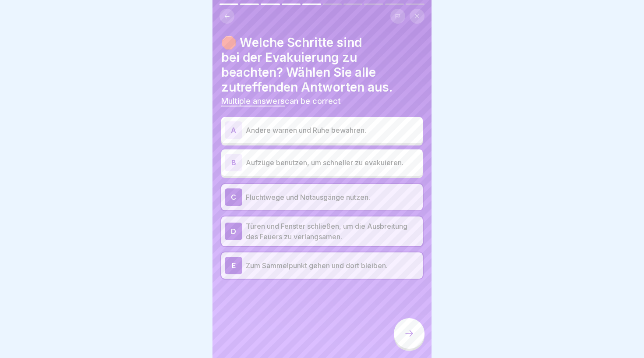
click at [366, 129] on p "Andere warnen und Ruhe bewahren." at bounding box center [332, 130] width 173 height 11
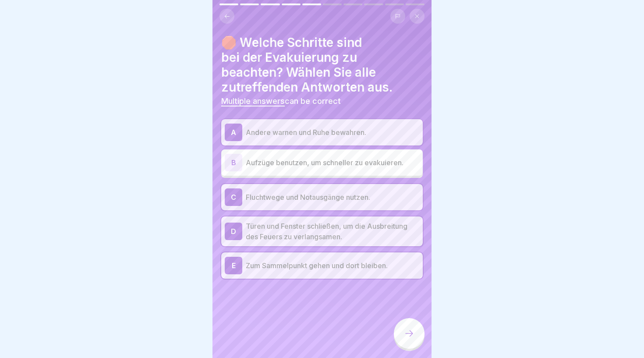
click at [410, 338] on icon at bounding box center [409, 333] width 11 height 11
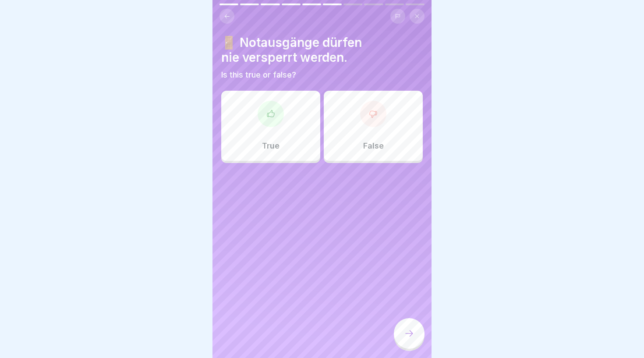
click at [268, 120] on div at bounding box center [270, 114] width 26 height 26
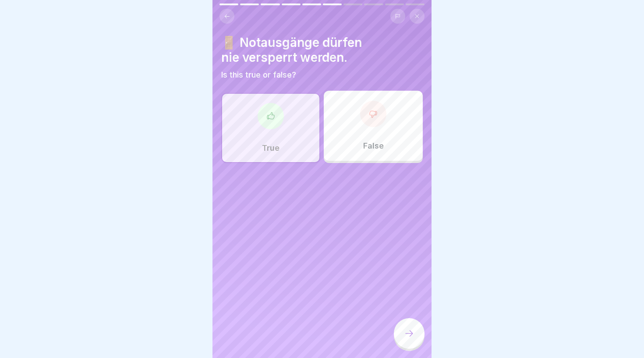
click at [405, 329] on icon at bounding box center [409, 333] width 11 height 11
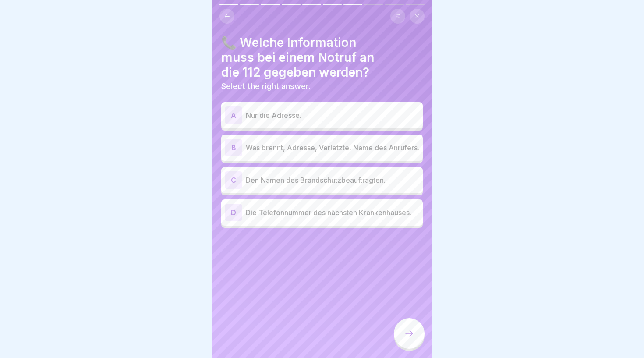
click at [352, 161] on div "B Was brennt, Adresse, Verletzte, Name des Anrufers." at bounding box center [321, 147] width 201 height 26
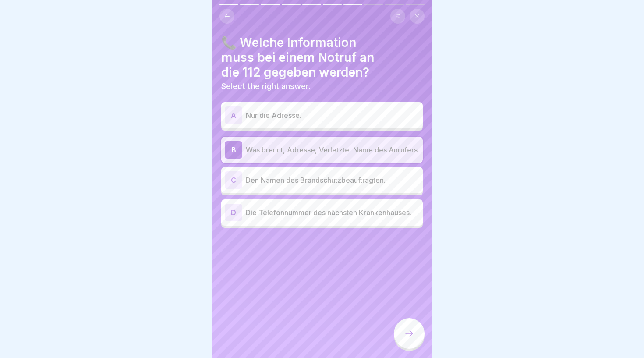
click at [404, 329] on icon at bounding box center [409, 333] width 11 height 11
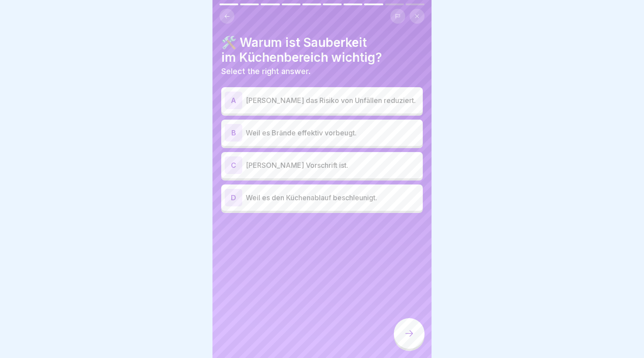
click at [381, 137] on p "Weil es Brände effektiv vorbeugt." at bounding box center [332, 132] width 173 height 11
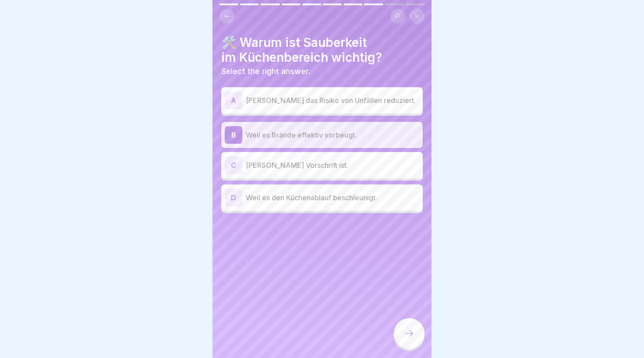
click at [414, 337] on div at bounding box center [409, 333] width 31 height 31
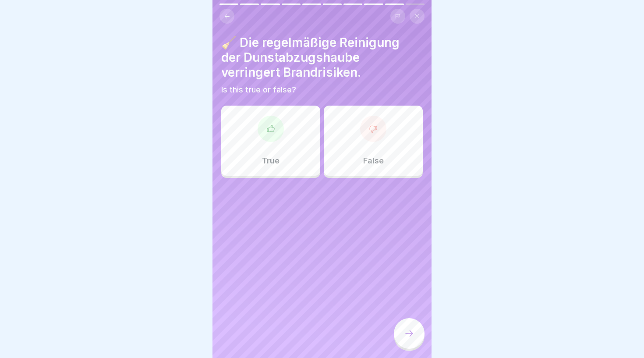
click at [286, 141] on div "True" at bounding box center [270, 141] width 99 height 70
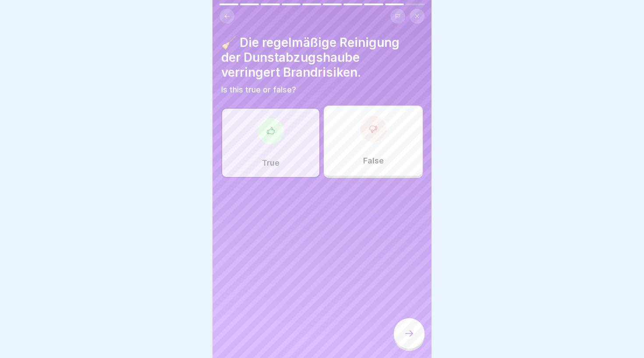
click at [405, 332] on icon at bounding box center [409, 333] width 11 height 11
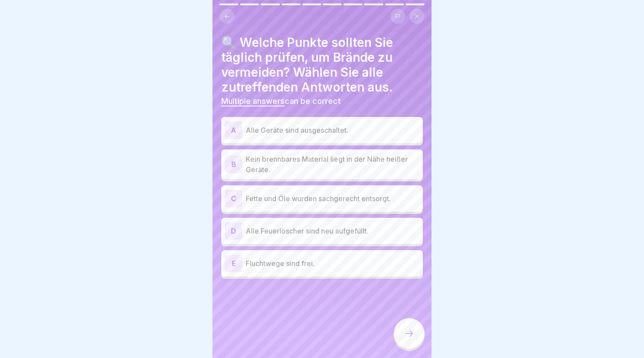
click at [350, 123] on div "A Alle Geräte sind ausgeschaltet." at bounding box center [322, 130] width 194 height 18
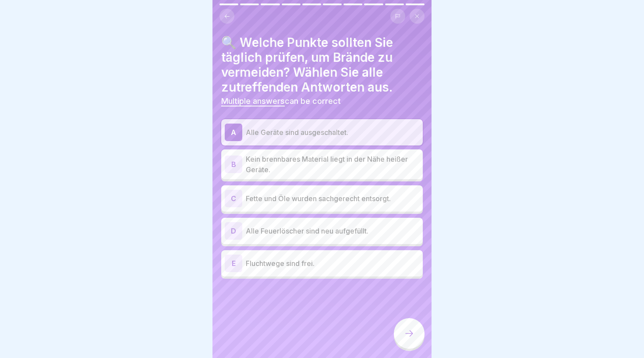
click at [360, 164] on p "Kein brennbares Material liegt in der Nähe heißer Geräte." at bounding box center [332, 164] width 173 height 21
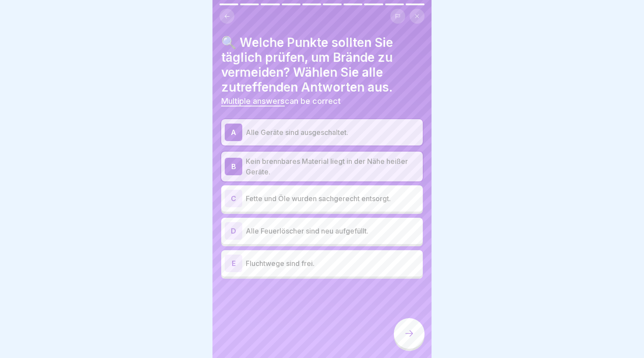
click at [353, 203] on p "Fette und Öle wurden sachgerecht entsorgt." at bounding box center [332, 198] width 173 height 11
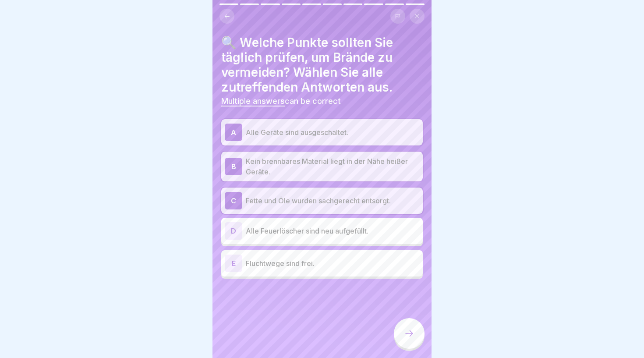
click at [360, 259] on p "Fluchtwege sind frei." at bounding box center [332, 263] width 173 height 11
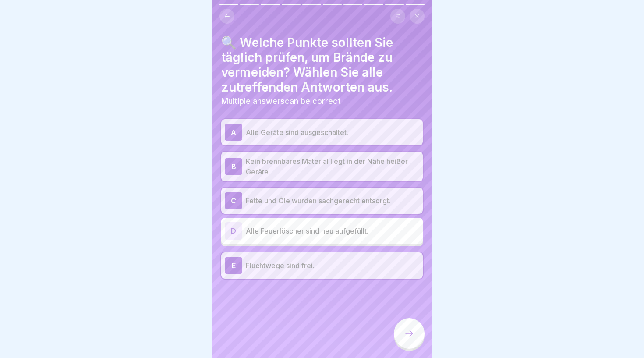
click at [366, 237] on div "D Alle Feuerlöscher sind neu aufgefüllt." at bounding box center [322, 231] width 194 height 18
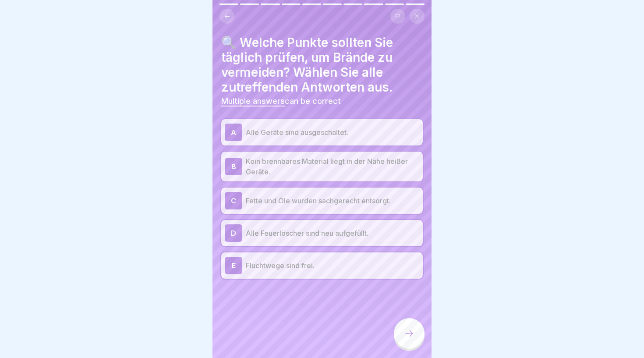
click at [412, 331] on icon at bounding box center [409, 333] width 11 height 11
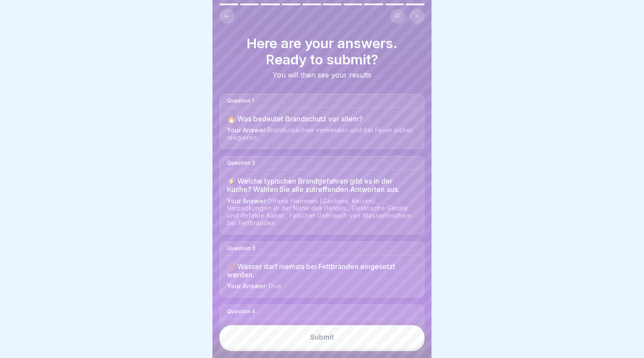
click at [403, 334] on button "Submit" at bounding box center [321, 337] width 205 height 24
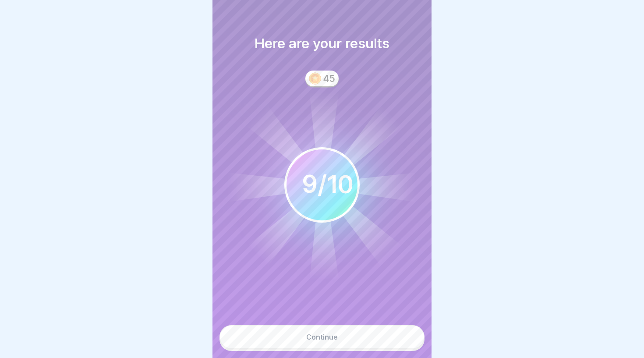
click at [341, 327] on button "Continue" at bounding box center [321, 337] width 205 height 24
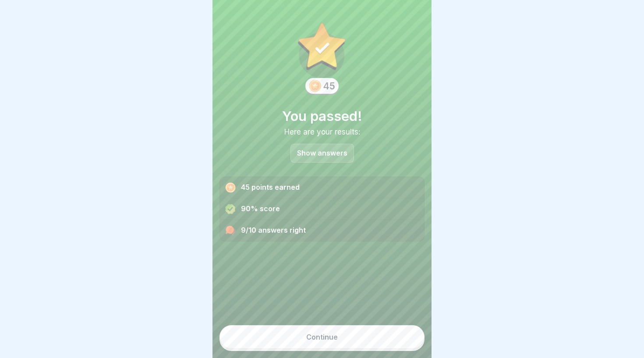
click at [339, 336] on button "Continue" at bounding box center [321, 337] width 205 height 24
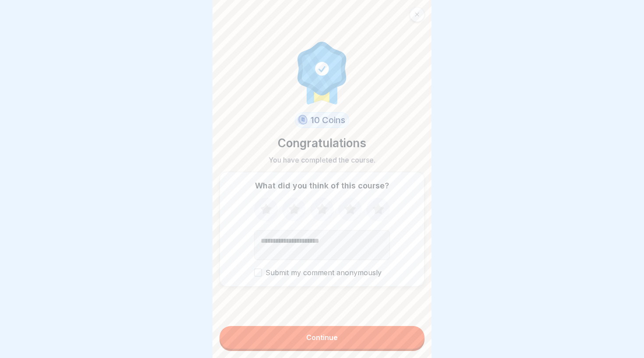
click at [352, 340] on button "Continue" at bounding box center [321, 337] width 205 height 23
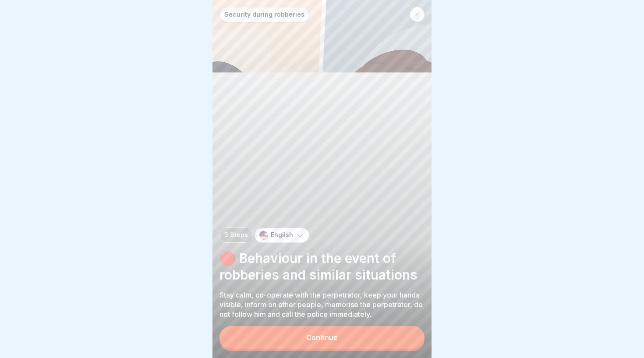
click at [311, 335] on div "Continue" at bounding box center [322, 337] width 32 height 8
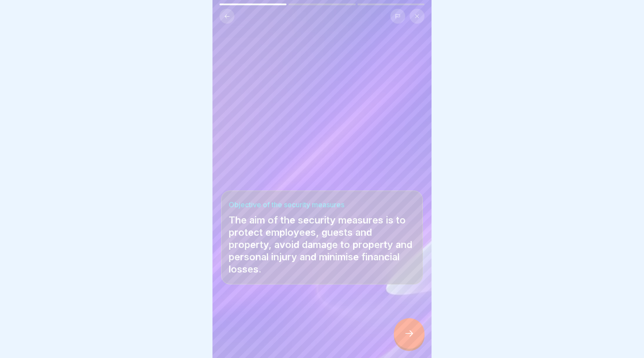
click at [408, 333] on icon at bounding box center [409, 333] width 11 height 11
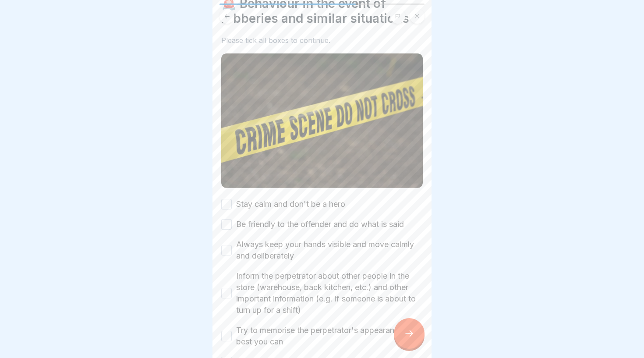
scroll to position [57, 0]
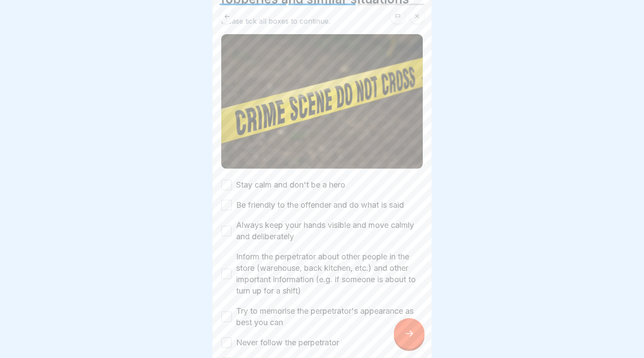
click at [271, 179] on label "Stay calm and don't be a hero" at bounding box center [290, 184] width 109 height 11
click at [232, 180] on button "Stay calm and don't be a hero" at bounding box center [226, 185] width 11 height 11
click at [261, 208] on label "Be friendly to the offender and do what is said" at bounding box center [320, 204] width 168 height 11
click at [232, 208] on button "Be friendly to the offender and do what is said" at bounding box center [226, 205] width 11 height 11
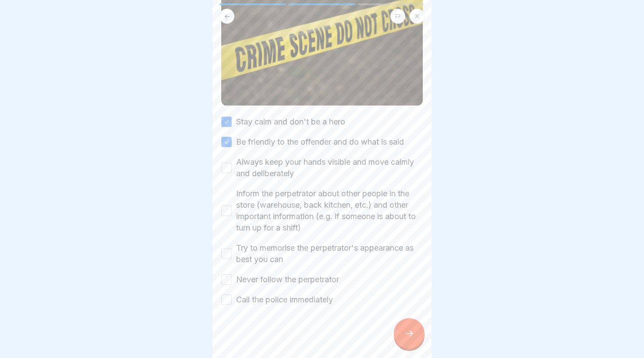
scroll to position [120, 0]
click at [263, 171] on label "Always keep your hands visible and move calmly and deliberately" at bounding box center [329, 168] width 187 height 23
click at [232, 171] on button "Always keep your hands visible and move calmly and deliberately" at bounding box center [226, 168] width 11 height 11
click at [272, 202] on label "Inform the perpetrator about other people in the store (warehouse, back kitchen…" at bounding box center [329, 211] width 187 height 46
click at [232, 206] on button "Inform the perpetrator about other people in the store (warehouse, back kitchen…" at bounding box center [226, 211] width 11 height 11
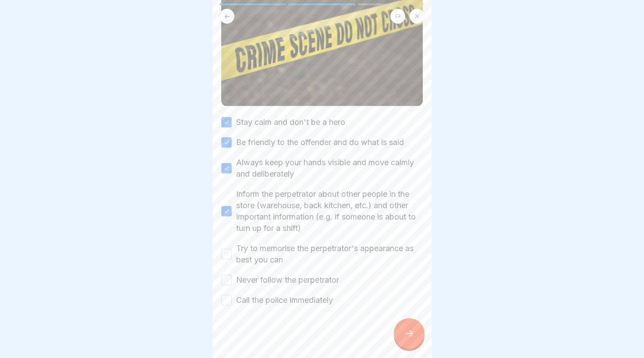
click at [340, 248] on label "Try to memorise the perpetrator's appearance as best you can" at bounding box center [329, 254] width 187 height 23
click at [232, 249] on button "Try to memorise the perpetrator's appearance as best you can" at bounding box center [226, 254] width 11 height 11
click at [313, 282] on label "Never follow the perpetrator" at bounding box center [287, 279] width 103 height 11
click at [232, 282] on button "Never follow the perpetrator" at bounding box center [226, 280] width 11 height 11
click at [310, 301] on label "Call the police immediately" at bounding box center [284, 299] width 97 height 11
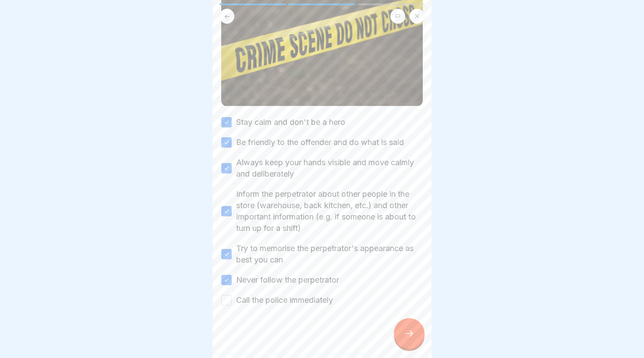
click at [232, 301] on button "Call the police immediately" at bounding box center [226, 300] width 11 height 11
click at [410, 331] on icon at bounding box center [409, 333] width 11 height 11
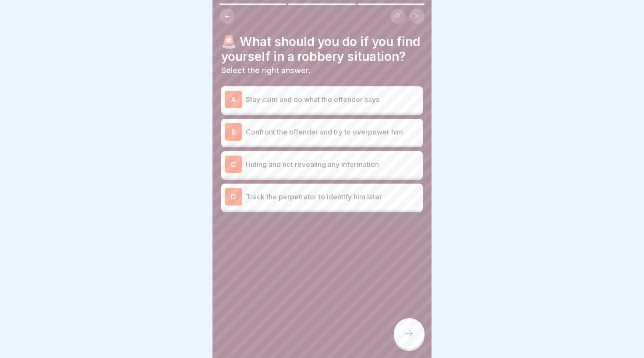
click at [342, 110] on div "A Stay calm and do what the offender says" at bounding box center [321, 99] width 201 height 26
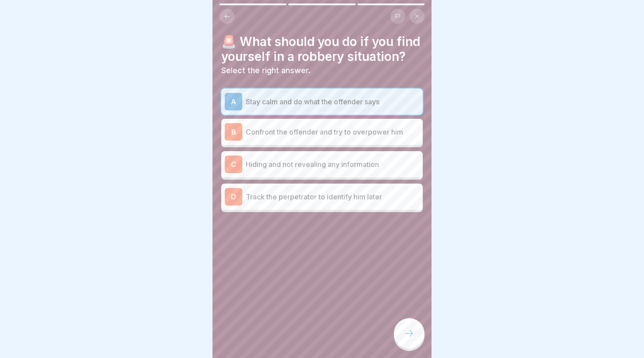
click at [342, 110] on div "A Stay calm and do what the offender says" at bounding box center [321, 101] width 201 height 26
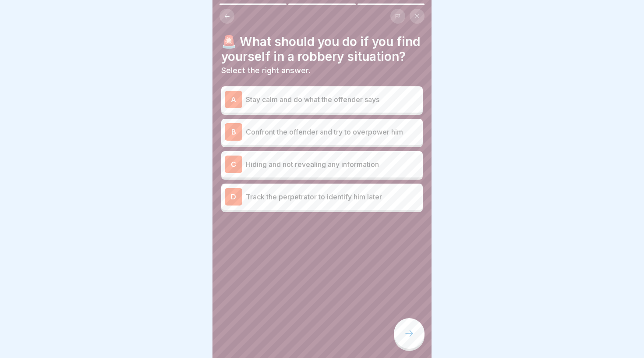
click at [342, 110] on div "A Stay calm and do what the offender says" at bounding box center [321, 99] width 201 height 26
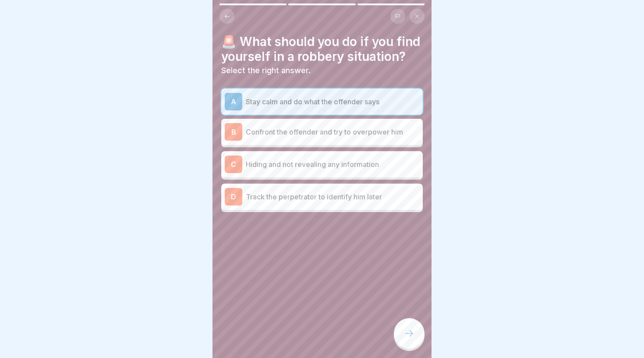
click at [339, 132] on p "Confront the offender and try to overpower him" at bounding box center [332, 132] width 173 height 11
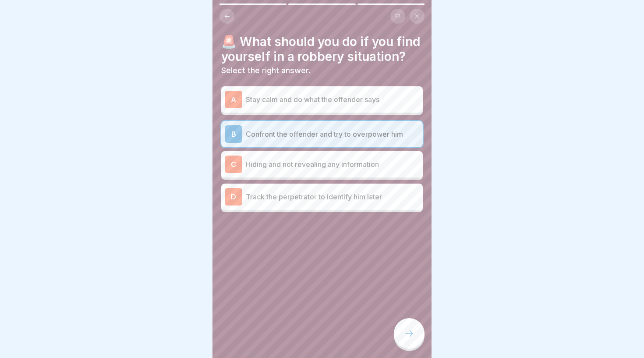
click at [338, 105] on div "A Stay calm and do what the offender says" at bounding box center [322, 100] width 194 height 18
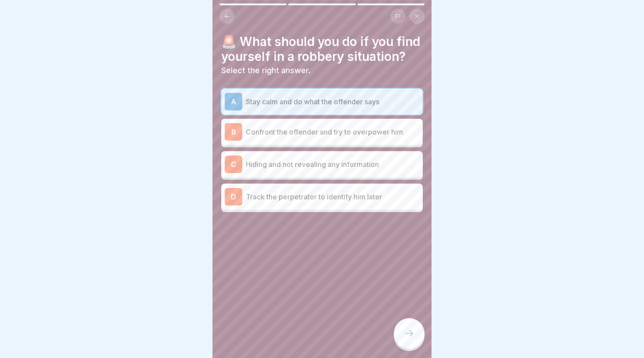
click at [406, 334] on icon at bounding box center [409, 333] width 11 height 11
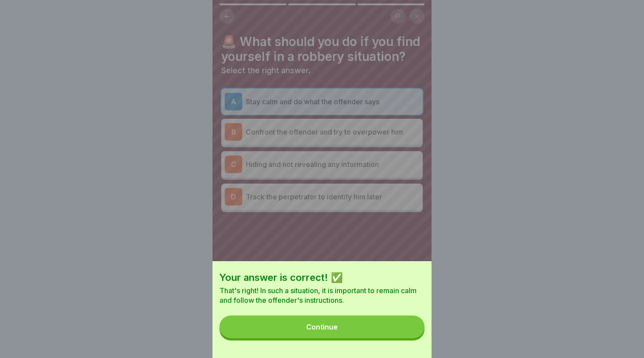
click at [347, 327] on button "Continue" at bounding box center [321, 326] width 205 height 23
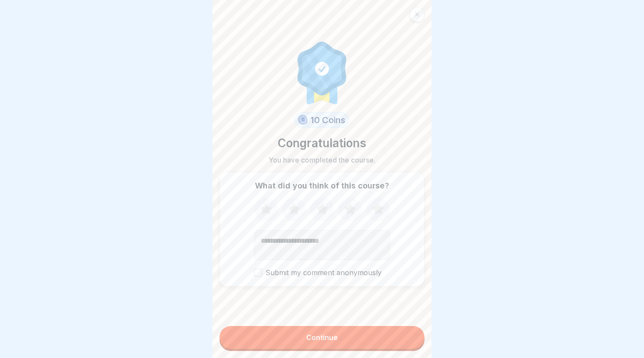
click at [349, 338] on button "Continue" at bounding box center [321, 337] width 205 height 23
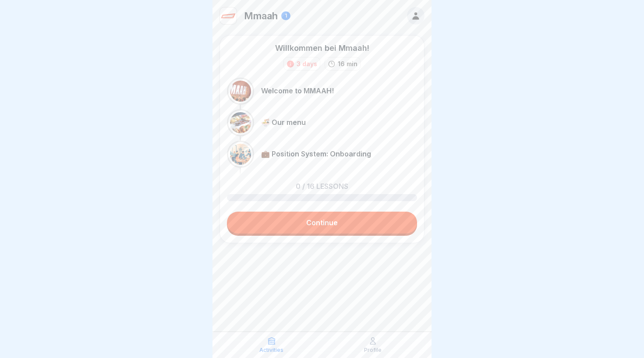
click at [277, 344] on div "Activities" at bounding box center [271, 344] width 97 height 17
click at [236, 13] on div at bounding box center [228, 16] width 18 height 18
click at [370, 352] on p "Profile" at bounding box center [373, 350] width 18 height 6
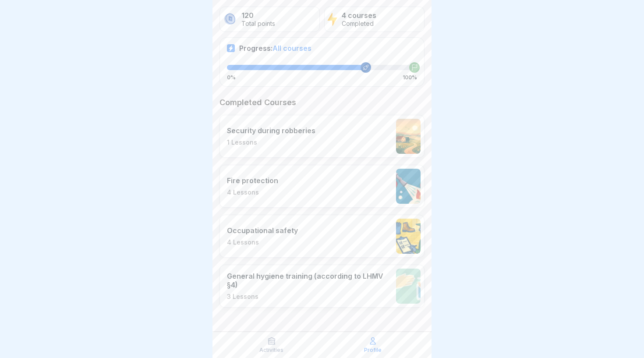
scroll to position [155, 0]
click at [274, 344] on icon at bounding box center [271, 341] width 7 height 7
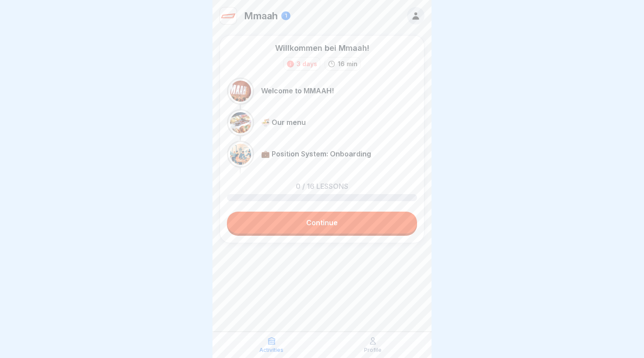
click at [380, 349] on p "Profile" at bounding box center [373, 350] width 18 height 6
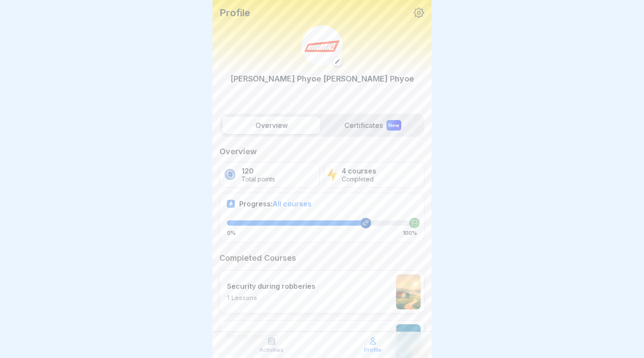
click at [278, 343] on div "Activities" at bounding box center [271, 344] width 97 height 17
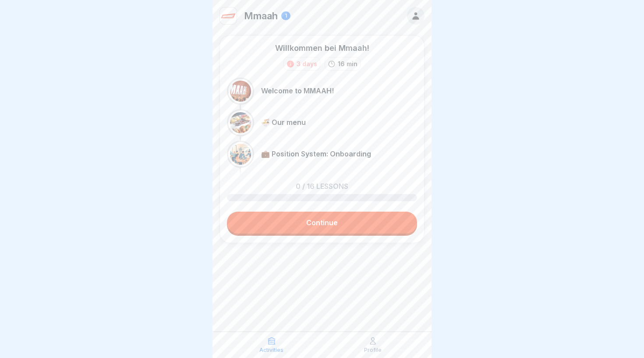
click at [338, 225] on link "Continue" at bounding box center [322, 222] width 190 height 22
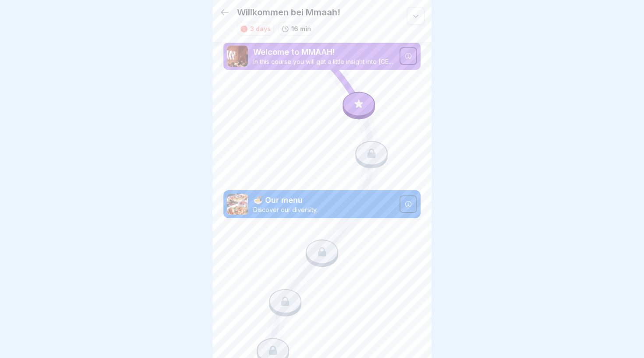
click at [364, 107] on icon at bounding box center [358, 103] width 11 height 11
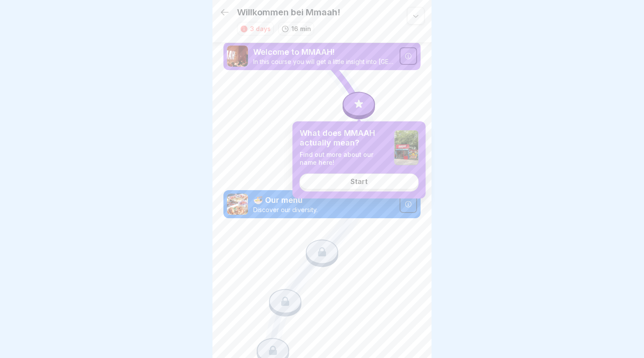
click at [355, 182] on div "Start" at bounding box center [358, 181] width 17 height 8
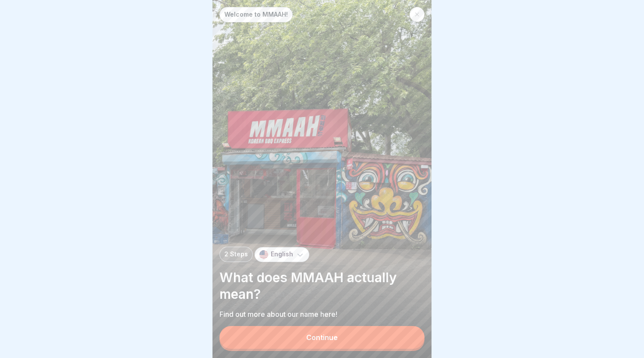
click at [307, 337] on div "Continue" at bounding box center [322, 337] width 32 height 8
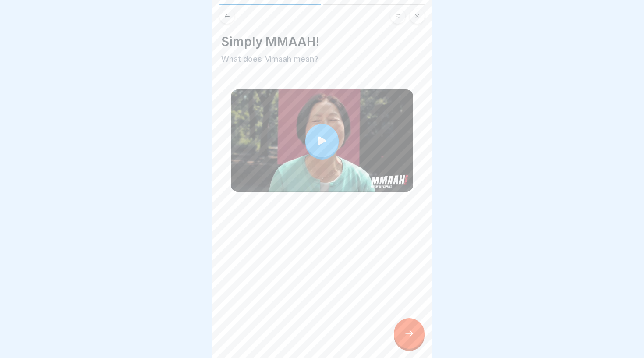
click at [323, 141] on icon at bounding box center [322, 140] width 8 height 8
click at [410, 335] on icon at bounding box center [409, 333] width 11 height 11
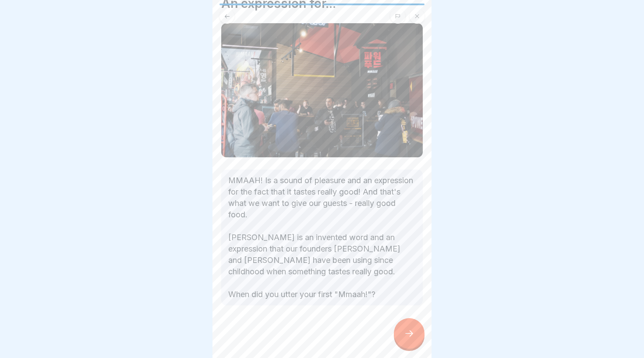
scroll to position [38, 0]
click at [412, 339] on div at bounding box center [409, 333] width 31 height 31
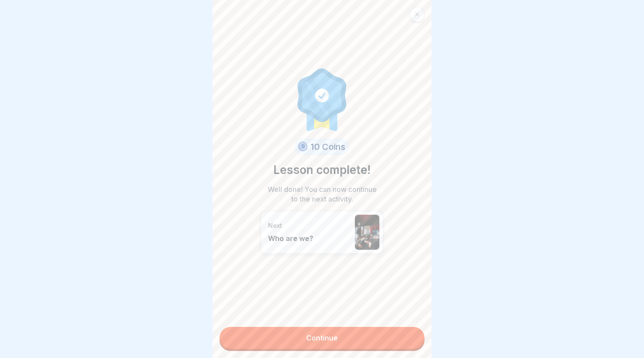
click at [363, 330] on link "Continue" at bounding box center [321, 338] width 205 height 22
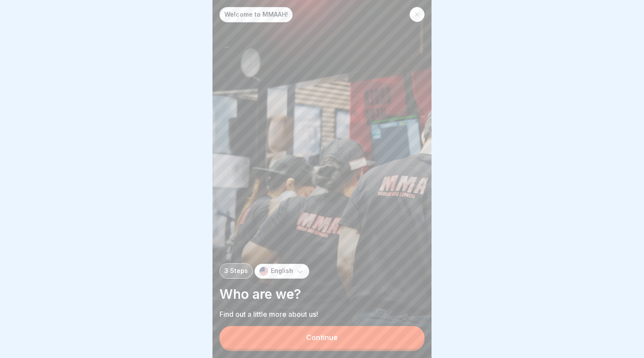
click at [361, 344] on button "Continue" at bounding box center [321, 337] width 205 height 23
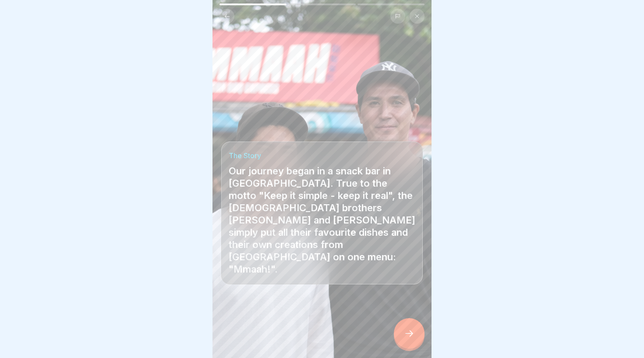
click at [412, 337] on icon at bounding box center [409, 333] width 11 height 11
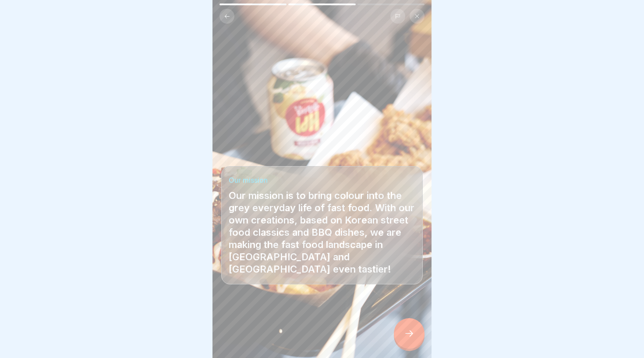
click at [410, 331] on icon at bounding box center [409, 333] width 11 height 11
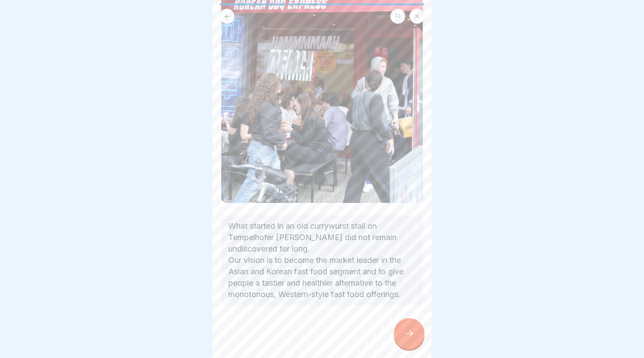
scroll to position [161, 0]
click at [408, 338] on icon at bounding box center [409, 333] width 11 height 11
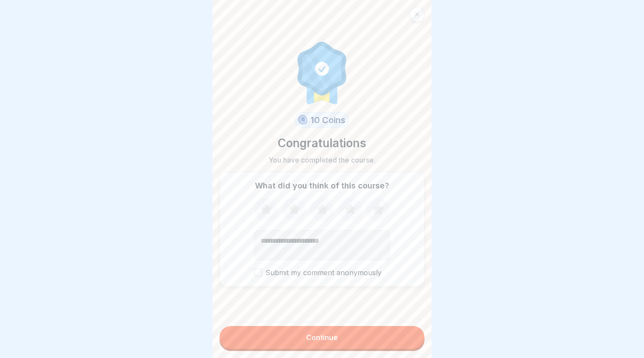
click at [352, 343] on button "Continue" at bounding box center [321, 337] width 205 height 23
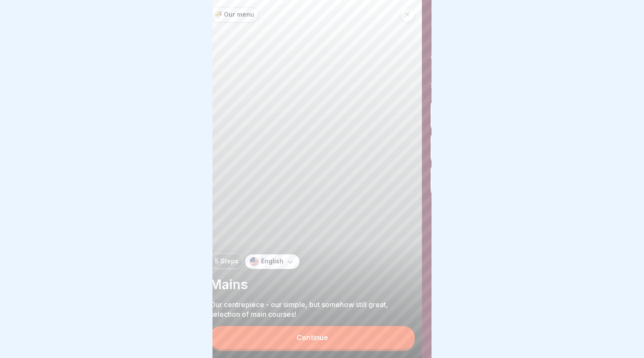
click at [296, 313] on p "Our centrepiece - our simple, but somehow still great, selection of main course…" at bounding box center [312, 308] width 205 height 19
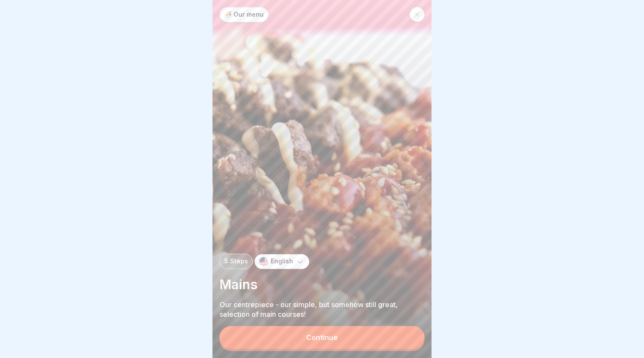
click at [299, 340] on button "Continue" at bounding box center [321, 337] width 205 height 23
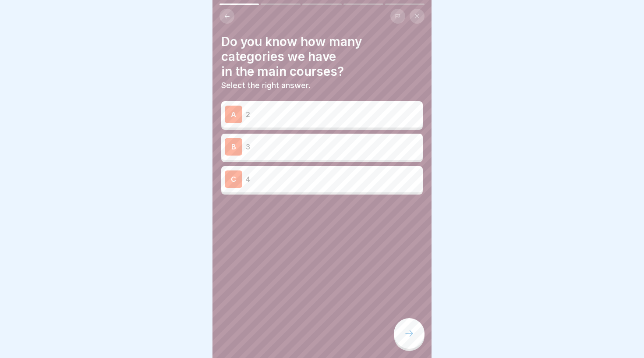
click at [323, 184] on div "C 4" at bounding box center [322, 179] width 194 height 18
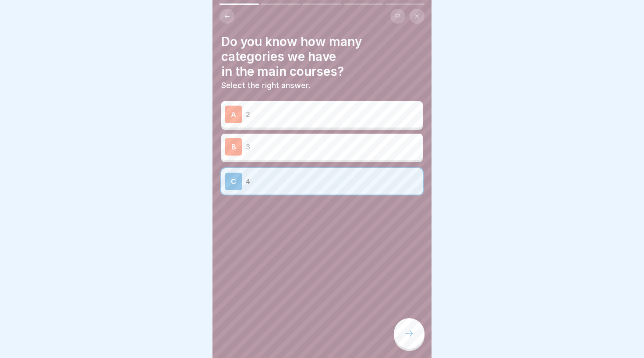
click at [403, 344] on div at bounding box center [409, 333] width 31 height 31
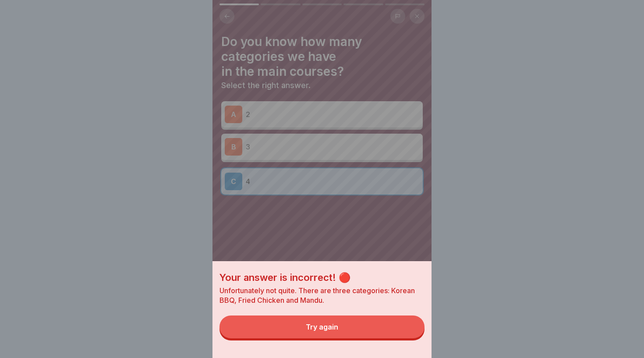
click at [360, 324] on button "Try again" at bounding box center [321, 326] width 205 height 23
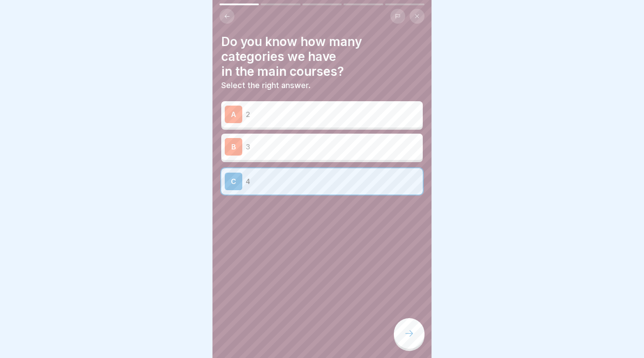
click at [338, 146] on p "3" at bounding box center [332, 146] width 173 height 11
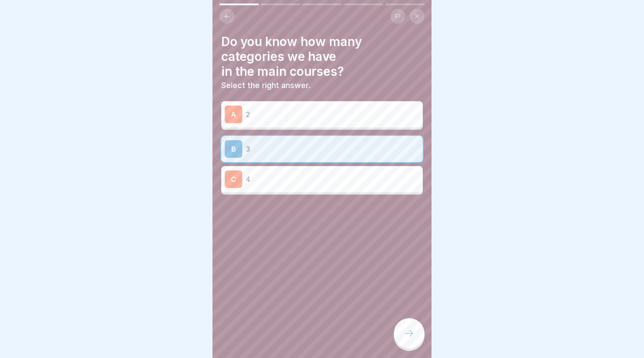
click at [414, 345] on div at bounding box center [409, 333] width 31 height 31
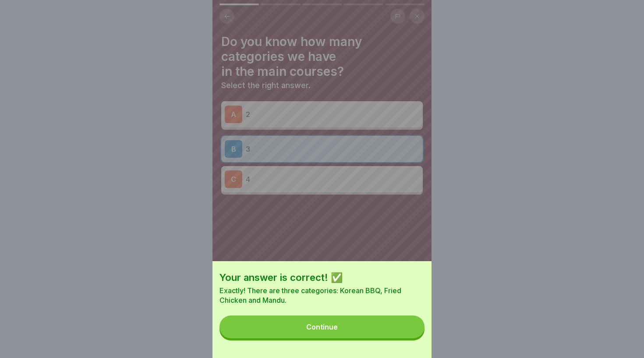
click at [352, 329] on button "Continue" at bounding box center [321, 326] width 205 height 23
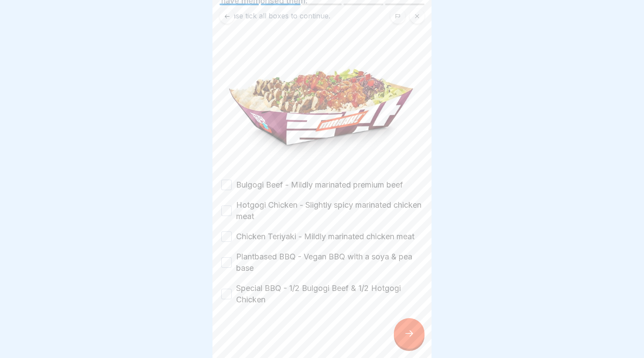
scroll to position [82, 0]
click at [304, 184] on label "Bulgogi Beef - Mildly marinated premium beef" at bounding box center [319, 184] width 167 height 11
click at [232, 184] on button "Bulgogi Beef - Mildly marinated premium beef" at bounding box center [226, 185] width 11 height 11
click at [302, 207] on label "Hotgogi Chicken - Slightly spicy marinated chicken meat" at bounding box center [329, 210] width 187 height 23
click at [232, 207] on button "Hotgogi Chicken - Slightly spicy marinated chicken meat" at bounding box center [226, 210] width 11 height 11
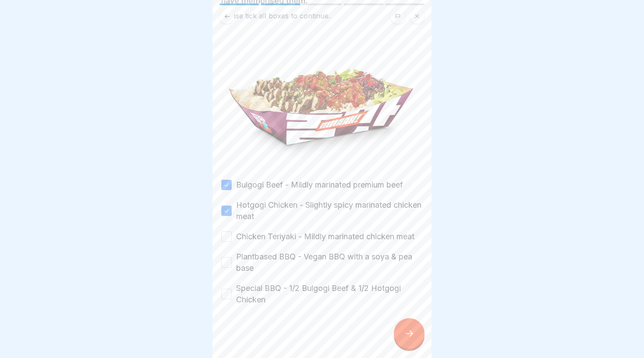
click at [300, 234] on label "Chicken Teriyaki - Mildly marinated chicken meat" at bounding box center [325, 236] width 178 height 11
click at [232, 234] on button "Chicken Teriyaki - Mildly marinated chicken meat" at bounding box center [226, 236] width 11 height 11
click at [300, 257] on label "Plantbased BBQ - Vegan BBQ with a soya & pea base" at bounding box center [329, 262] width 187 height 23
click at [232, 257] on button "Plantbased BBQ - Vegan BBQ with a soya & pea base" at bounding box center [226, 262] width 11 height 11
click at [301, 286] on label "Special BBQ - 1/2 Bulgogi Beef & 1/2 Hotgogi Chicken" at bounding box center [329, 293] width 187 height 23
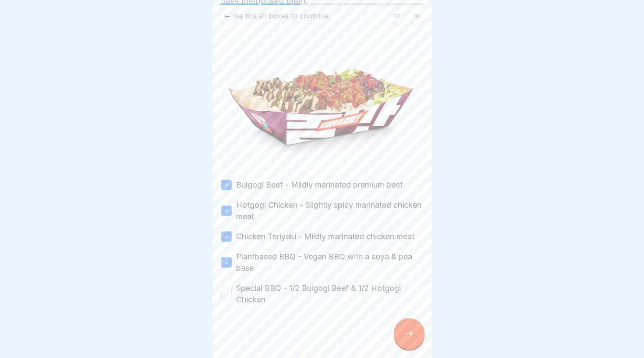
click at [232, 289] on button "Special BBQ - 1/2 Bulgogi Beef & 1/2 Hotgogi Chicken" at bounding box center [226, 294] width 11 height 11
click at [412, 339] on div at bounding box center [409, 333] width 31 height 31
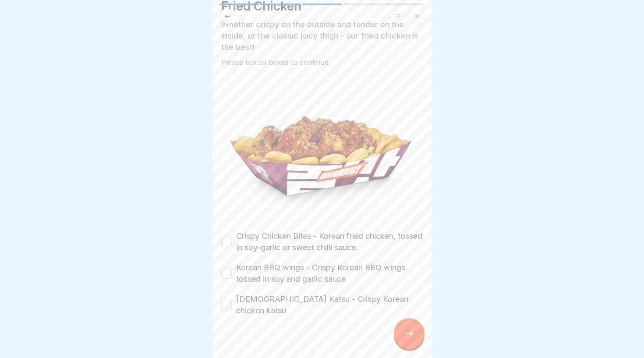
scroll to position [35, 0]
click at [303, 243] on label "Crispy Chicken Bites - Korean fried chicken, tossed in soy-garlic or sweet chil…" at bounding box center [329, 242] width 187 height 23
click at [232, 243] on button "Crispy Chicken Bites - Korean fried chicken, tossed in soy-garlic or sweet chil…" at bounding box center [226, 242] width 11 height 11
click at [303, 269] on label "Korean BBQ wings - Crispy Korean BBQ wings tossed in soy and garlic sauce" at bounding box center [329, 273] width 187 height 23
click at [232, 269] on button "Korean BBQ wings - Crispy Korean BBQ wings tossed in soy and garlic sauce" at bounding box center [226, 273] width 11 height 11
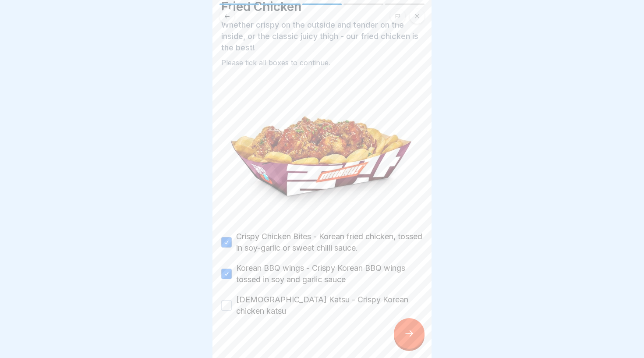
click at [307, 299] on label "[DEMOGRAPHIC_DATA] Katsu - Crispy Korean chicken katsu" at bounding box center [329, 305] width 187 height 23
click at [232, 300] on button "[DEMOGRAPHIC_DATA] Katsu - Crispy Korean chicken katsu" at bounding box center [226, 305] width 11 height 11
click at [402, 337] on div at bounding box center [409, 333] width 31 height 31
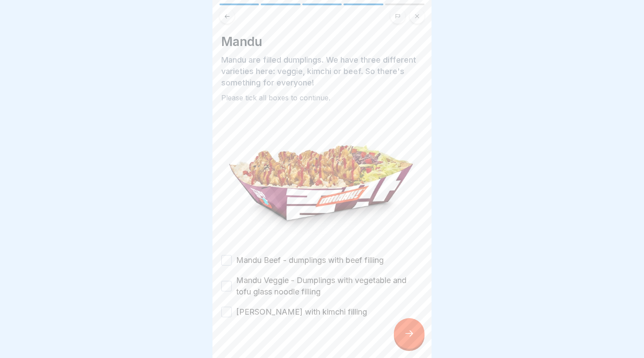
click at [225, 13] on icon at bounding box center [227, 16] width 7 height 7
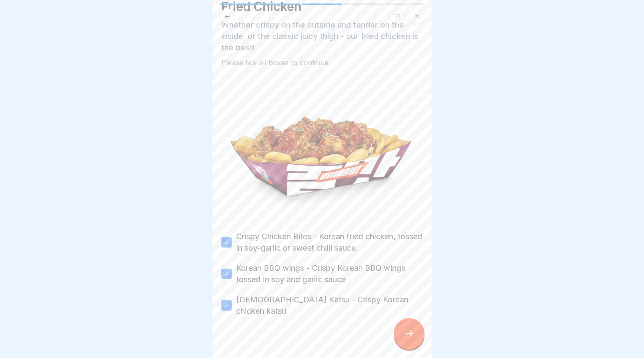
click at [405, 335] on icon at bounding box center [409, 333] width 11 height 11
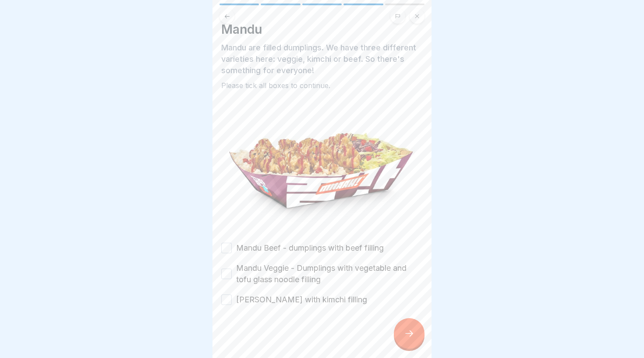
scroll to position [12, 0]
click at [310, 249] on label "Mandu Beef - dumplings with beef filling" at bounding box center [310, 247] width 148 height 11
click at [232, 249] on button "Mandu Beef - dumplings with beef filling" at bounding box center [226, 248] width 11 height 11
click at [298, 268] on label "Mandu Veggie - Dumplings with vegetable and tofu glass noodle filling" at bounding box center [329, 273] width 187 height 23
click at [232, 268] on button "Mandu Veggie - Dumplings with vegetable and tofu glass noodle filling" at bounding box center [226, 273] width 11 height 11
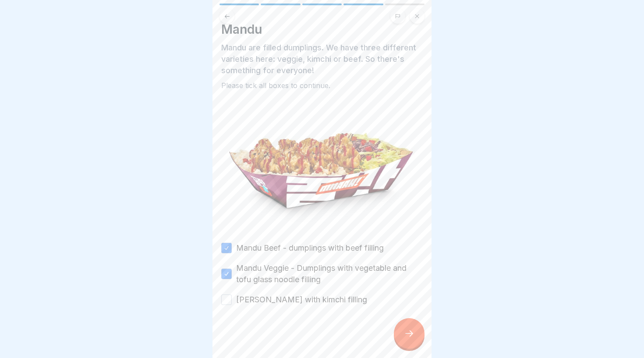
click at [318, 302] on label "[PERSON_NAME] with kimchi filling" at bounding box center [301, 299] width 131 height 11
click at [232, 302] on button "[PERSON_NAME] with kimchi filling" at bounding box center [226, 299] width 11 height 11
click at [405, 341] on div at bounding box center [409, 333] width 31 height 31
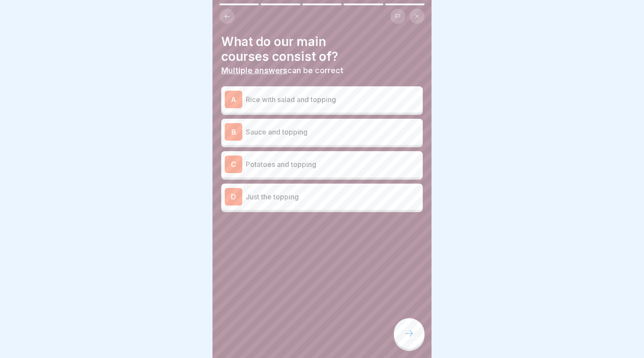
click at [345, 102] on p "Rice with salad and topping" at bounding box center [332, 99] width 173 height 11
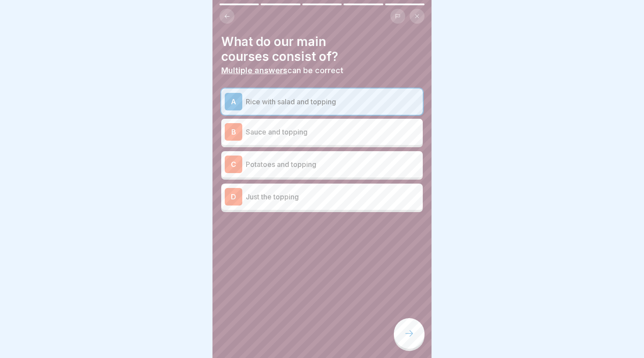
click at [353, 169] on div "C Potatoes and topping" at bounding box center [322, 164] width 194 height 18
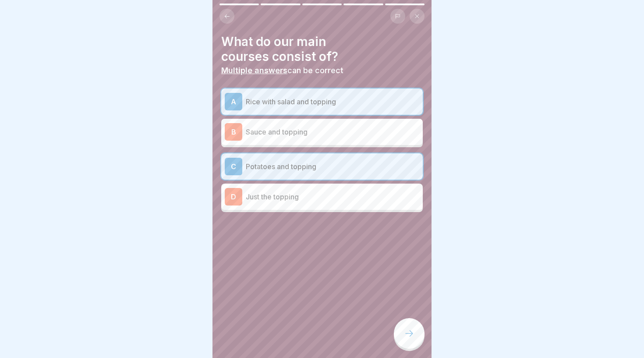
click at [409, 328] on div at bounding box center [409, 333] width 31 height 31
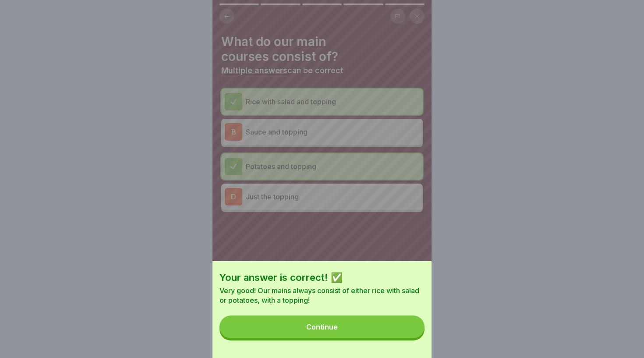
click at [361, 306] on div "Your answer is correct! ✅ Very good! Our mains always consist of either rice wi…" at bounding box center [321, 309] width 219 height 97
click at [357, 321] on button "Continue" at bounding box center [321, 326] width 205 height 23
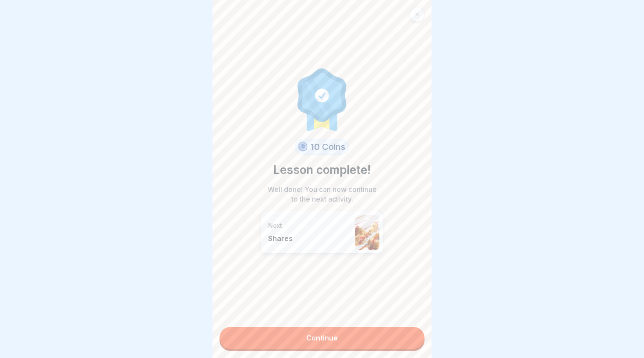
click at [355, 339] on link "Continue" at bounding box center [321, 338] width 205 height 22
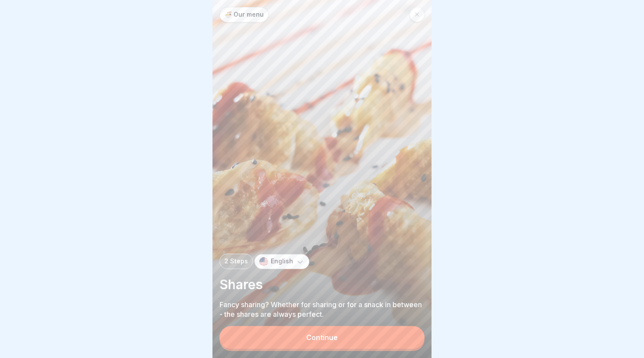
click at [361, 338] on button "Continue" at bounding box center [321, 337] width 205 height 23
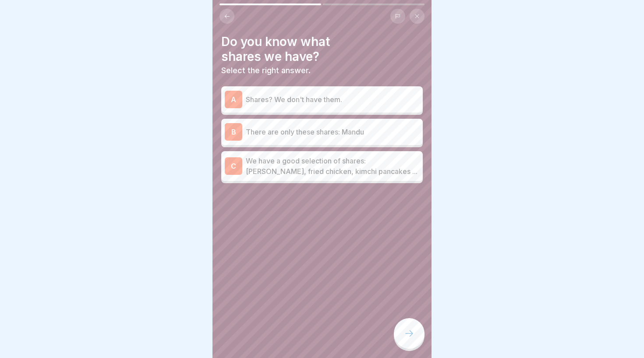
click at [326, 171] on p "We have a good selection of shares: [PERSON_NAME], fried chicken, kimchi pancak…" at bounding box center [332, 165] width 173 height 21
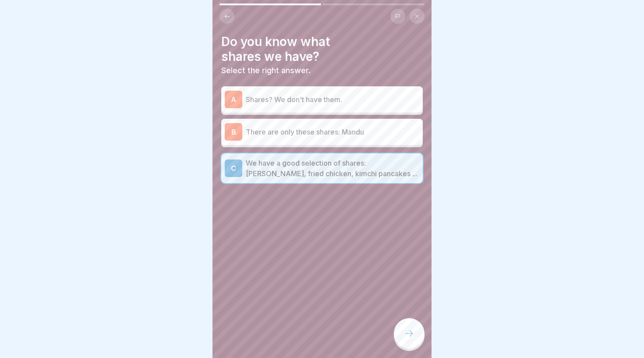
click at [408, 345] on div at bounding box center [409, 333] width 31 height 31
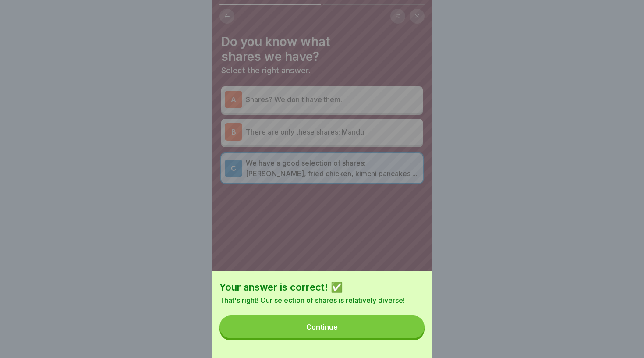
click at [380, 330] on button "Continue" at bounding box center [321, 326] width 205 height 23
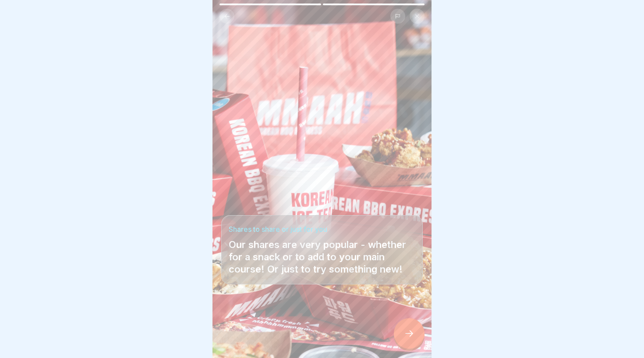
click at [413, 333] on icon at bounding box center [409, 333] width 11 height 11
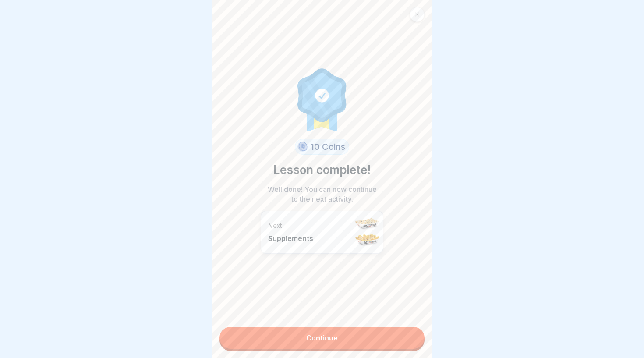
click at [389, 328] on link "Continue" at bounding box center [321, 338] width 205 height 22
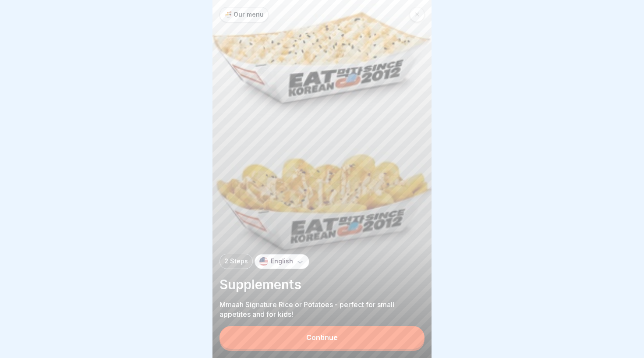
click at [356, 332] on button "Continue" at bounding box center [321, 337] width 205 height 23
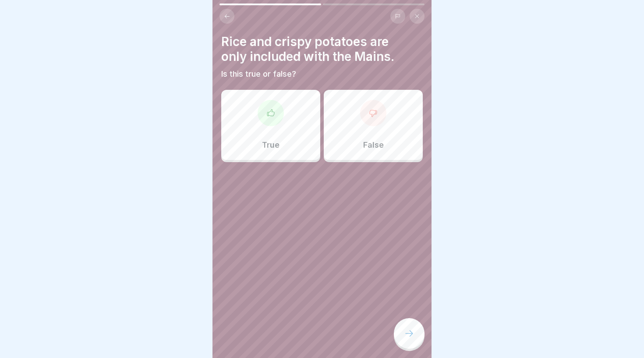
click at [373, 126] on div at bounding box center [373, 113] width 26 height 26
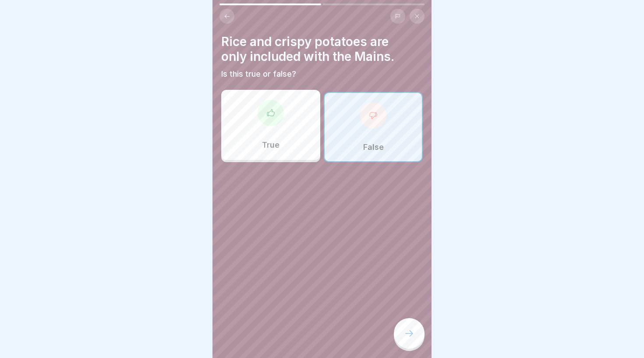
click at [402, 332] on div at bounding box center [409, 333] width 31 height 31
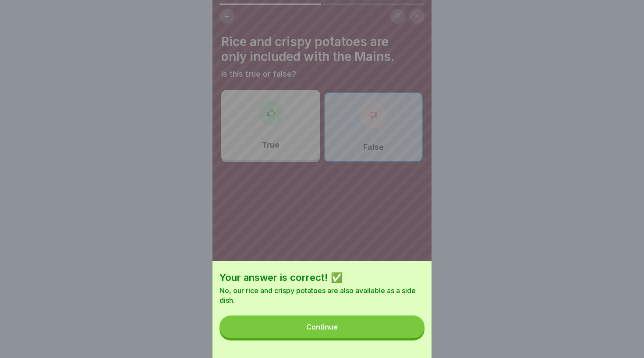
click at [353, 324] on button "Continue" at bounding box center [321, 326] width 205 height 23
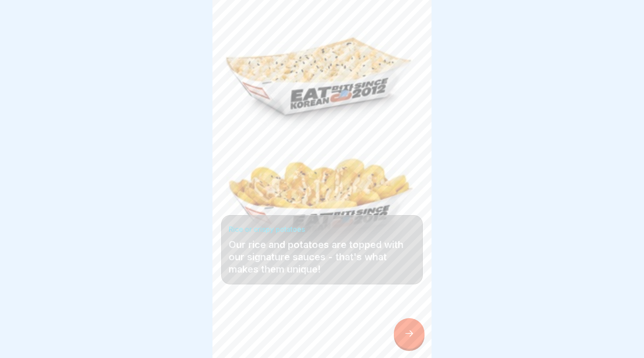
click at [413, 340] on div at bounding box center [409, 333] width 31 height 31
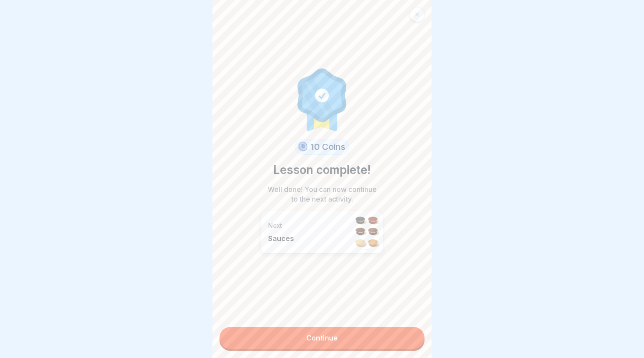
click at [376, 334] on link "Continue" at bounding box center [321, 338] width 205 height 22
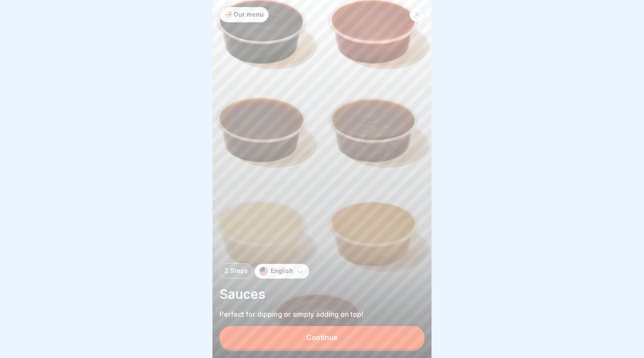
click at [380, 338] on button "Continue" at bounding box center [321, 337] width 205 height 23
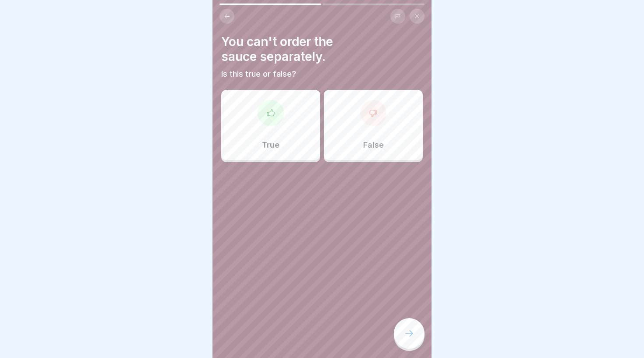
click at [304, 118] on div "True" at bounding box center [270, 125] width 99 height 70
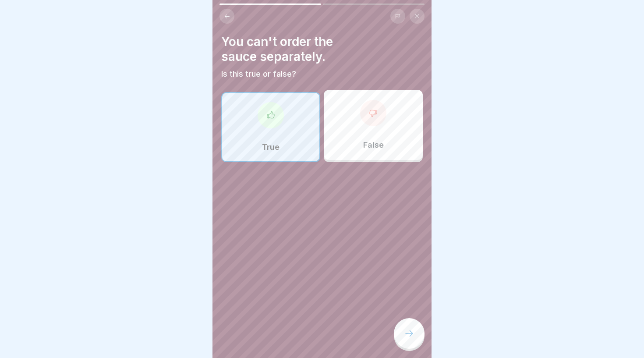
click at [405, 330] on icon at bounding box center [409, 333] width 11 height 11
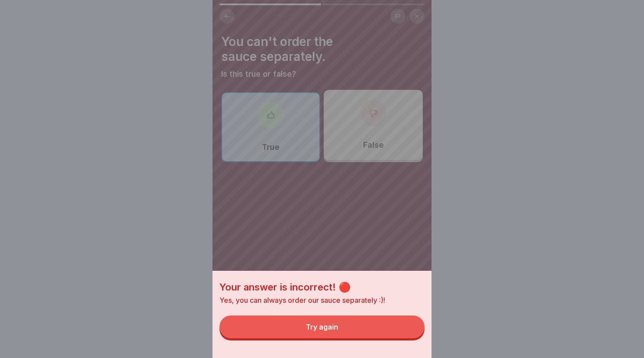
click at [362, 321] on button "Try again" at bounding box center [321, 326] width 205 height 23
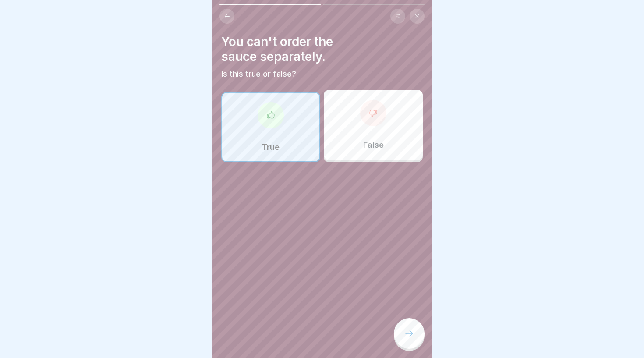
click at [388, 142] on div "False" at bounding box center [373, 125] width 99 height 70
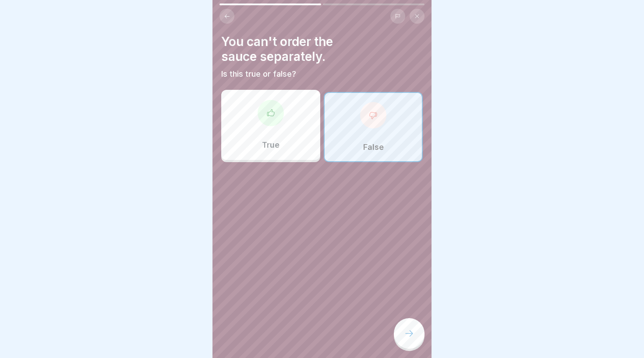
click at [407, 337] on icon at bounding box center [409, 333] width 11 height 11
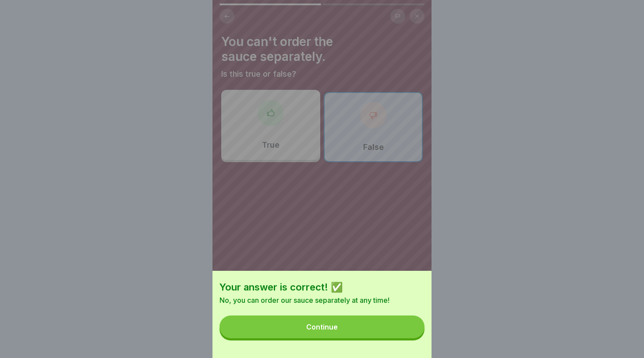
click at [378, 320] on button "Continue" at bounding box center [321, 326] width 205 height 23
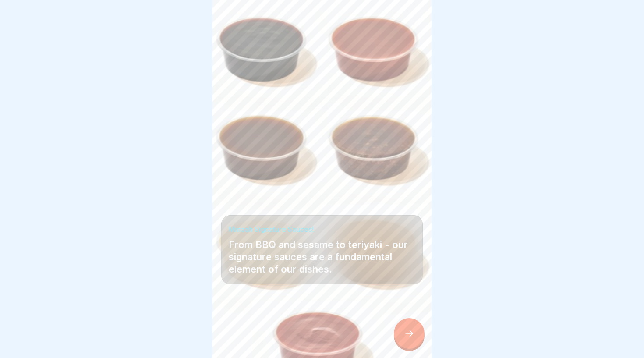
click at [405, 333] on icon at bounding box center [409, 333] width 11 height 11
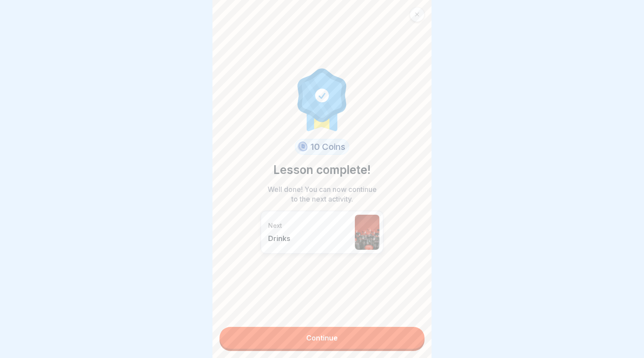
click at [360, 333] on link "Continue" at bounding box center [321, 338] width 205 height 22
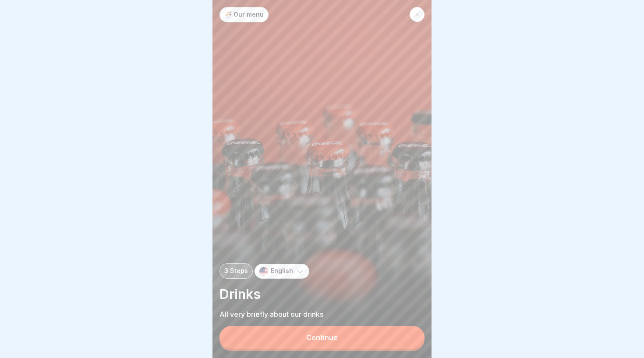
click at [360, 333] on button "Continue" at bounding box center [321, 337] width 205 height 23
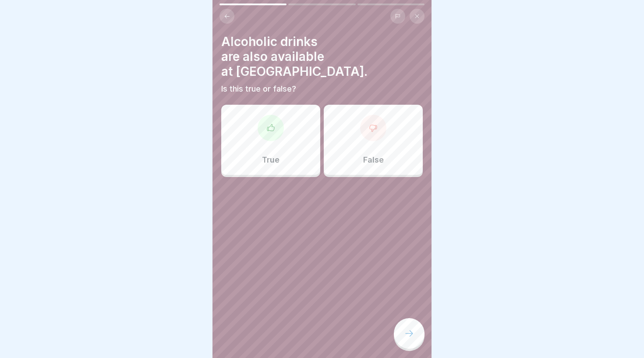
click at [342, 123] on div "False" at bounding box center [373, 140] width 99 height 70
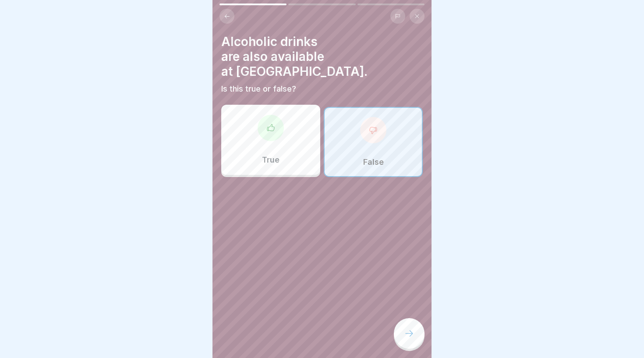
click at [405, 327] on div at bounding box center [409, 333] width 31 height 31
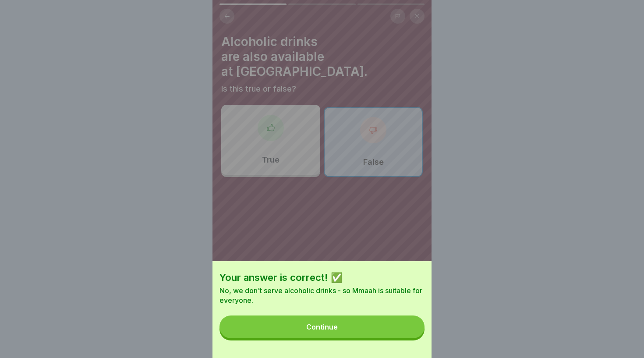
click at [327, 318] on button "Continue" at bounding box center [321, 326] width 205 height 23
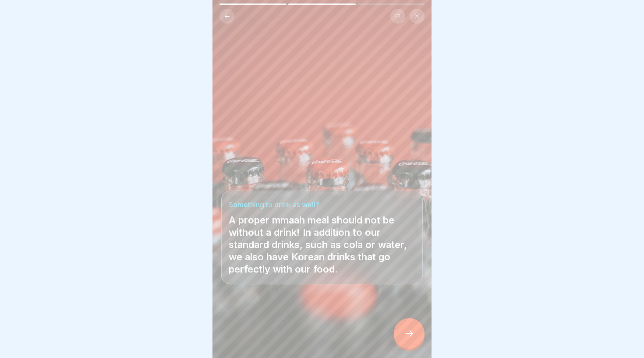
click at [418, 338] on div at bounding box center [409, 333] width 31 height 31
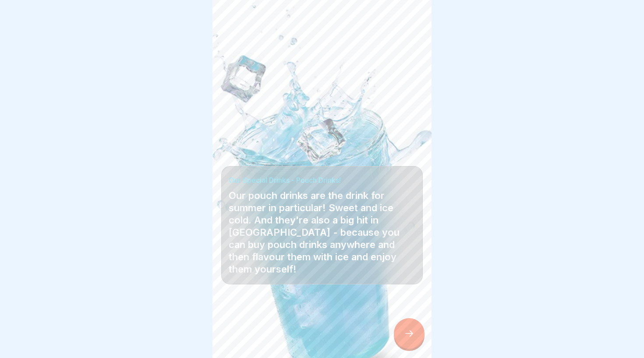
click at [418, 334] on div at bounding box center [409, 333] width 31 height 31
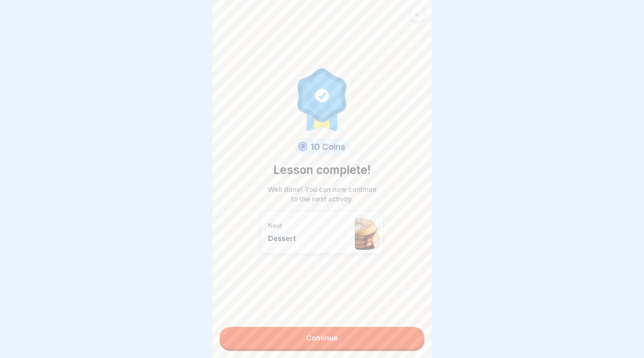
click at [401, 334] on link "Continue" at bounding box center [321, 338] width 205 height 22
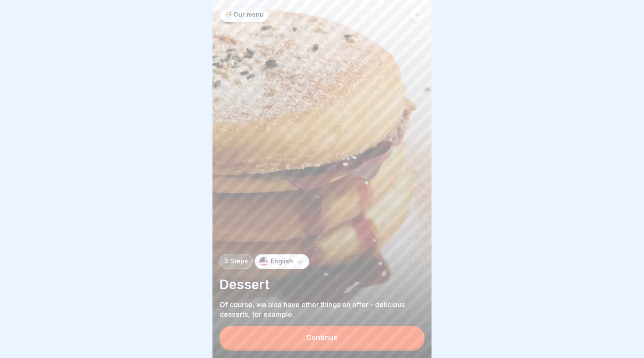
click at [390, 334] on button "Continue" at bounding box center [321, 337] width 205 height 23
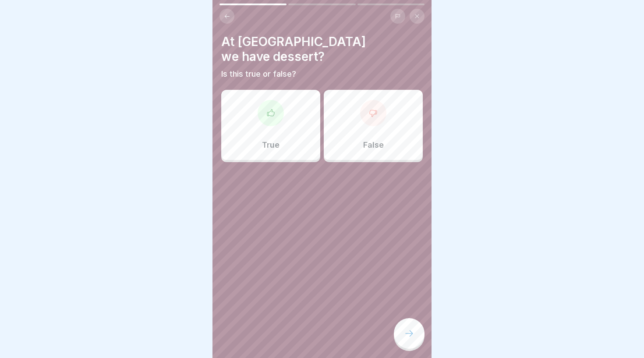
click at [295, 106] on div "True" at bounding box center [270, 125] width 99 height 70
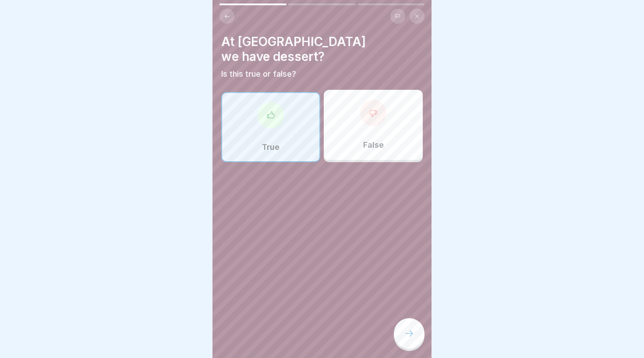
click at [408, 331] on icon at bounding box center [409, 333] width 11 height 11
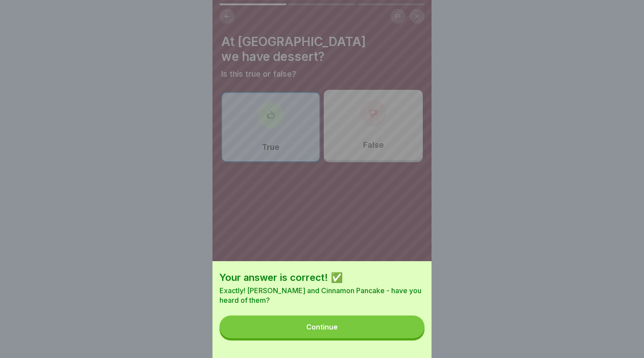
click at [374, 324] on button "Continue" at bounding box center [321, 326] width 205 height 23
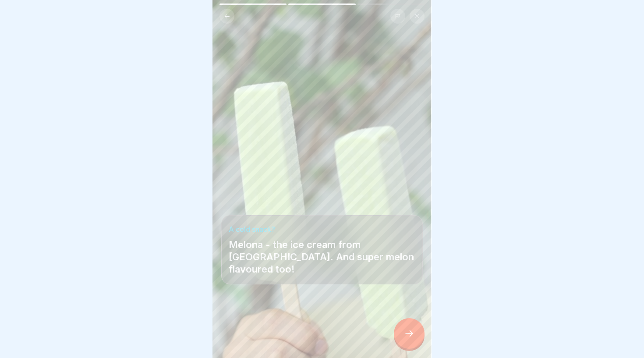
click at [412, 332] on icon at bounding box center [409, 333] width 11 height 11
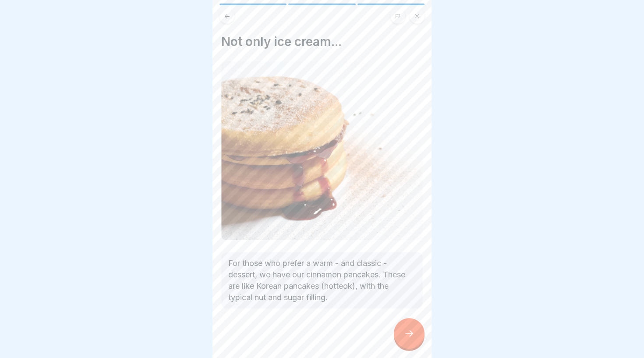
click at [411, 333] on icon at bounding box center [409, 333] width 8 height 6
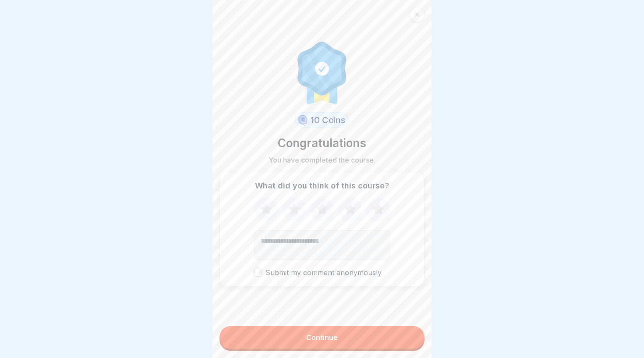
click at [411, 333] on button "Continue" at bounding box center [321, 337] width 205 height 23
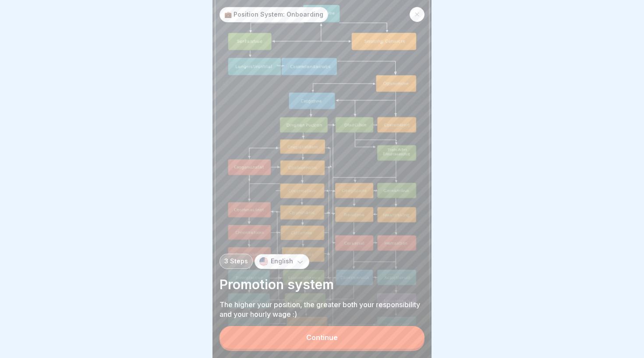
click at [309, 333] on button "Continue" at bounding box center [321, 337] width 205 height 23
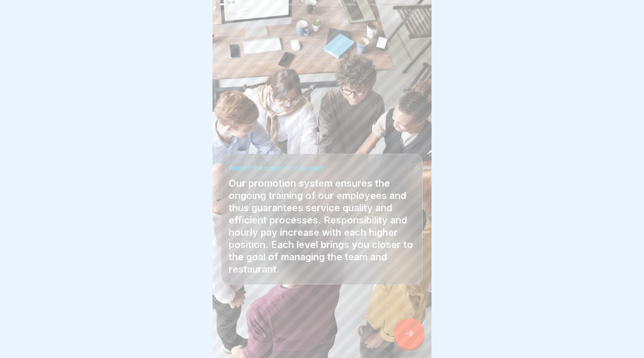
click at [405, 334] on icon at bounding box center [409, 333] width 11 height 11
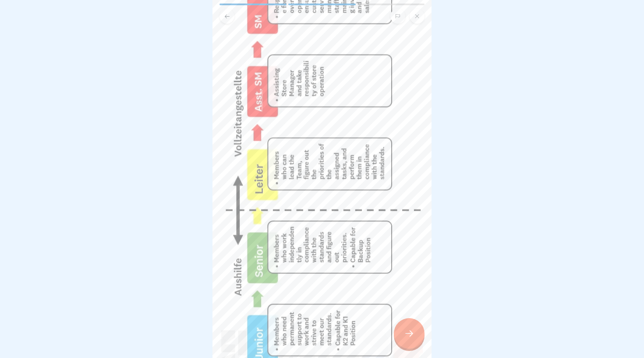
scroll to position [120, 0]
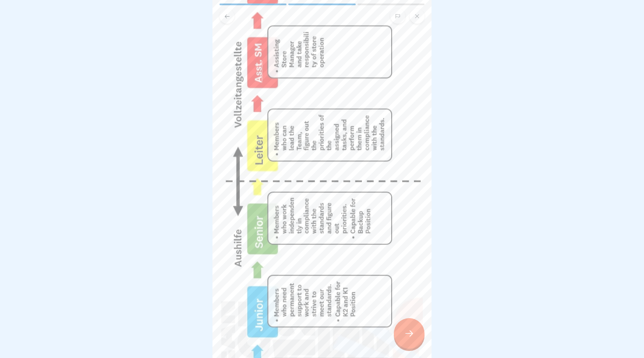
click at [410, 338] on icon at bounding box center [409, 333] width 11 height 11
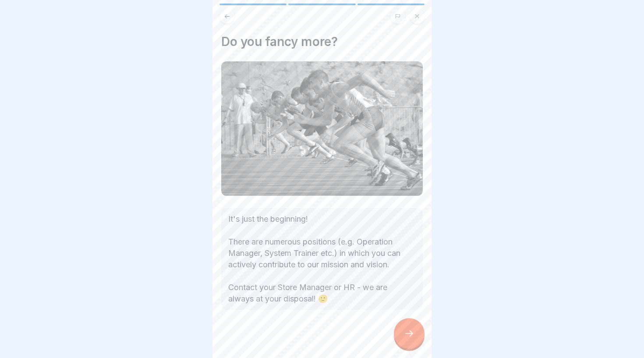
click at [226, 17] on icon at bounding box center [227, 16] width 7 height 7
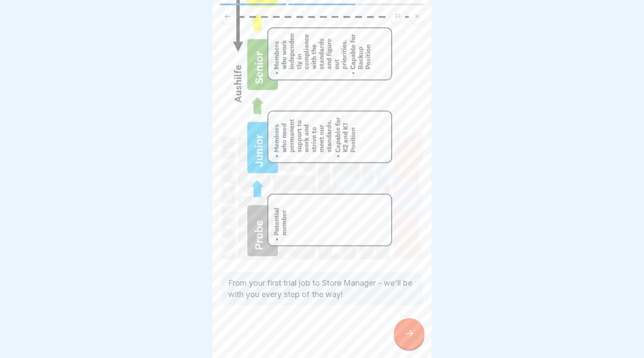
scroll to position [285, 0]
click at [405, 326] on div at bounding box center [409, 333] width 31 height 31
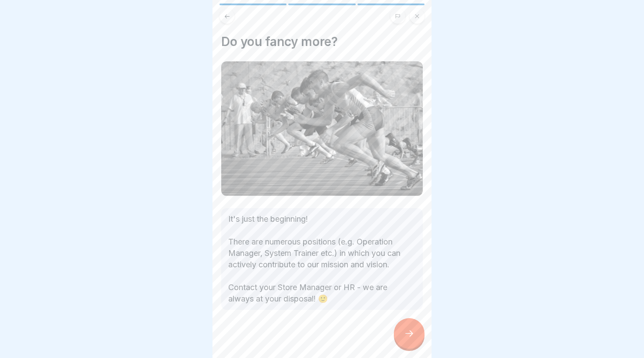
click at [415, 338] on div at bounding box center [409, 333] width 31 height 31
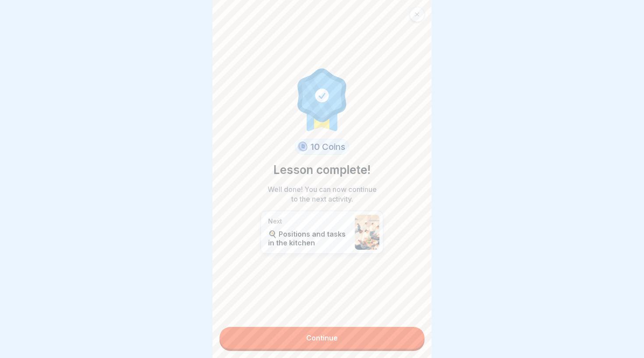
click at [387, 338] on link "Continue" at bounding box center [321, 338] width 205 height 22
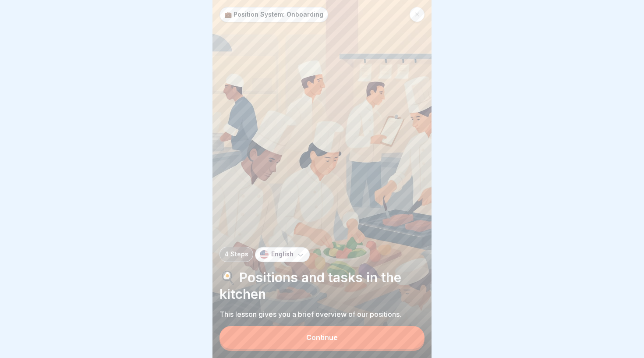
click at [387, 338] on button "Continue" at bounding box center [321, 337] width 205 height 23
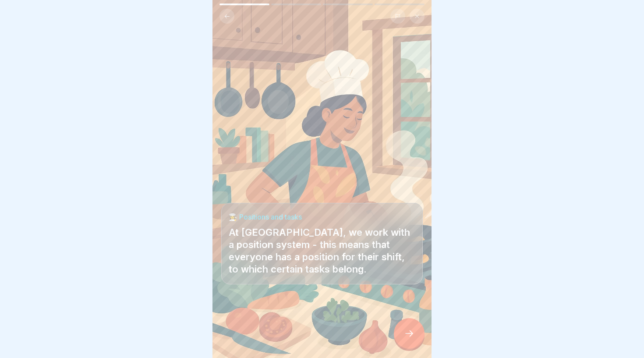
click at [425, 332] on div "👩‍🍳 Positions and tasks At [GEOGRAPHIC_DATA], we work with a position system - …" at bounding box center [321, 179] width 219 height 358
click at [410, 331] on icon at bounding box center [409, 333] width 11 height 11
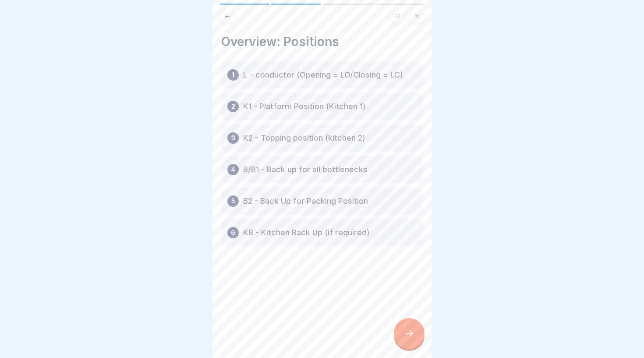
click at [322, 81] on div "1 L - conductor (Opening = LO/Closing = LC)" at bounding box center [321, 74] width 201 height 27
click at [413, 321] on div at bounding box center [409, 333] width 31 height 31
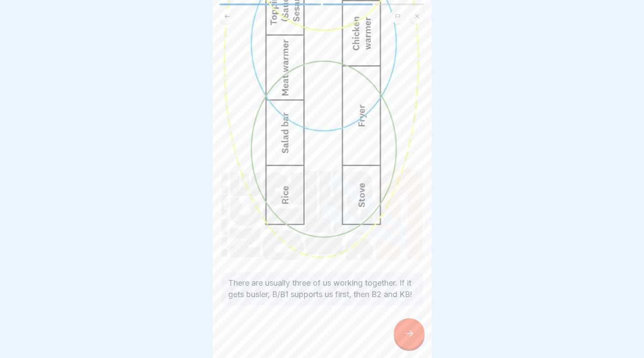
scroll to position [225, 0]
click at [412, 338] on icon at bounding box center [409, 333] width 11 height 11
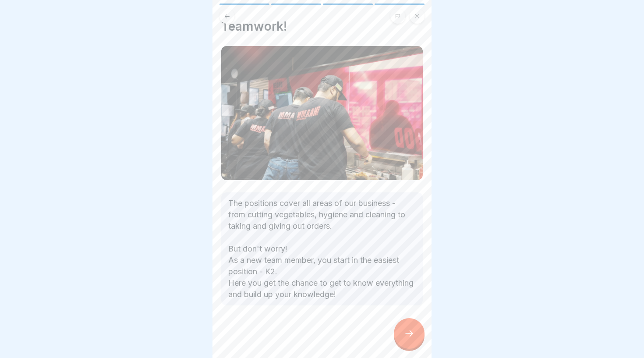
scroll to position [15, 0]
click at [410, 339] on div at bounding box center [409, 333] width 31 height 31
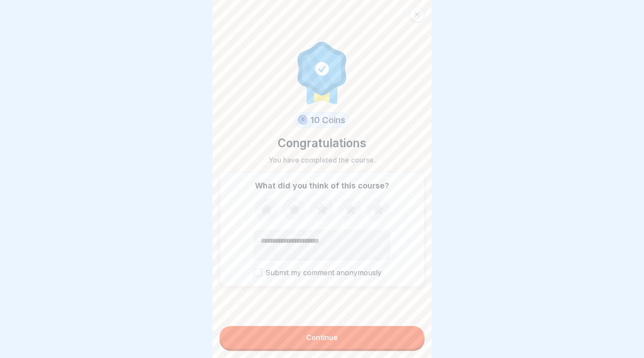
click at [410, 339] on button "Continue" at bounding box center [321, 337] width 205 height 23
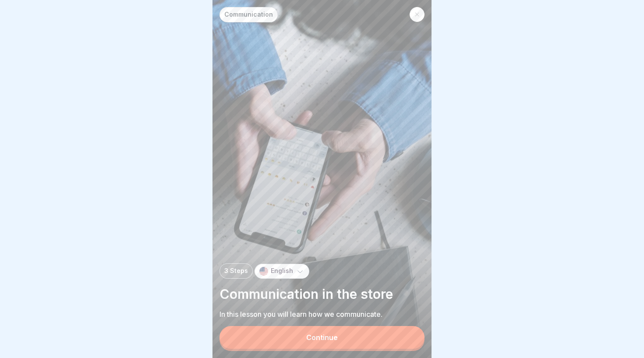
click at [410, 339] on button "Continue" at bounding box center [321, 337] width 205 height 23
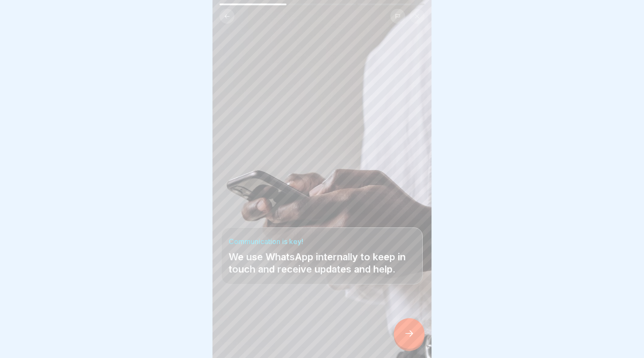
click at [410, 340] on div at bounding box center [409, 333] width 31 height 31
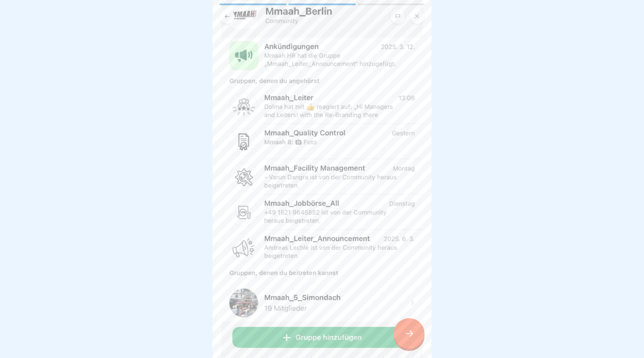
scroll to position [112, 0]
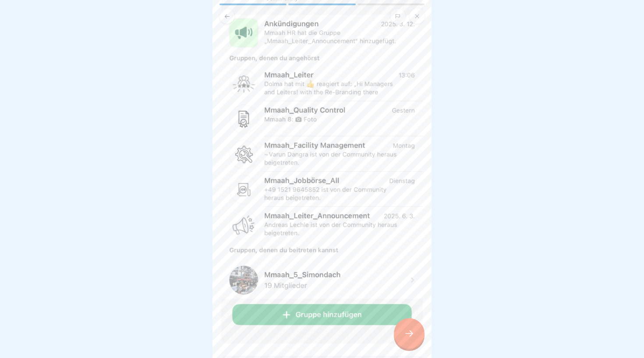
click at [356, 316] on img at bounding box center [321, 147] width 201 height 394
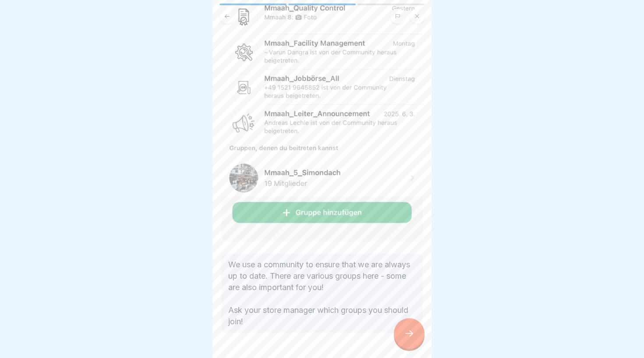
scroll to position [222, 0]
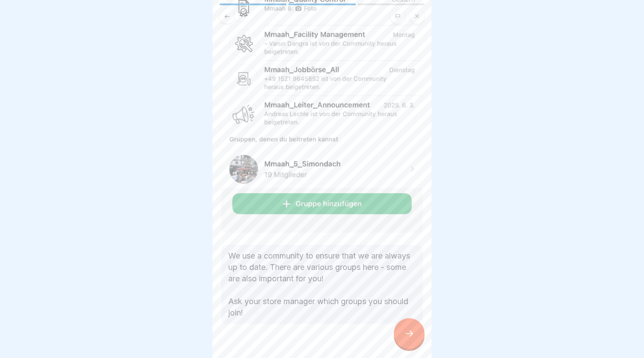
click at [409, 332] on icon at bounding box center [409, 333] width 11 height 11
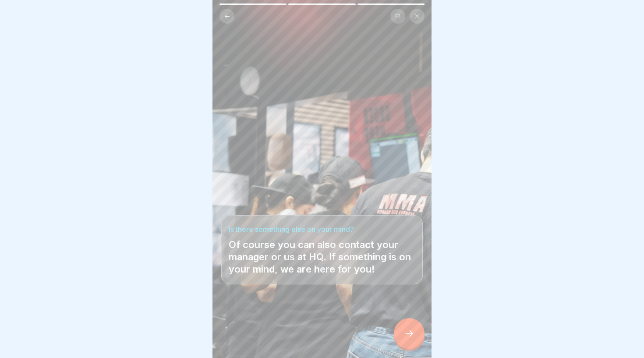
click at [416, 337] on div at bounding box center [409, 333] width 31 height 31
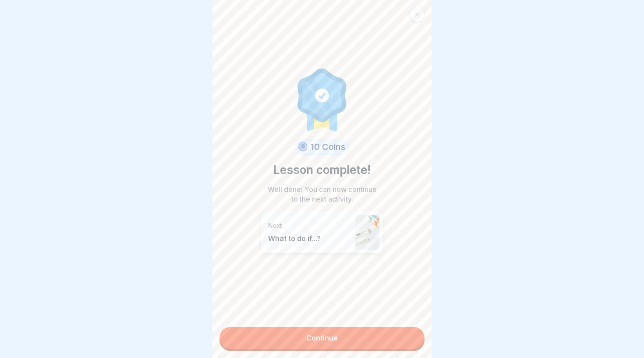
click at [416, 337] on link "Continue" at bounding box center [321, 338] width 205 height 22
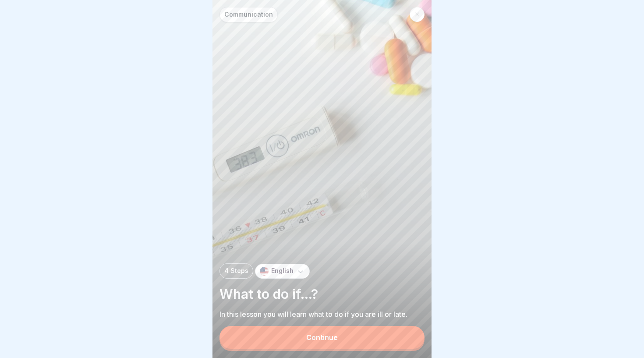
click at [349, 341] on button "Continue" at bounding box center [321, 337] width 205 height 23
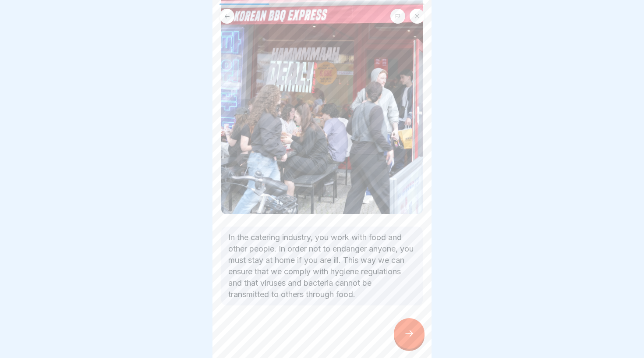
scroll to position [149, 0]
click at [405, 335] on icon at bounding box center [409, 333] width 11 height 11
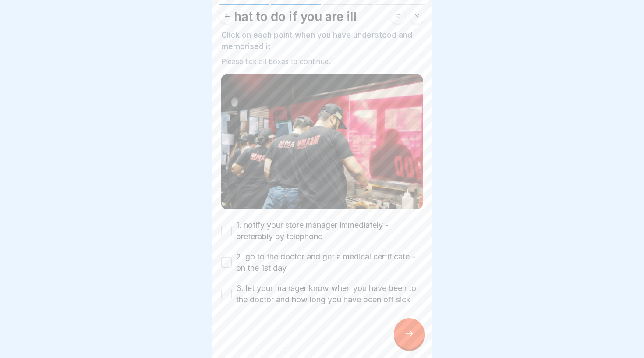
scroll to position [25, 0]
click at [286, 228] on label "1. notify your store manager immediately - preferably by telephone" at bounding box center [329, 231] width 187 height 23
click at [232, 228] on button "1. notify your store manager immediately - preferably by telephone" at bounding box center [226, 231] width 11 height 11
click at [274, 264] on label "2. go to the doctor and get a medical certificate - on the 1st day" at bounding box center [329, 262] width 187 height 23
click at [232, 264] on button "2. go to the doctor and get a medical certificate - on the 1st day" at bounding box center [226, 262] width 11 height 11
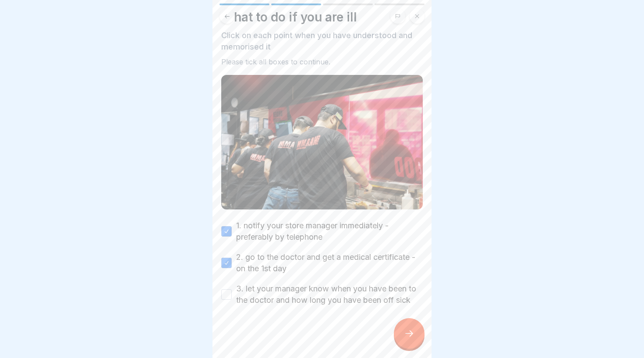
click at [285, 304] on label "3. let your manager know when you have been to the doctor and how long you have…" at bounding box center [329, 294] width 187 height 23
click at [232, 299] on button "3. let your manager know when you have been to the doctor and how long you have…" at bounding box center [226, 294] width 11 height 11
click at [411, 329] on div at bounding box center [409, 333] width 31 height 31
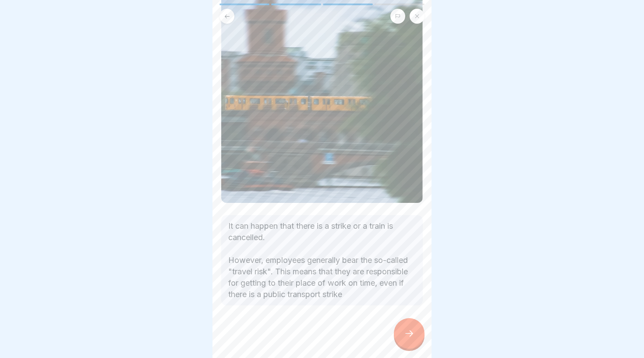
scroll to position [79, 0]
click at [313, 261] on p "It can happen that there is a strike or a train is cancelled. However, employee…" at bounding box center [320, 260] width 187 height 80
click at [405, 337] on icon at bounding box center [409, 333] width 11 height 11
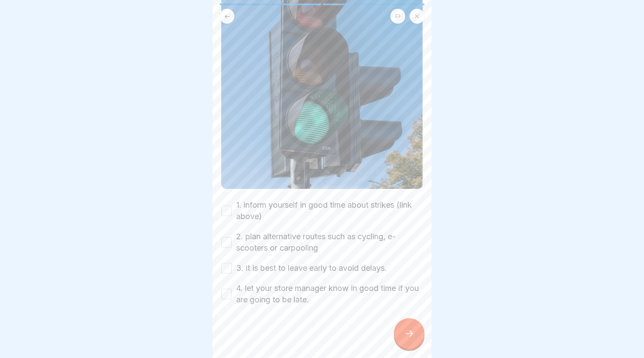
scroll to position [173, 0]
click at [334, 208] on label "1. inform yourself in good time about strikes (link above)" at bounding box center [329, 210] width 187 height 23
click at [232, 208] on button "1. inform yourself in good time about strikes (link above)" at bounding box center [226, 210] width 11 height 11
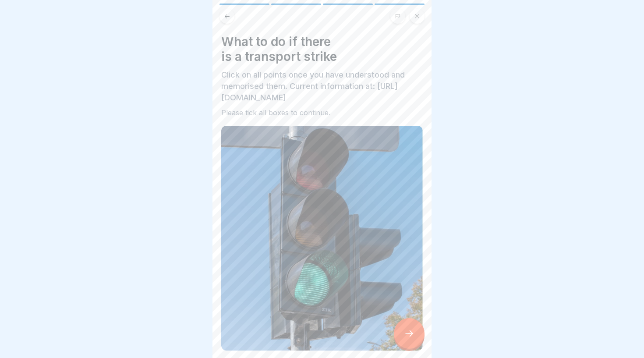
scroll to position [0, 0]
click at [293, 89] on p "Click on all points once you have understood and memorised them. Current inform…" at bounding box center [321, 86] width 201 height 34
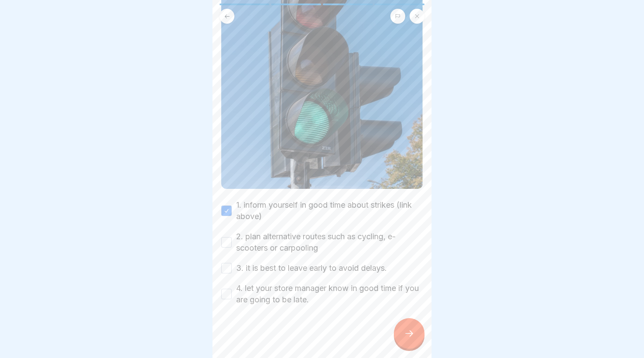
scroll to position [173, 0]
click at [268, 242] on label "2. plan alternative routes such as cycling, e-scooters or carpooling" at bounding box center [329, 242] width 187 height 23
click at [232, 242] on button "2. plan alternative routes such as cycling, e-scooters or carpooling" at bounding box center [226, 242] width 11 height 11
click at [289, 272] on label "3. it is best to leave early to avoid delays." at bounding box center [311, 267] width 151 height 11
click at [232, 272] on button "3. it is best to leave early to avoid delays." at bounding box center [226, 268] width 11 height 11
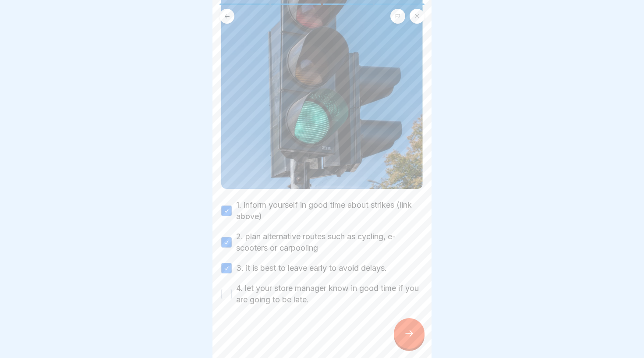
click at [289, 300] on label "4. let your store manager know in good time if you are going to be late." at bounding box center [329, 293] width 187 height 23
click at [232, 299] on button "4. let your store manager know in good time if you are going to be late." at bounding box center [226, 294] width 11 height 11
click at [408, 336] on icon at bounding box center [409, 333] width 11 height 11
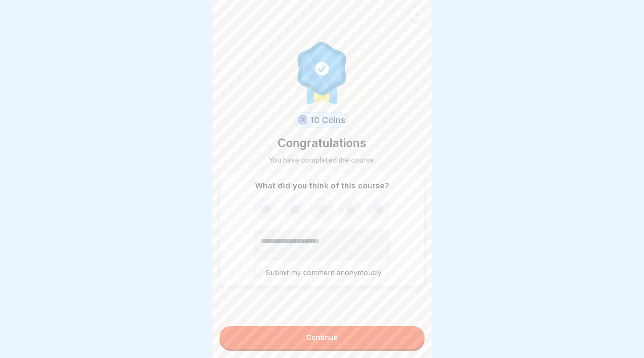
click at [348, 337] on button "Continue" at bounding box center [321, 337] width 205 height 23
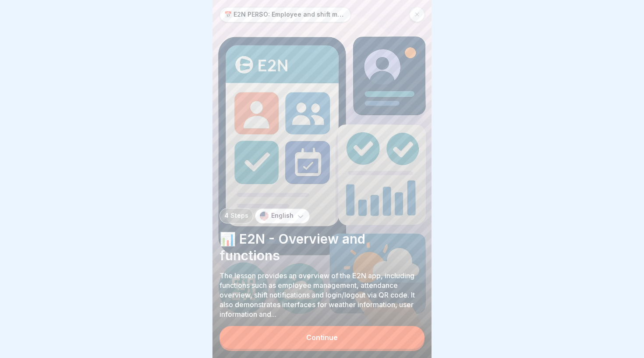
click at [319, 342] on button "Continue" at bounding box center [321, 337] width 205 height 23
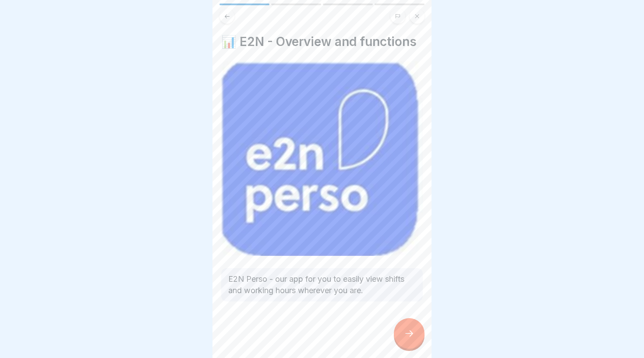
click at [415, 333] on div at bounding box center [409, 333] width 31 height 31
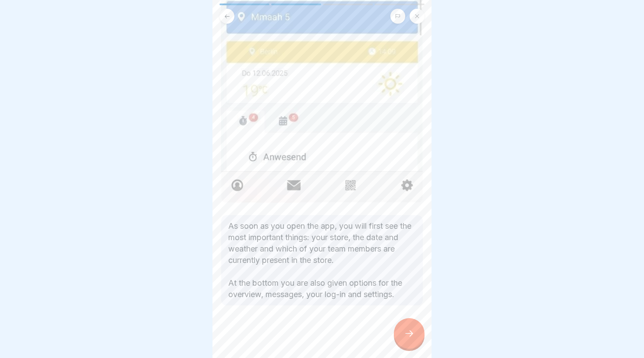
scroll to position [255, 0]
click at [407, 331] on icon at bounding box center [409, 333] width 11 height 11
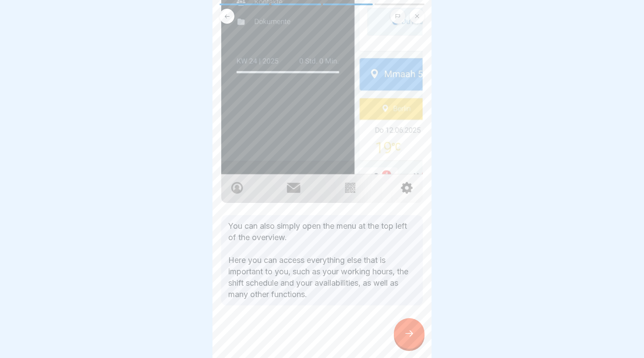
scroll to position [246, 0]
click at [409, 334] on icon at bounding box center [409, 333] width 11 height 11
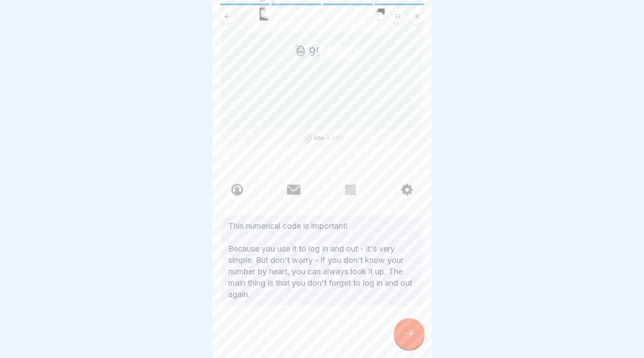
scroll to position [244, 0]
click at [409, 339] on div at bounding box center [409, 333] width 31 height 31
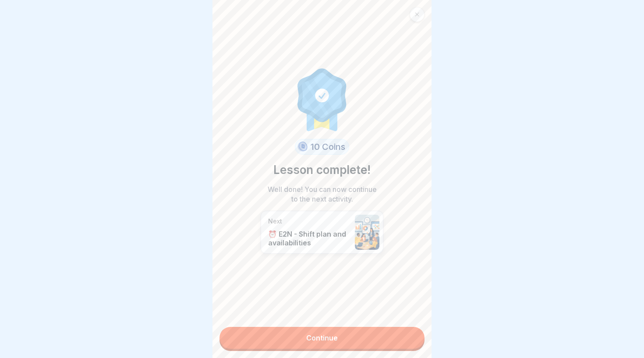
click at [388, 345] on link "Continue" at bounding box center [321, 338] width 205 height 22
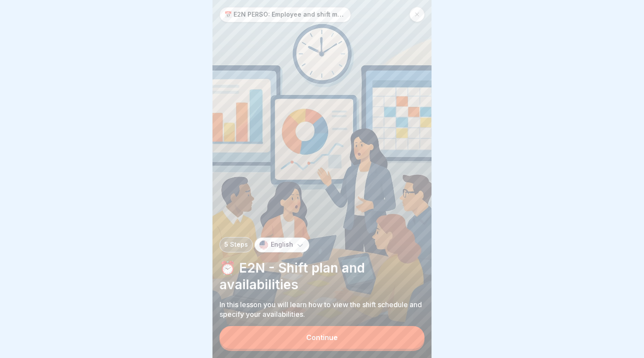
click at [324, 349] on div "Continue" at bounding box center [321, 338] width 205 height 25
click at [317, 333] on button "Continue" at bounding box center [321, 337] width 205 height 23
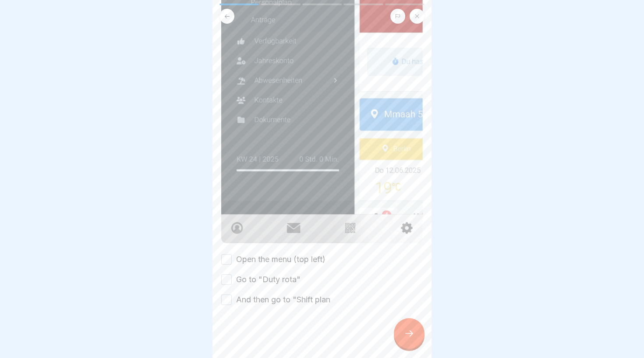
scroll to position [225, 0]
click at [274, 257] on label "Open the menu (top left)" at bounding box center [280, 259] width 89 height 11
click at [232, 257] on button "Open the menu (top left)" at bounding box center [226, 259] width 11 height 11
click at [263, 278] on label "Go to "Duty rota"" at bounding box center [268, 279] width 64 height 11
click at [232, 278] on button "Go to "Duty rota"" at bounding box center [226, 280] width 11 height 11
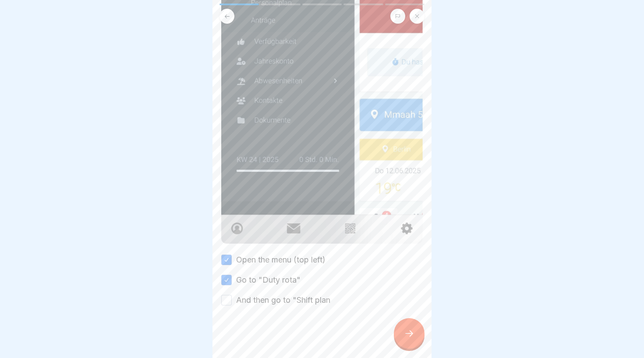
click at [268, 296] on label "And then go to "Shift plan" at bounding box center [283, 299] width 94 height 11
click at [232, 296] on button "And then go to "Shift plan" at bounding box center [226, 300] width 11 height 11
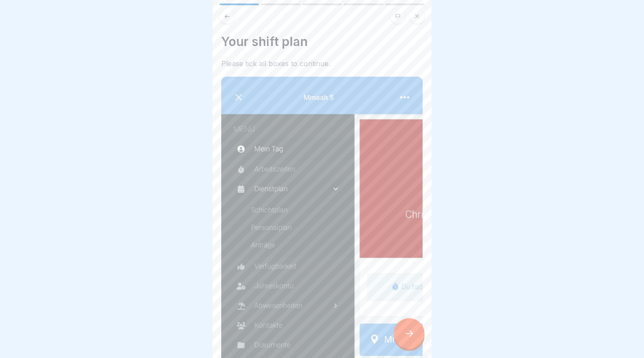
scroll to position [0, 0]
click at [404, 331] on icon at bounding box center [409, 333] width 11 height 11
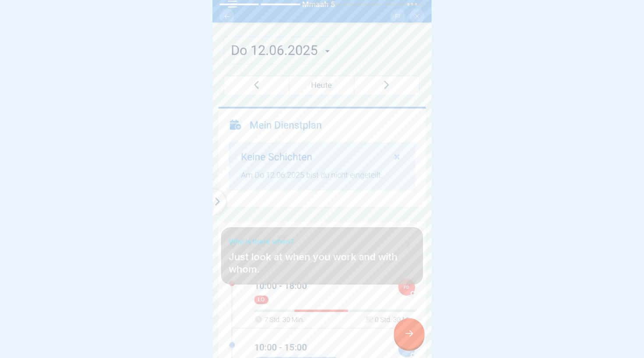
click at [415, 336] on div at bounding box center [409, 333] width 31 height 31
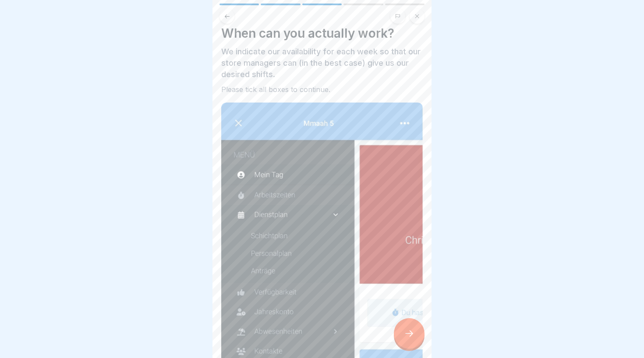
scroll to position [11, 0]
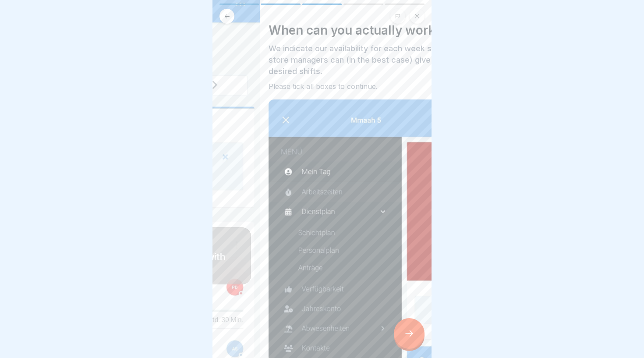
click at [350, 55] on p "We indicate our availability for each week so that our store managers can (in t…" at bounding box center [368, 60] width 201 height 34
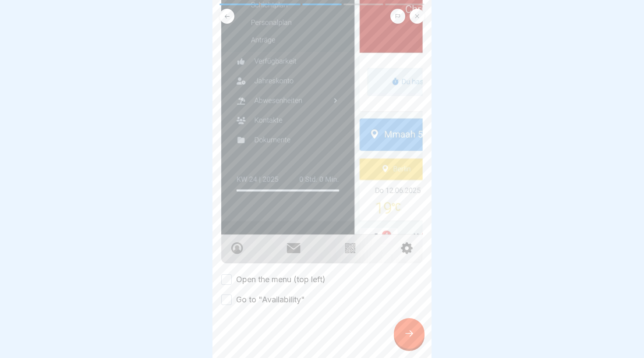
scroll to position [239, 0]
click at [296, 280] on label "Open the menu (top left)" at bounding box center [280, 279] width 89 height 11
click at [232, 280] on button "Open the menu (top left)" at bounding box center [226, 280] width 11 height 11
click at [283, 296] on label "Go to "Availability"" at bounding box center [270, 299] width 69 height 11
click at [232, 296] on button "Go to "Availability"" at bounding box center [226, 300] width 11 height 11
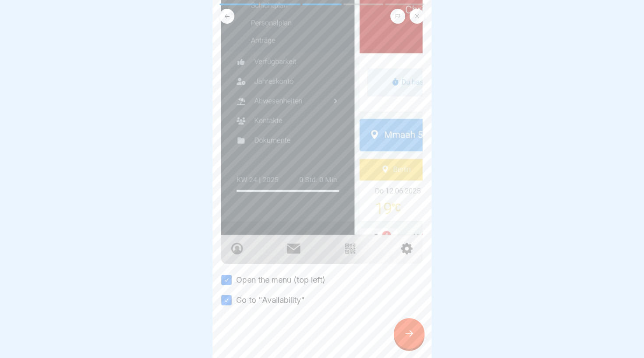
click at [408, 332] on icon at bounding box center [409, 333] width 11 height 11
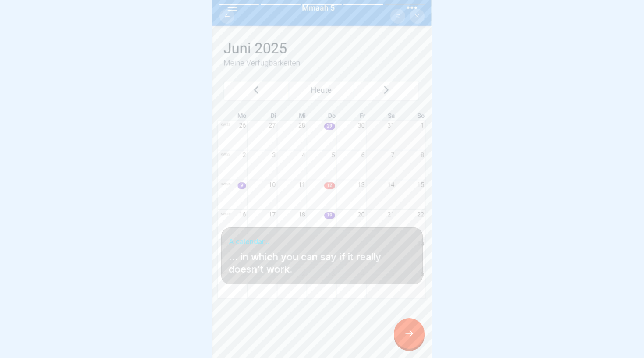
click at [415, 331] on div at bounding box center [409, 333] width 31 height 31
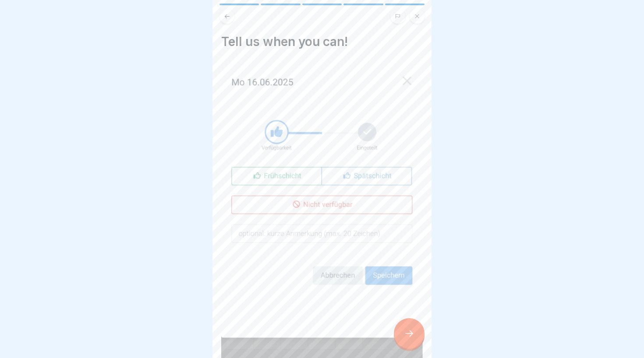
click at [406, 330] on icon at bounding box center [409, 333] width 11 height 11
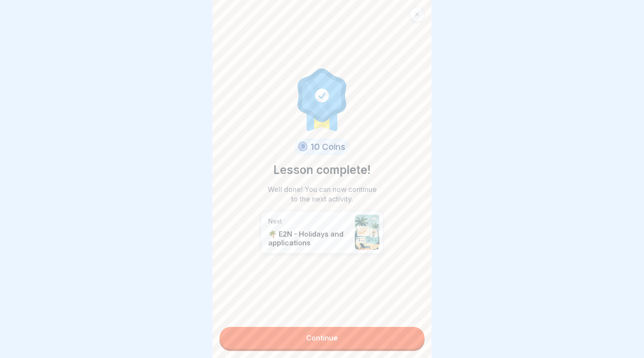
click at [370, 333] on link "Continue" at bounding box center [321, 338] width 205 height 22
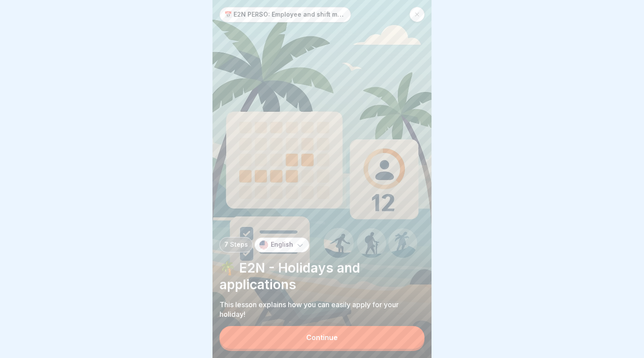
click at [419, 14] on div at bounding box center [416, 14] width 15 height 15
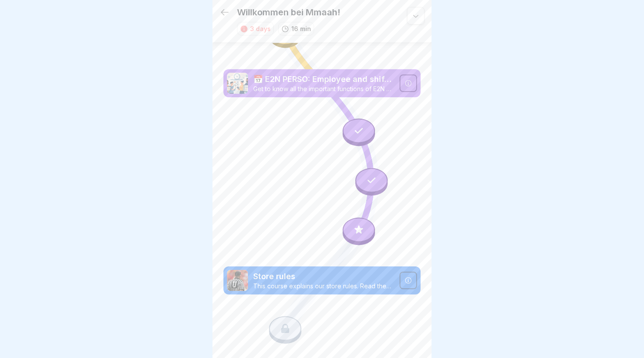
scroll to position [761, 0]
click at [363, 217] on div at bounding box center [358, 231] width 32 height 28
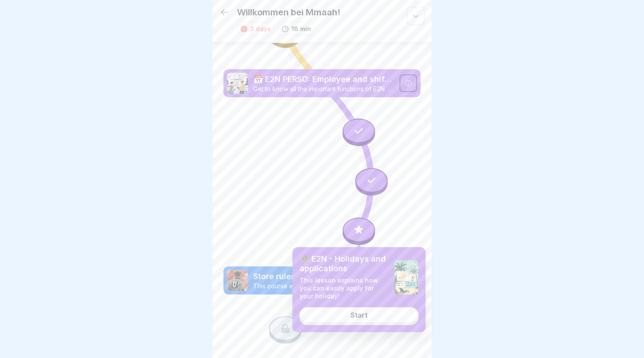
click at [357, 313] on div "Start" at bounding box center [358, 315] width 17 height 8
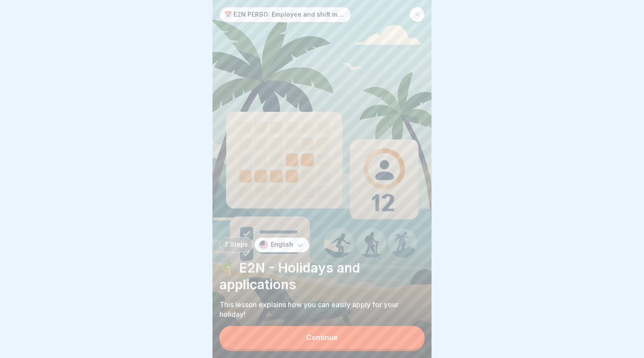
click at [333, 339] on div "Continue" at bounding box center [322, 337] width 32 height 8
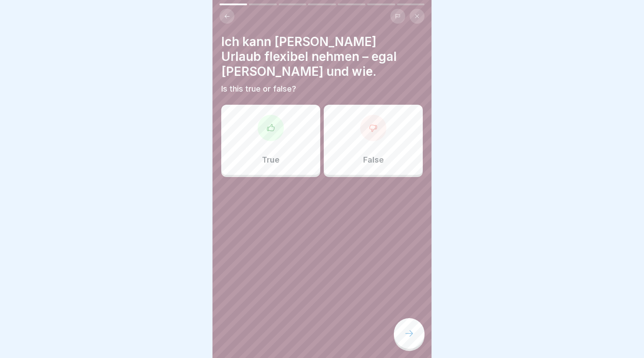
click at [380, 151] on div "False" at bounding box center [373, 140] width 99 height 70
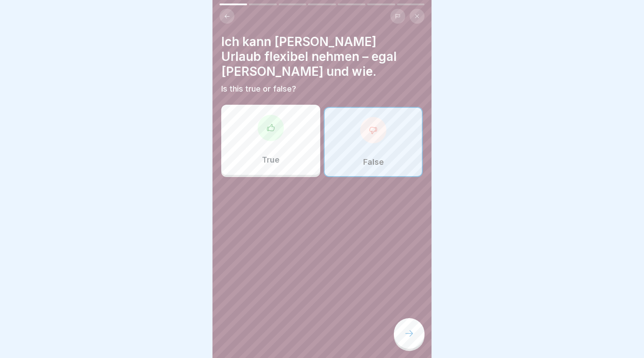
click at [413, 338] on icon at bounding box center [409, 333] width 11 height 11
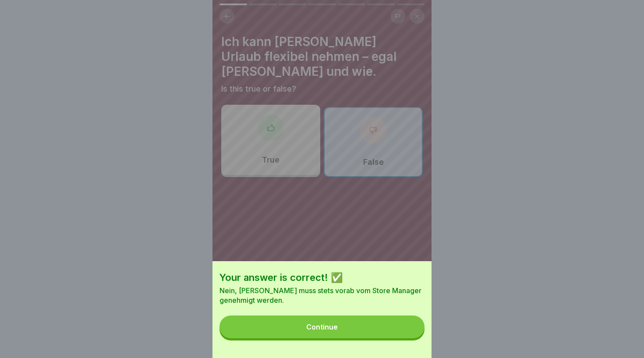
click at [349, 310] on div "Your answer is correct! ✅ Nein, Urlaub muss stets vorab vom Store Manager geneh…" at bounding box center [321, 309] width 219 height 97
click at [337, 326] on div "Continue" at bounding box center [322, 327] width 32 height 8
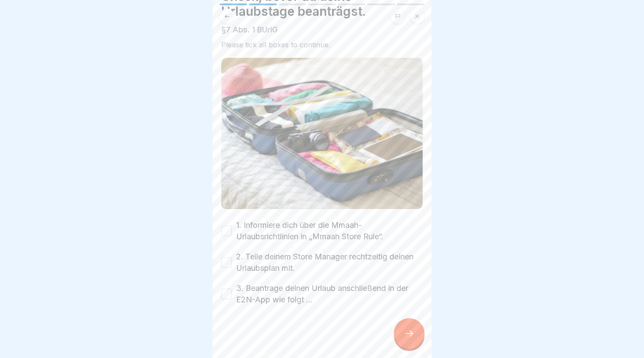
scroll to position [45, 0]
click at [277, 224] on label "1. Informiere dich über die Mmaah-Urlaubsrichtlinien in „Mmaah Store Rule“." at bounding box center [329, 230] width 187 height 23
click at [232, 225] on button "1. Informiere dich über die Mmaah-Urlaubsrichtlinien in „Mmaah Store Rule“." at bounding box center [226, 230] width 11 height 11
click at [268, 264] on label "2. Teile deinem Store Manager rechtzeitig deinen Urlaubsplan mit." at bounding box center [329, 262] width 187 height 23
click at [232, 264] on button "2. Teile deinem Store Manager rechtzeitig deinen Urlaubsplan mit." at bounding box center [226, 262] width 11 height 11
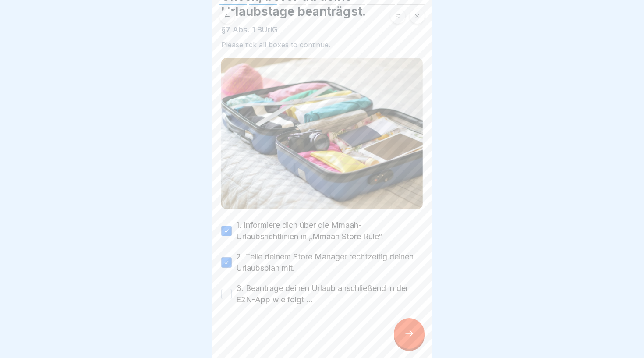
click at [264, 292] on label "3. Beantrage deinen Urlaub anschließend in der E2N-App wie folgt …" at bounding box center [329, 293] width 187 height 23
click at [232, 292] on button "3. Beantrage deinen Urlaub anschließend in der E2N-App wie folgt …" at bounding box center [226, 294] width 11 height 11
click at [416, 344] on div at bounding box center [409, 333] width 31 height 31
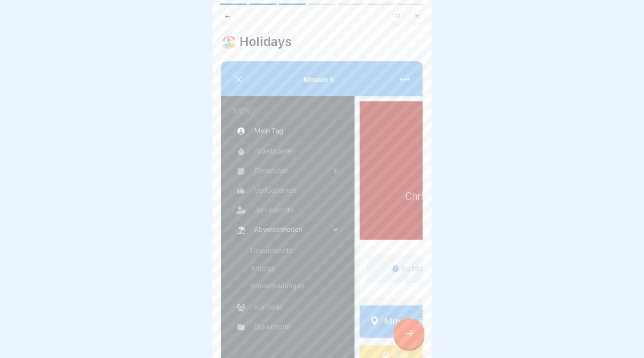
click at [229, 18] on icon at bounding box center [227, 16] width 7 height 7
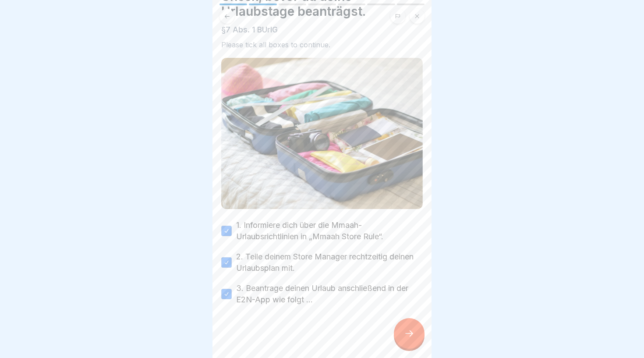
click at [408, 325] on div at bounding box center [409, 333] width 31 height 31
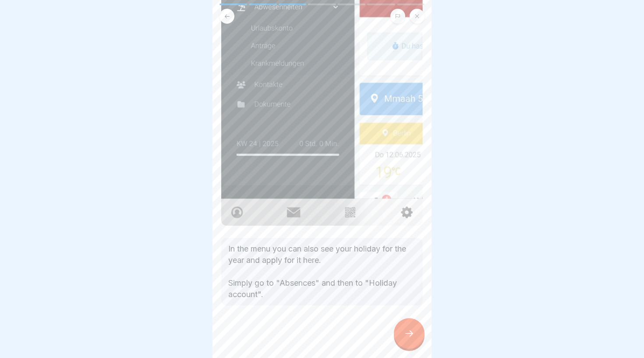
scroll to position [222, 0]
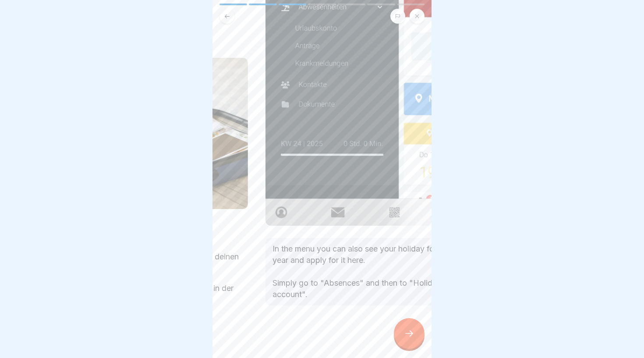
click at [336, 250] on p "In the menu you can also see your holiday for the year and apply for it here. S…" at bounding box center [365, 271] width 187 height 57
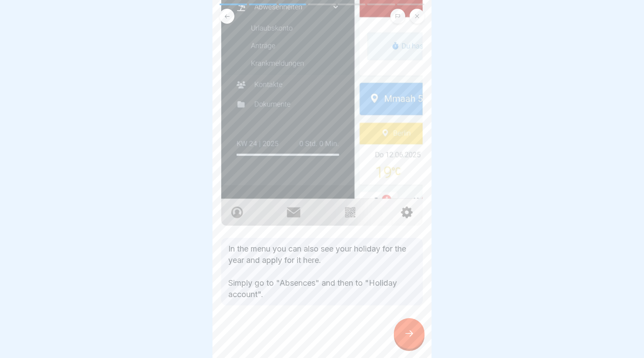
click at [412, 339] on div at bounding box center [409, 333] width 31 height 31
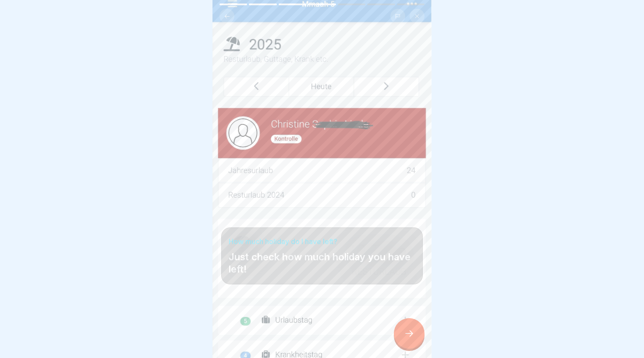
click at [413, 333] on icon at bounding box center [409, 333] width 11 height 11
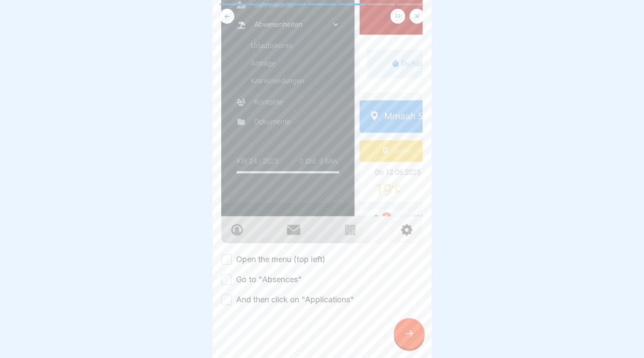
scroll to position [232, 0]
click at [289, 262] on label "Open the menu (top left)" at bounding box center [280, 258] width 89 height 11
click at [232, 262] on button "Open the menu (top left)" at bounding box center [226, 259] width 11 height 11
click at [284, 278] on label "Go to "Absences"" at bounding box center [269, 279] width 66 height 11
click at [232, 278] on button "Go to "Absences"" at bounding box center [226, 279] width 11 height 11
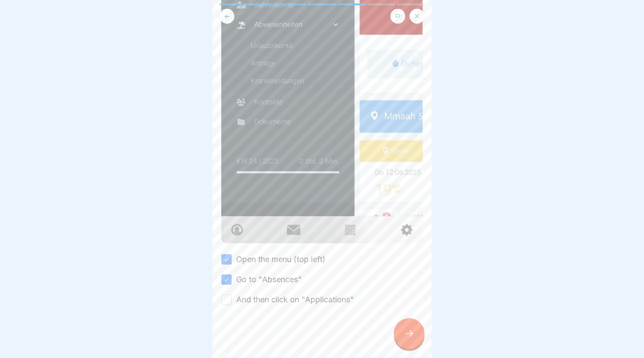
click at [288, 299] on label "And then click on "Applications"" at bounding box center [295, 299] width 118 height 11
click at [232, 299] on button "And then click on "Applications"" at bounding box center [226, 299] width 11 height 11
click at [409, 328] on div at bounding box center [409, 333] width 31 height 31
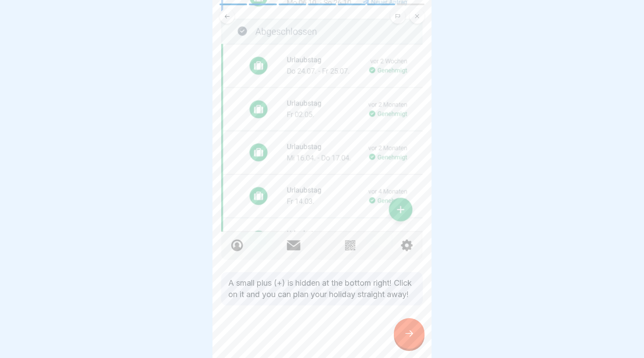
scroll to position [207, 0]
click at [411, 331] on icon at bounding box center [409, 333] width 11 height 11
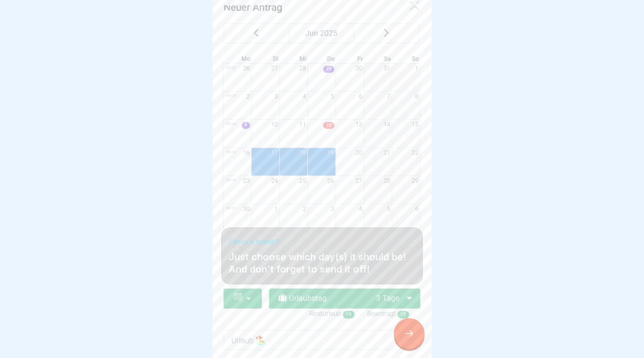
click at [415, 337] on div at bounding box center [409, 333] width 31 height 31
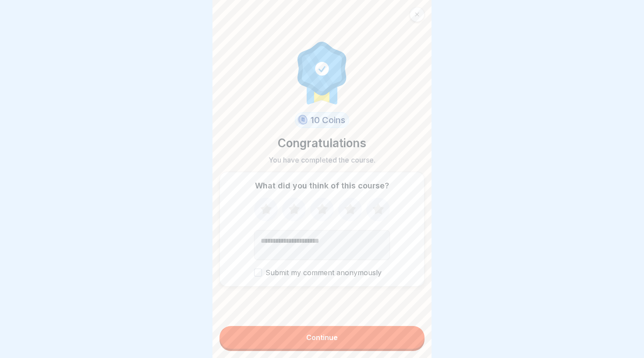
click at [349, 341] on button "Continue" at bounding box center [321, 337] width 205 height 23
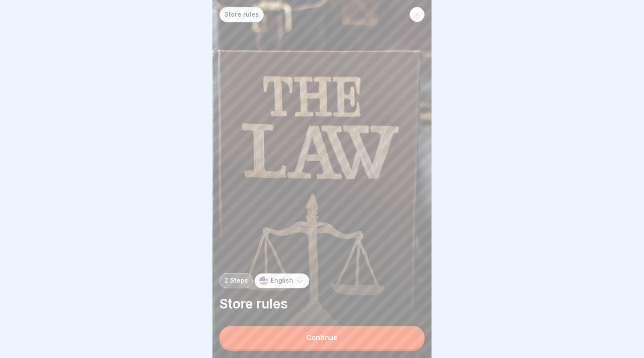
click at [308, 338] on div "Continue" at bounding box center [322, 337] width 32 height 8
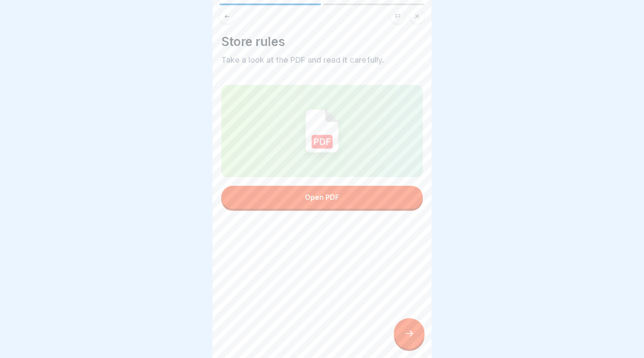
click at [312, 116] on img at bounding box center [322, 131] width 34 height 44
click at [315, 120] on img at bounding box center [322, 131] width 34 height 44
click at [322, 203] on button "Open PDF" at bounding box center [321, 197] width 201 height 23
click at [416, 329] on div at bounding box center [409, 333] width 31 height 31
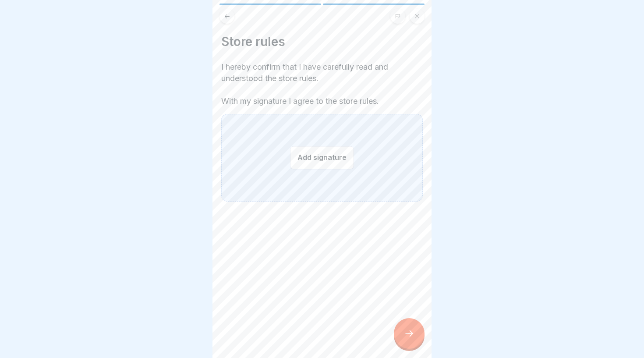
click at [322, 162] on button "Add signature" at bounding box center [322, 157] width 64 height 23
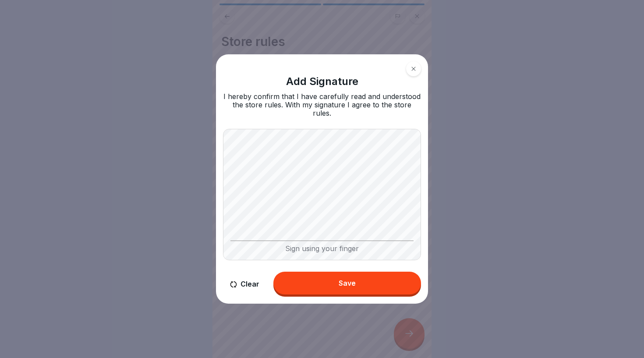
click at [372, 278] on button "Save" at bounding box center [347, 282] width 148 height 23
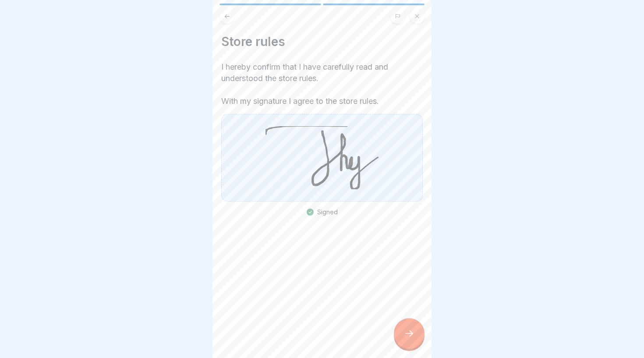
click at [409, 326] on div at bounding box center [409, 333] width 31 height 31
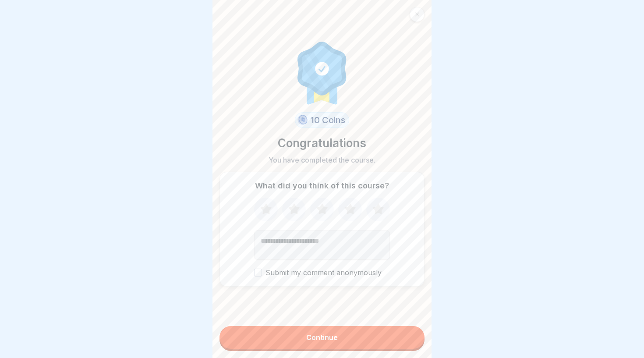
click at [348, 347] on button "Continue" at bounding box center [321, 337] width 205 height 23
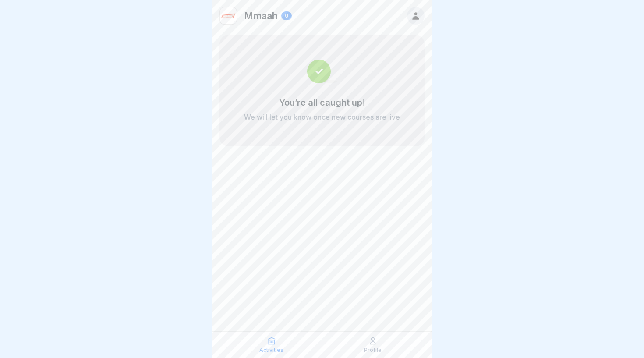
click at [271, 347] on p "Activities" at bounding box center [271, 350] width 24 height 6
click at [372, 340] on icon at bounding box center [372, 341] width 5 height 7
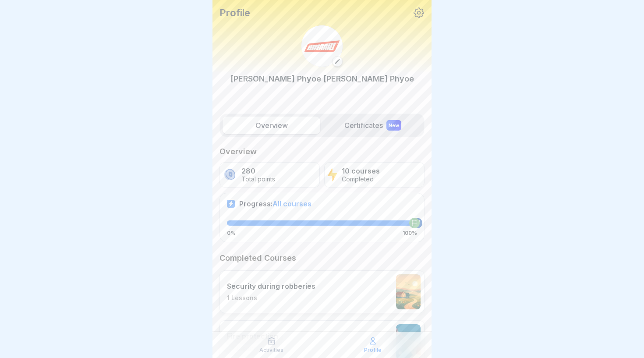
click at [358, 114] on div "Overview Certificates New" at bounding box center [321, 125] width 205 height 24
click at [362, 123] on label "Certificates New" at bounding box center [373, 125] width 98 height 18
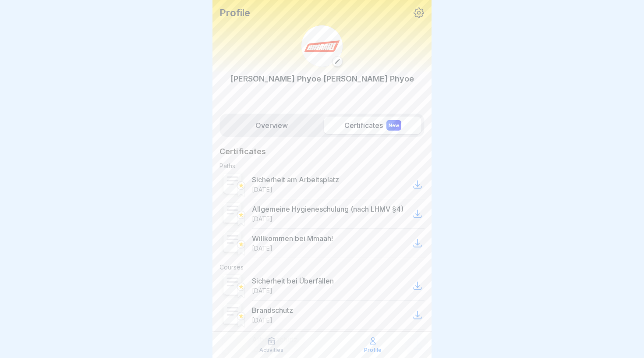
click at [283, 123] on label "Overview" at bounding box center [271, 125] width 98 height 18
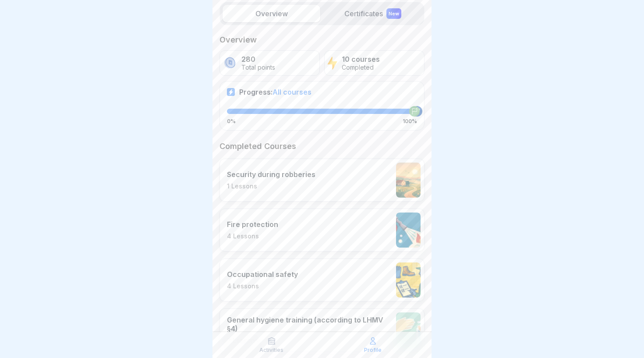
scroll to position [126, 0]
